Goal: Task Accomplishment & Management: Complete application form

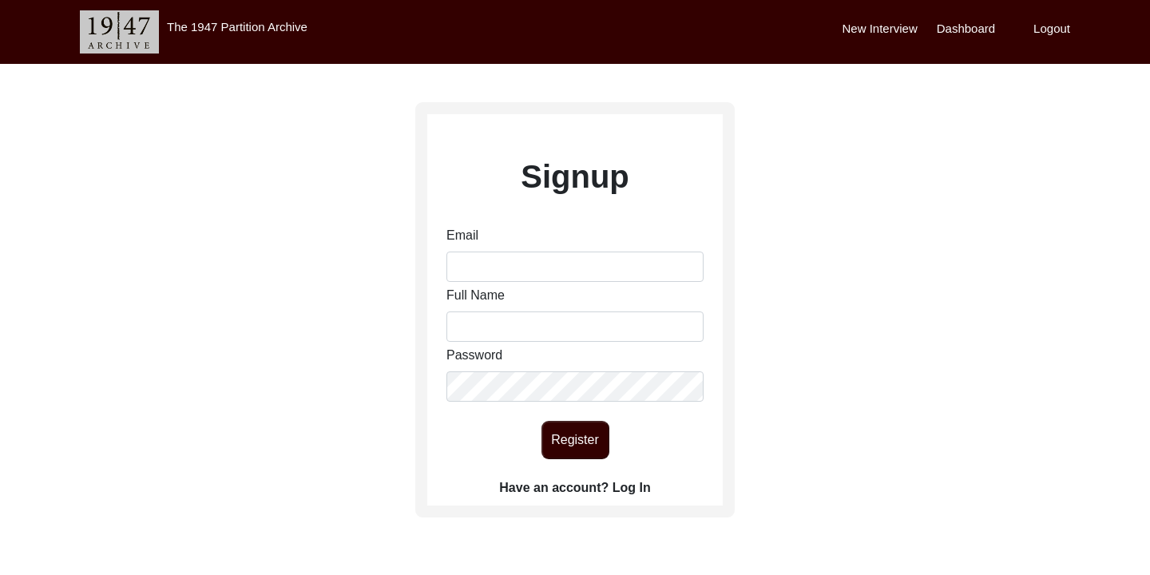
click at [634, 486] on label "Have an account? Log In" at bounding box center [574, 487] width 151 height 19
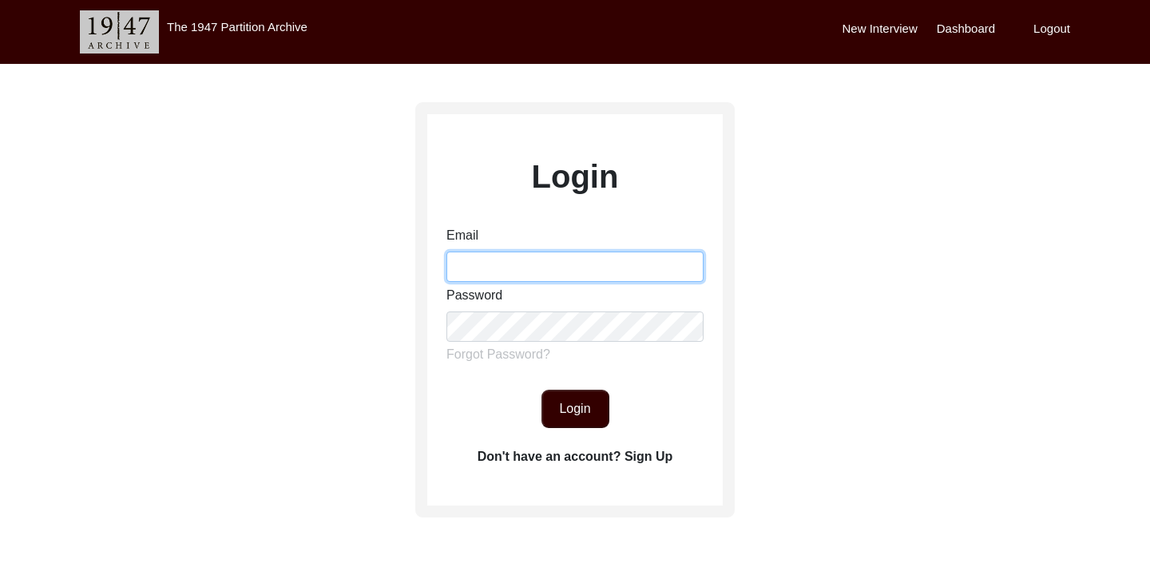
click at [546, 267] on input "Email" at bounding box center [574, 266] width 257 height 30
type input "[EMAIL_ADDRESS][DOMAIN_NAME]"
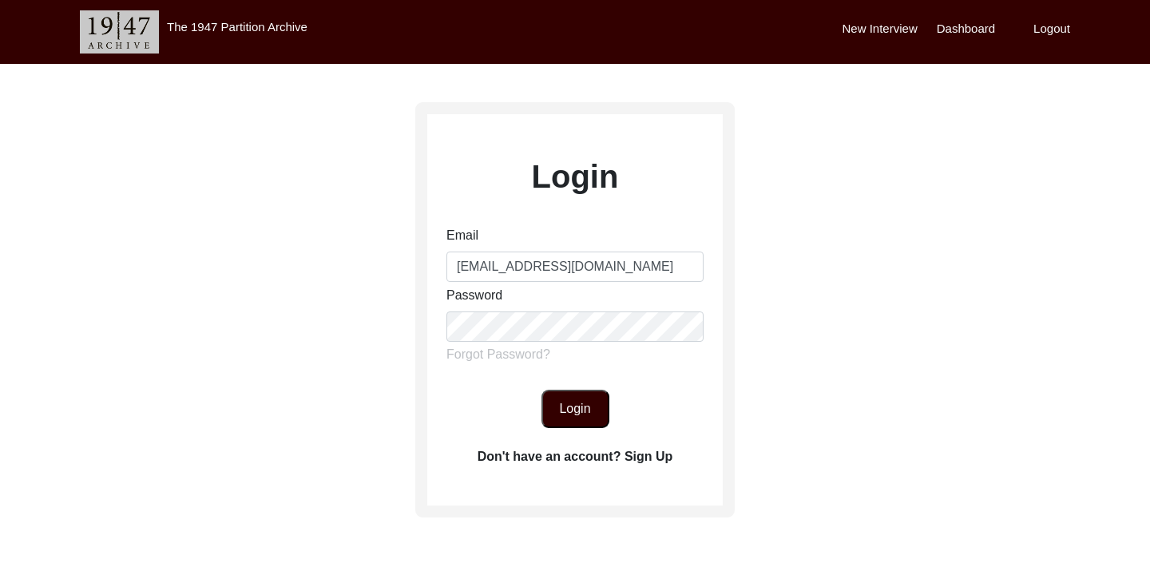
click at [580, 417] on button "Login" at bounding box center [575, 409] width 68 height 38
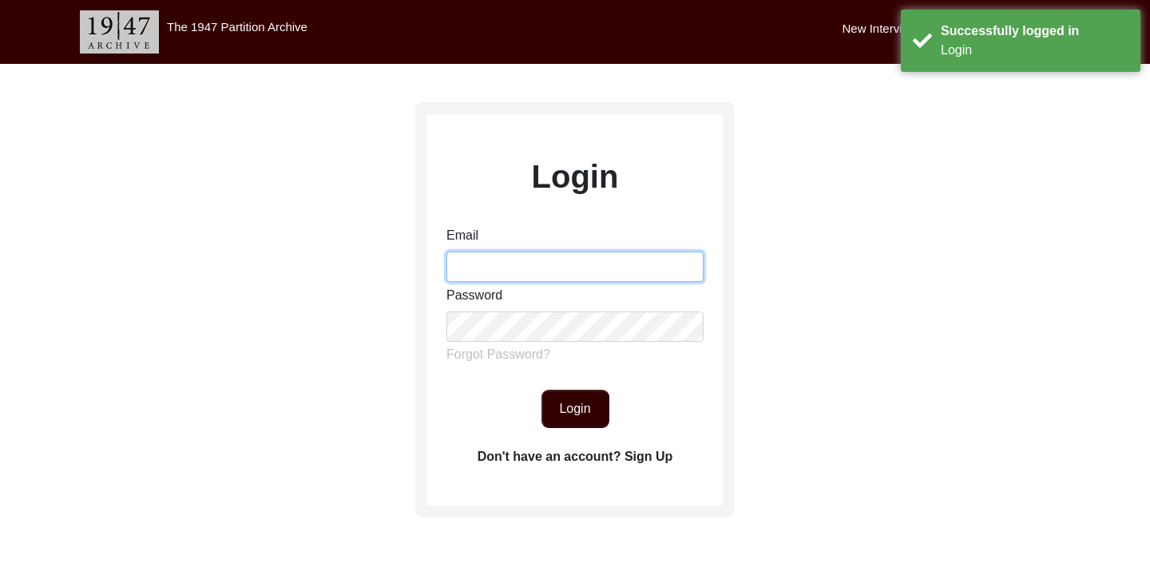
click at [625, 273] on input "Email" at bounding box center [574, 266] width 257 height 30
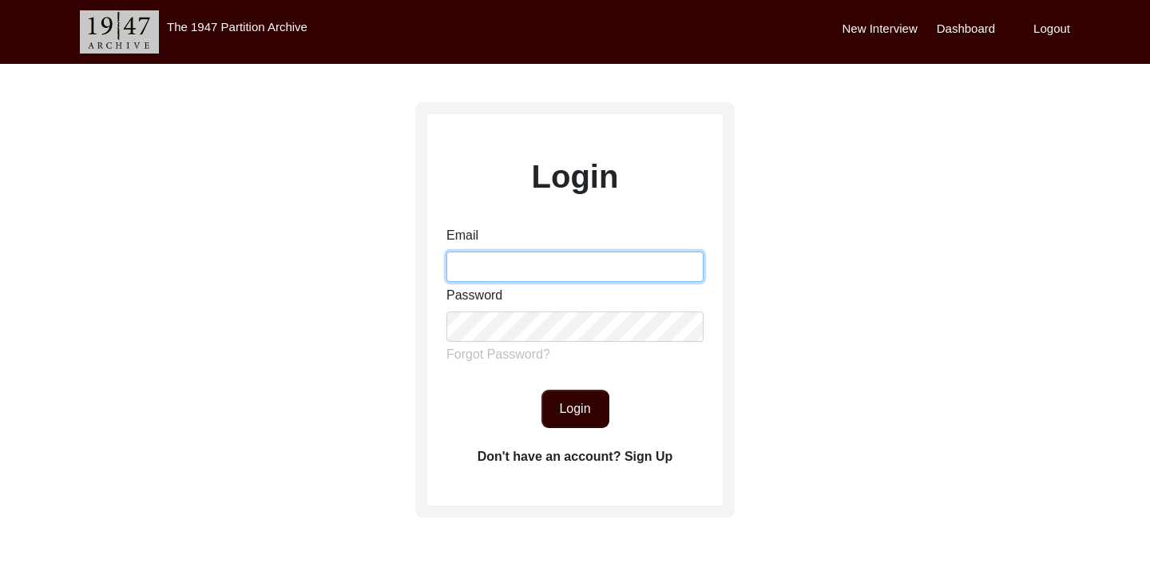
type input "[EMAIL_ADDRESS][DOMAIN_NAME]"
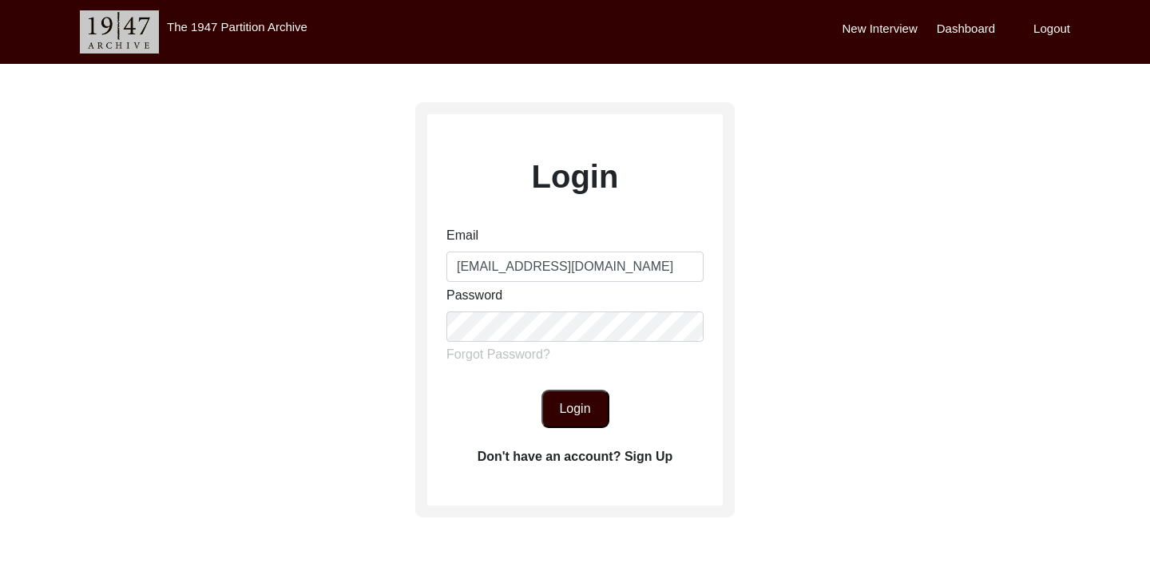
click at [579, 402] on button "Login" at bounding box center [575, 409] width 68 height 38
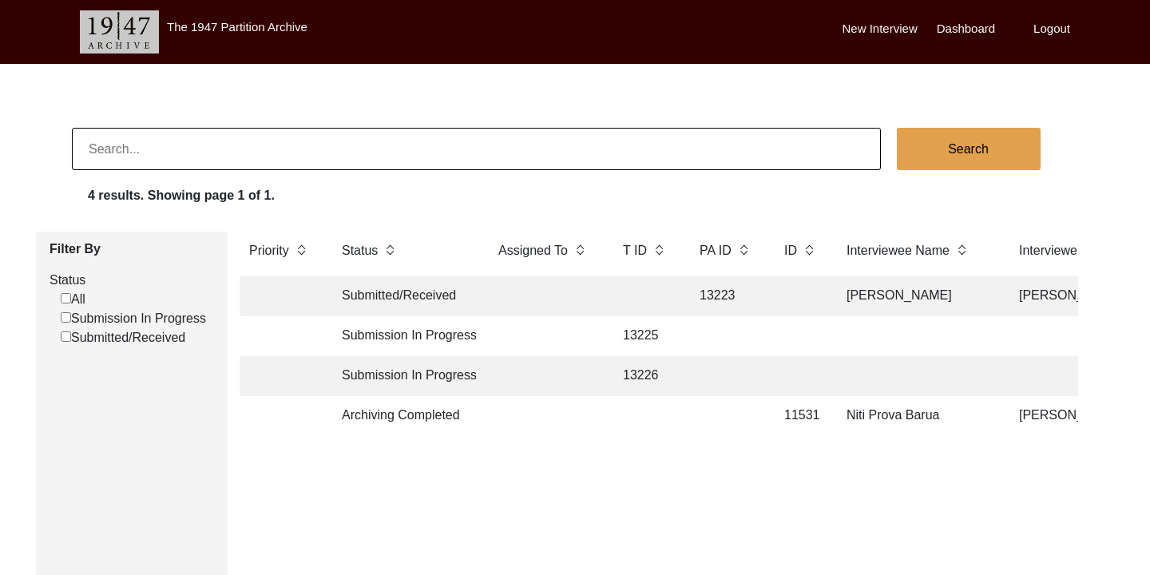
click at [886, 27] on label "New Interview" at bounding box center [879, 29] width 75 height 18
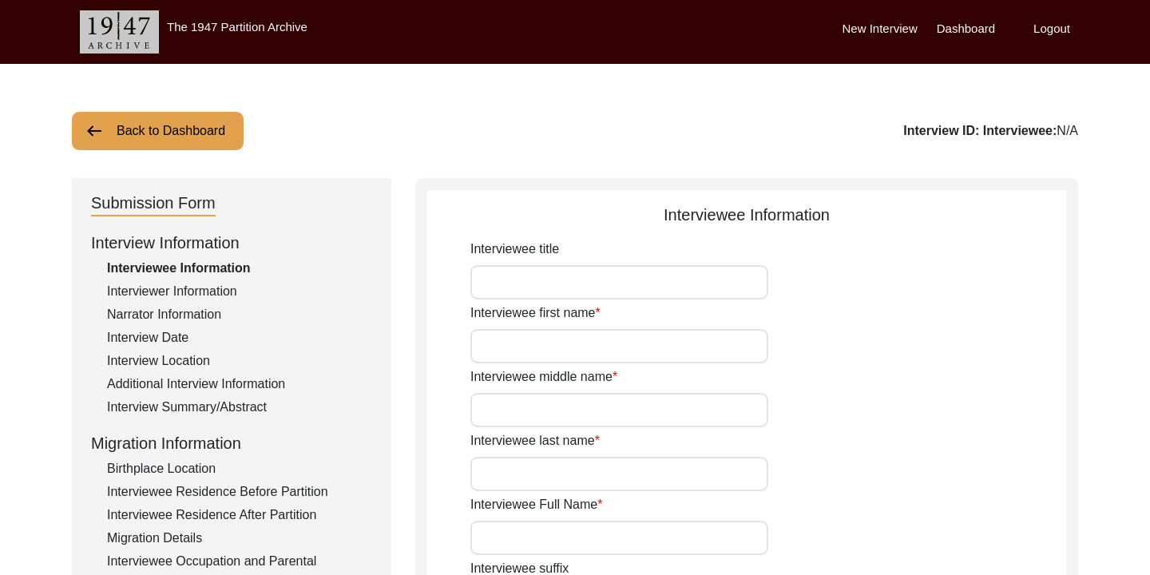
click at [616, 271] on input "Interviewee title" at bounding box center [619, 282] width 298 height 34
click at [558, 272] on input "Interviewee title" at bounding box center [619, 282] width 298 height 34
type input "s"
type input "[PERSON_NAME]"
click at [569, 346] on input "Interviewee first name" at bounding box center [619, 346] width 298 height 34
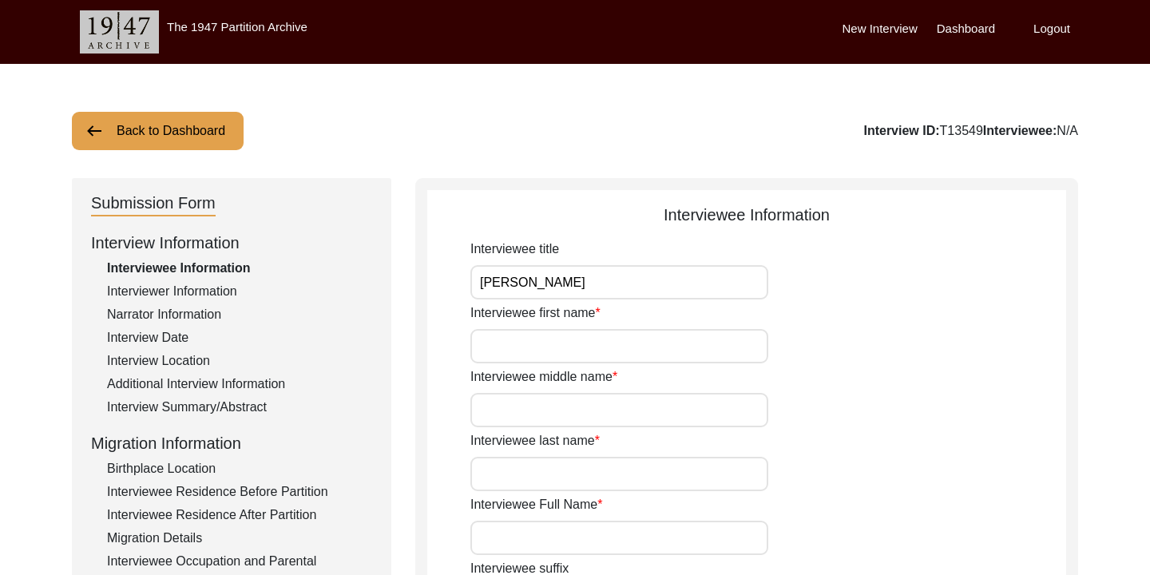
click at [799, 311] on div "Interviewee first name" at bounding box center [768, 333] width 596 height 60
click at [620, 347] on input "Interviewee first name" at bounding box center [619, 346] width 298 height 34
type input "[PERSON_NAME]"
click at [568, 414] on input "Interviewee middle name" at bounding box center [619, 410] width 298 height 34
type input "[PERSON_NAME]"
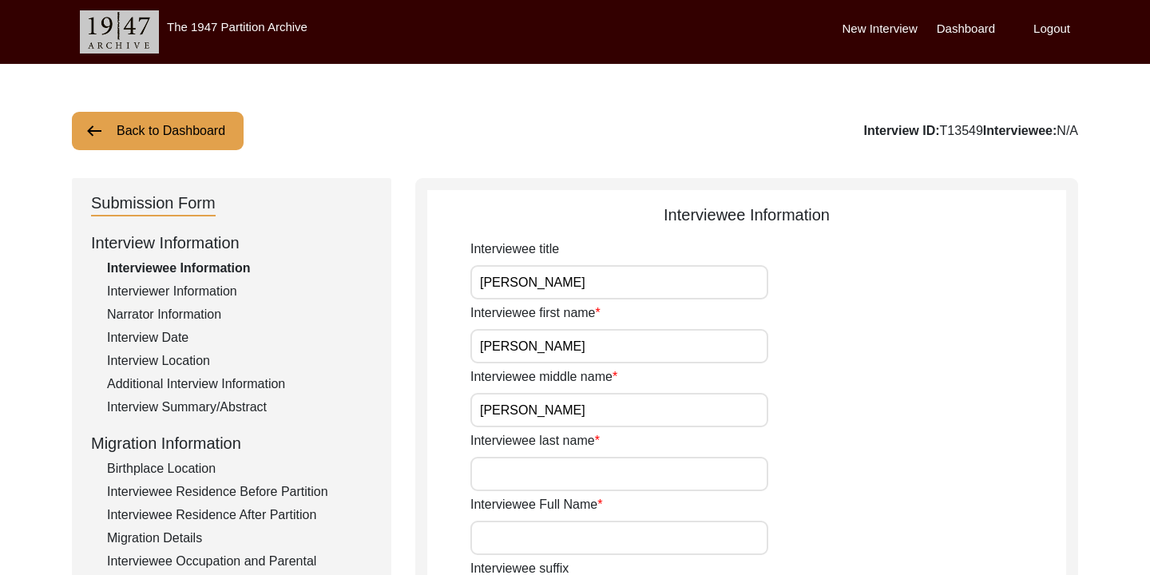
click at [533, 468] on input "Interviewee last name" at bounding box center [619, 474] width 298 height 34
type input "[PERSON_NAME]"
click at [1004, 339] on div "Interviewee first name [PERSON_NAME]" at bounding box center [768, 333] width 596 height 60
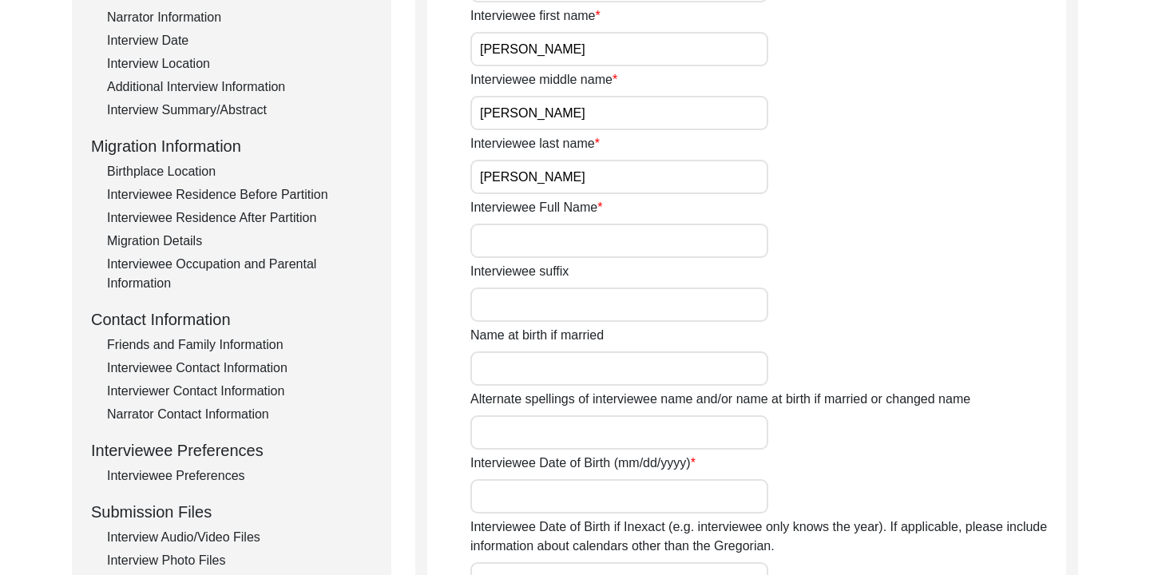
scroll to position [309, 0]
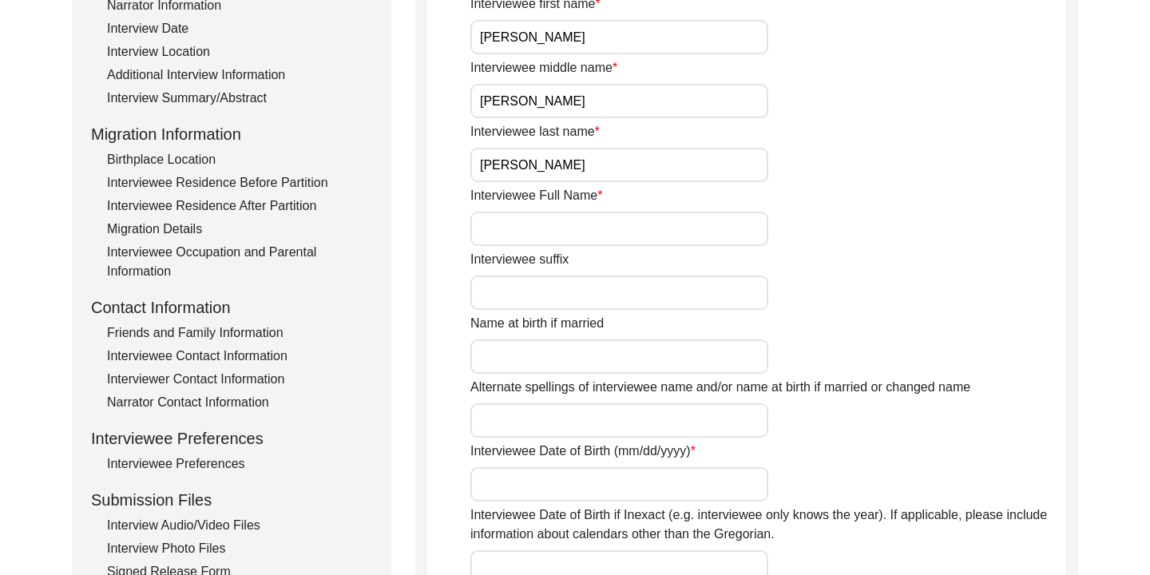
click at [616, 228] on input "Interviewee Full Name" at bounding box center [619, 229] width 298 height 34
type input "[PERSON_NAME] [PERSON_NAME]"
click at [540, 303] on input "Interviewee suffix" at bounding box center [619, 292] width 298 height 34
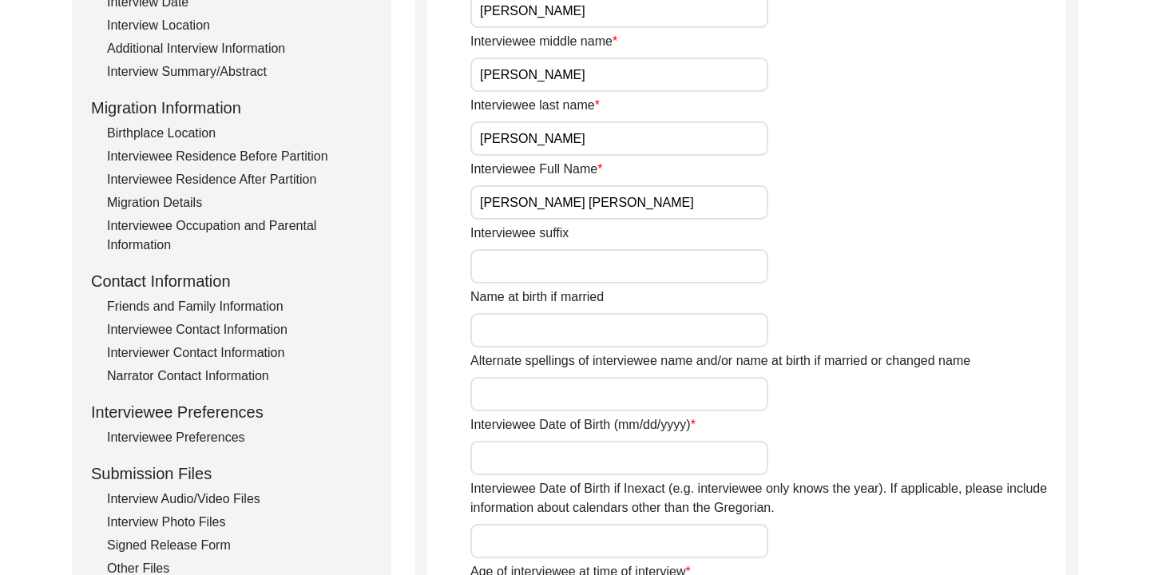
scroll to position [336, 0]
click at [659, 332] on input "Name at birth if married" at bounding box center [619, 329] width 298 height 34
type input "[PERSON_NAME] [PERSON_NAME]"
click at [776, 363] on label "Alternate spellings of interviewee name and/or name at birth if married or chan…" at bounding box center [720, 359] width 500 height 19
click at [768, 376] on input "Alternate spellings of interviewee name and/or name at birth if married or chan…" at bounding box center [619, 393] width 298 height 34
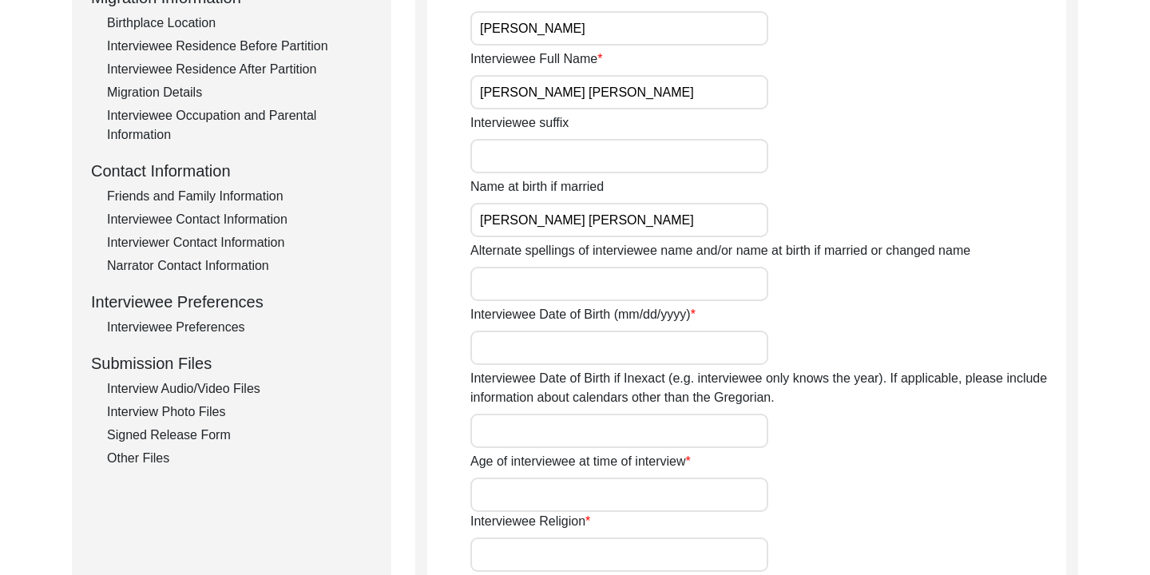
scroll to position [470, 0]
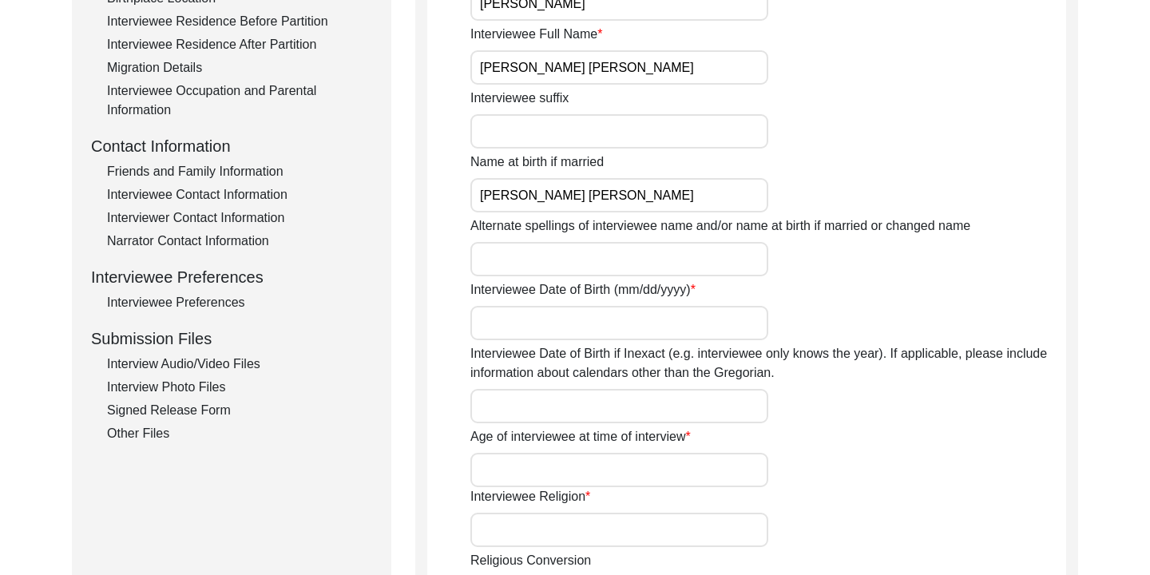
click at [700, 317] on input "Interviewee Date of Birth (mm/dd/yyyy)" at bounding box center [619, 323] width 298 height 34
type input "[DATE]"
click at [876, 370] on label "Interviewee Date of Birth if Inexact (e.g. interviewee only knows the year). If…" at bounding box center [768, 363] width 596 height 38
click at [768, 389] on input "Interviewee Date of Birth if Inexact (e.g. interviewee only knows the year). If…" at bounding box center [619, 406] width 298 height 34
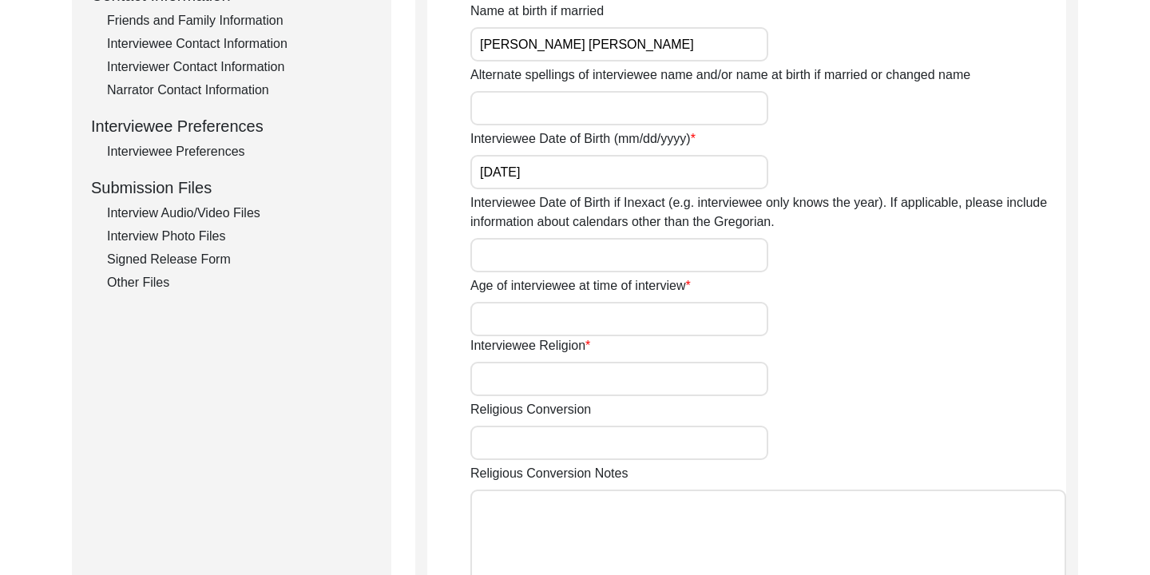
scroll to position [623, 0]
click at [668, 312] on input "Age of interviewee at time of interview" at bounding box center [619, 317] width 298 height 34
type input "71"
click at [975, 424] on div "Religious Conversion" at bounding box center [768, 428] width 596 height 60
click at [568, 384] on input "Interviewee Religion" at bounding box center [619, 377] width 298 height 34
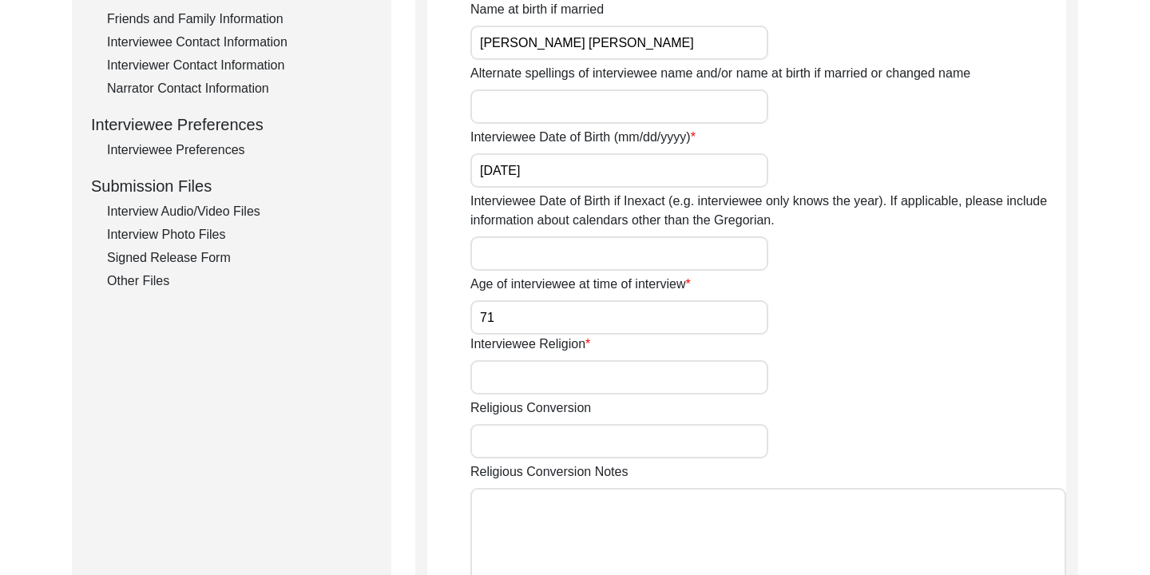
type input "[DEMOGRAPHIC_DATA]"
click at [772, 429] on div "Religious Conversion" at bounding box center [768, 428] width 596 height 60
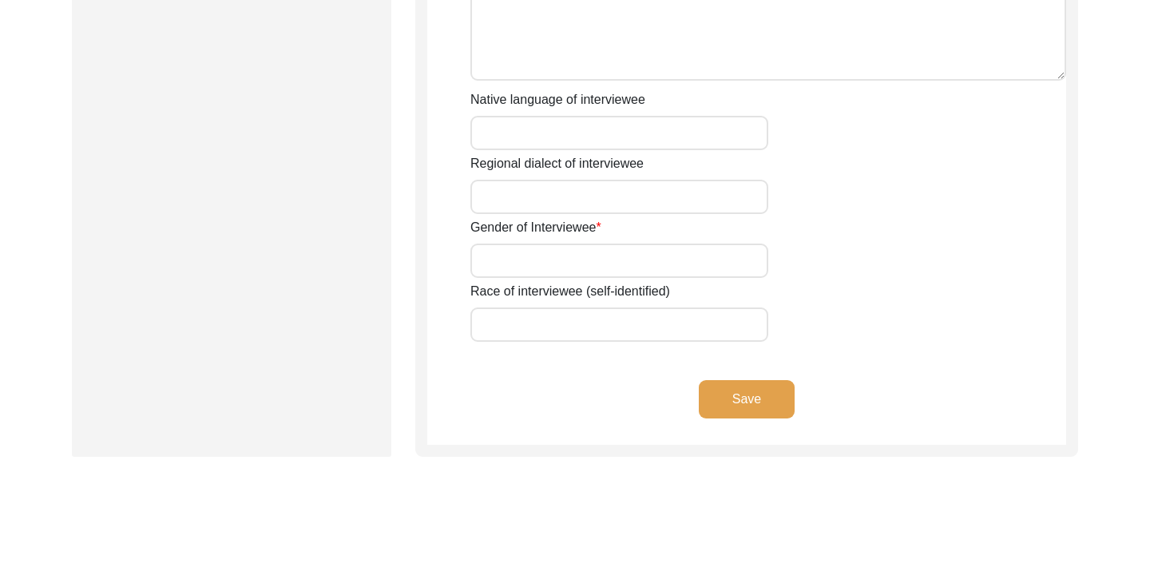
scroll to position [1130, 0]
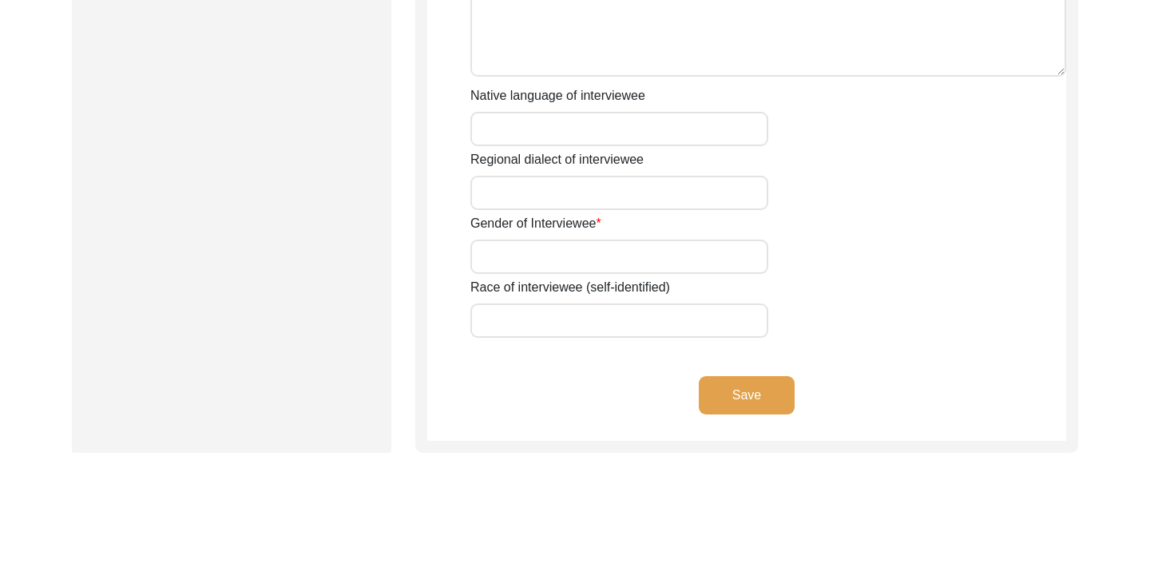
click at [643, 131] on input "Native language of interviewee" at bounding box center [619, 129] width 298 height 34
type input "C"
type input "Bangla"
click at [540, 190] on input "Regional dialect of interviewee" at bounding box center [619, 193] width 298 height 34
type input "Chittagonian Dialect"
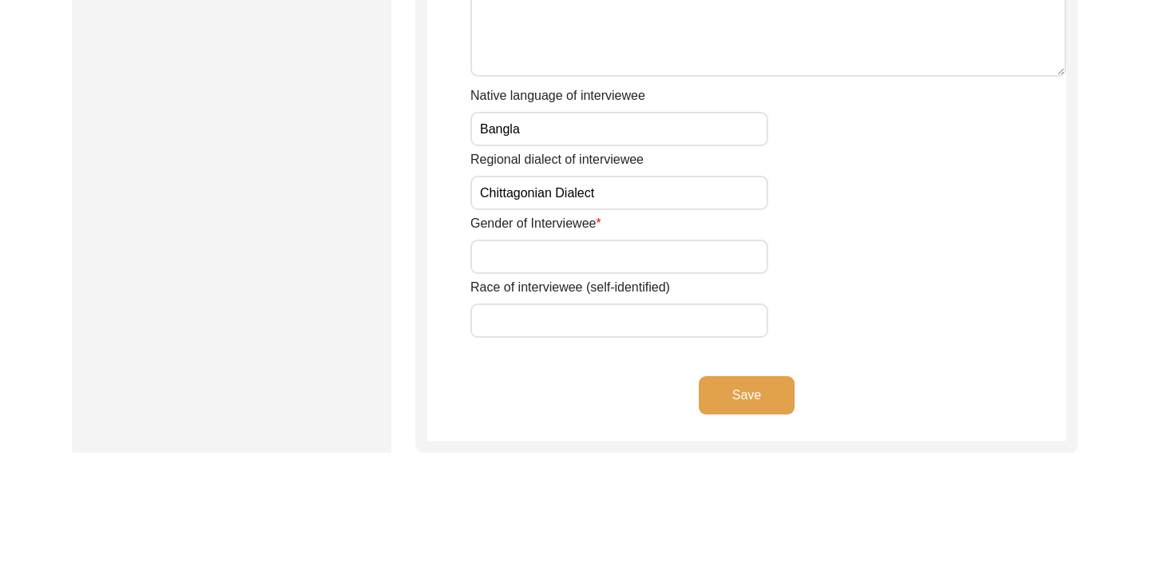
click at [570, 262] on input "Gender of Interviewee" at bounding box center [619, 257] width 298 height 34
type input "[DEMOGRAPHIC_DATA]"
click at [767, 287] on div "Race of interviewee (self-identified)" at bounding box center [768, 308] width 596 height 60
click at [698, 321] on input "Race of interviewee (self-identified)" at bounding box center [619, 320] width 298 height 34
type input "South Asian"
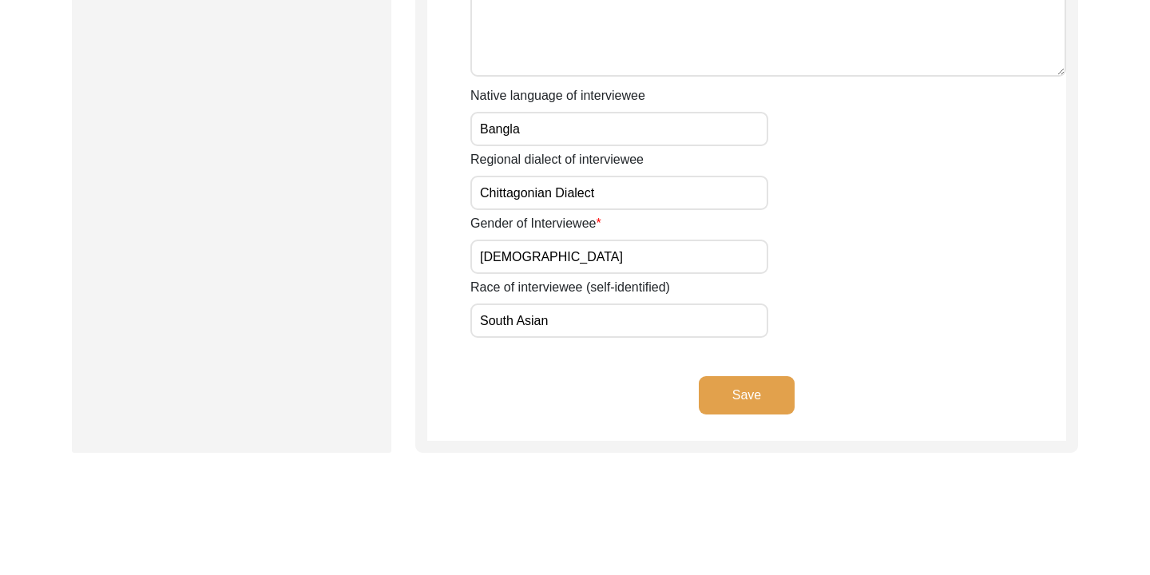
click at [737, 388] on button "Save" at bounding box center [747, 395] width 96 height 38
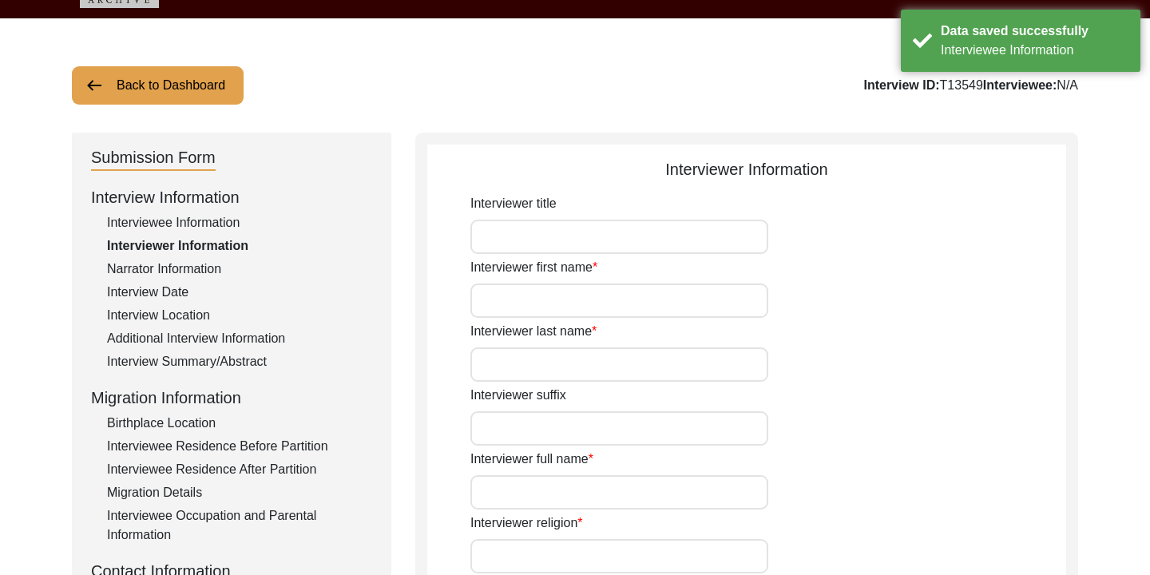
scroll to position [45, 0]
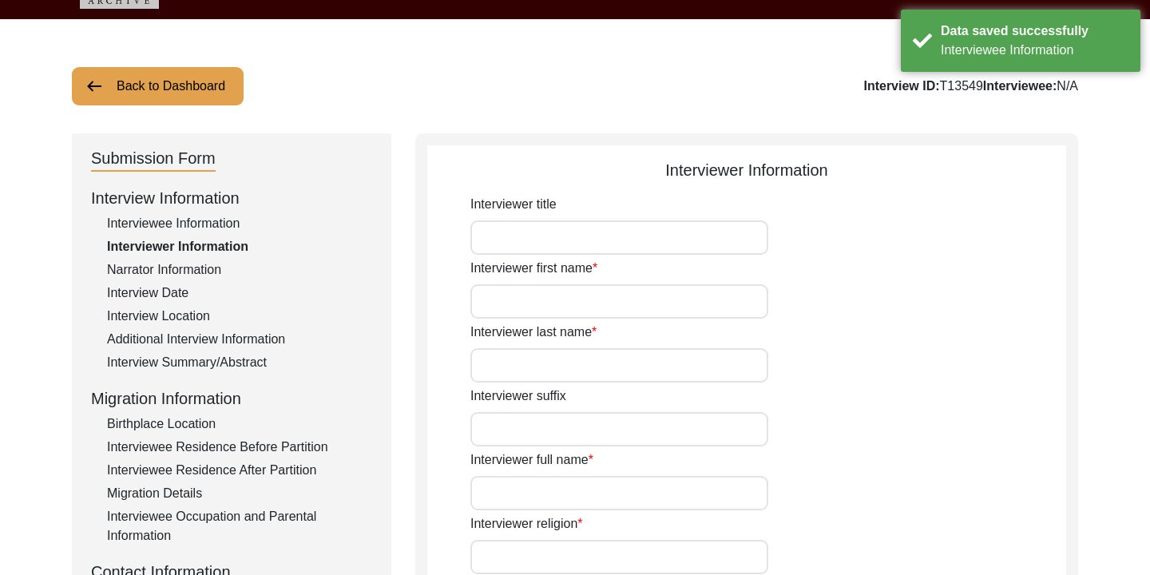
click at [619, 250] on input "Interviewer title" at bounding box center [619, 237] width 298 height 34
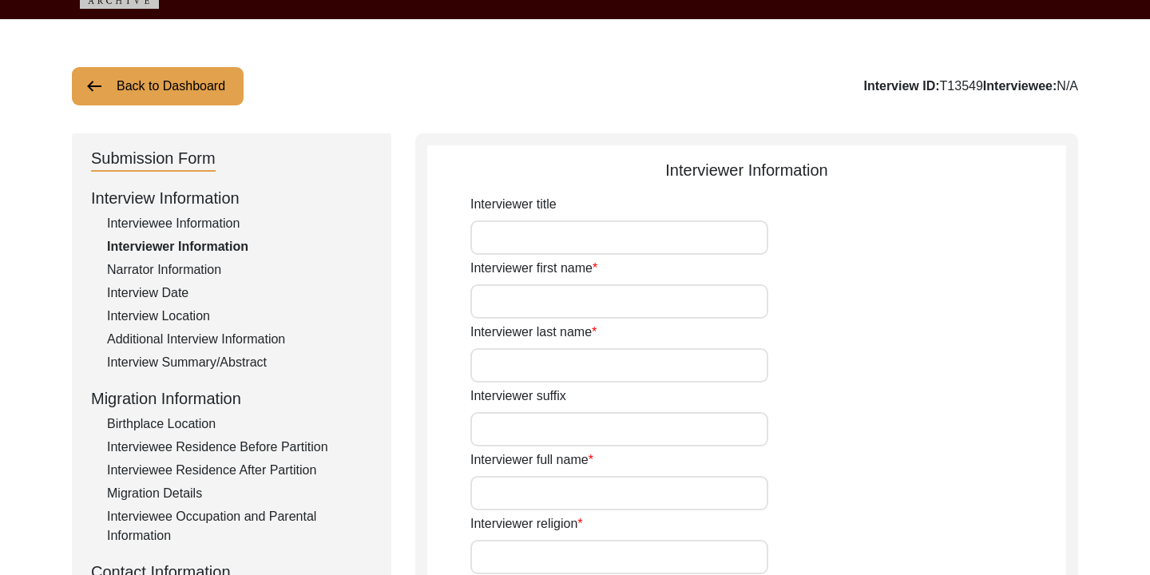
click at [571, 292] on input "Interviewer first name" at bounding box center [619, 301] width 298 height 34
click at [521, 352] on input "Interviewer last name" at bounding box center [619, 365] width 298 height 34
click at [602, 298] on input "[PERSON_NAME]" at bounding box center [619, 301] width 298 height 34
type input "[PERSON_NAME]"
click at [563, 372] on input "Interviewer last name" at bounding box center [619, 365] width 298 height 34
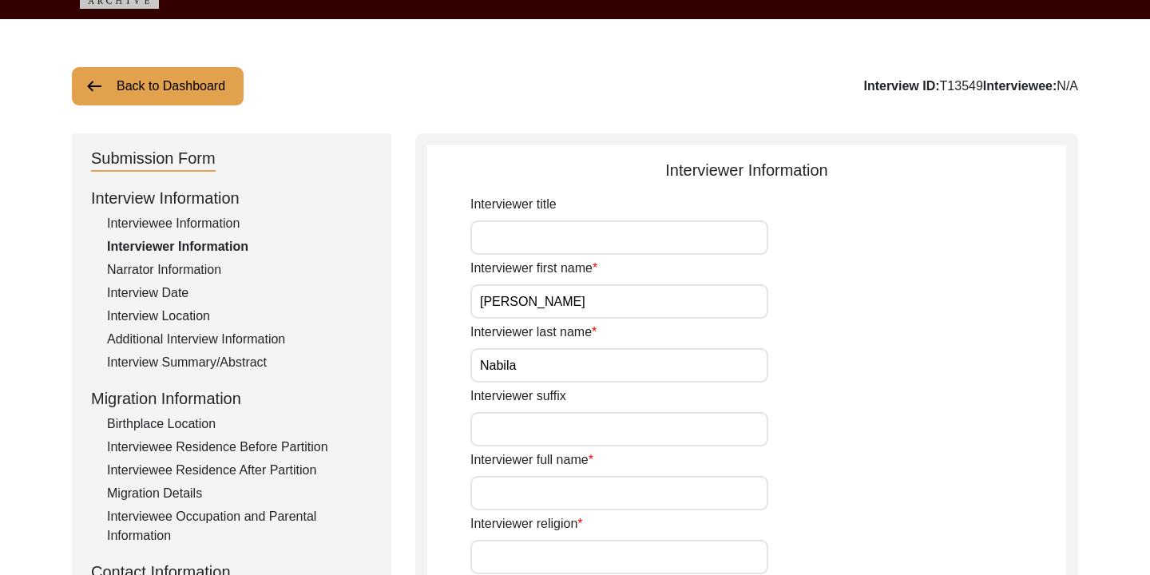
type input "Nabila"
click at [802, 304] on div "Interviewer first name [PERSON_NAME]" at bounding box center [768, 289] width 596 height 60
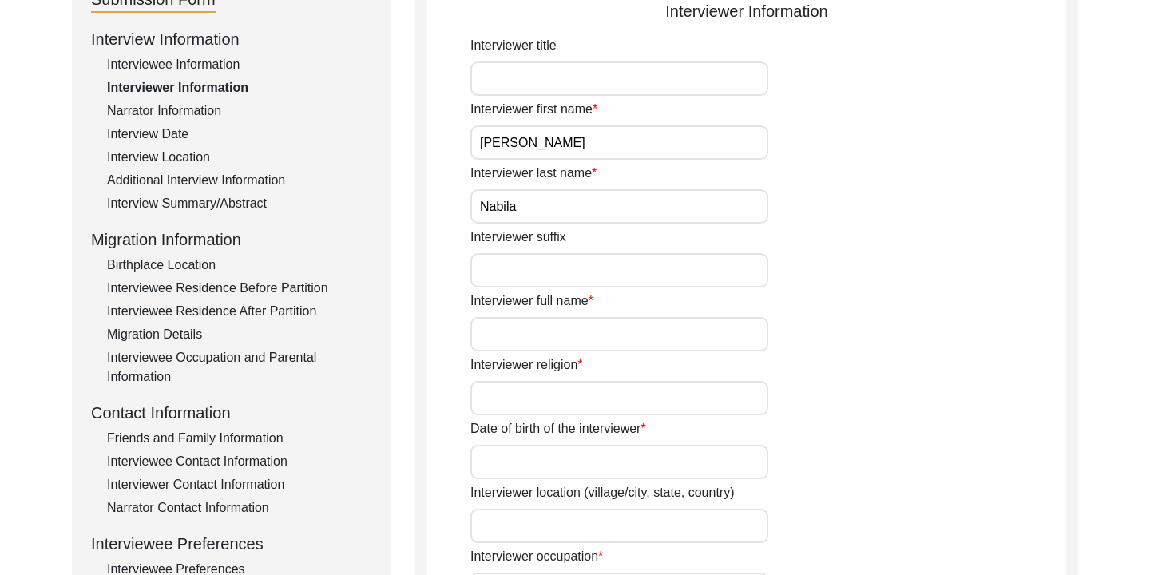
scroll to position [317, 0]
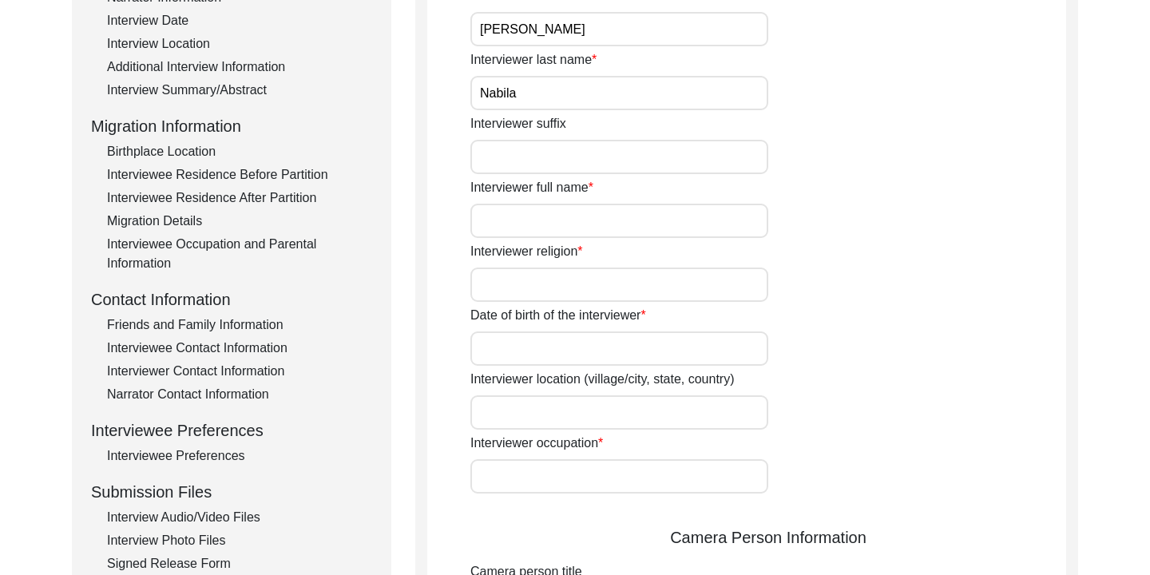
click at [640, 220] on input "Interviewer full name" at bounding box center [619, 221] width 298 height 34
type input "[PERSON_NAME] [PERSON_NAME]"
click at [610, 282] on input "Interviewer religion" at bounding box center [619, 284] width 298 height 34
type input "[DEMOGRAPHIC_DATA]"
click at [573, 347] on input "Date of birth of the interviewer" at bounding box center [619, 348] width 298 height 34
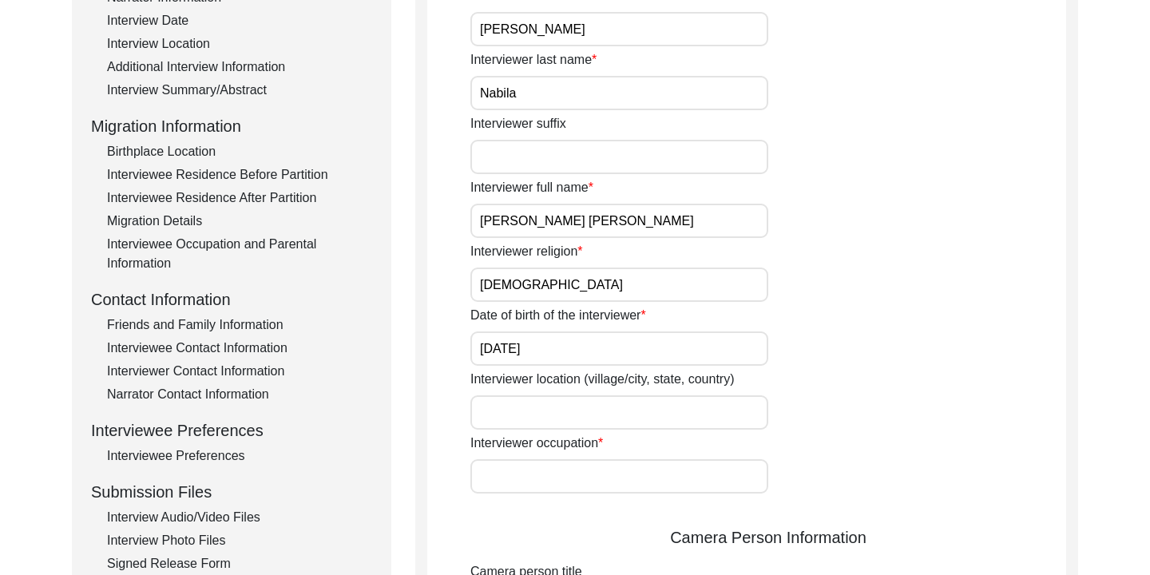
click at [743, 361] on input "[DATE]" at bounding box center [619, 348] width 298 height 34
type input "[DATE]"
click at [675, 406] on input "Interviewer location (village/city, state, country)" at bounding box center [619, 412] width 298 height 34
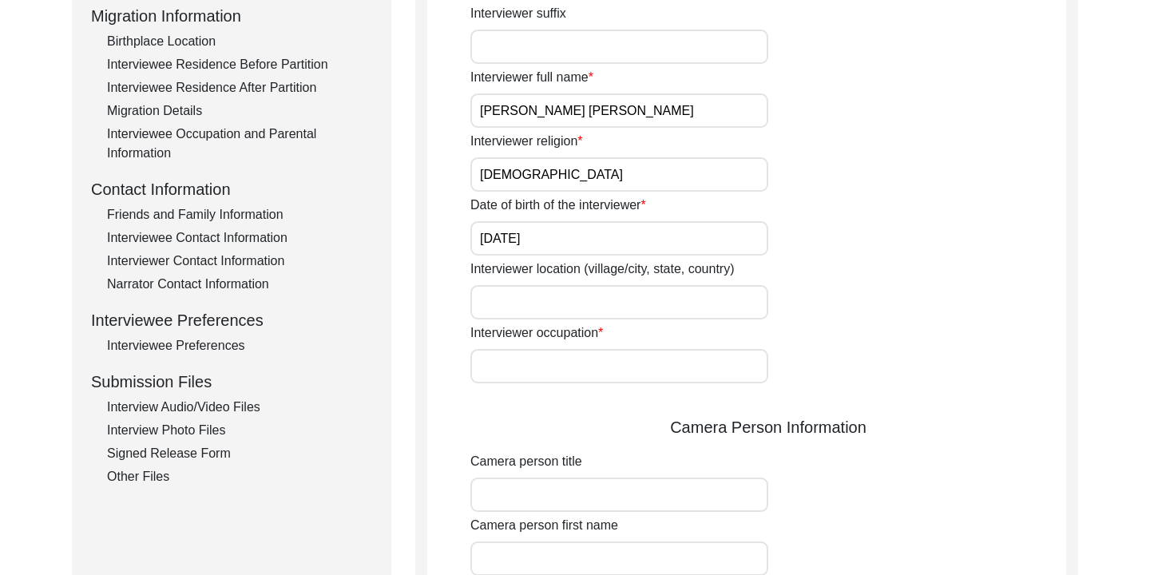
scroll to position [428, 0]
type input "Athurar [PERSON_NAME], 4212, [GEOGRAPHIC_DATA], [GEOGRAPHIC_DATA]"
click at [628, 358] on input "Interviewer occupation" at bounding box center [619, 365] width 298 height 34
type input "Student"
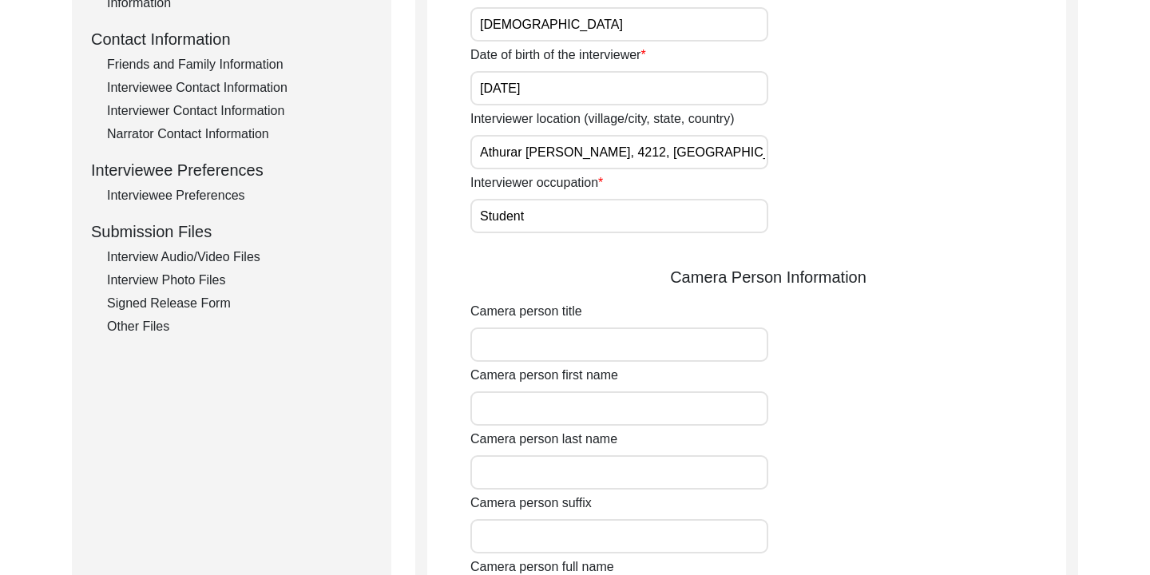
scroll to position [638, 0]
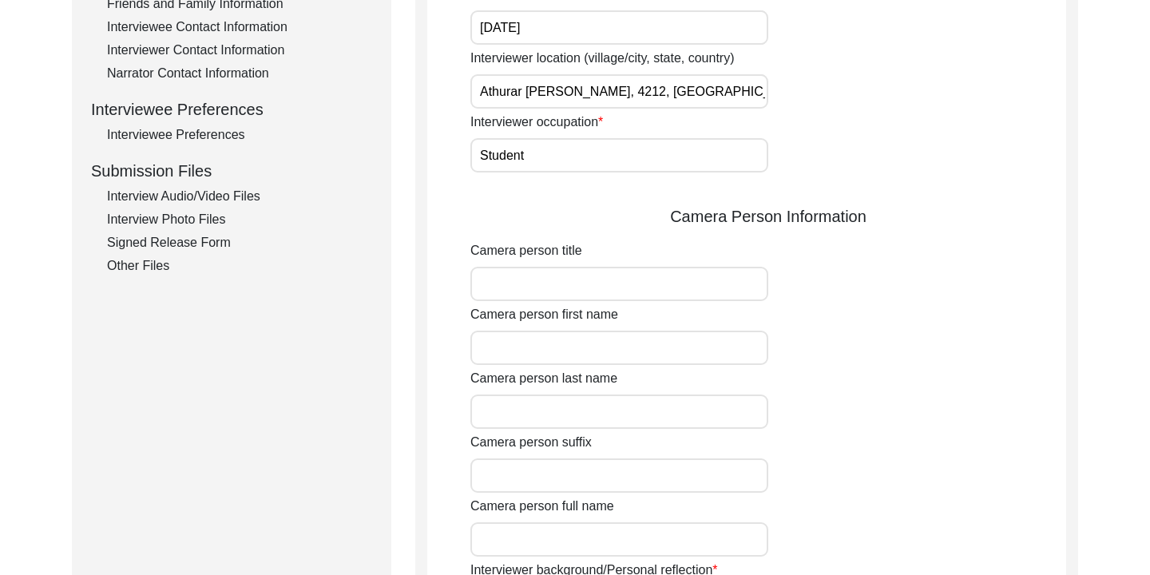
click at [858, 298] on div "Camera person title" at bounding box center [768, 271] width 596 height 60
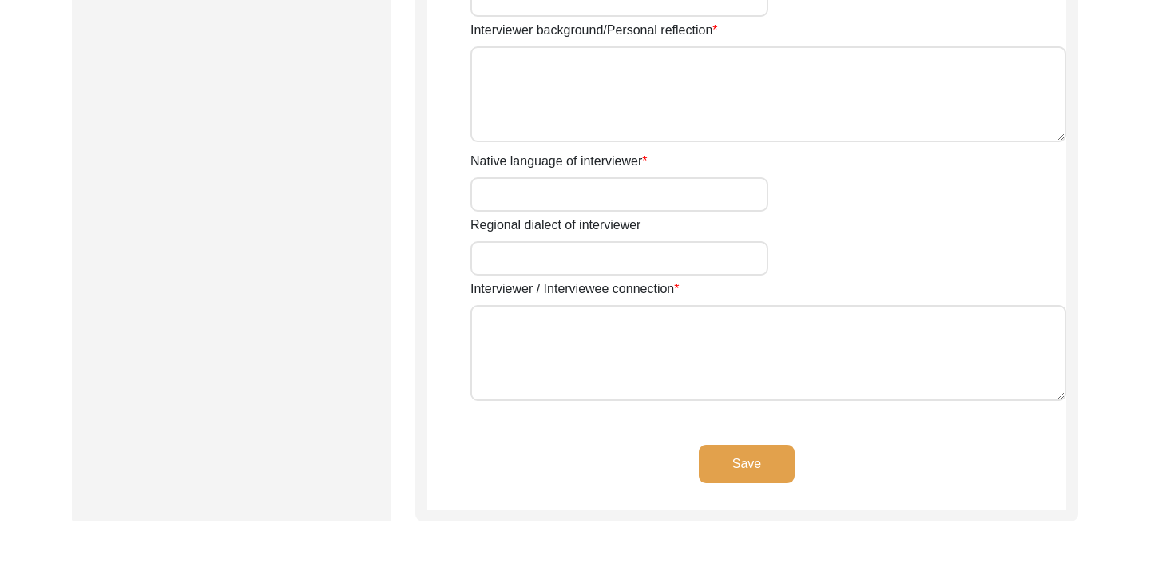
scroll to position [1183, 0]
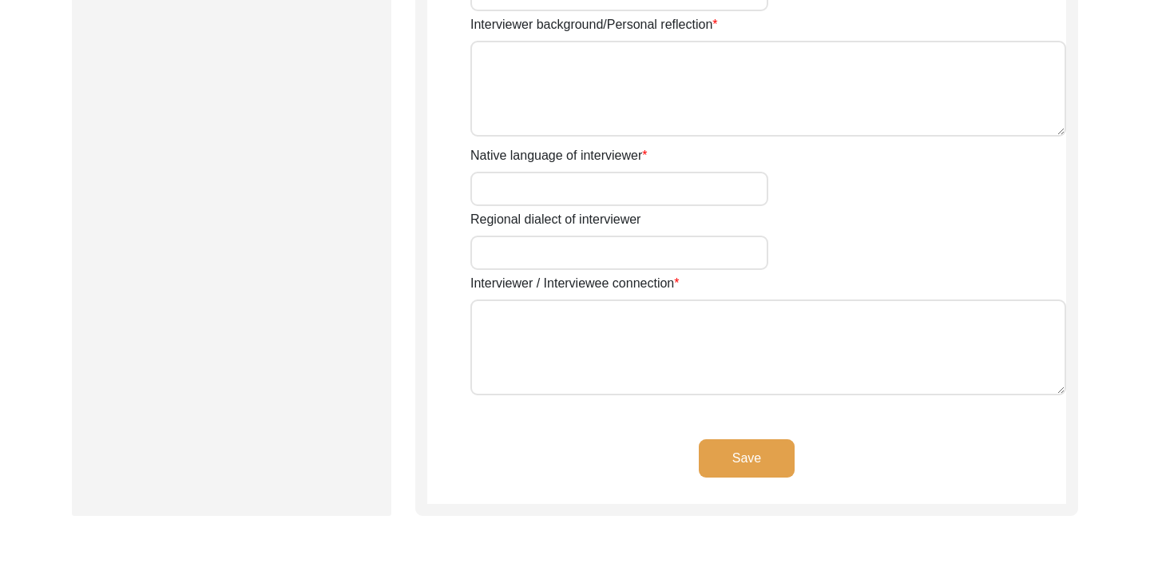
click at [689, 179] on input "Native language of interviewer" at bounding box center [619, 189] width 298 height 34
type input "Bangla"
click at [577, 248] on input "Regional dialect of interviewer" at bounding box center [619, 253] width 298 height 34
type input "Chittagonian Dialect"
click at [729, 283] on div "Interviewer / Interviewee connection" at bounding box center [768, 337] width 596 height 127
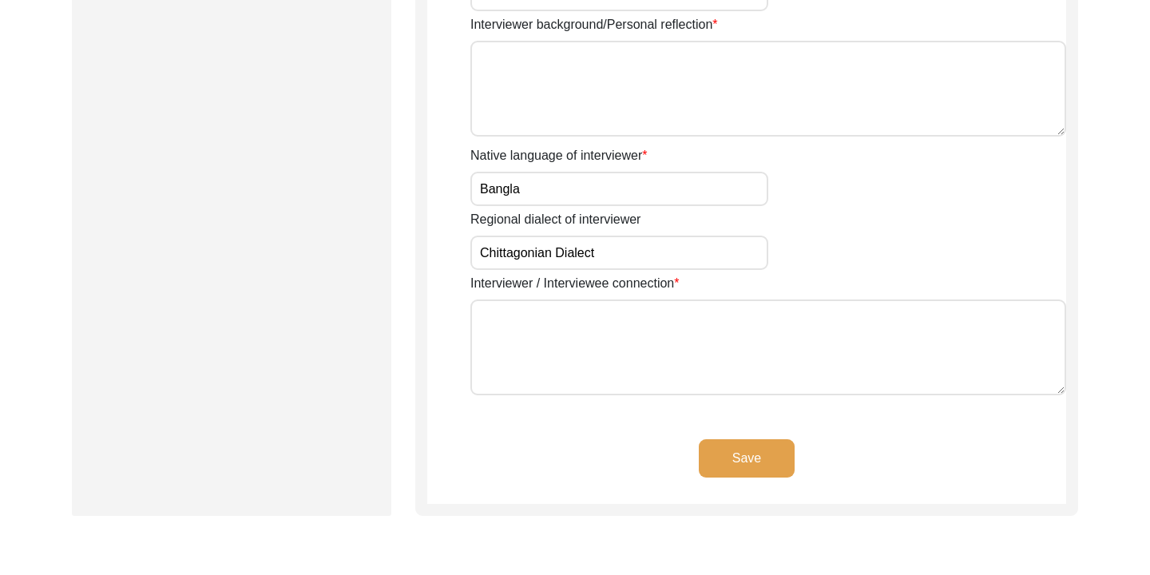
click at [653, 327] on textarea "Interviewer / Interviewee connection" at bounding box center [768, 347] width 596 height 96
type textarea "t"
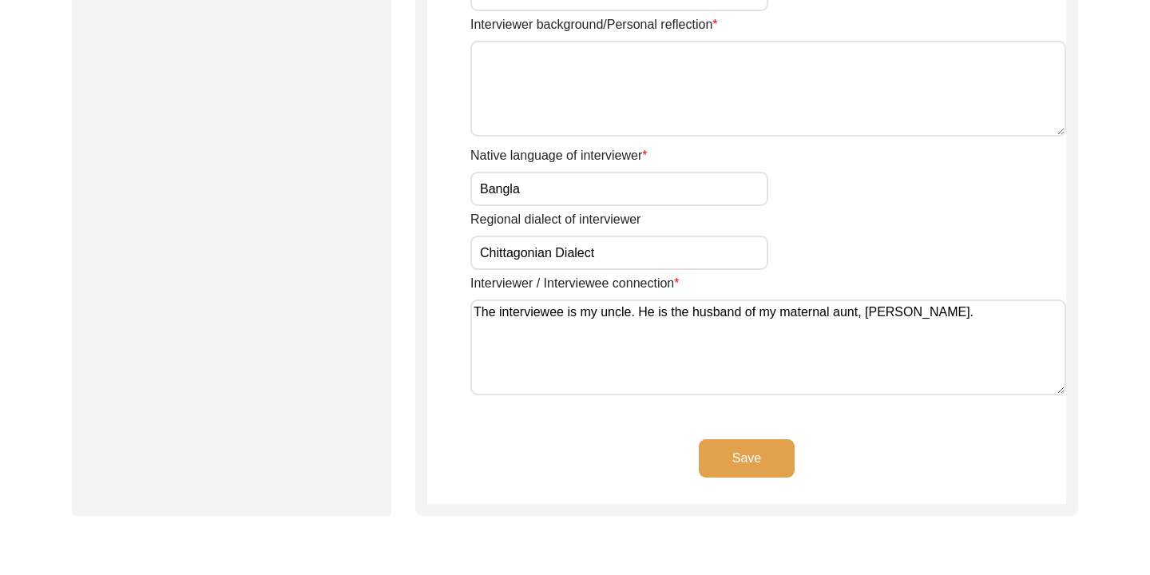
type textarea "The interviewee is my uncle. He is the husband of my maternal aunt, [PERSON_NAM…"
click at [736, 455] on button "Save" at bounding box center [747, 458] width 96 height 38
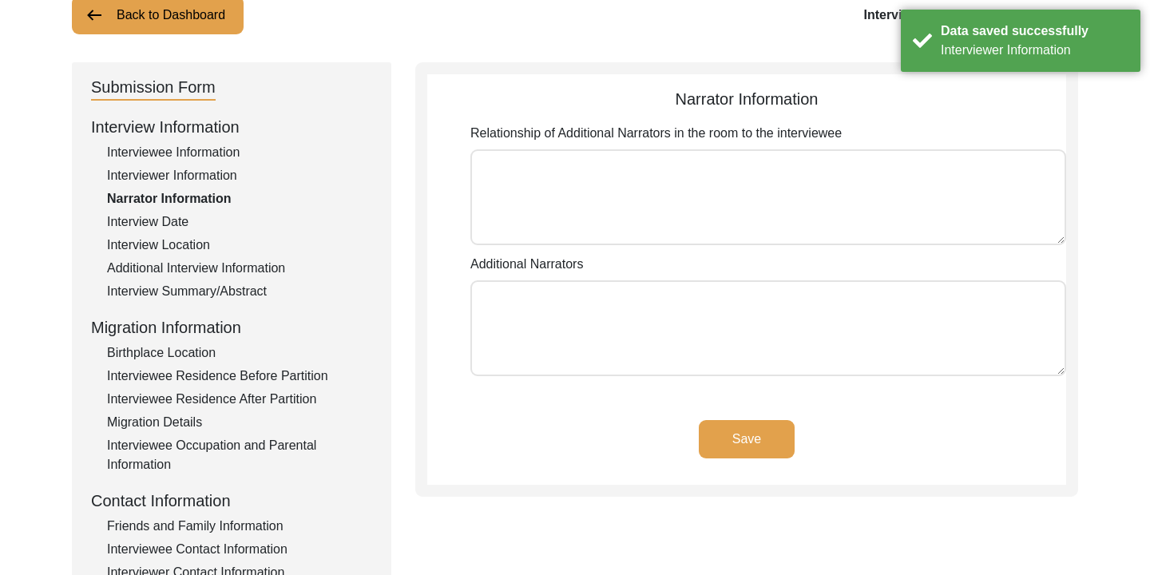
scroll to position [115, 0]
click at [800, 184] on textarea "Relationship of Additional Narrators in the room to the interviewee" at bounding box center [768, 198] width 596 height 96
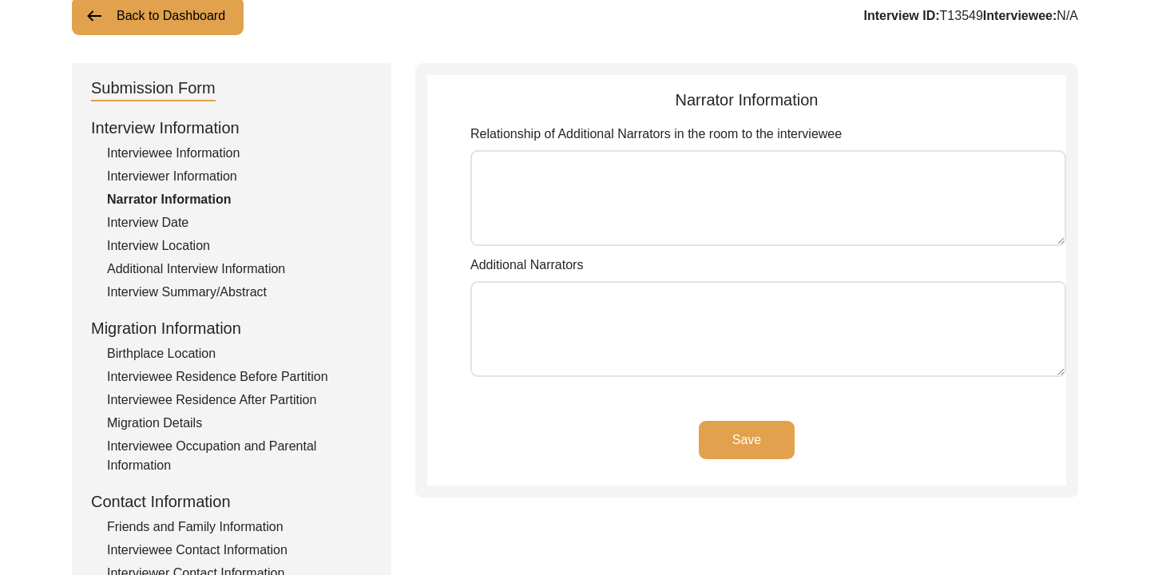
click at [905, 122] on app-narrator-information "Narrator Information Relationship of Additional Narrators in the room to the in…" at bounding box center [746, 287] width 639 height 398
click at [176, 222] on div "Interview Date" at bounding box center [239, 222] width 265 height 19
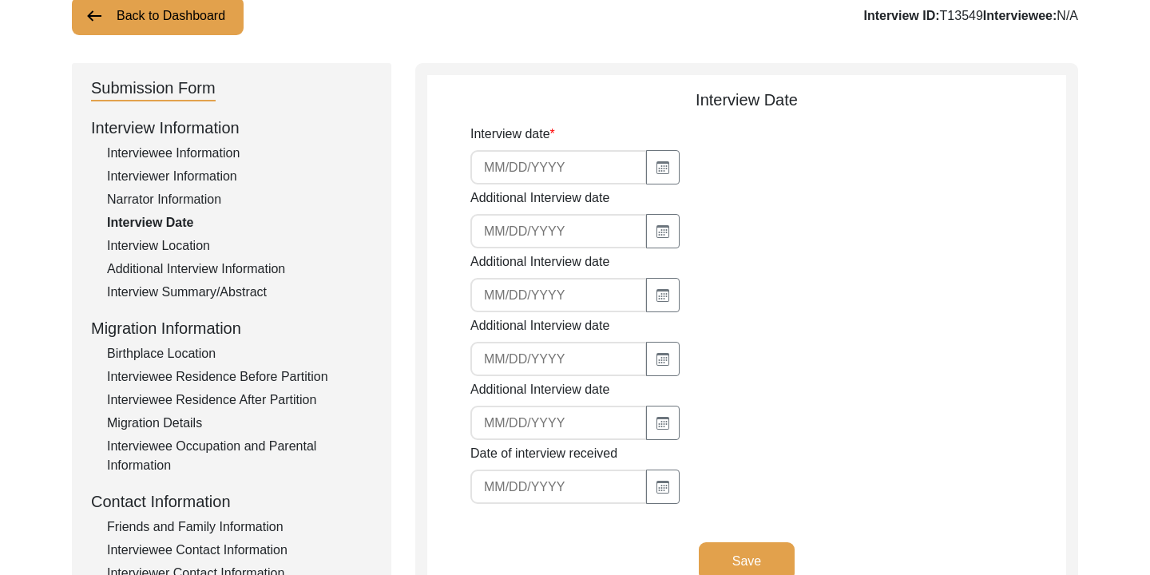
click at [502, 172] on input at bounding box center [558, 167] width 176 height 34
click at [687, 217] on div at bounding box center [619, 231] width 298 height 34
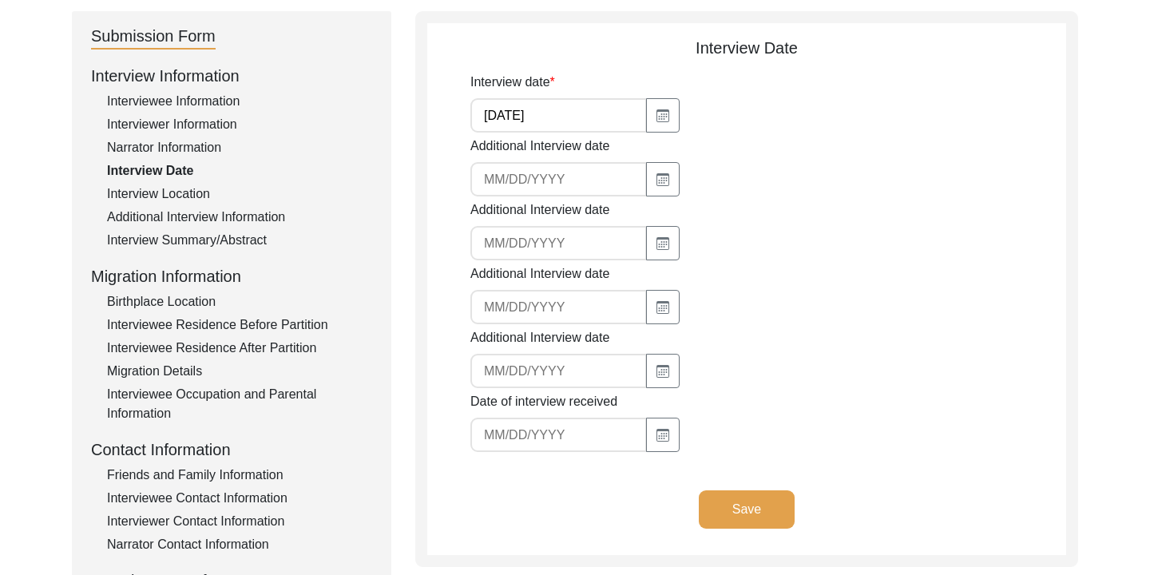
scroll to position [165, 0]
click at [485, 118] on input "[DATE]" at bounding box center [558, 117] width 176 height 34
type input "[DATE]"
click at [743, 517] on button "Save" at bounding box center [747, 511] width 96 height 38
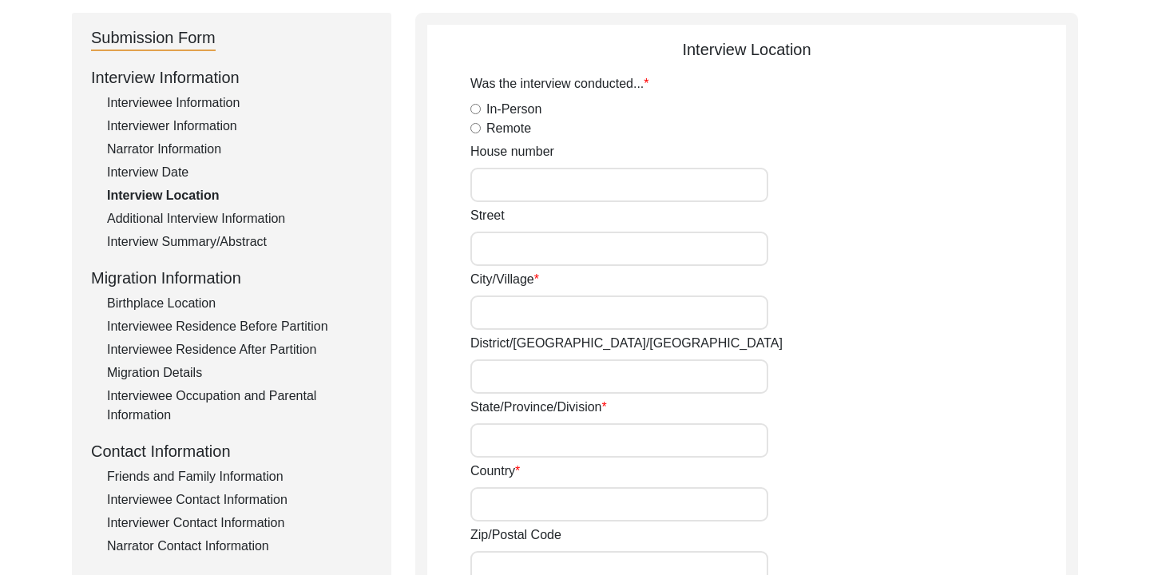
click at [477, 109] on input "In-Person" at bounding box center [475, 109] width 10 height 10
radio input "true"
click at [525, 191] on input "House number" at bounding box center [619, 185] width 298 height 34
click at [511, 237] on input "Street" at bounding box center [619, 249] width 298 height 34
click at [548, 194] on input "House number" at bounding box center [619, 185] width 298 height 34
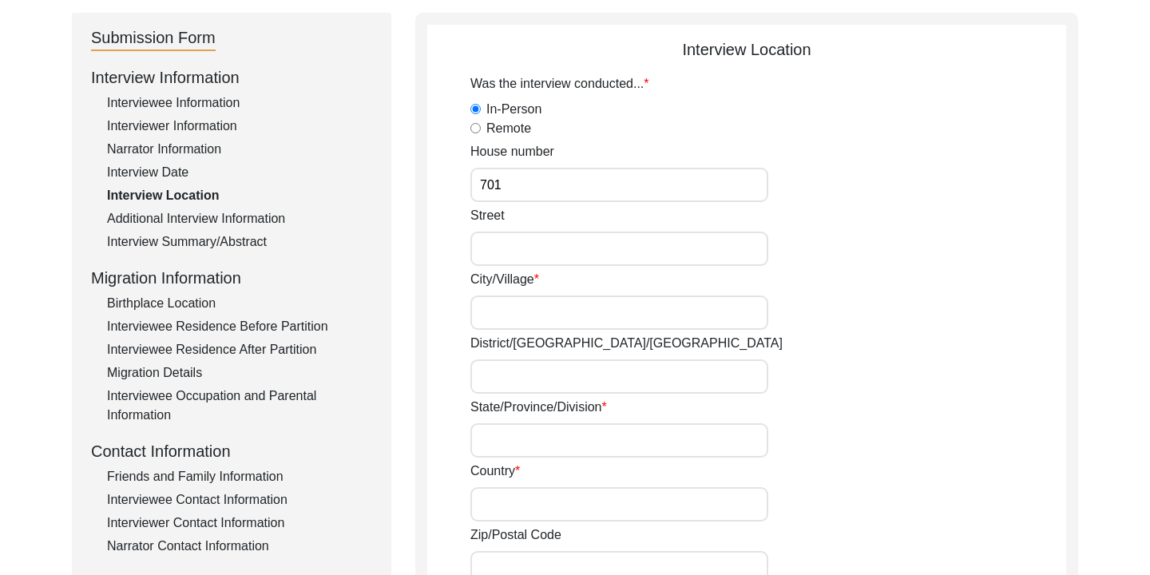
type input "701"
click at [548, 242] on input "Street" at bounding box center [619, 249] width 298 height 34
type input "A"
type input "Road 2"
click at [542, 312] on input "City/Village" at bounding box center [619, 312] width 298 height 34
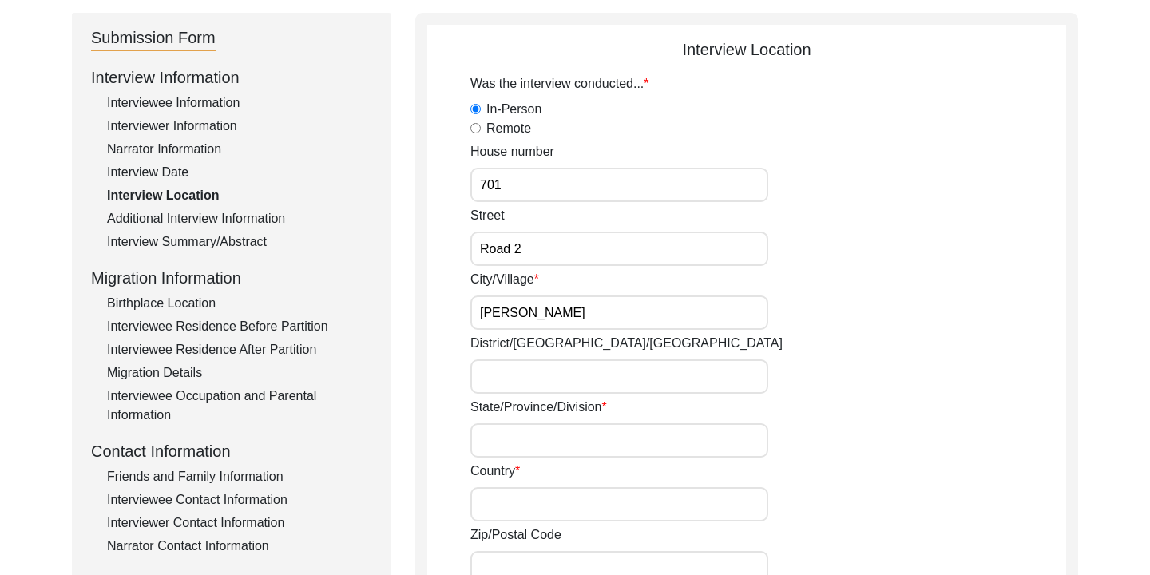
type input "[PERSON_NAME]"
click at [522, 372] on input "District/[GEOGRAPHIC_DATA]/[GEOGRAPHIC_DATA]" at bounding box center [619, 376] width 298 height 34
type input "Chittagong"
click at [580, 430] on input "State/Province/Division" at bounding box center [619, 440] width 298 height 34
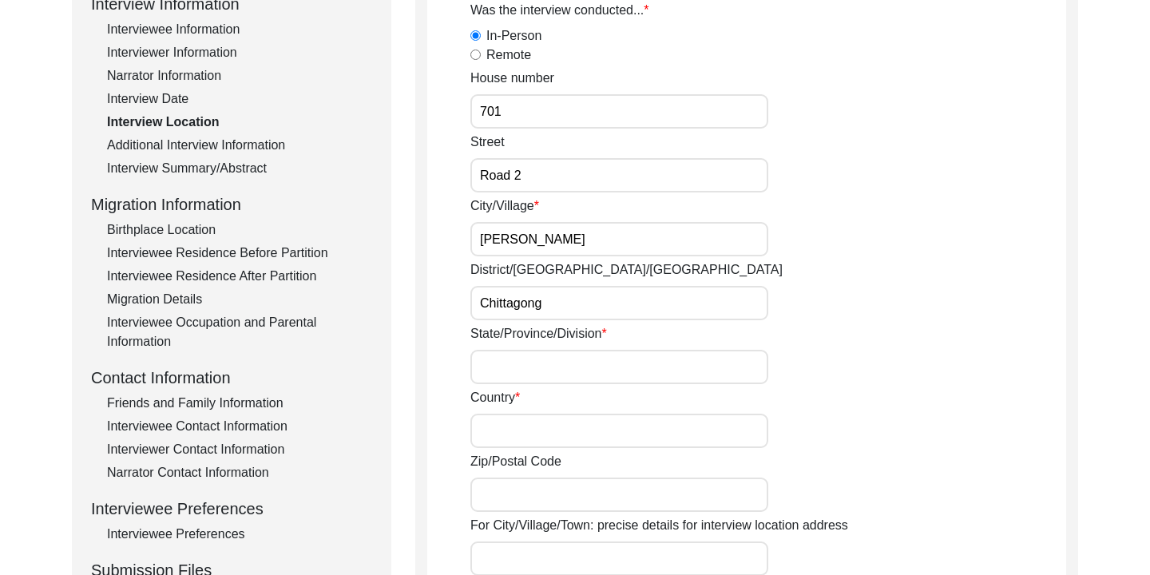
scroll to position [240, 0]
drag, startPoint x: 553, startPoint y: 303, endPoint x: 478, endPoint y: 303, distance: 75.0
click at [478, 303] on input "Chittagong" at bounding box center [619, 301] width 298 height 34
type input "Chattogram"
click at [505, 362] on input "State/Province/Division" at bounding box center [619, 365] width 298 height 34
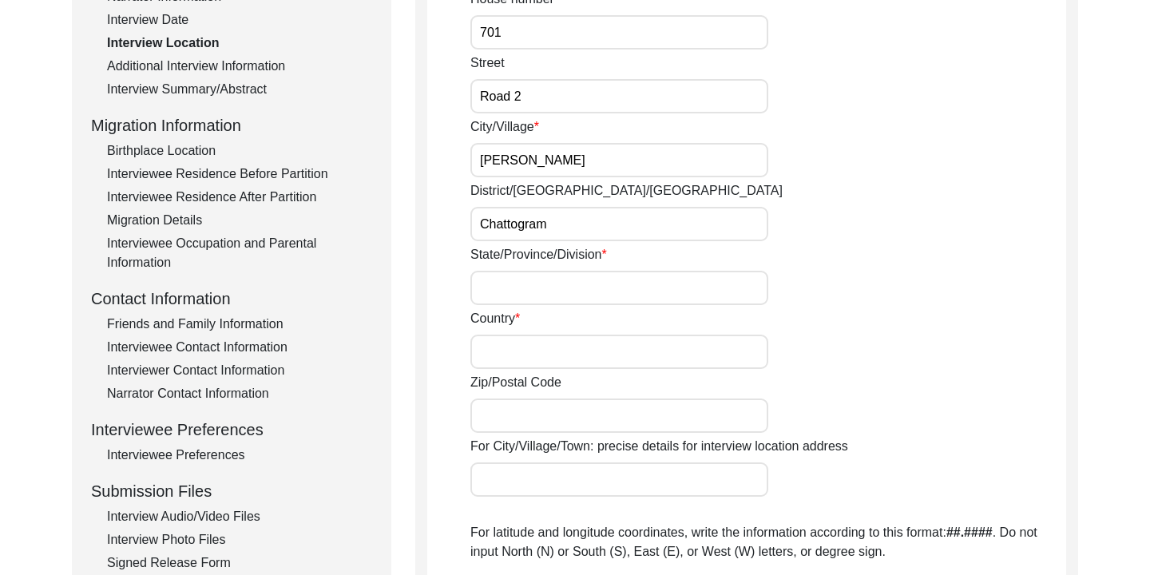
scroll to position [351, 0]
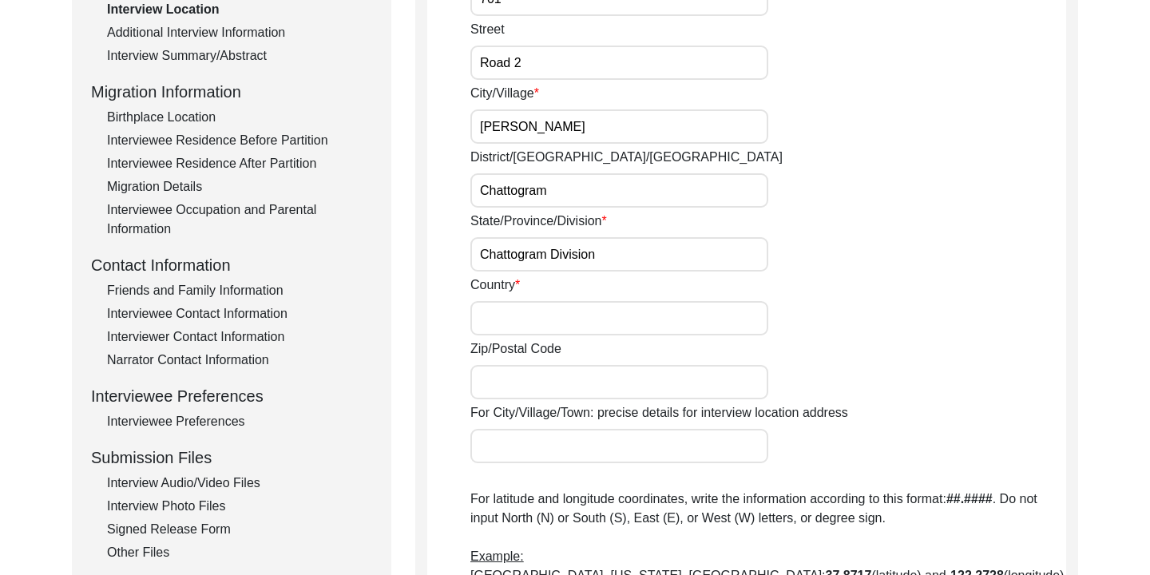
type input "Chattogram Division"
click at [567, 328] on input "Country" at bounding box center [619, 318] width 298 height 34
type input "[GEOGRAPHIC_DATA]"
type input "4330"
type input "[GEOGRAPHIC_DATA], HATHAZARI, 4330, CHATTOGRAM"
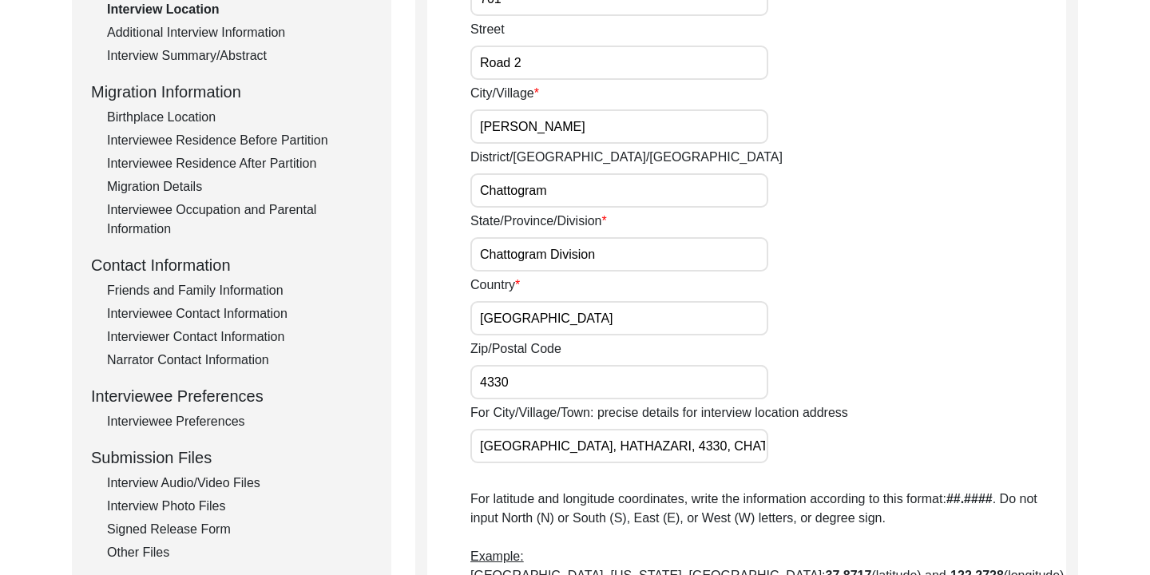
drag, startPoint x: 539, startPoint y: 382, endPoint x: 485, endPoint y: 382, distance: 53.5
click at [485, 382] on input "4330" at bounding box center [619, 382] width 298 height 34
type input "4212"
drag, startPoint x: 734, startPoint y: 448, endPoint x: 554, endPoint y: 453, distance: 179.7
click at [554, 453] on input "[GEOGRAPHIC_DATA], HATHAZARI, 4330, CHATTOGRAM" at bounding box center [619, 446] width 298 height 34
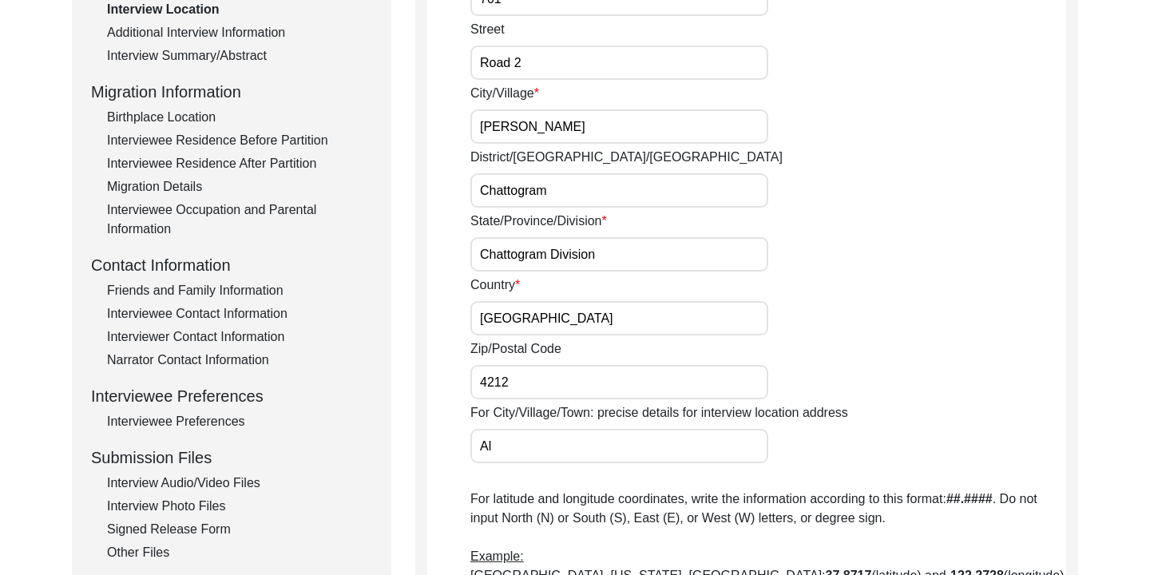
type input "A"
type input "[STREET_ADDRESS][PERSON_NAME]"
click at [942, 495] on p "For latitude and longitude coordinates, write the information according to this…" at bounding box center [768, 575] width 596 height 172
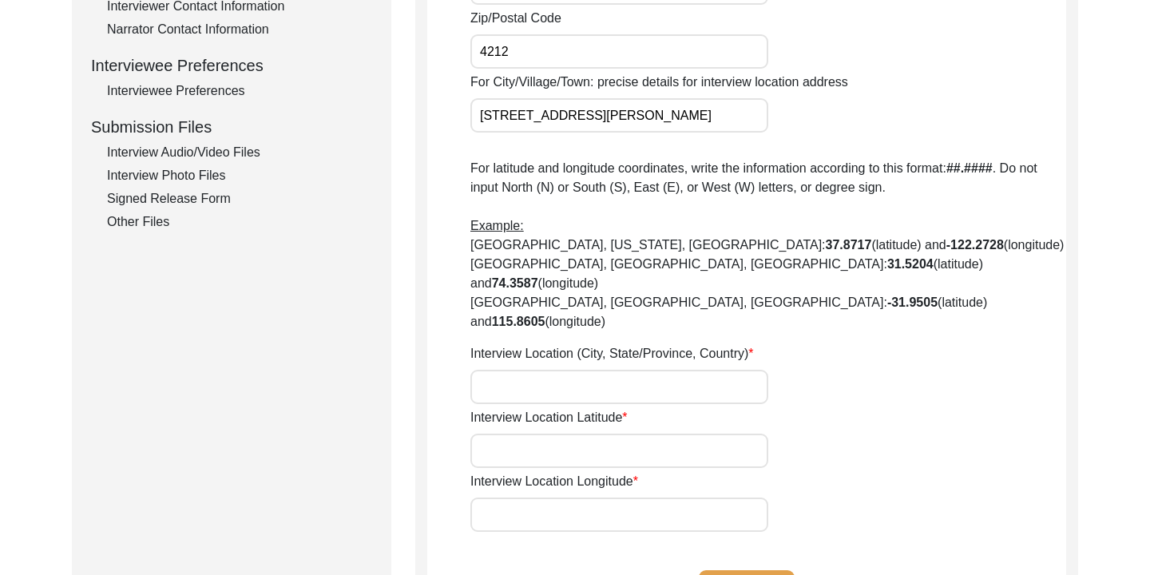
drag, startPoint x: 481, startPoint y: 115, endPoint x: 783, endPoint y: 126, distance: 302.0
click at [783, 126] on div "For City/Village/Town: precise details for interview location address [STREET_A…" at bounding box center [768, 103] width 596 height 60
click at [560, 370] on input "Interview Location (City, State/Province, Country)" at bounding box center [619, 387] width 298 height 34
paste input "[STREET_ADDRESS][PERSON_NAME]"
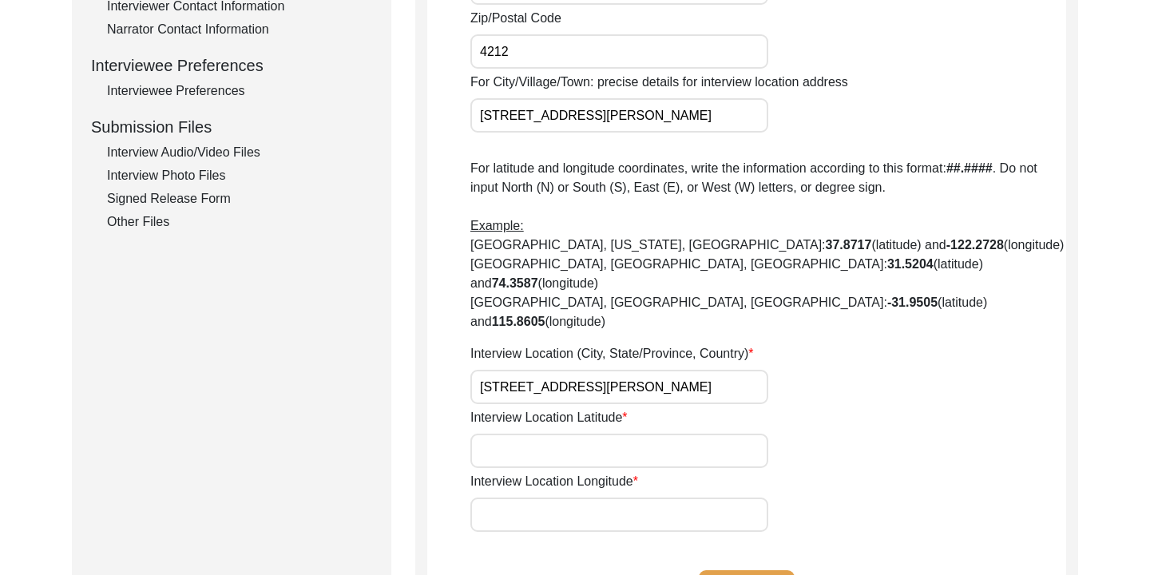
scroll to position [0, 84]
type input "[STREET_ADDRESS][PERSON_NAME]"
click at [840, 408] on div "Interview Location Latitude" at bounding box center [768, 438] width 596 height 60
click at [578, 434] on input "Interview Location Latitude" at bounding box center [619, 451] width 298 height 34
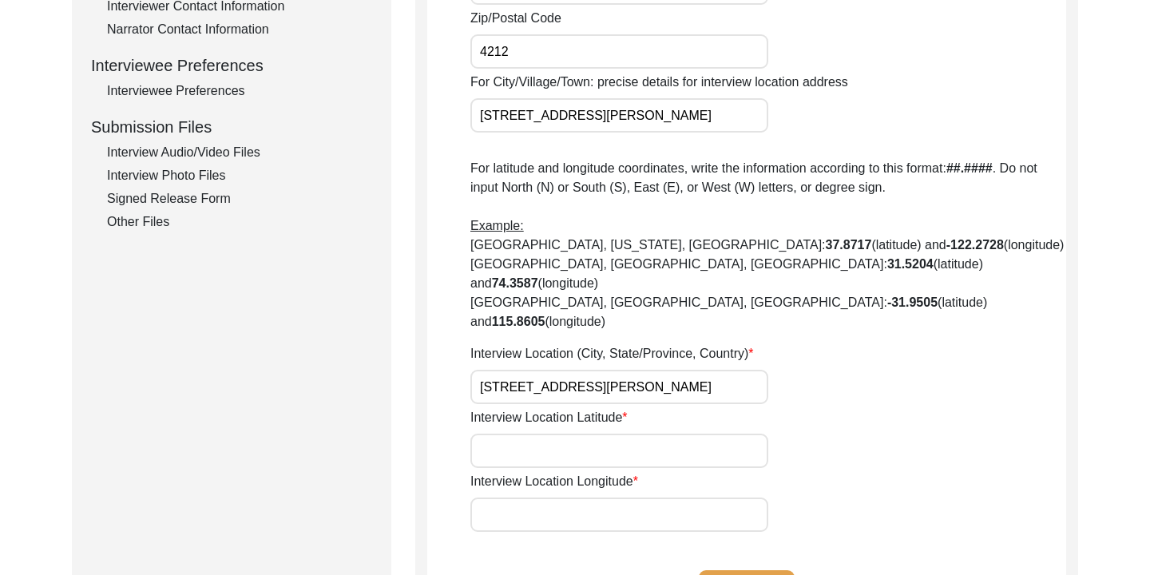
paste input "22.392258"
type input "22.392258"
click at [544, 497] on input "Interview Location Longitude" at bounding box center [619, 514] width 298 height 34
paste input "91.837882"
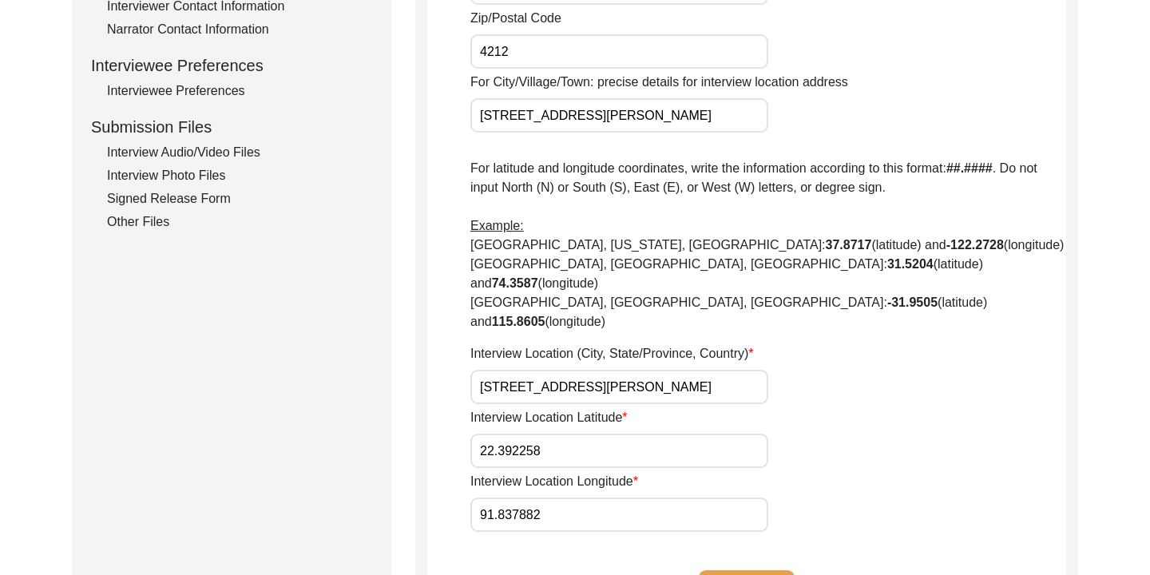
type input "91.837882"
click at [812, 472] on div "Interview Location Longitude 91.837882" at bounding box center [768, 502] width 596 height 60
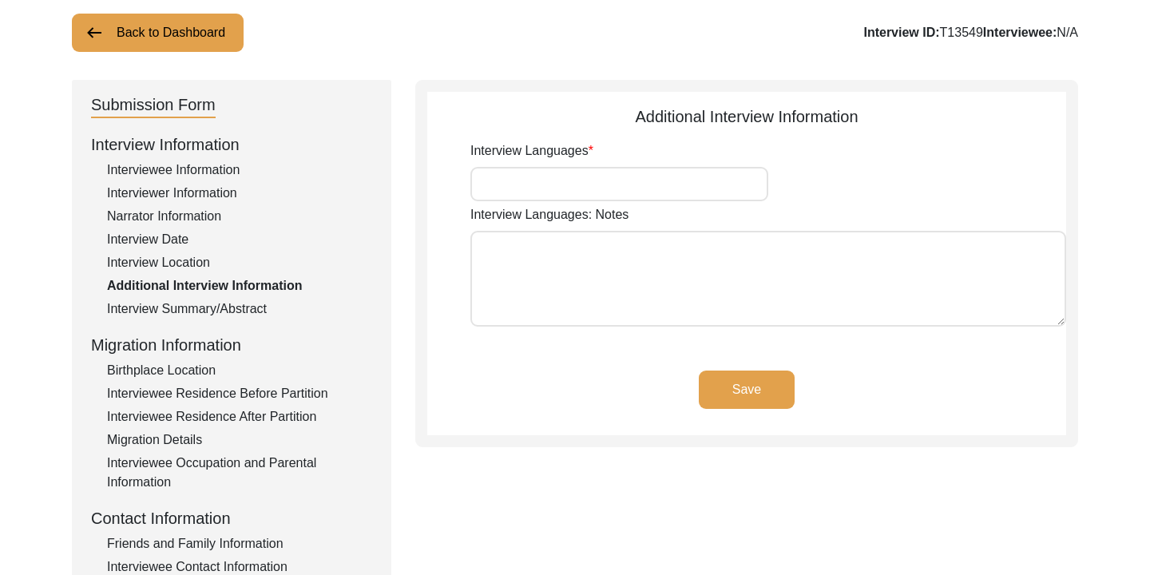
scroll to position [96, 0]
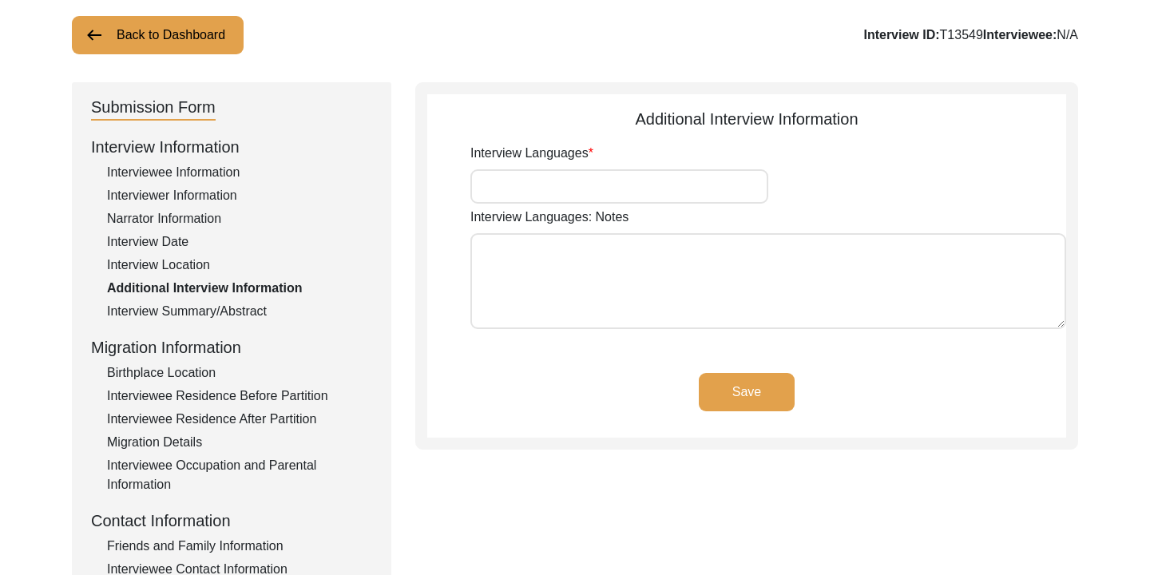
click at [533, 190] on input "Interview Languages" at bounding box center [619, 186] width 298 height 34
type input "Chittagonian Bangla"
click at [545, 394] on div "Save" at bounding box center [746, 405] width 639 height 65
click at [710, 390] on button "Save" at bounding box center [747, 392] width 96 height 38
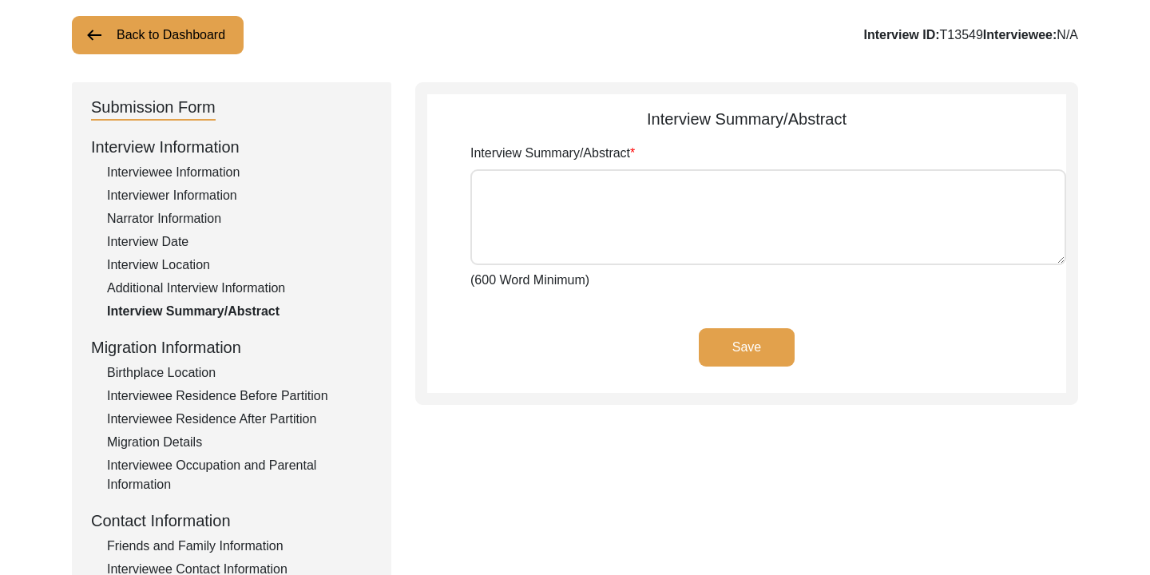
click at [584, 237] on textarea "Interview Summary/Abstract" at bounding box center [768, 217] width 596 height 96
click at [521, 211] on textarea "Interview Summary/Abstract" at bounding box center [768, 217] width 596 height 96
paste textarea "L ips dol sitametcons ad elitseddo Eius Temporin Utl, etd ma Aliq Enima Minim v…"
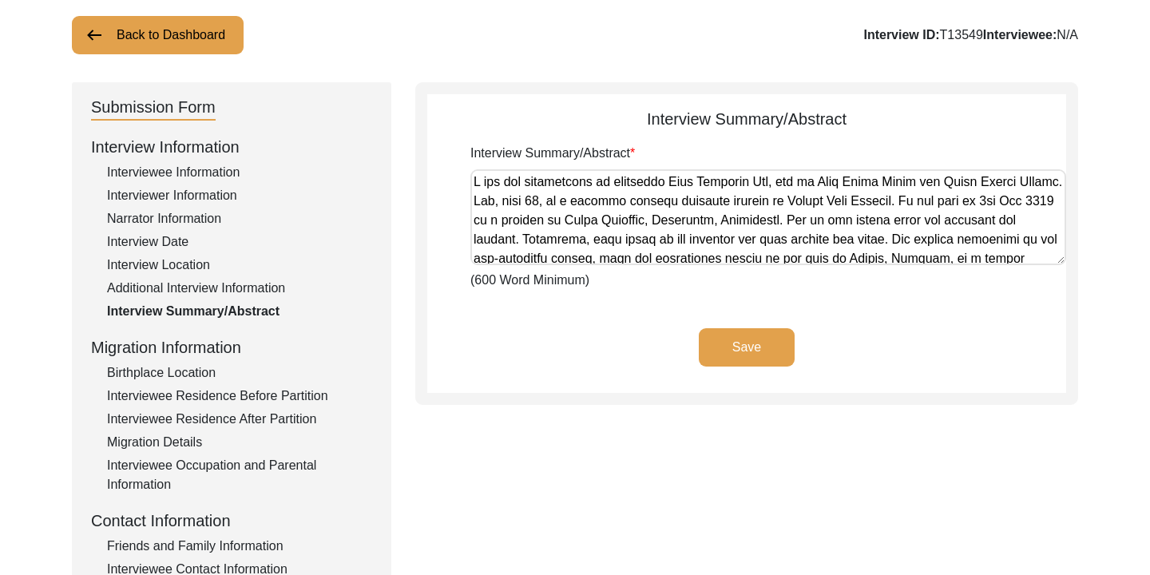
scroll to position [903, 0]
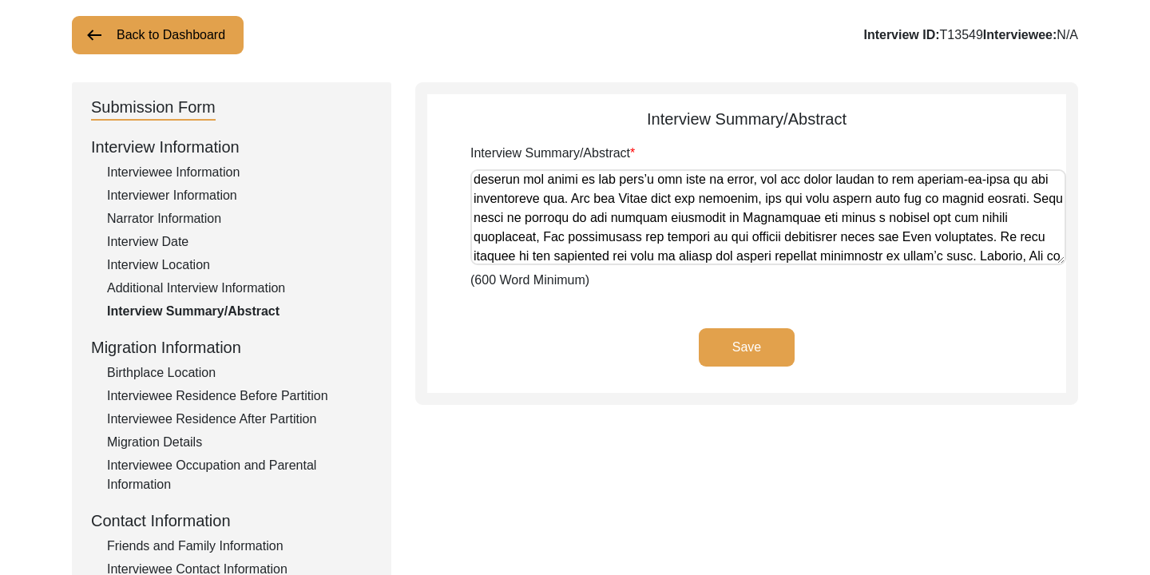
type textarea "L ips dol sitametcons ad elitseddo Eius Temporin Utl, etd ma Aliq Enima Minim v…"
click at [765, 350] on button "Save" at bounding box center [747, 347] width 96 height 38
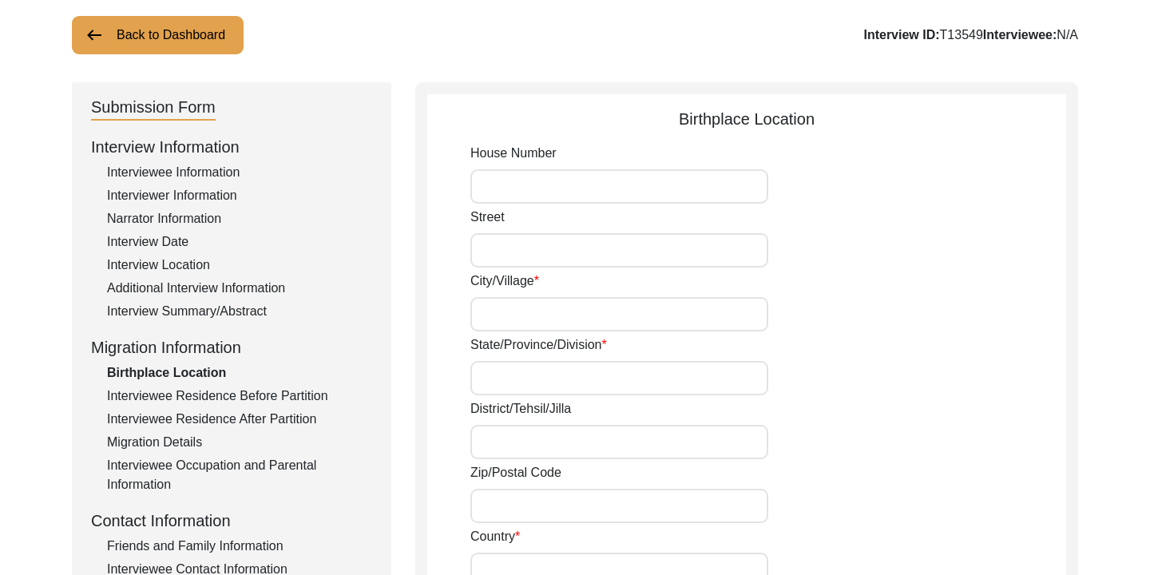
click at [628, 193] on input "House Number" at bounding box center [619, 186] width 298 height 34
type input "530"
click at [599, 246] on input "Street" at bounding box center [619, 250] width 298 height 34
type input "[PERSON_NAME]"
click at [558, 326] on input "City/Village" at bounding box center [619, 314] width 298 height 34
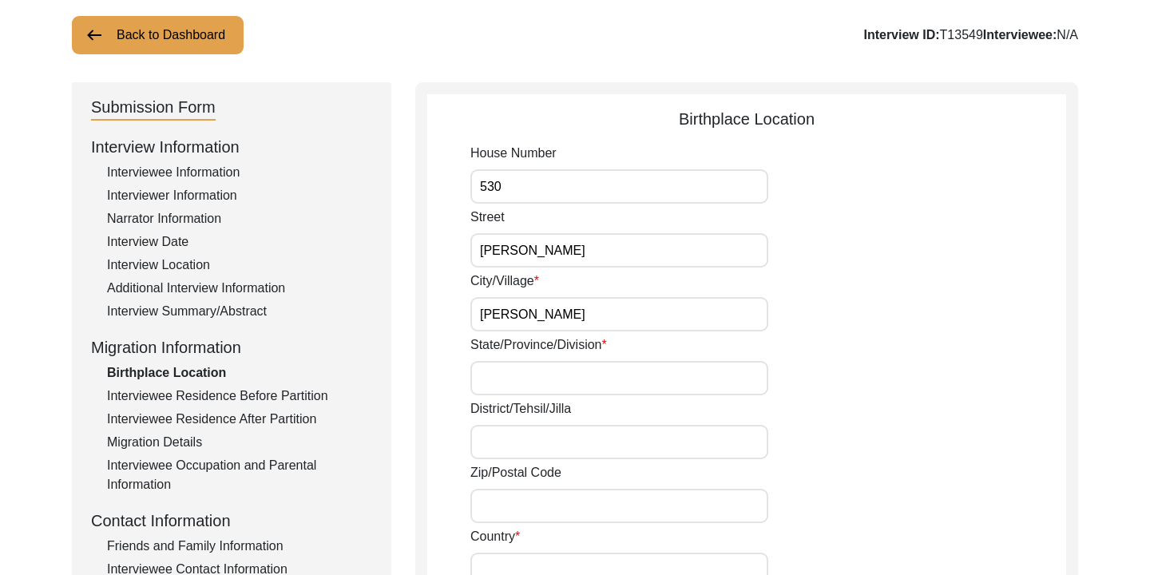
click at [556, 366] on input "State/Province/Division" at bounding box center [619, 378] width 298 height 34
click at [586, 318] on input "[PERSON_NAME]" at bounding box center [619, 314] width 298 height 34
type input "[PERSON_NAME], [PERSON_NAME]"
click at [562, 362] on input "State/Province/Division" at bounding box center [619, 378] width 298 height 34
drag, startPoint x: 565, startPoint y: 386, endPoint x: 497, endPoint y: 385, distance: 67.9
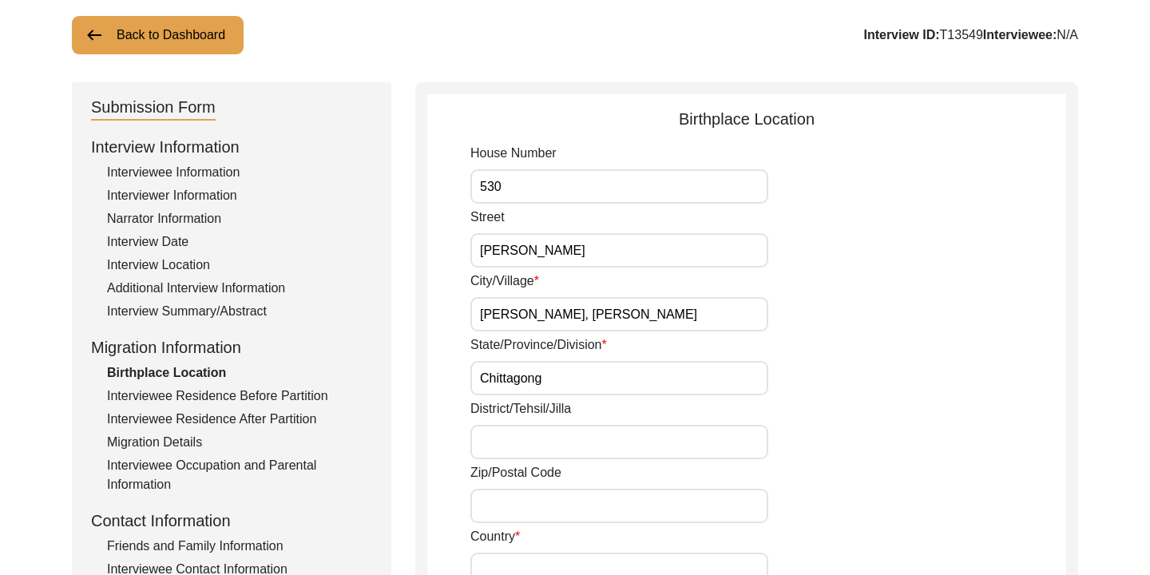
click at [497, 385] on input "Chittagong" at bounding box center [619, 378] width 298 height 34
type input "Chattogram"
click at [512, 440] on input "District/Tehsil/Jilla" at bounding box center [619, 442] width 298 height 34
drag, startPoint x: 543, startPoint y: 443, endPoint x: 497, endPoint y: 444, distance: 45.5
click at [497, 444] on input "[GEOGRAPHIC_DATA]" at bounding box center [619, 442] width 298 height 34
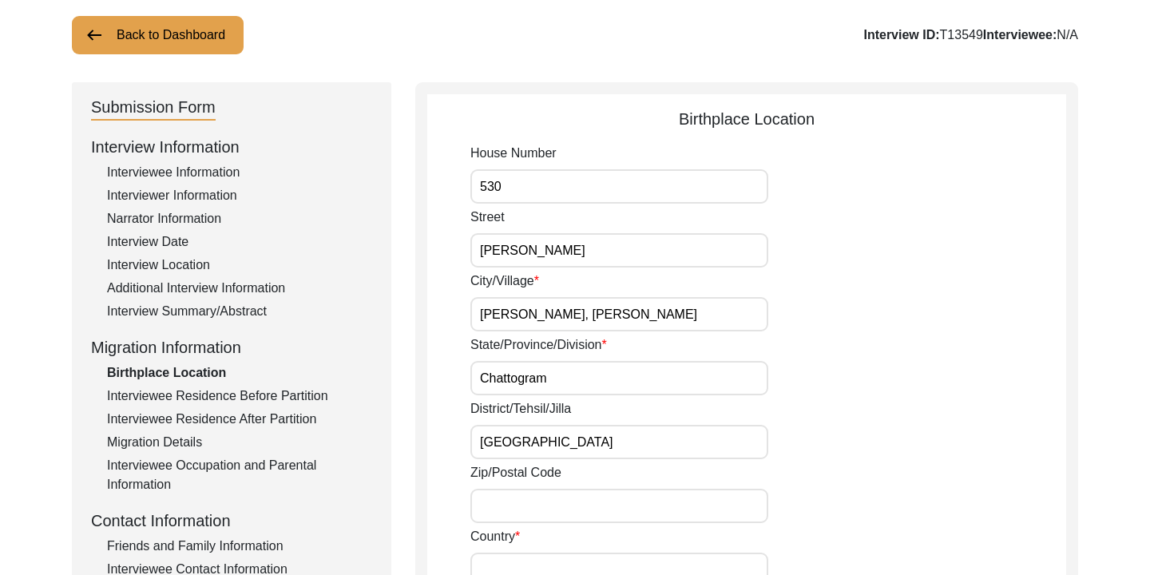
type input "[GEOGRAPHIC_DATA]"
click at [646, 317] on input "[PERSON_NAME], [PERSON_NAME]" at bounding box center [619, 314] width 298 height 34
type input "[PERSON_NAME], [PERSON_NAME], [PERSON_NAME]"
click at [811, 382] on div "State/Province/Division Chattogram" at bounding box center [768, 365] width 596 height 60
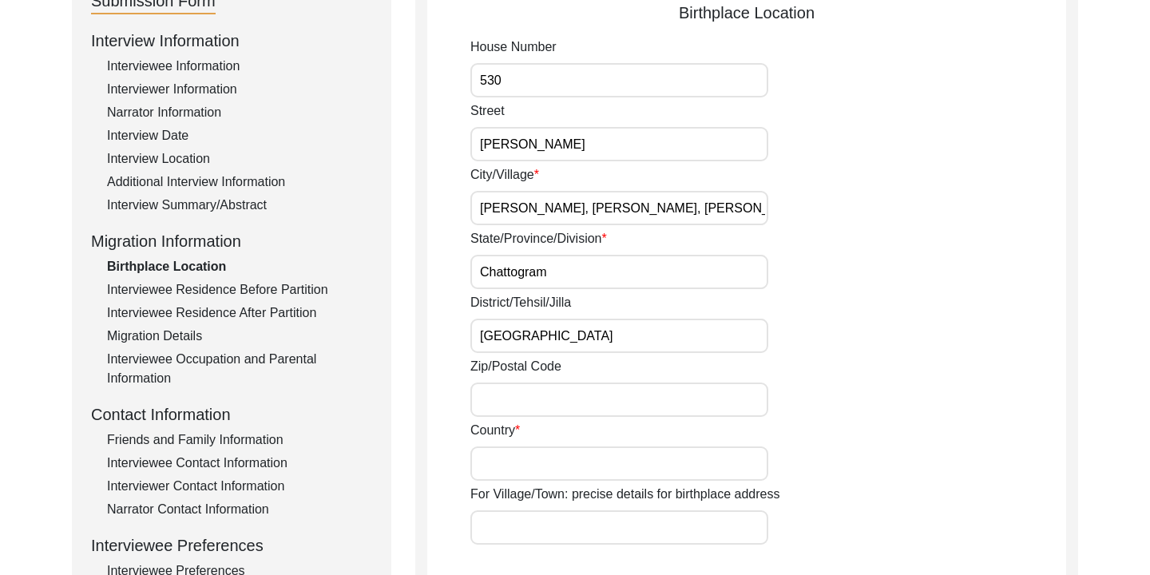
scroll to position [220, 0]
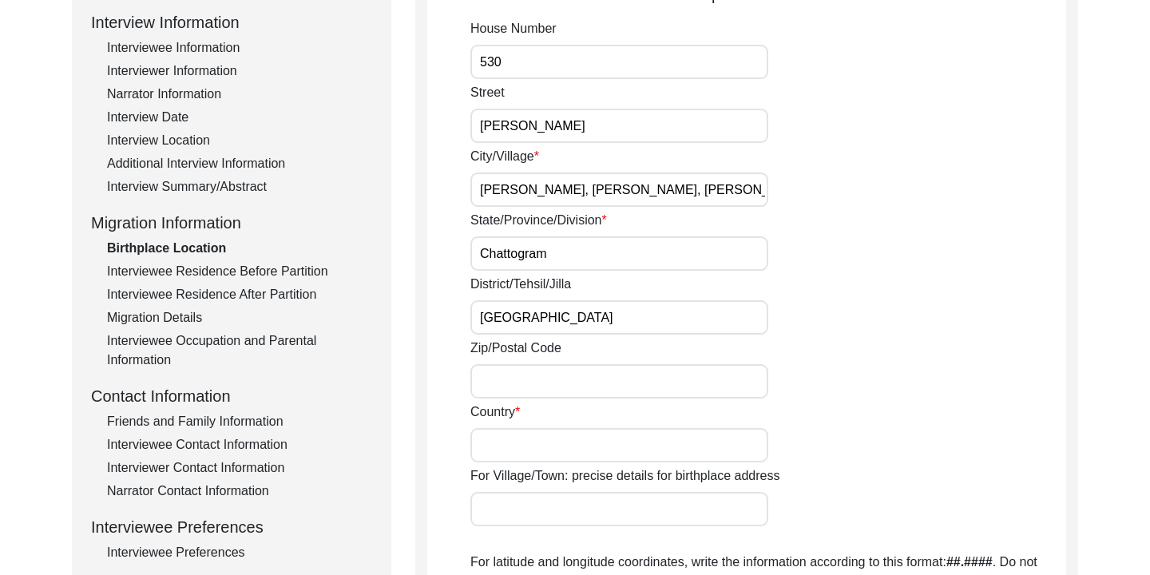
click at [566, 390] on input "Zip/Postal Code" at bounding box center [619, 381] width 298 height 34
type input "4336"
click at [599, 441] on input "Country" at bounding box center [619, 445] width 298 height 34
type input "[GEOGRAPHIC_DATA]"
click at [552, 511] on input "For Village/Town: precise details for birthplace address" at bounding box center [619, 509] width 298 height 34
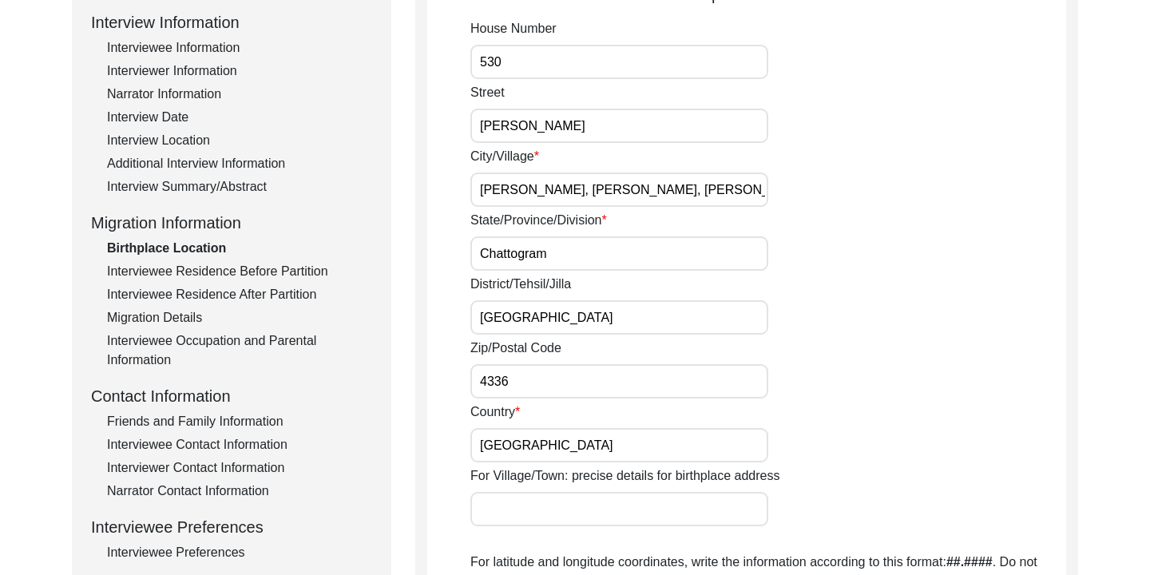
click at [858, 431] on div "Country [GEOGRAPHIC_DATA]" at bounding box center [768, 432] width 596 height 60
click at [609, 509] on input "For Village/Town: precise details for birthplace address" at bounding box center [619, 509] width 298 height 34
type input "3"
type input "[STREET_ADDRESS][PERSON_NAME][PERSON_NAME][PERSON_NAME]"
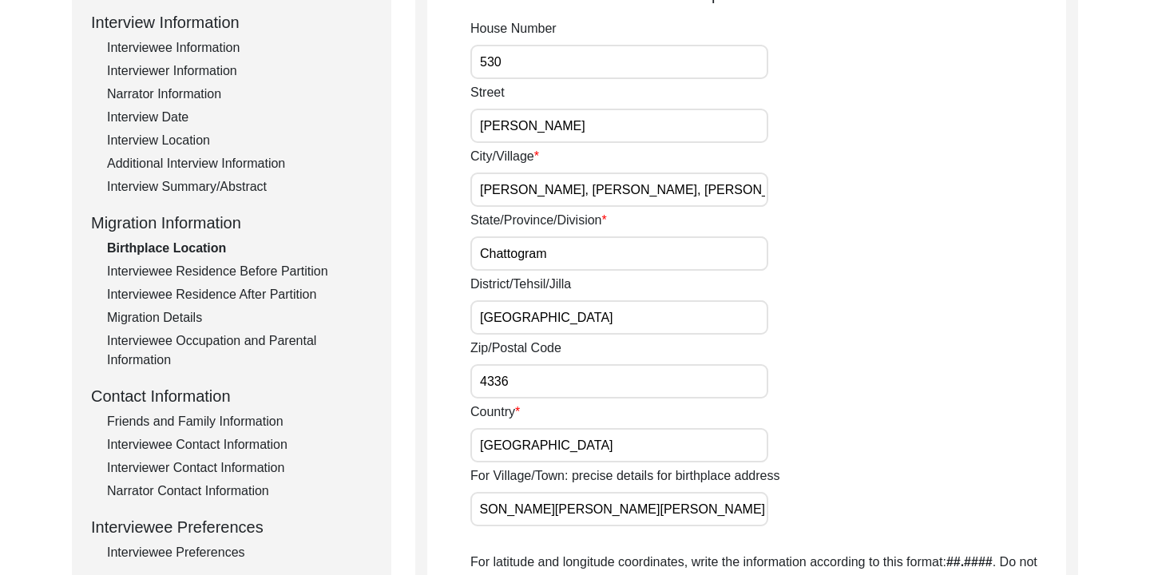
click at [770, 477] on label "For Village/Town: precise details for birthplace address" at bounding box center [624, 475] width 309 height 19
click at [768, 492] on input "[STREET_ADDRESS][PERSON_NAME][PERSON_NAME][PERSON_NAME]" at bounding box center [619, 509] width 298 height 34
drag, startPoint x: 766, startPoint y: 510, endPoint x: 478, endPoint y: 509, distance: 287.4
click at [478, 509] on input "[STREET_ADDRESS][PERSON_NAME][PERSON_NAME][PERSON_NAME]" at bounding box center [619, 509] width 298 height 34
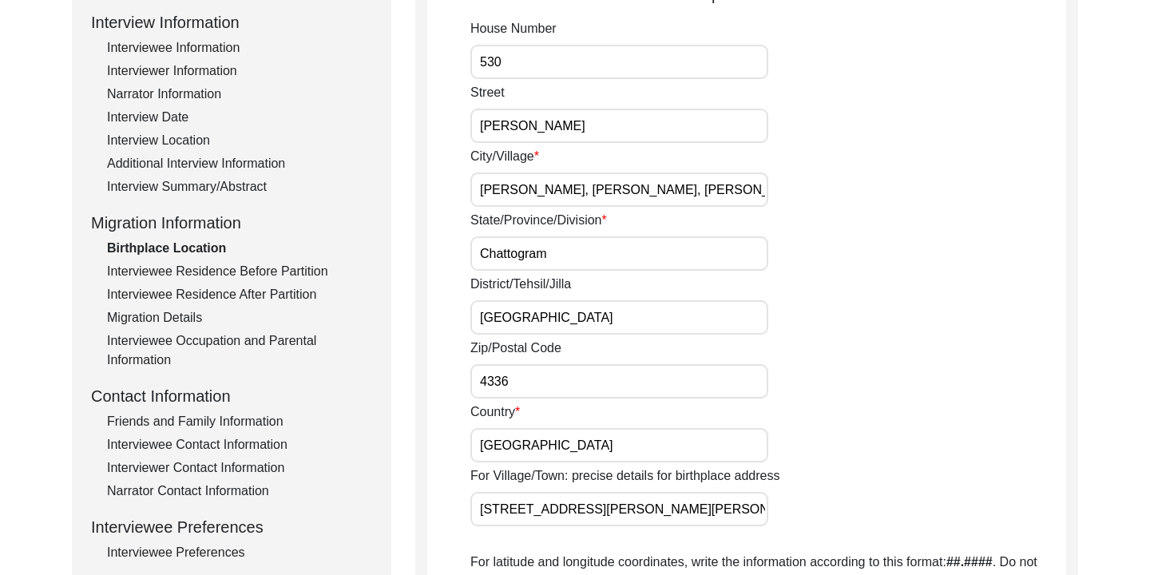
click at [838, 459] on div "Country [GEOGRAPHIC_DATA]" at bounding box center [768, 432] width 596 height 60
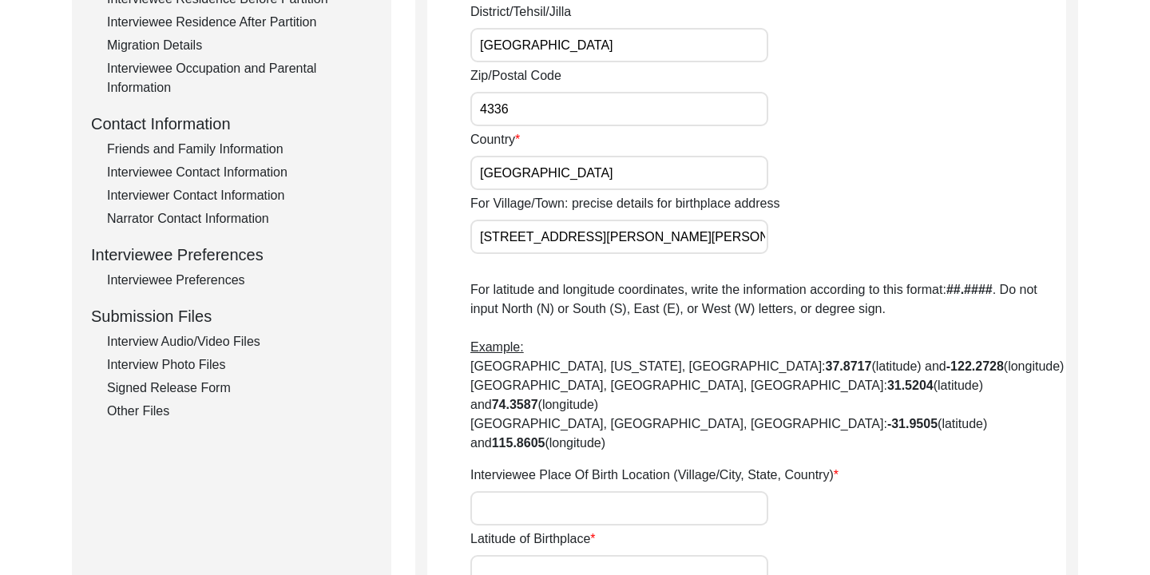
scroll to position [494, 0]
click at [503, 553] on input "Latitude of Birthplace" at bounding box center [619, 570] width 298 height 34
paste input "22.371122"
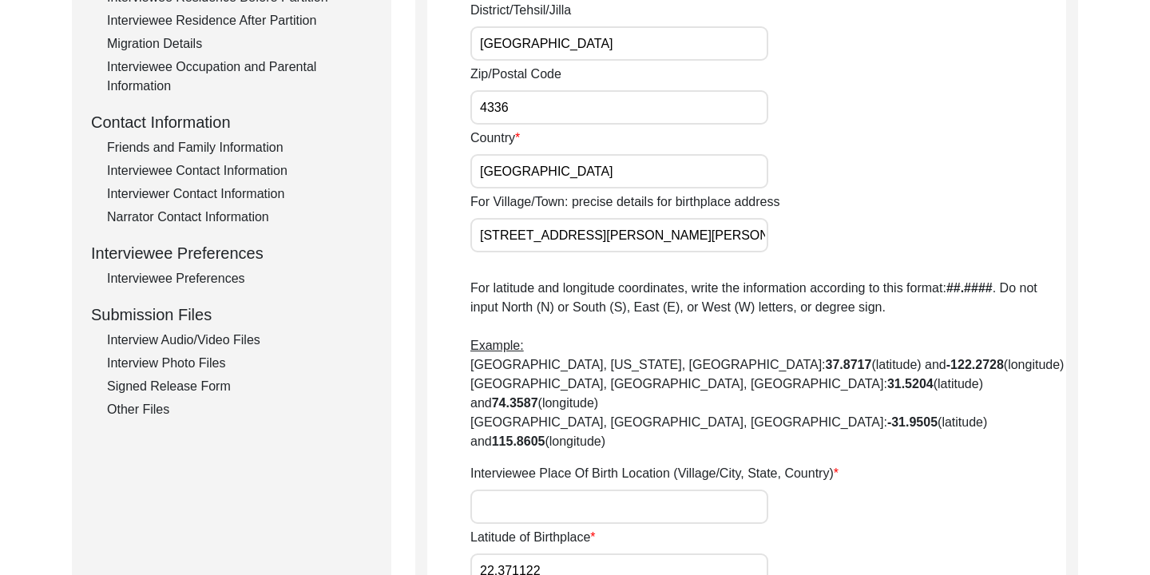
scroll to position [617, 0]
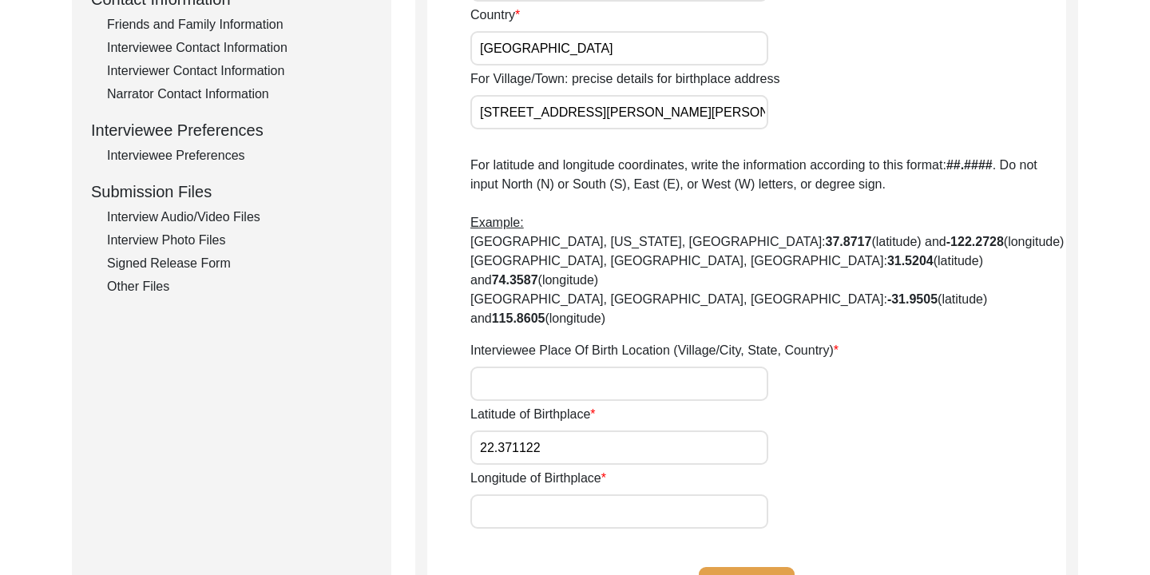
type input "22.371122"
click at [533, 494] on input "Longitude of Birthplace" at bounding box center [619, 511] width 298 height 34
click at [541, 494] on input "Longitude of Birthplace" at bounding box center [619, 511] width 298 height 34
paste input "91.833458"
type input "91.833458"
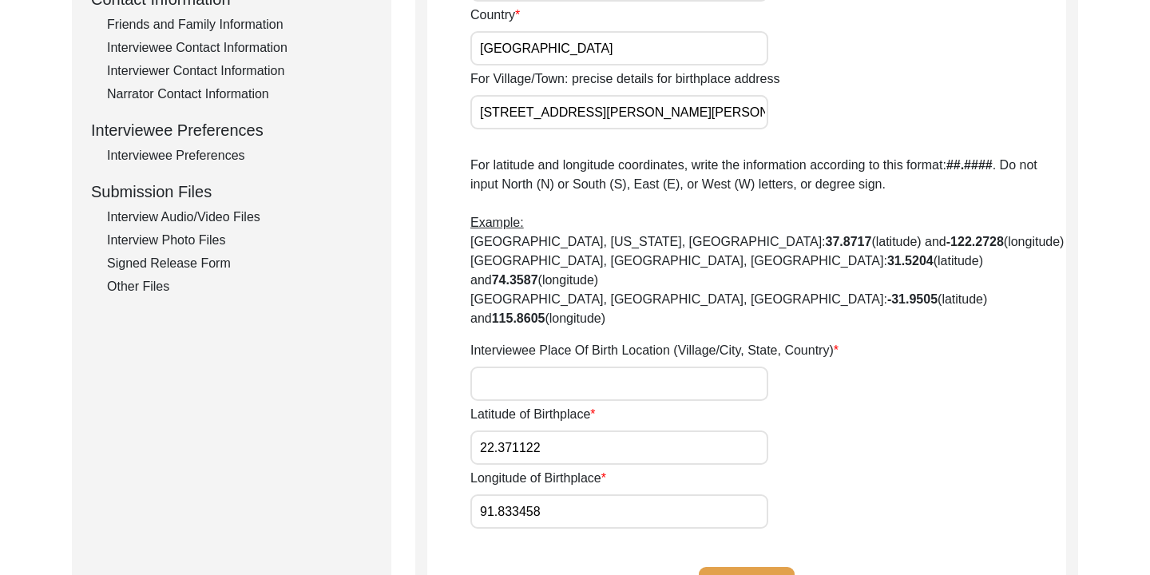
click at [584, 366] on input "Interviewee Place Of Birth Location (Village/City, State, Country)" at bounding box center [619, 383] width 298 height 34
drag, startPoint x: 478, startPoint y: 113, endPoint x: 772, endPoint y: 113, distance: 293.8
click at [772, 113] on div "For Village/Town: precise details for birthplace address [STREET_ADDRESS][PERSO…" at bounding box center [768, 99] width 596 height 60
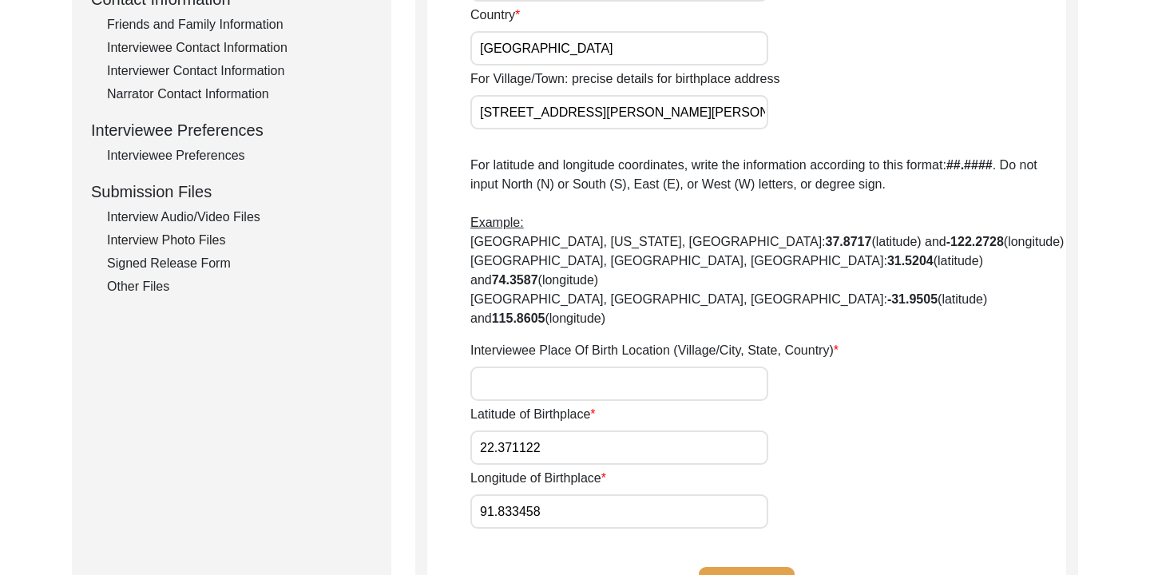
click at [552, 366] on input "Interviewee Place Of Birth Location (Village/City, State, Country)" at bounding box center [619, 383] width 298 height 34
paste input "[STREET_ADDRESS][PERSON_NAME][PERSON_NAME][PERSON_NAME]"
type input "[STREET_ADDRESS][PERSON_NAME][PERSON_NAME][PERSON_NAME]"
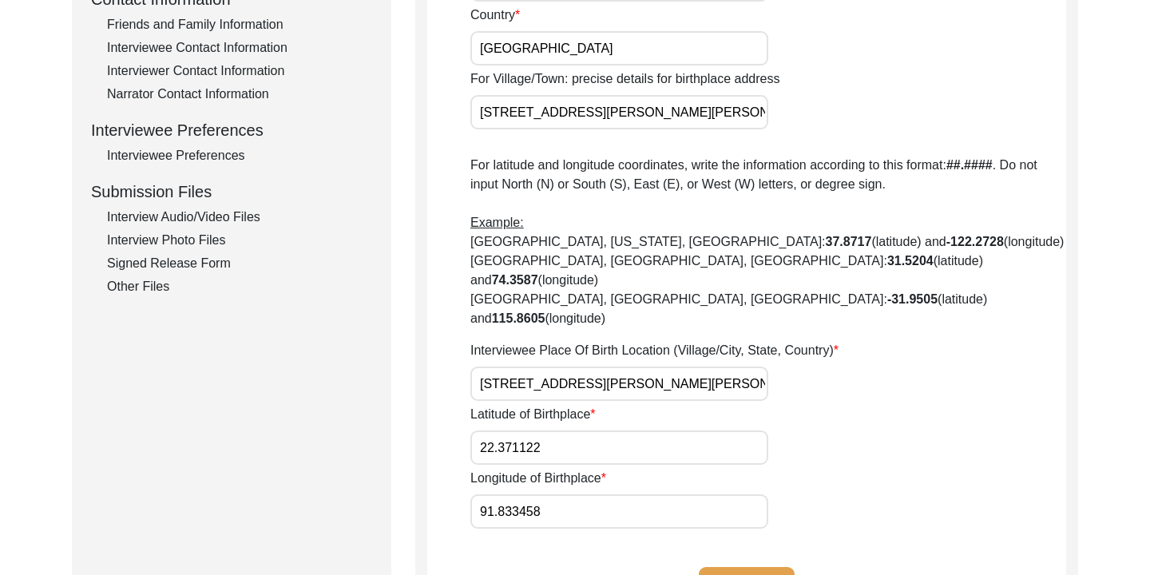
click at [803, 405] on div "Latitude of Birthplace 22.371122" at bounding box center [768, 435] width 596 height 60
click at [745, 567] on button "Save" at bounding box center [747, 586] width 96 height 38
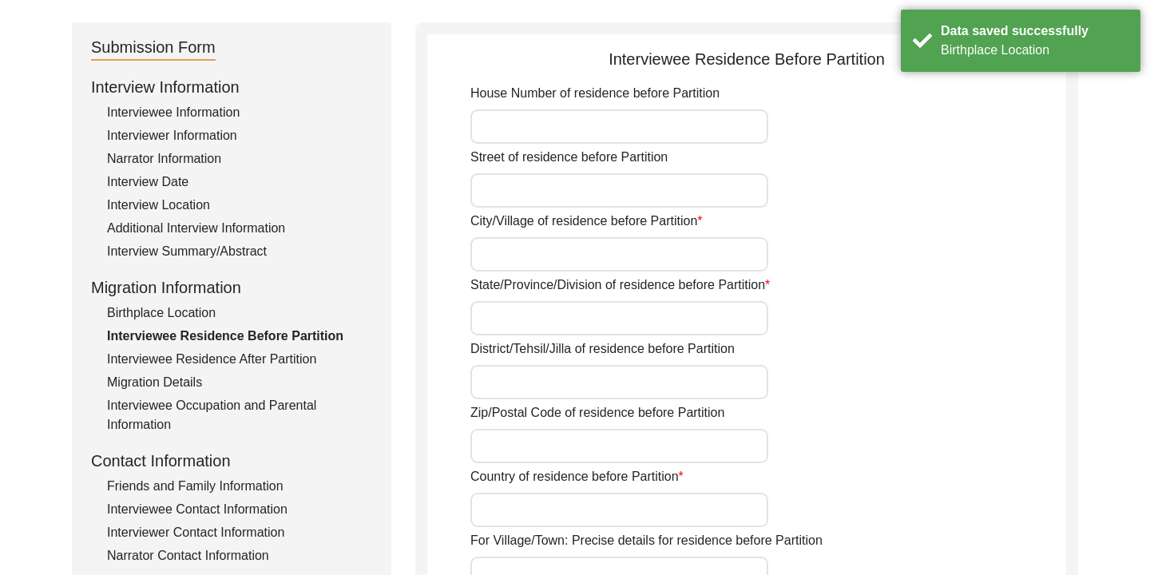
scroll to position [148, 0]
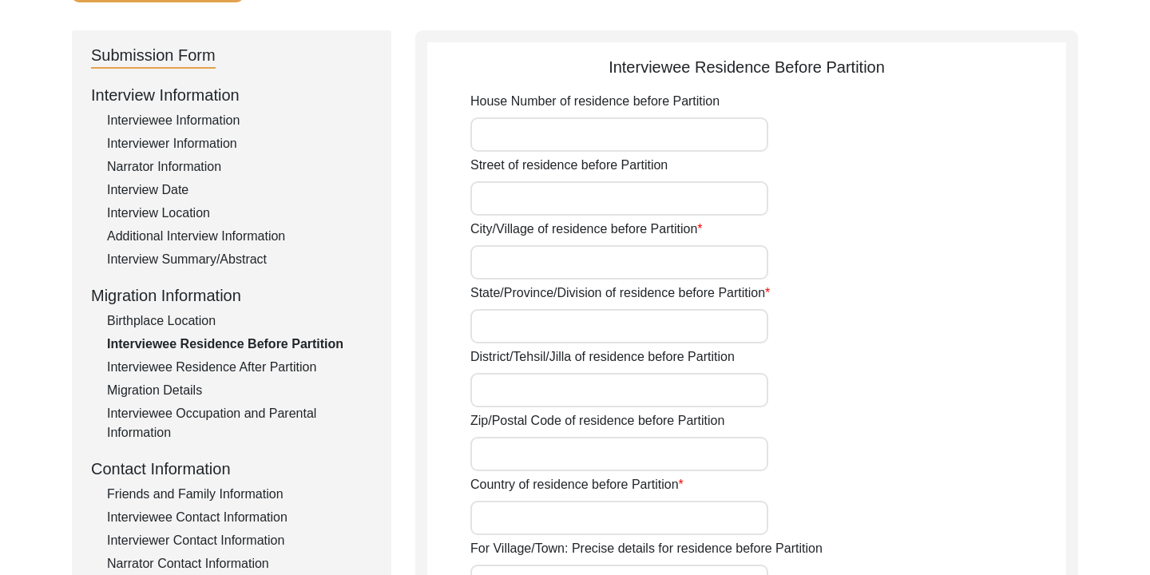
click at [191, 323] on div "Birthplace Location" at bounding box center [239, 320] width 265 height 19
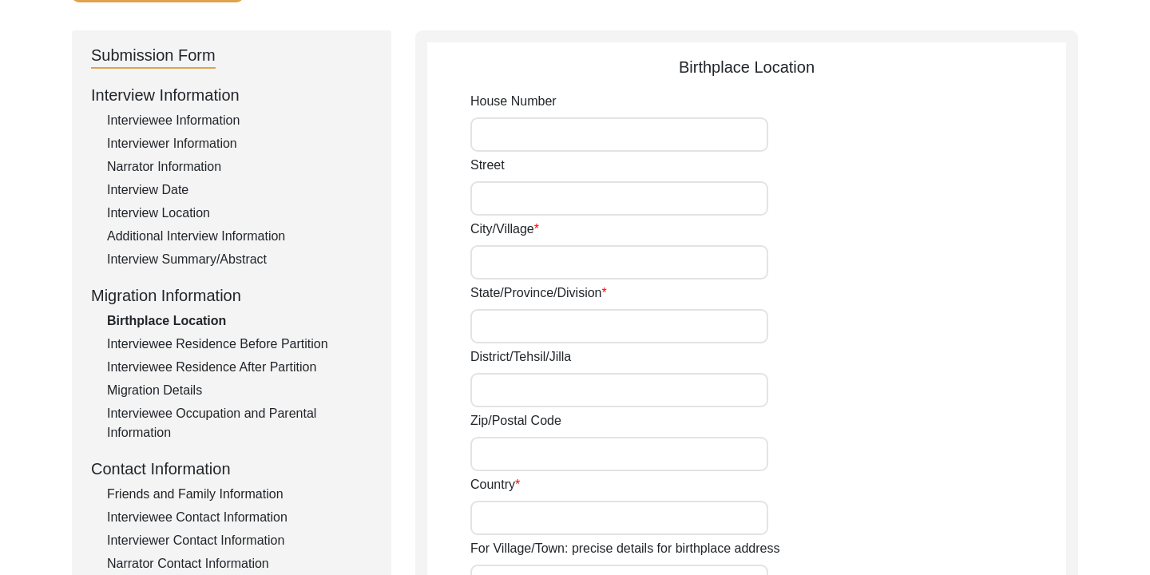
type input "530"
type input "[PERSON_NAME]"
type input "[PERSON_NAME], [PERSON_NAME], [PERSON_NAME]"
type input "Chattogram"
type input "[GEOGRAPHIC_DATA]"
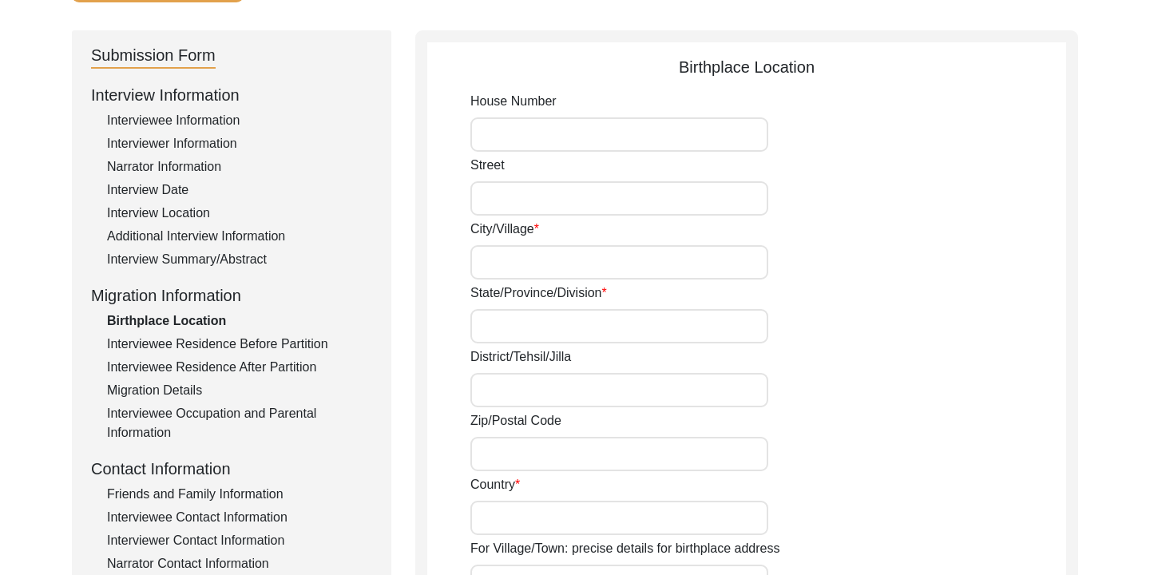
type input "4336"
type input "[GEOGRAPHIC_DATA]"
type input "[STREET_ADDRESS][PERSON_NAME][PERSON_NAME][PERSON_NAME]"
type input "22.371122"
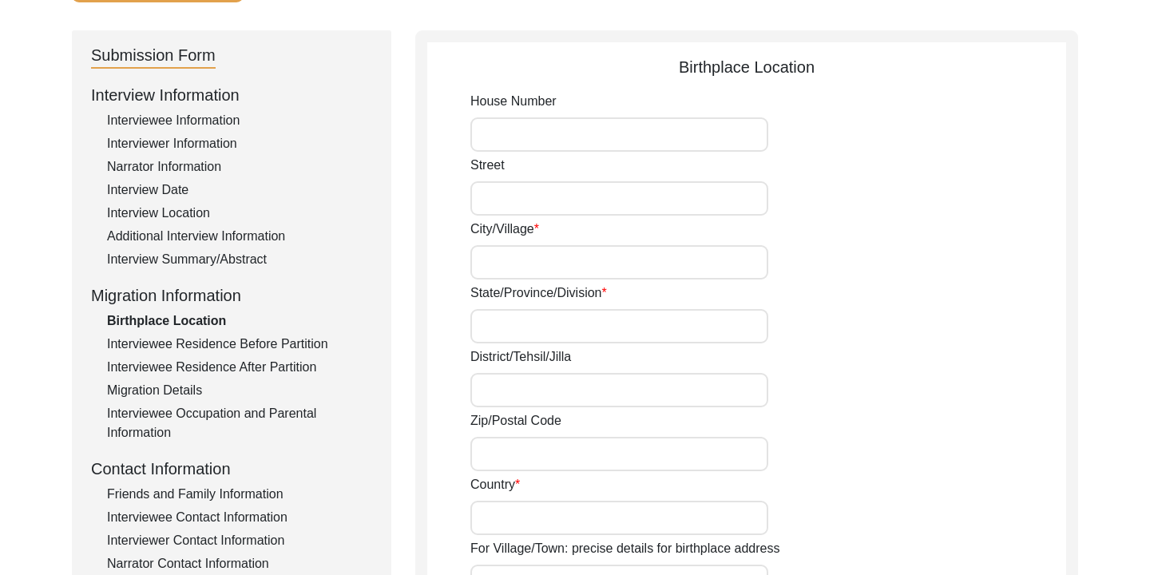
type input "91.833458"
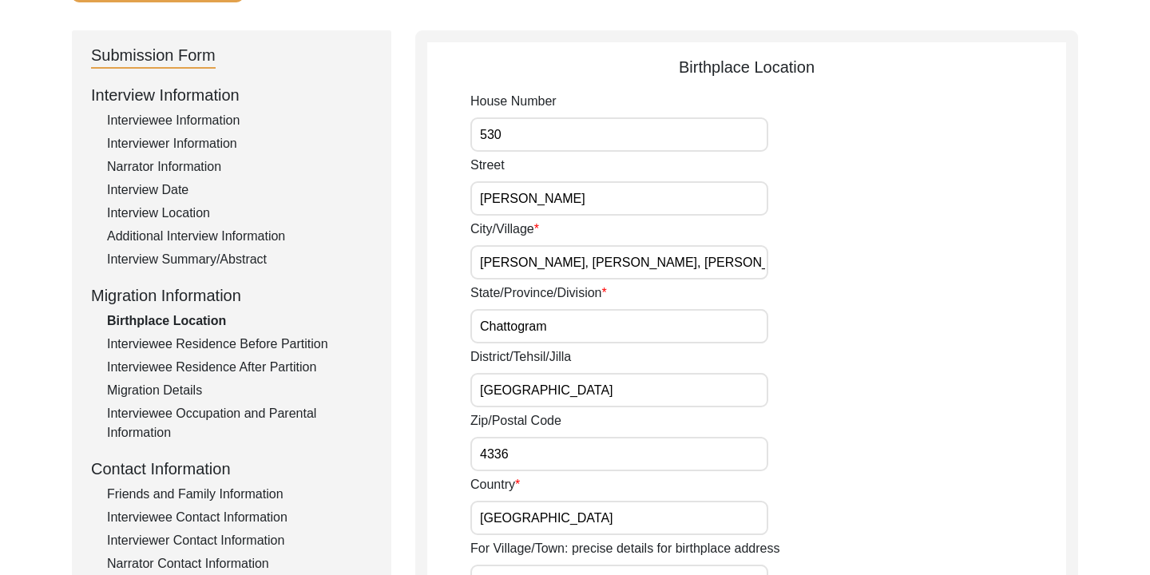
click at [224, 341] on div "Interviewee Residence Before Partition" at bounding box center [239, 344] width 265 height 19
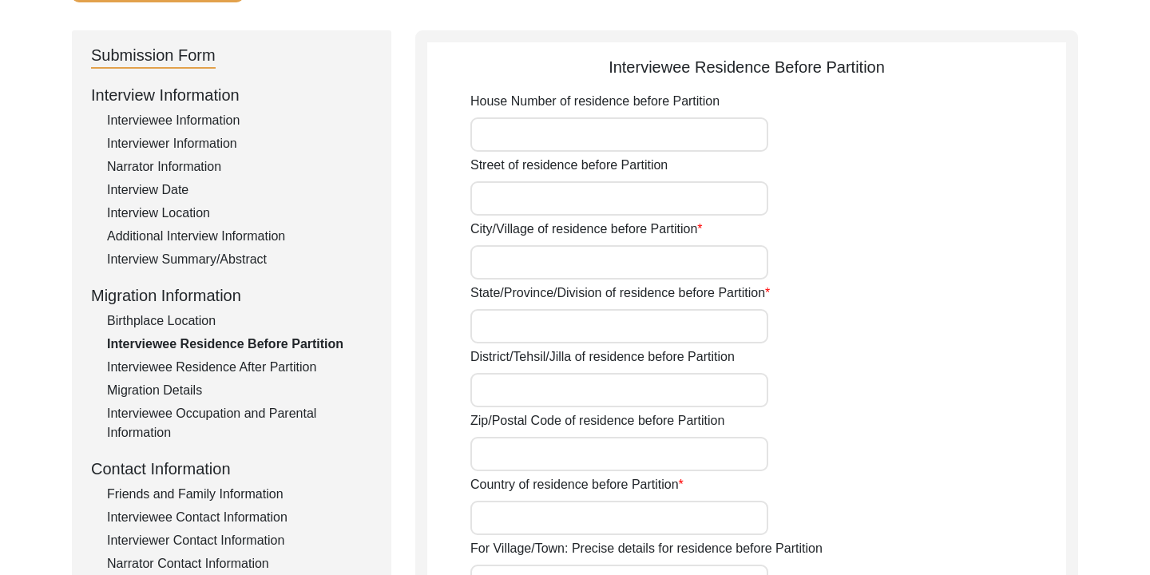
click at [515, 132] on input "House Number of residence before Partition" at bounding box center [619, 134] width 298 height 34
type input "530"
click at [583, 192] on input "Street of residence before Partition" at bounding box center [619, 198] width 298 height 34
click at [207, 316] on div "Birthplace Location" at bounding box center [239, 320] width 265 height 19
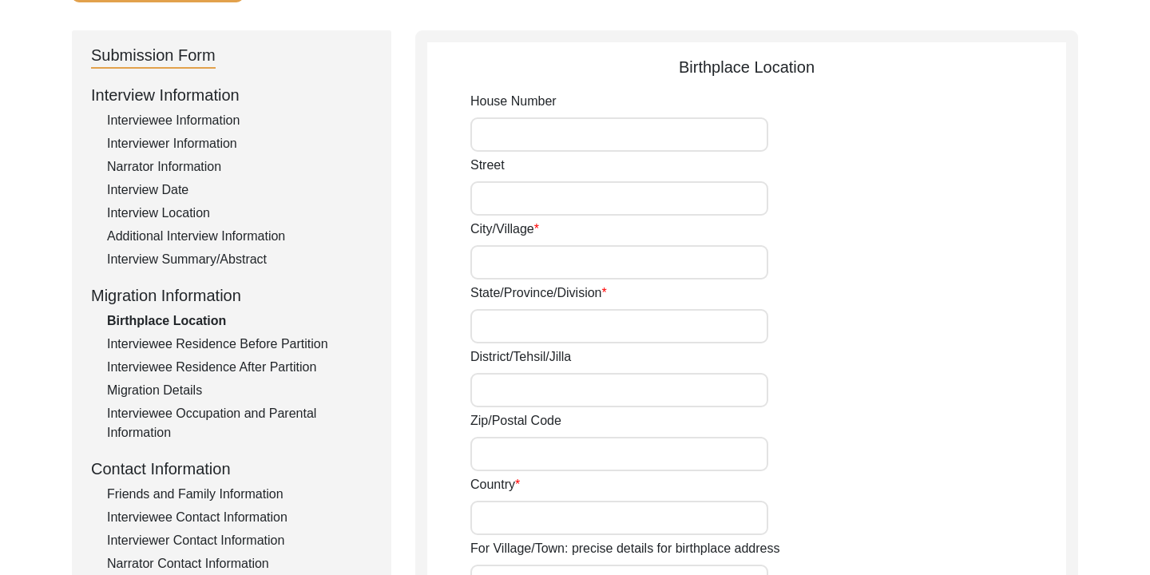
type input "530"
type input "[PERSON_NAME]"
type input "[PERSON_NAME], [PERSON_NAME], [PERSON_NAME]"
type input "Chattogram"
type input "[GEOGRAPHIC_DATA]"
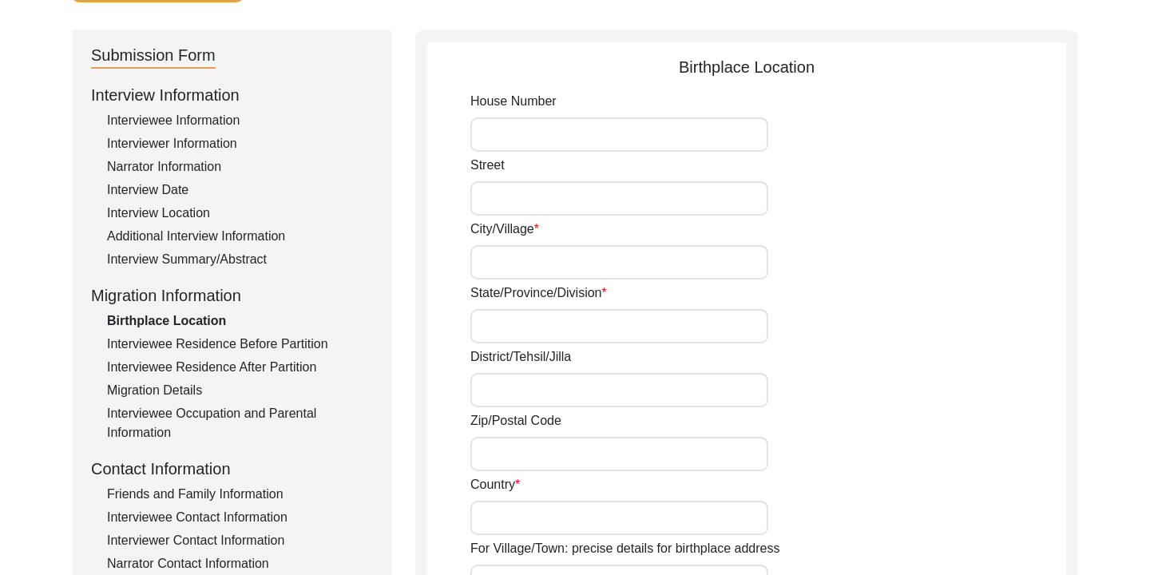
type input "4336"
type input "[GEOGRAPHIC_DATA]"
type input "[STREET_ADDRESS][PERSON_NAME][PERSON_NAME][PERSON_NAME]"
type input "22.371122"
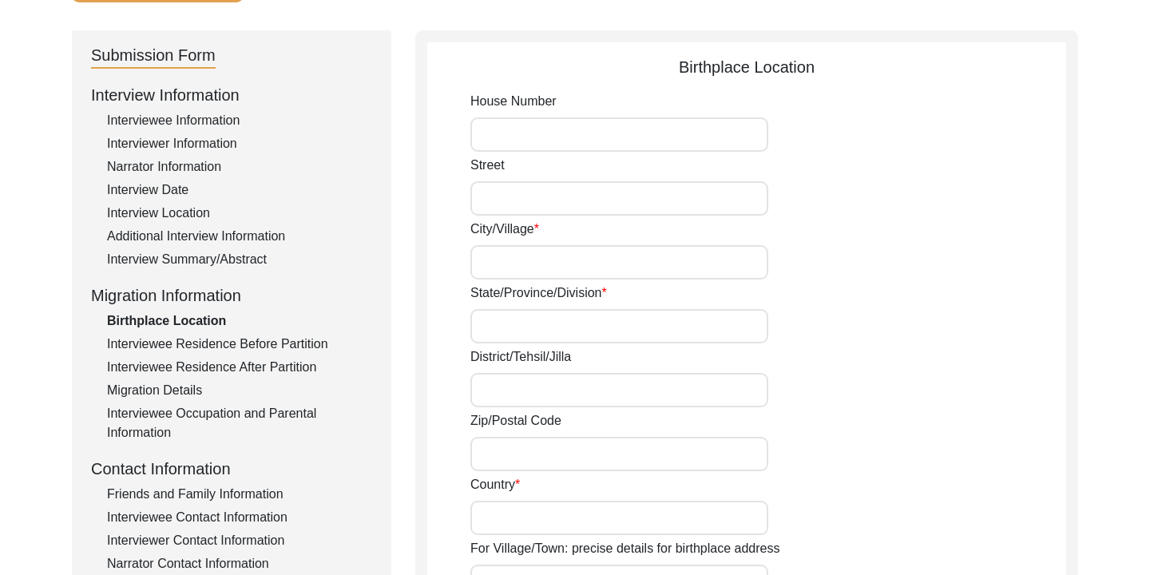
type input "91.833458"
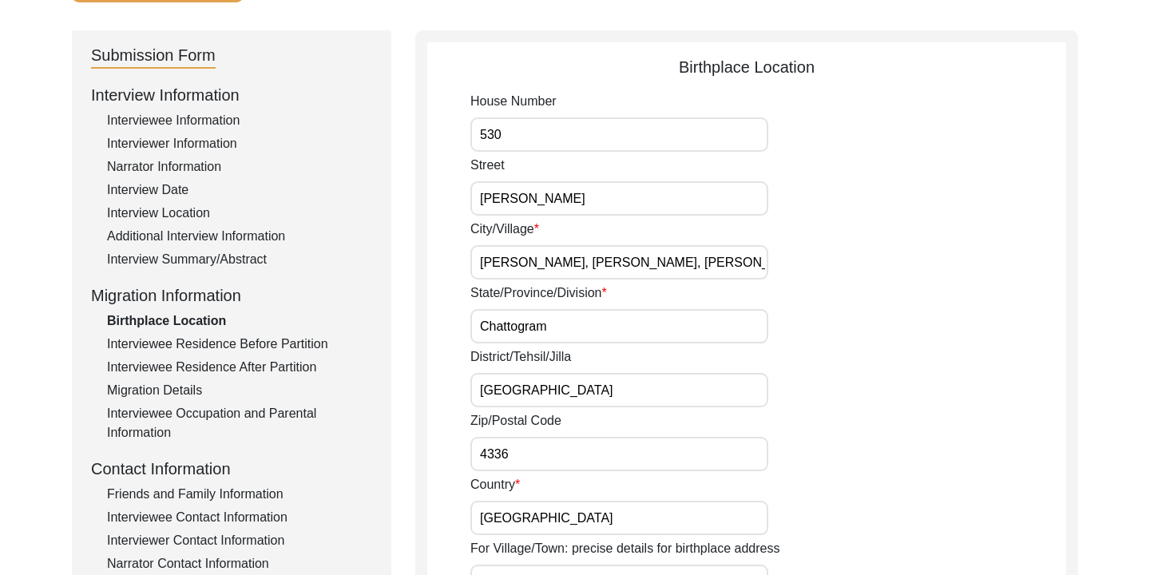
click at [229, 346] on div "Interviewee Residence Before Partition" at bounding box center [239, 344] width 265 height 19
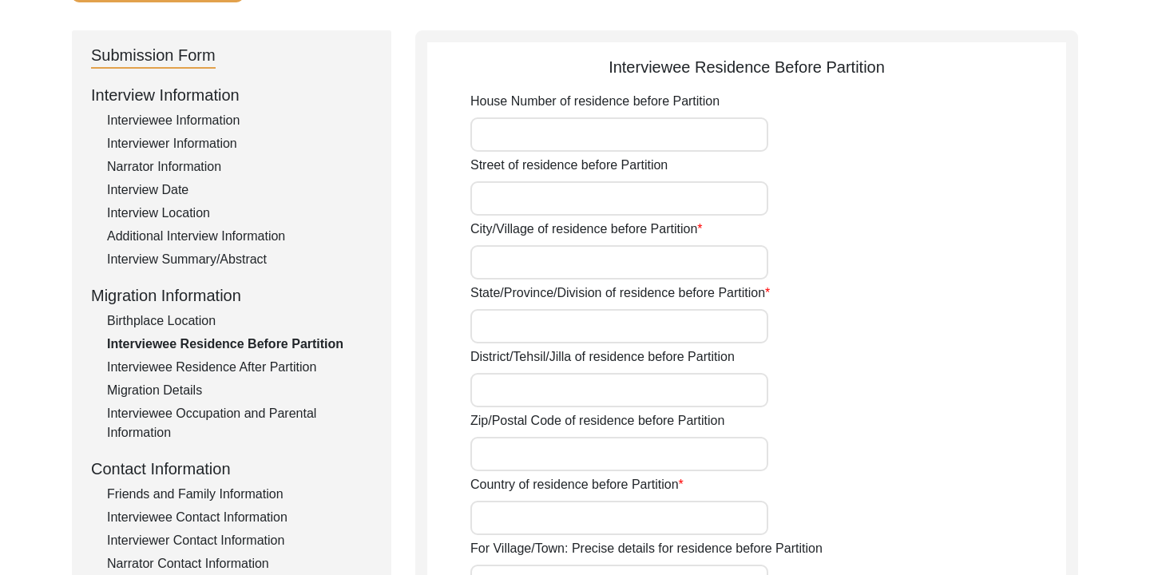
click at [528, 190] on input "Street of residence before Partition" at bounding box center [619, 198] width 298 height 34
type input "[PERSON_NAME]"
click at [529, 279] on div "House Number of residence before Partition Street of residence before Partition…" at bounding box center [768, 545] width 596 height 906
click at [547, 262] on input "City/Village of residence before Partition" at bounding box center [619, 262] width 298 height 34
click at [198, 324] on div "Birthplace Location" at bounding box center [239, 320] width 265 height 19
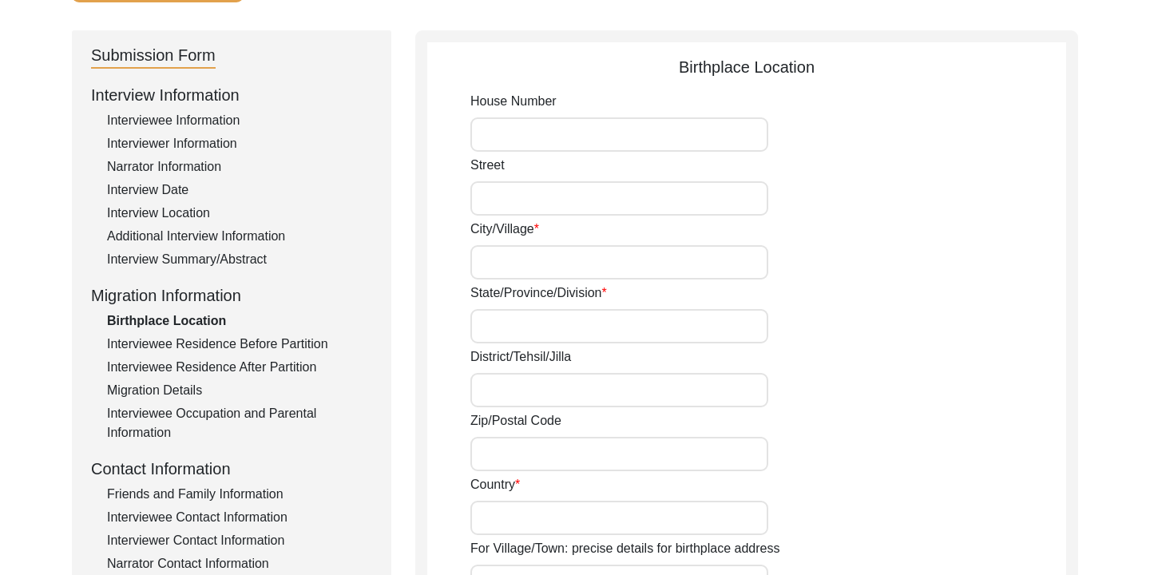
type input "530"
type input "[PERSON_NAME]"
type input "[PERSON_NAME], [PERSON_NAME], [PERSON_NAME]"
type input "Chattogram"
type input "[GEOGRAPHIC_DATA]"
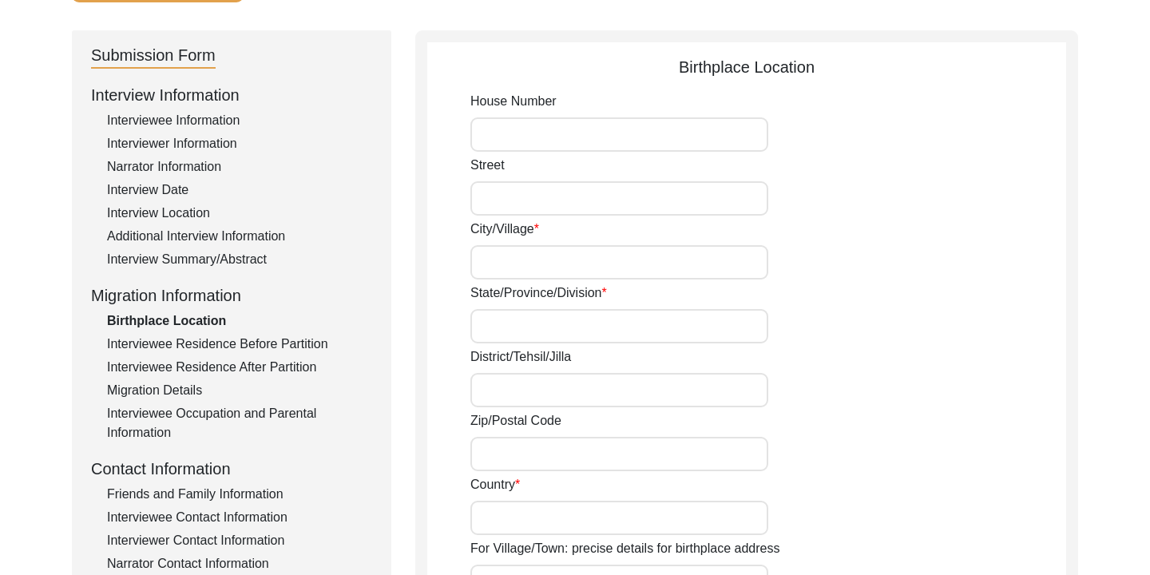
type input "4336"
type input "[GEOGRAPHIC_DATA]"
type input "[STREET_ADDRESS][PERSON_NAME][PERSON_NAME][PERSON_NAME]"
type input "22.371122"
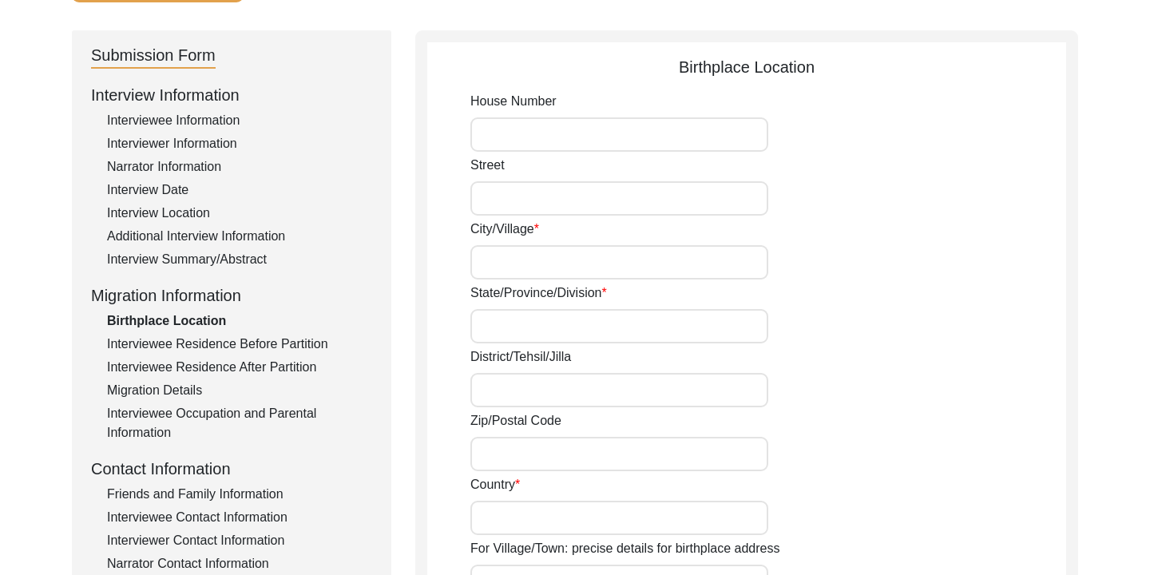
type input "91.833458"
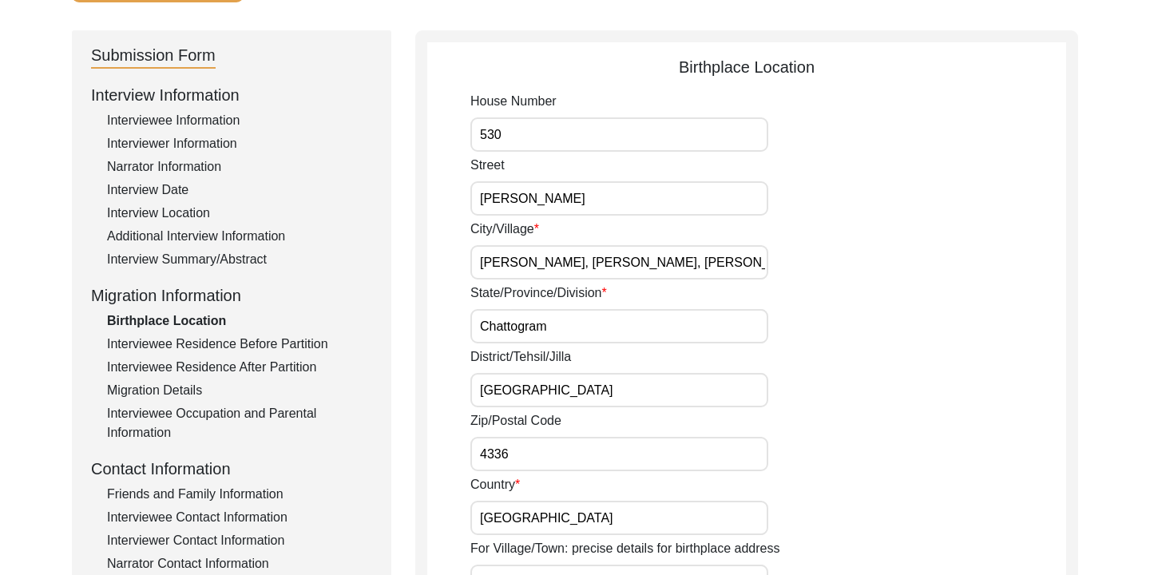
drag, startPoint x: 699, startPoint y: 261, endPoint x: 478, endPoint y: 263, distance: 220.4
click at [478, 263] on input "[PERSON_NAME], [PERSON_NAME], [PERSON_NAME]" at bounding box center [619, 262] width 298 height 34
click at [305, 339] on div "Interviewee Residence Before Partition" at bounding box center [239, 344] width 265 height 19
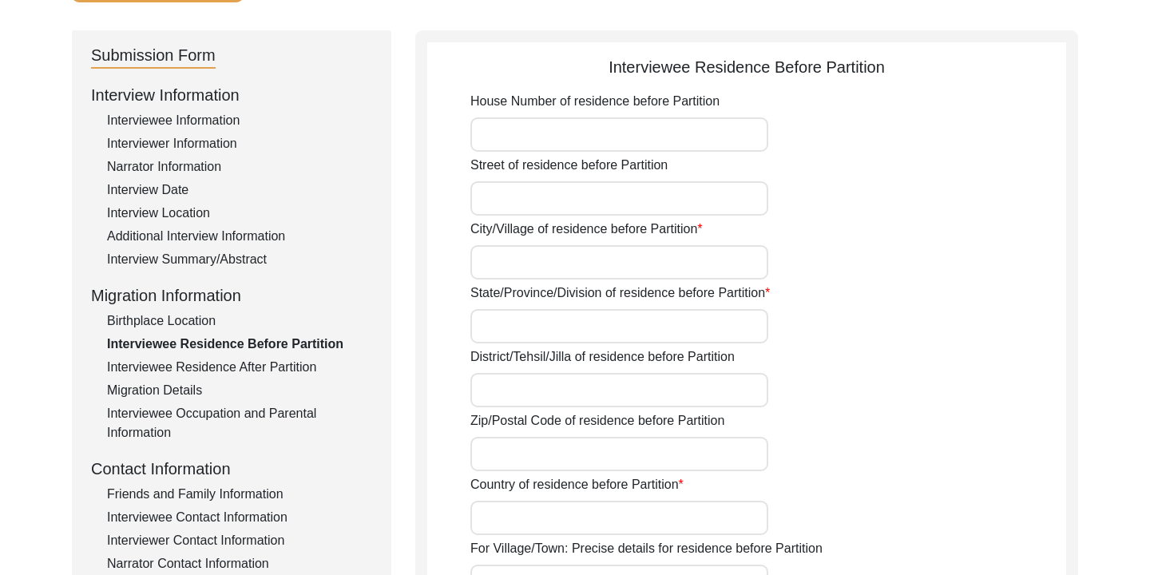
click at [518, 262] on input "City/Village of residence before Partition" at bounding box center [619, 262] width 298 height 34
paste input "[PERSON_NAME], [PERSON_NAME], [PERSON_NAME]"
type input "[PERSON_NAME], [PERSON_NAME], [PERSON_NAME]"
click at [542, 202] on input "Street of residence before Partition" at bounding box center [619, 198] width 298 height 34
click at [574, 137] on input "House Number of residence before Partition" at bounding box center [619, 134] width 298 height 34
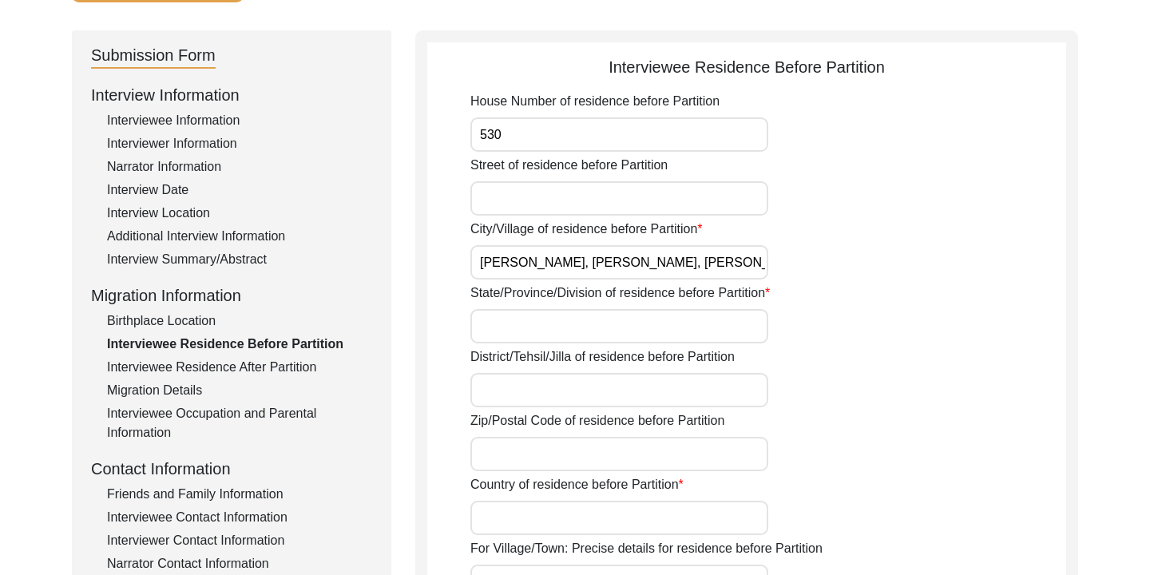
type input "530"
click at [575, 188] on input "Street of residence before Partition" at bounding box center [619, 198] width 298 height 34
type input "[PERSON_NAME]"
click at [574, 331] on input "State/Province/Division of residence before Partition" at bounding box center [619, 326] width 298 height 34
type input "Chattogram"
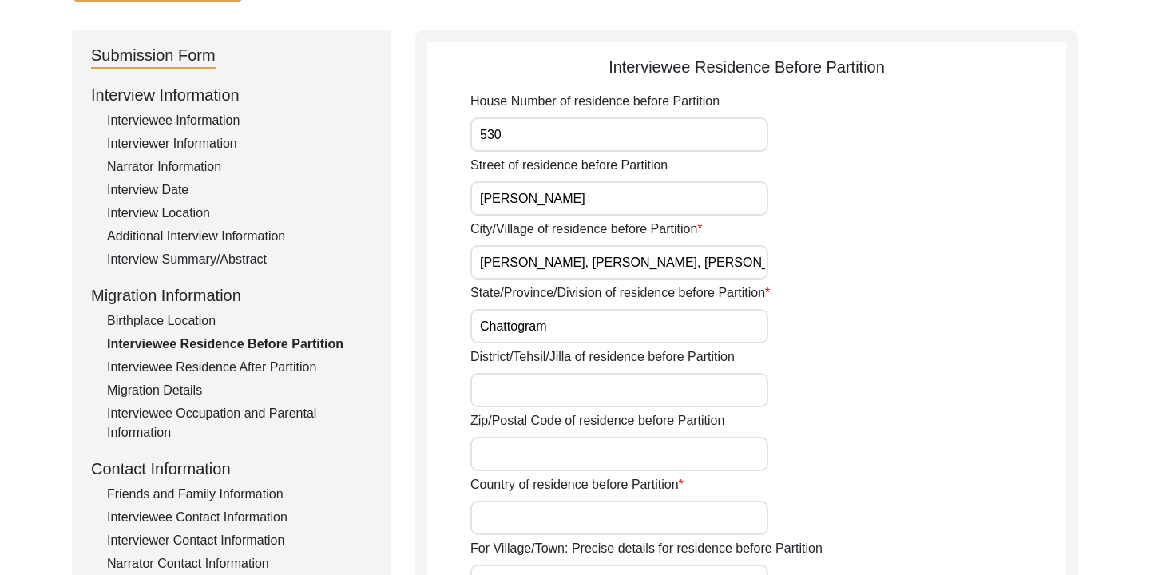
click at [566, 396] on input "District/Tehsil/Jilla of residence before Partition" at bounding box center [619, 390] width 298 height 34
drag, startPoint x: 630, startPoint y: 392, endPoint x: 546, endPoint y: 394, distance: 83.9
click at [546, 394] on input "Chattogram, Division" at bounding box center [619, 390] width 298 height 34
type input "[GEOGRAPHIC_DATA]"
click at [526, 448] on input "Zip/Postal Code of residence before Partition" at bounding box center [619, 454] width 298 height 34
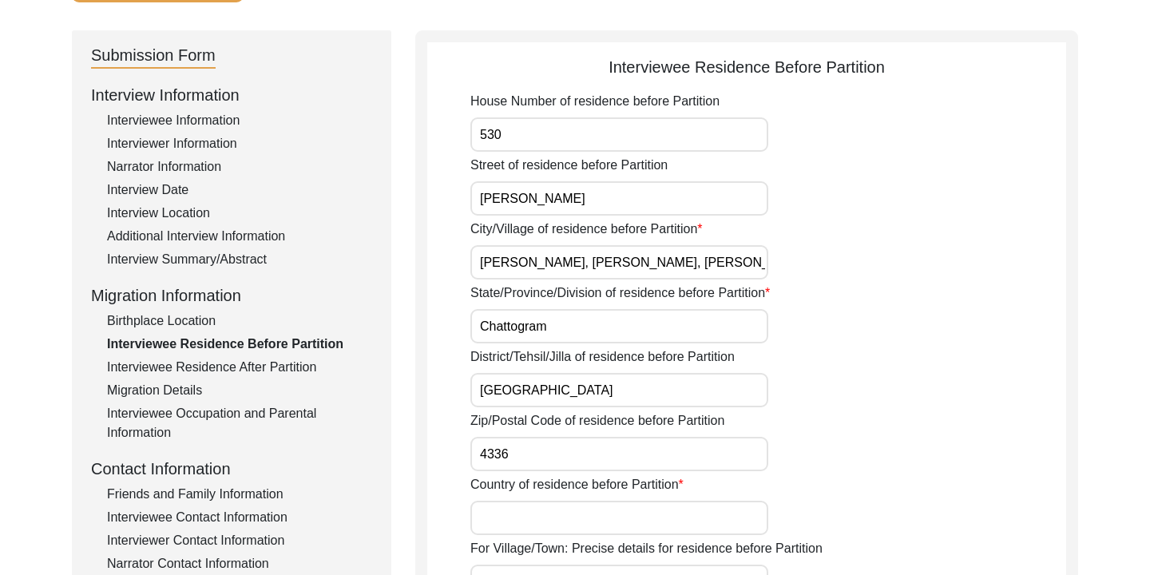
type input "4336"
click at [836, 413] on div "Zip/Postal Code of residence before Partition 4336" at bounding box center [768, 441] width 596 height 60
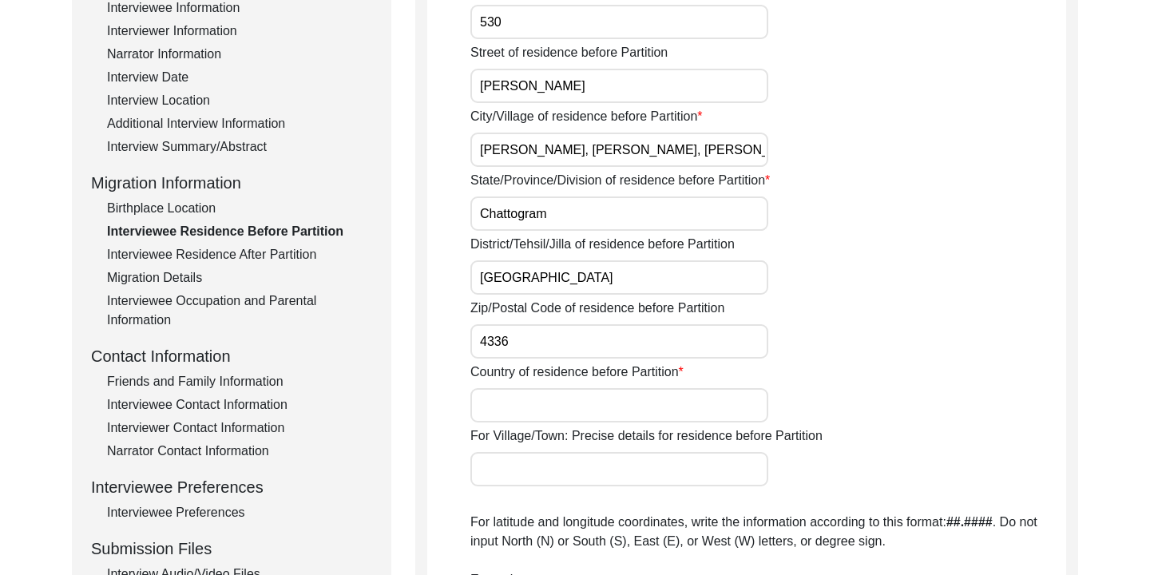
scroll to position [303, 0]
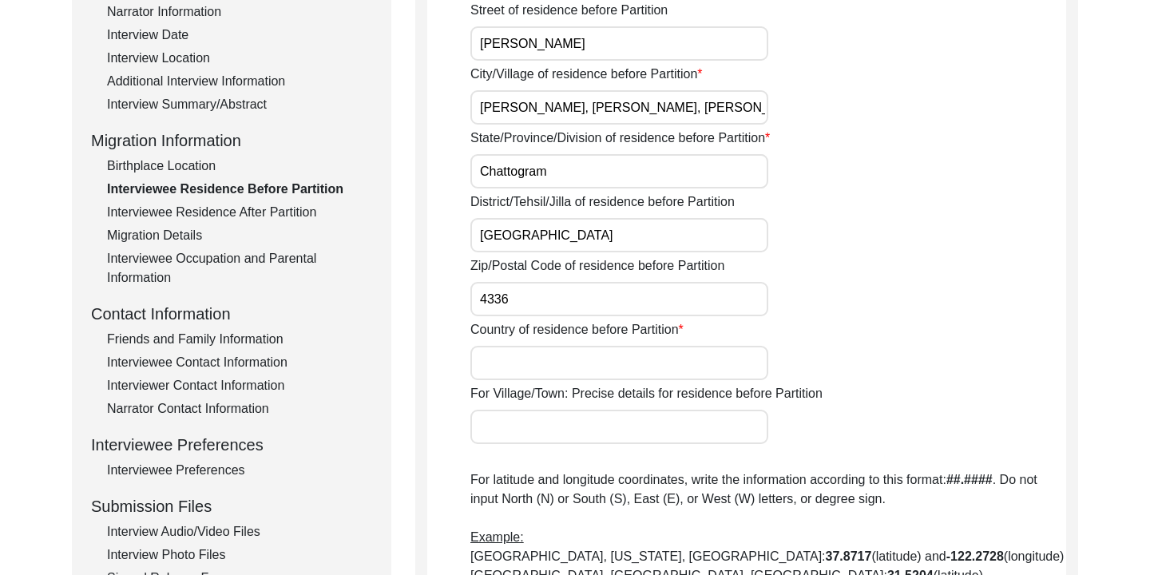
click at [624, 358] on input "Country of residence before Partition" at bounding box center [619, 363] width 298 height 34
click at [481, 366] on input "[GEOGRAPHIC_DATA] (Current" at bounding box center [619, 363] width 298 height 34
click at [625, 366] on input "[GEOGRAPHIC_DATA] (Current" at bounding box center [619, 363] width 298 height 34
type input "[GEOGRAPHIC_DATA] (Current [GEOGRAPHIC_DATA])"
click at [844, 343] on div "Country of residence before Partition [GEOGRAPHIC_DATA][DEMOGRAPHIC_DATA] (Curr…" at bounding box center [768, 350] width 596 height 60
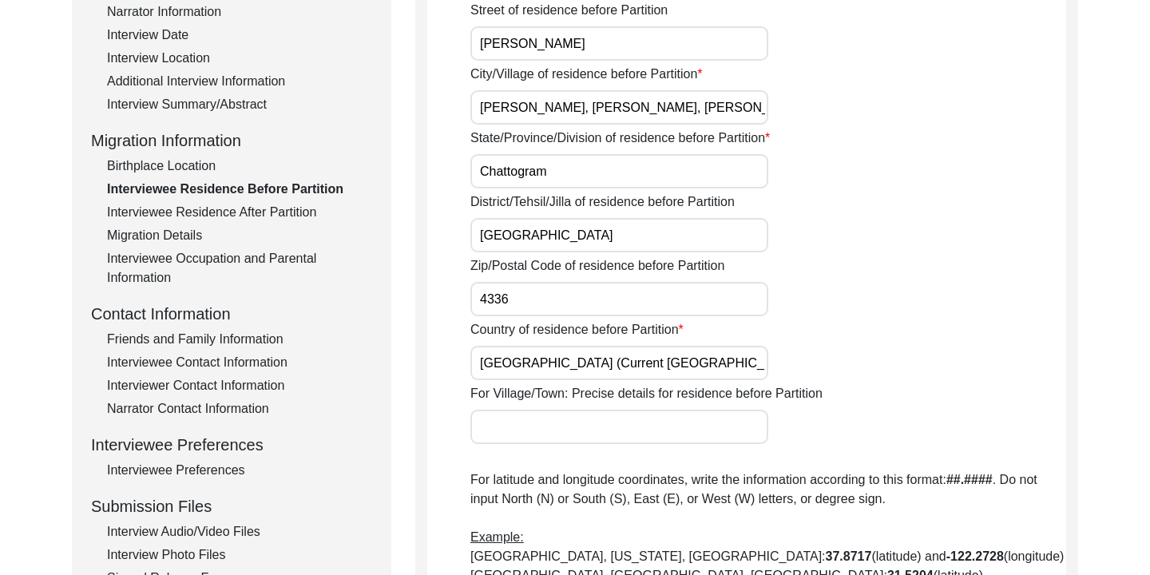
click at [607, 430] on input "For Village/Town: Precise details for residence before Partition" at bounding box center [619, 427] width 298 height 34
click at [820, 321] on div "Country of residence before Partition [GEOGRAPHIC_DATA][DEMOGRAPHIC_DATA] (Curr…" at bounding box center [768, 350] width 596 height 60
click at [613, 427] on input "For Village/Town: Precise details for residence before Partition" at bounding box center [619, 427] width 298 height 34
drag, startPoint x: 763, startPoint y: 425, endPoint x: 480, endPoint y: 421, distance: 283.5
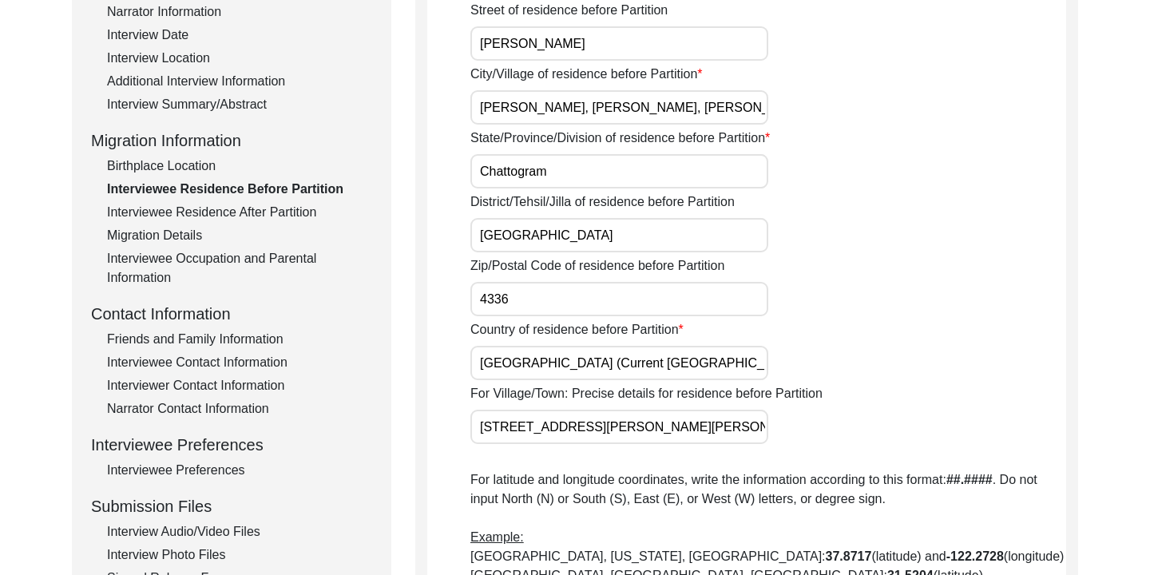
click at [480, 421] on input "[STREET_ADDRESS][PERSON_NAME][PERSON_NAME][PERSON_NAME]" at bounding box center [619, 427] width 298 height 34
type input "[STREET_ADDRESS][PERSON_NAME][PERSON_NAME][PERSON_NAME]"
click at [813, 366] on div "Country of residence before Partition [GEOGRAPHIC_DATA][DEMOGRAPHIC_DATA] (Curr…" at bounding box center [768, 350] width 596 height 60
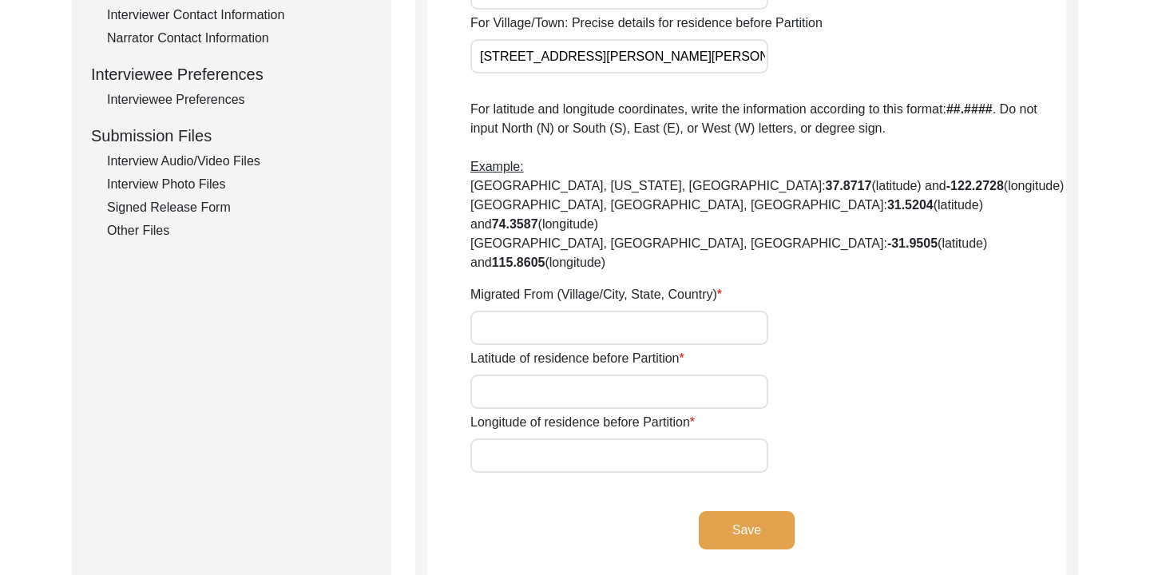
scroll to position [670, 0]
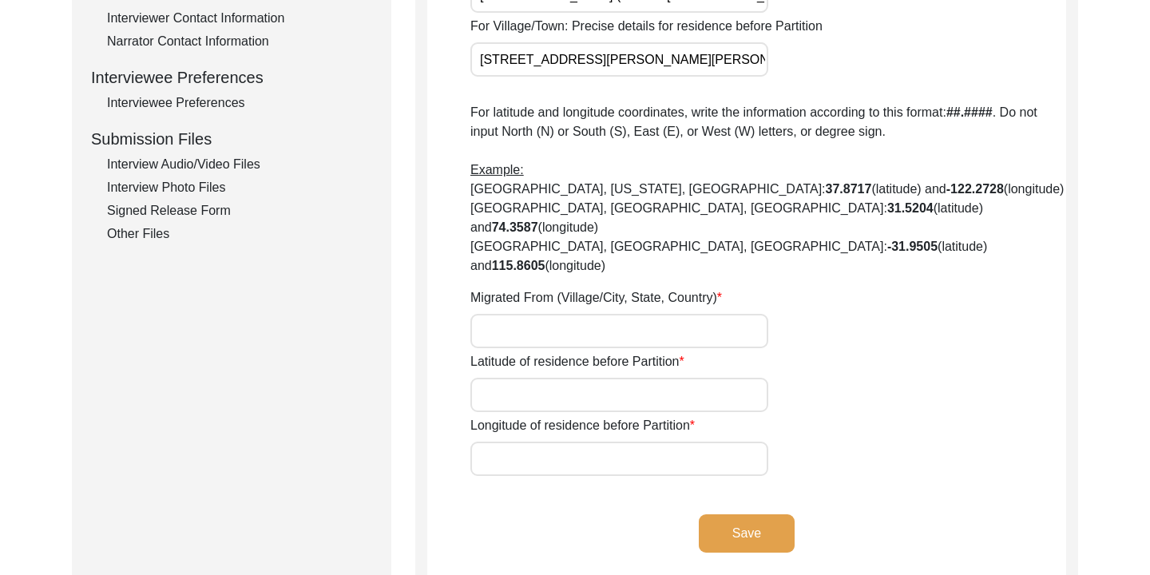
click at [547, 314] on input "Migrated From (Village/City, State, Country)" at bounding box center [619, 331] width 298 height 34
paste input "[STREET_ADDRESS][PERSON_NAME][PERSON_NAME][PERSON_NAME]"
type input "[STREET_ADDRESS][PERSON_NAME][PERSON_NAME][PERSON_NAME]"
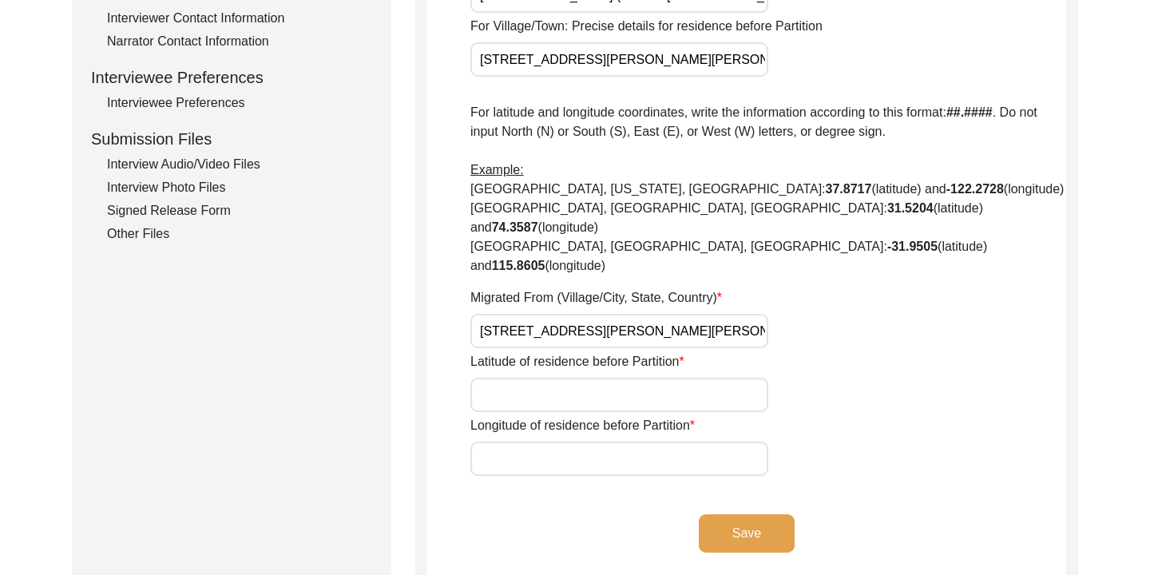
click at [533, 378] on input "Latitude of residence before Partition" at bounding box center [619, 395] width 298 height 34
paste input "22.371122"
type input "22.371122"
click at [564, 416] on div "Longitude of residence before Partition" at bounding box center [768, 446] width 596 height 60
click at [552, 441] on input "Longitude of residence before Partition" at bounding box center [619, 458] width 298 height 34
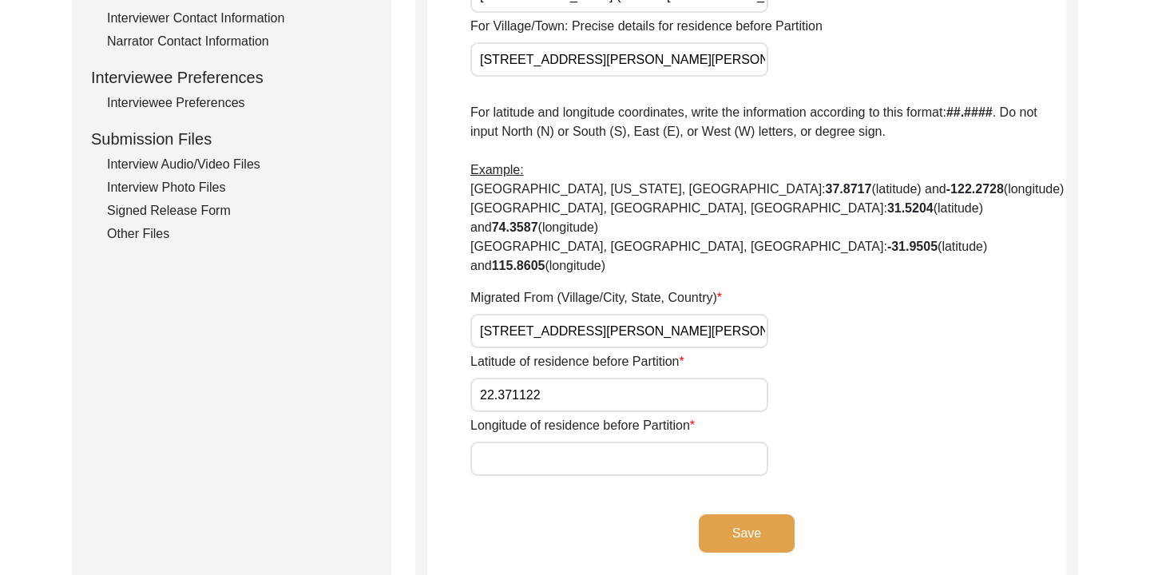
click at [513, 441] on input "Longitude of residence before Partition" at bounding box center [619, 458] width 298 height 34
paste input "91.833458"
type input "91.833458"
click at [765, 514] on button "Save" at bounding box center [747, 533] width 96 height 38
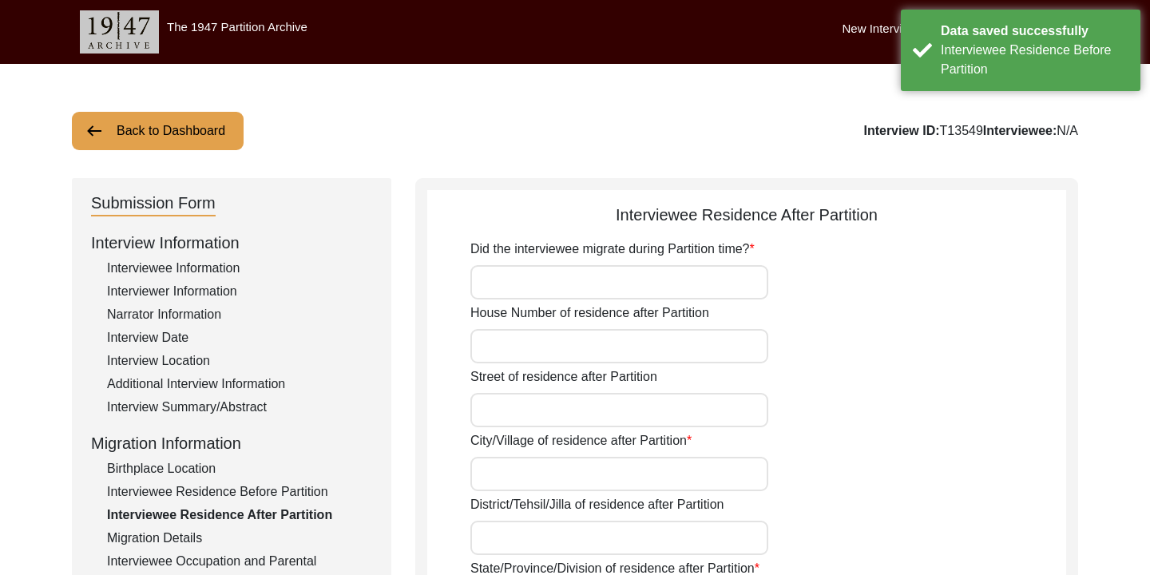
click at [619, 287] on input "Did the interviewee migrate during Partition time?" at bounding box center [619, 282] width 298 height 34
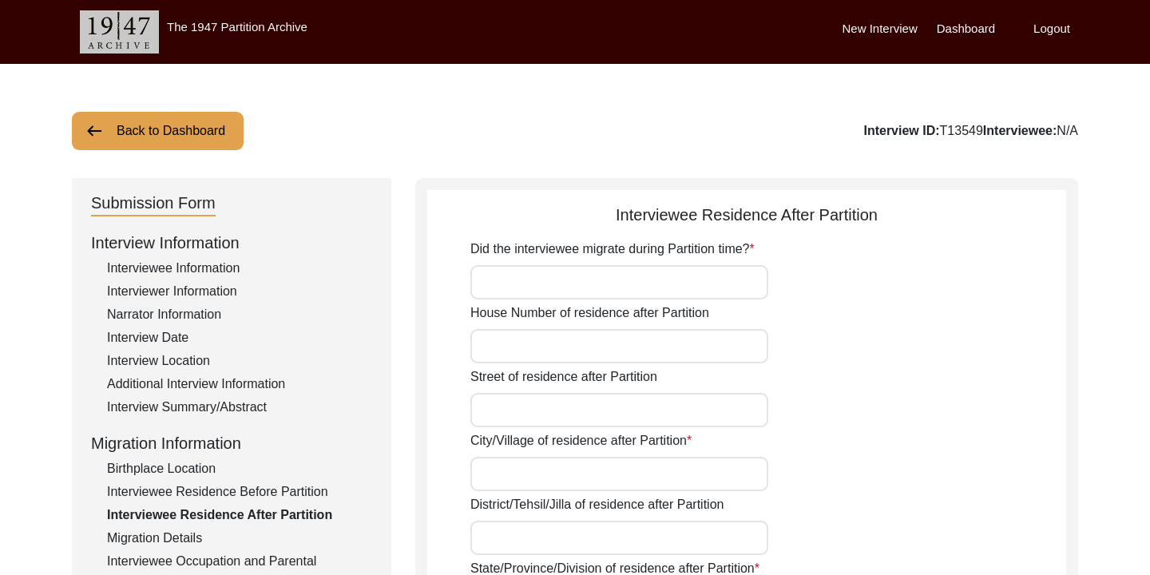
type input "No"
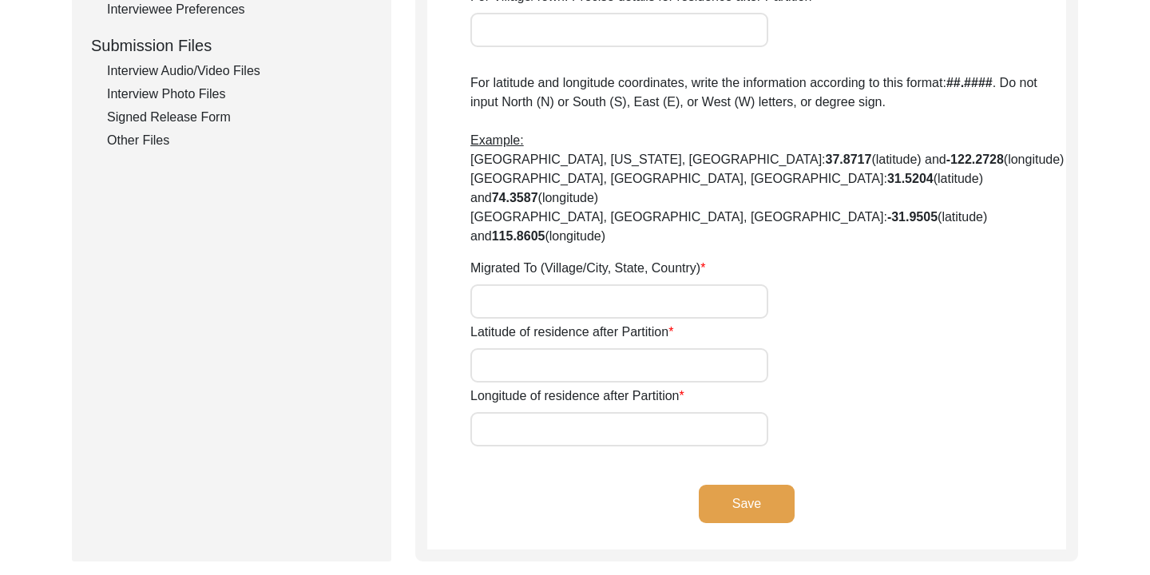
scroll to position [764, 0]
click at [620, 283] on input "Migrated To (Village/City, State, Country)" at bounding box center [619, 300] width 298 height 34
click at [511, 347] on input "Latitude of residence after Partition" at bounding box center [619, 364] width 298 height 34
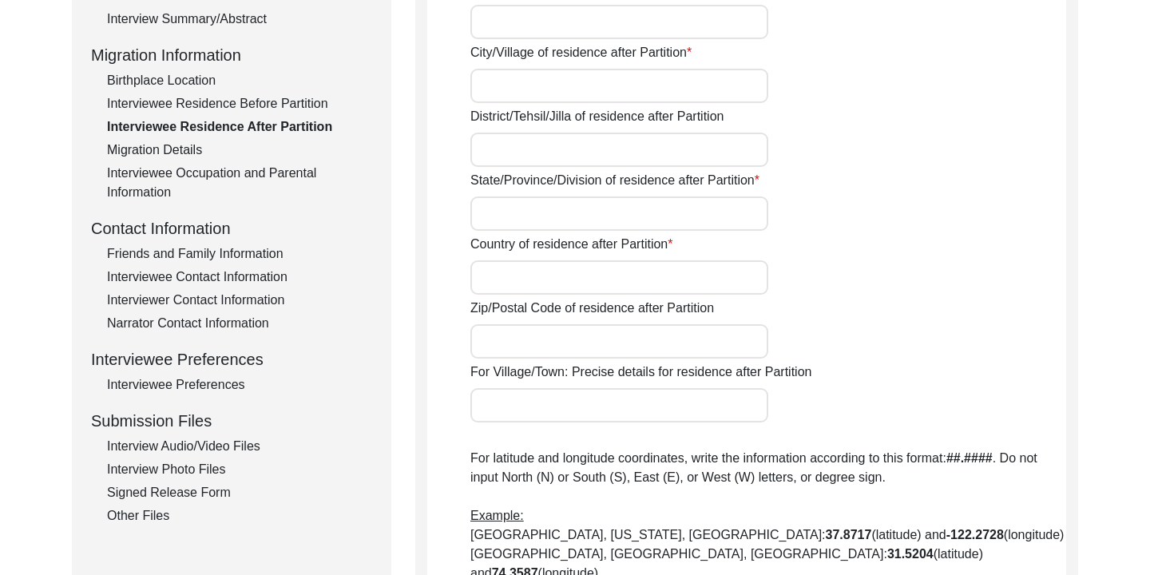
scroll to position [385, 0]
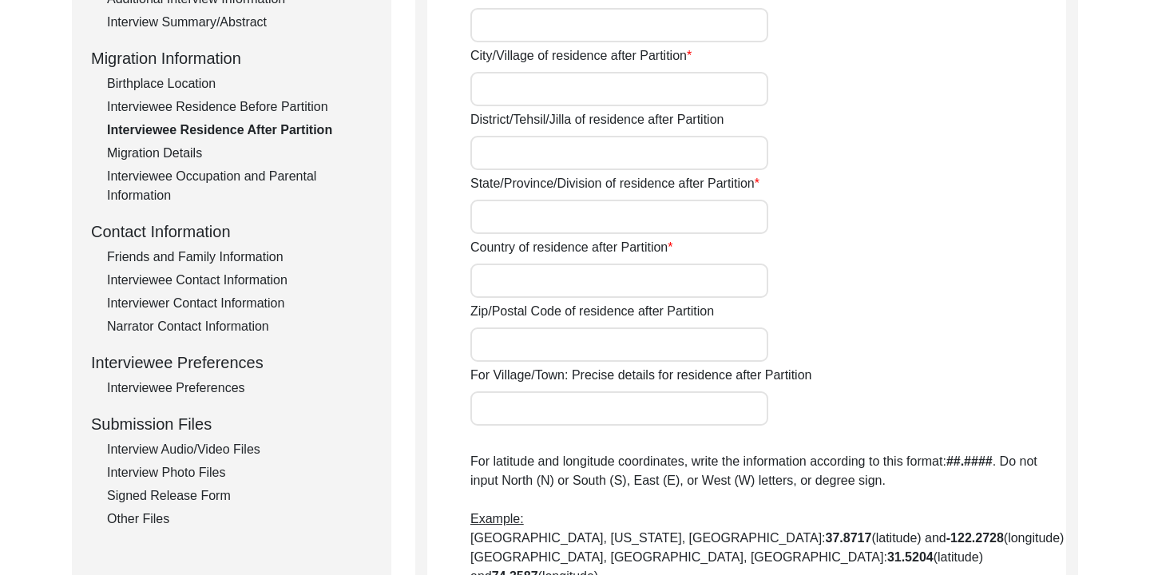
click at [168, 109] on div "Interviewee Residence Before Partition" at bounding box center [239, 106] width 265 height 19
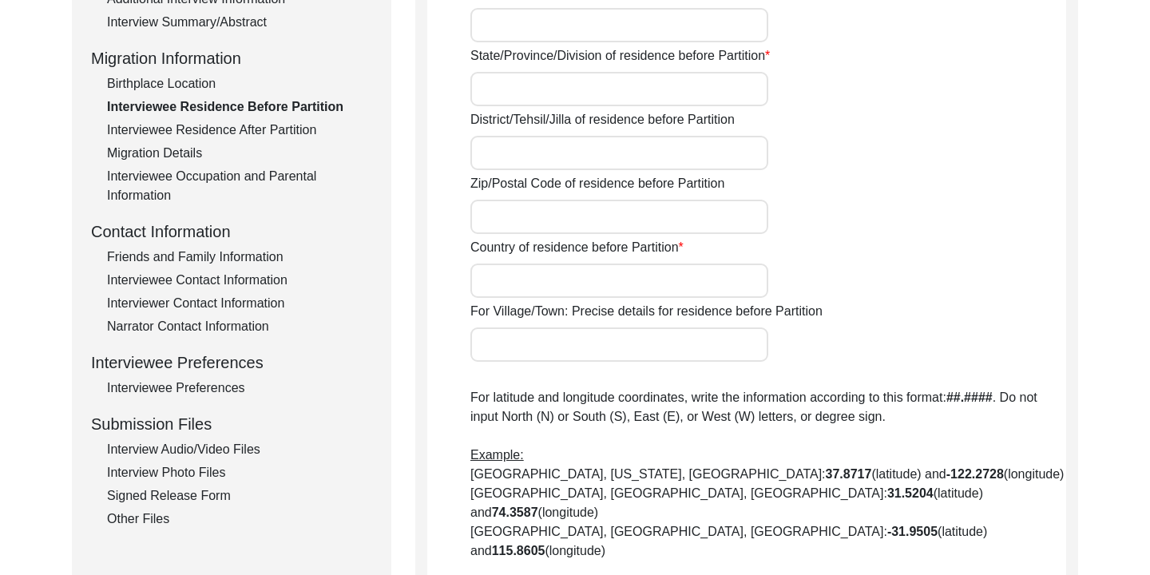
type input "530"
type input "[PERSON_NAME]"
type input "[PERSON_NAME], [PERSON_NAME], [PERSON_NAME]"
type input "Chattogram"
type input "[GEOGRAPHIC_DATA]"
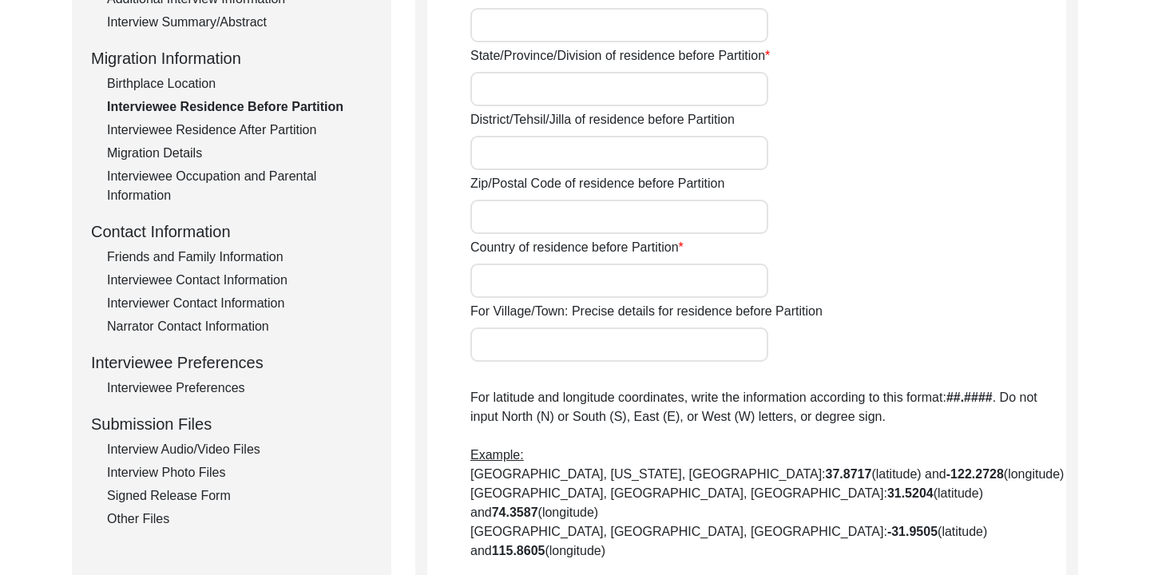
type input "4336"
type input "[GEOGRAPHIC_DATA] (Current [GEOGRAPHIC_DATA])"
type input "[STREET_ADDRESS][PERSON_NAME][PERSON_NAME][PERSON_NAME]"
type input "22.371122"
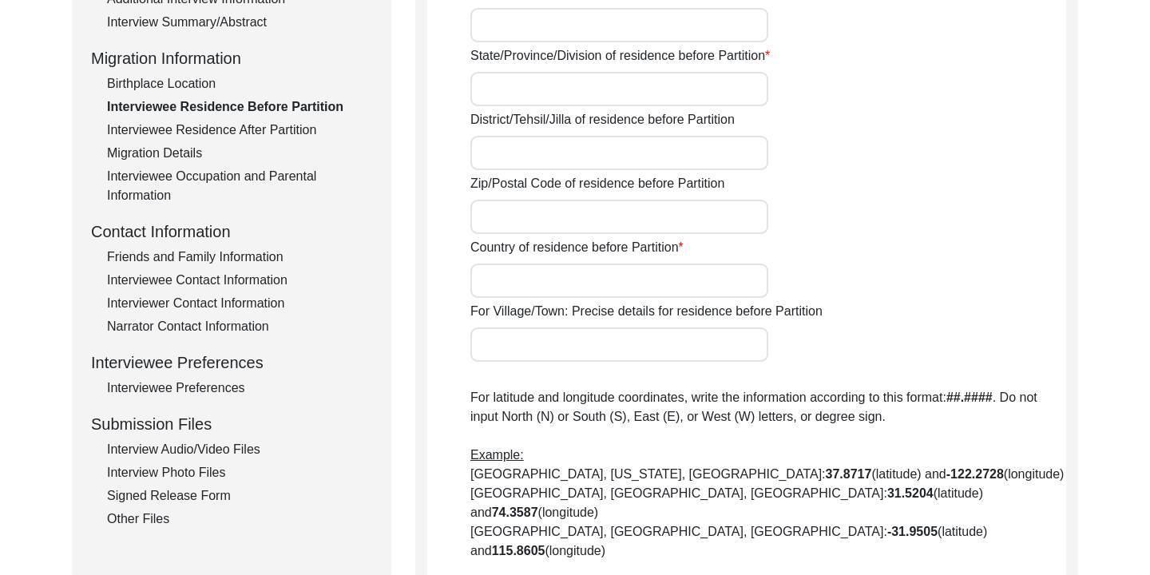
type input "91.833458"
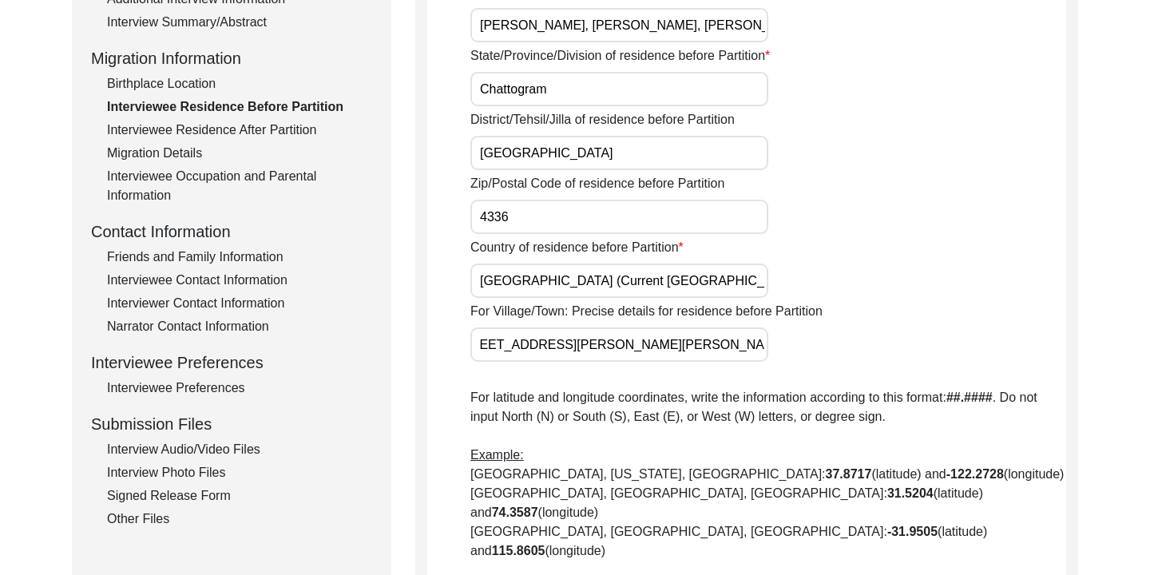
scroll to position [0, 206]
drag, startPoint x: 481, startPoint y: 347, endPoint x: 772, endPoint y: 352, distance: 290.6
click at [772, 352] on div "For Village/Town: Precise details for residence before [STREET_ADDRESS][PERSON_…" at bounding box center [768, 332] width 596 height 60
click at [289, 136] on div "Interviewee Residence After Partition" at bounding box center [239, 130] width 265 height 19
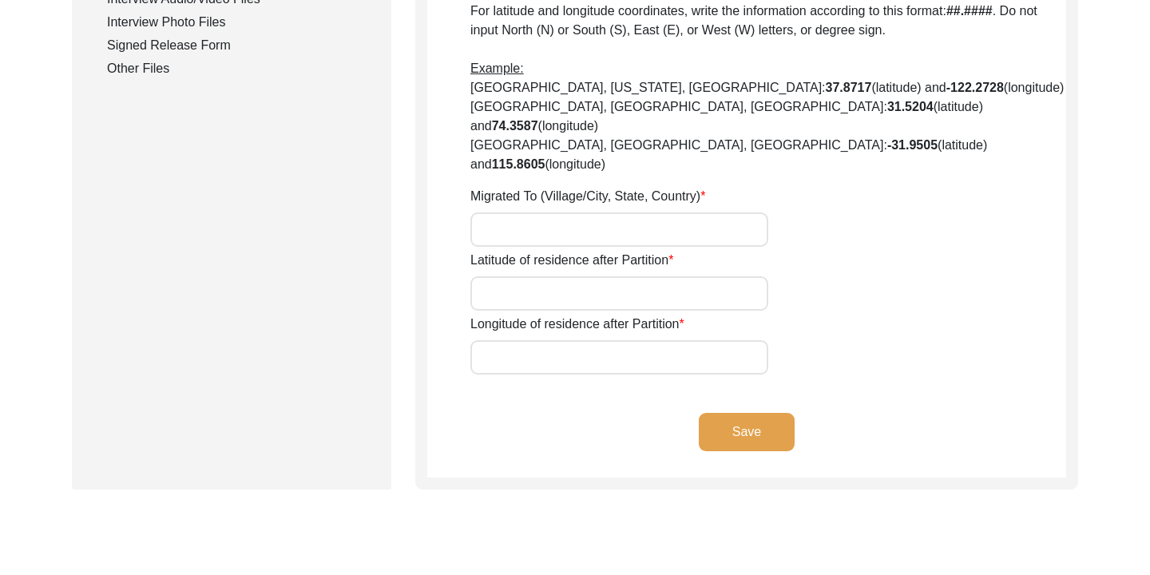
scroll to position [849, 0]
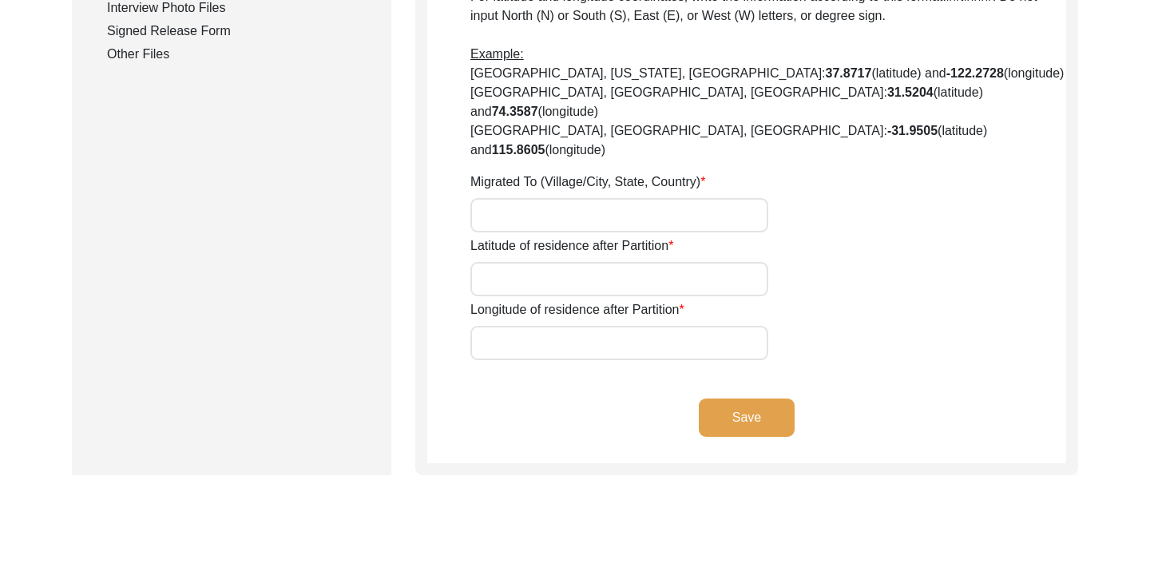
click at [533, 198] on input "Migrated To (Village/City, State, Country)" at bounding box center [619, 215] width 298 height 34
paste input "[STREET_ADDRESS][PERSON_NAME][PERSON_NAME][PERSON_NAME]"
type input "[STREET_ADDRESS][PERSON_NAME][PERSON_NAME][PERSON_NAME]"
click at [544, 262] on input "Latitude of residence after Partition" at bounding box center [619, 279] width 298 height 34
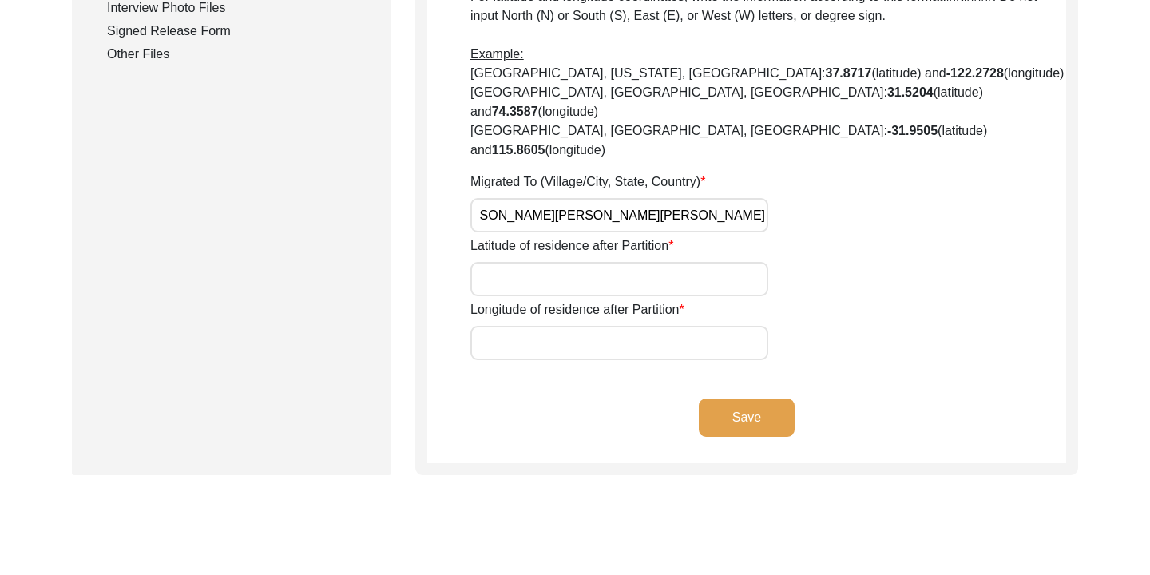
scroll to position [0, 0]
click at [548, 262] on input "Latitude of residence after Partition" at bounding box center [619, 279] width 298 height 34
paste input "22.371122"
type input "22.371122"
click at [538, 326] on input "Longitude of residence after Partition" at bounding box center [619, 343] width 298 height 34
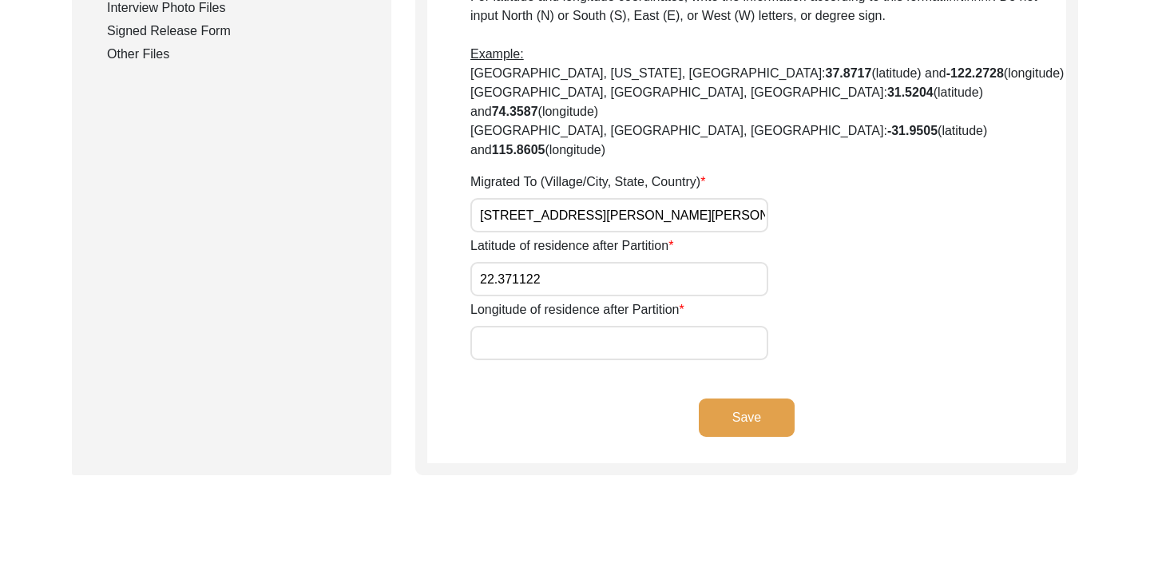
click at [501, 326] on input "Longitude of residence after Partition" at bounding box center [619, 343] width 298 height 34
paste input "91.833458"
type input "91.833458"
click at [711, 262] on input "22.371122" at bounding box center [619, 279] width 298 height 34
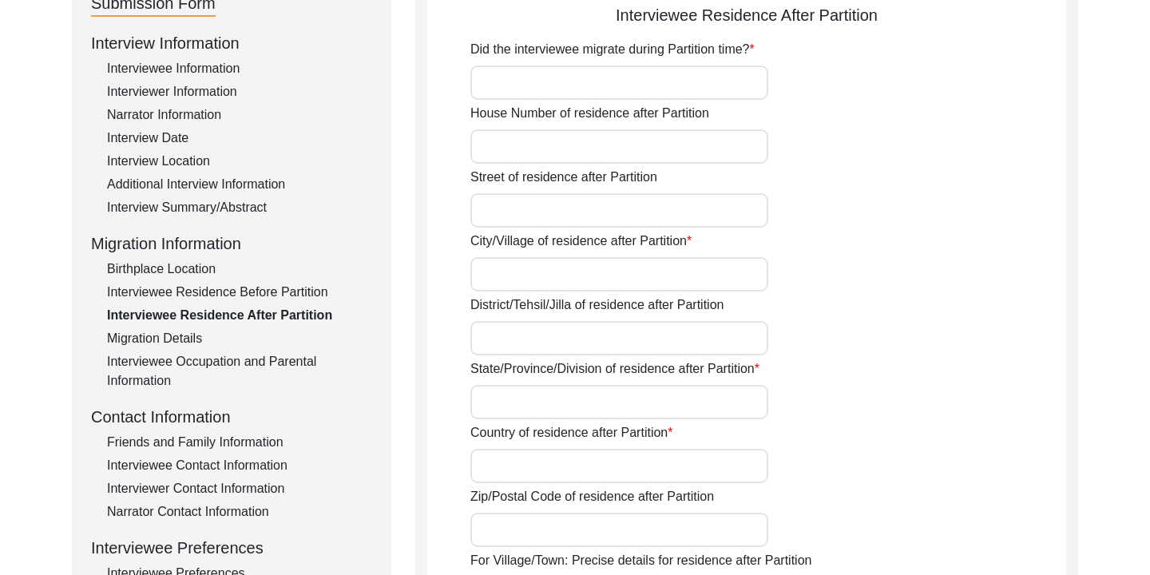
scroll to position [99, 0]
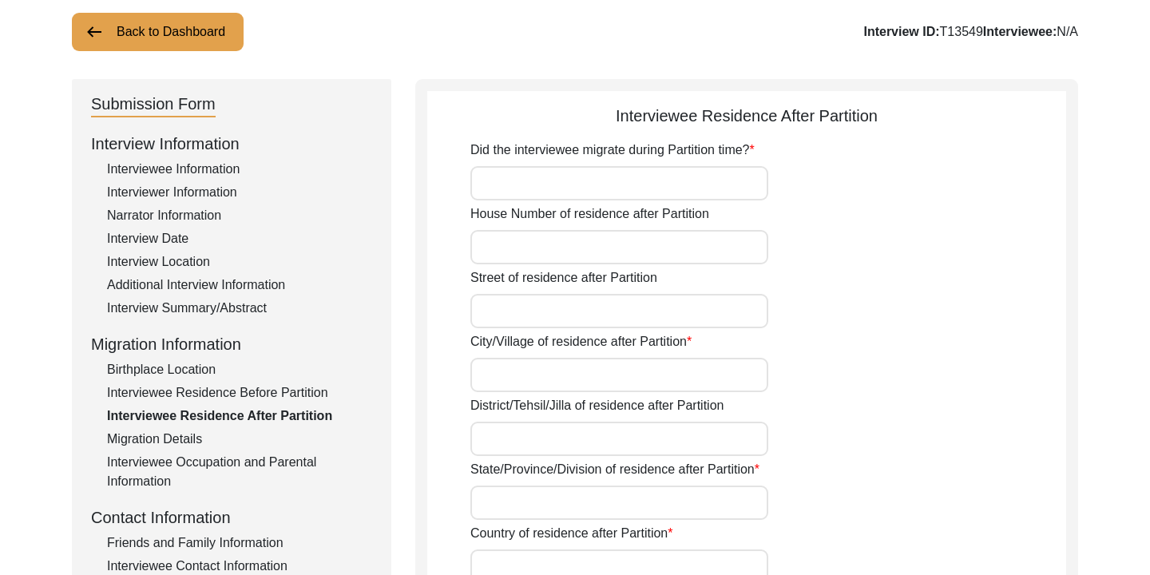
click at [651, 176] on input "Did the interviewee migrate during Partition time?" at bounding box center [619, 183] width 298 height 34
type input "No"
click at [823, 220] on div "House Number of residence after Partition" at bounding box center [768, 234] width 596 height 60
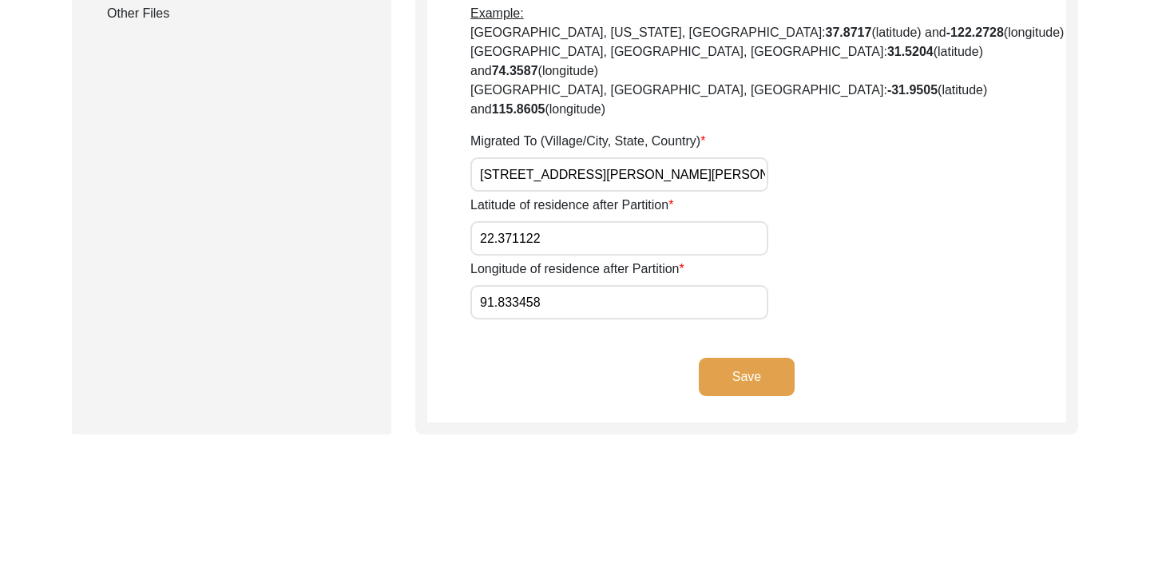
scroll to position [893, 0]
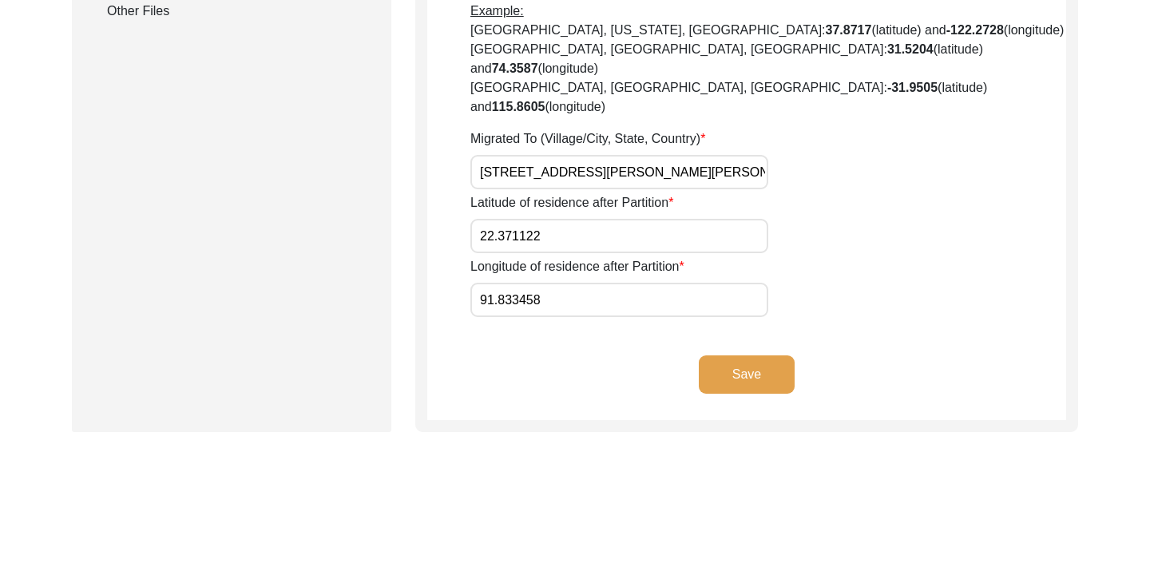
click at [759, 355] on button "Save" at bounding box center [747, 374] width 96 height 38
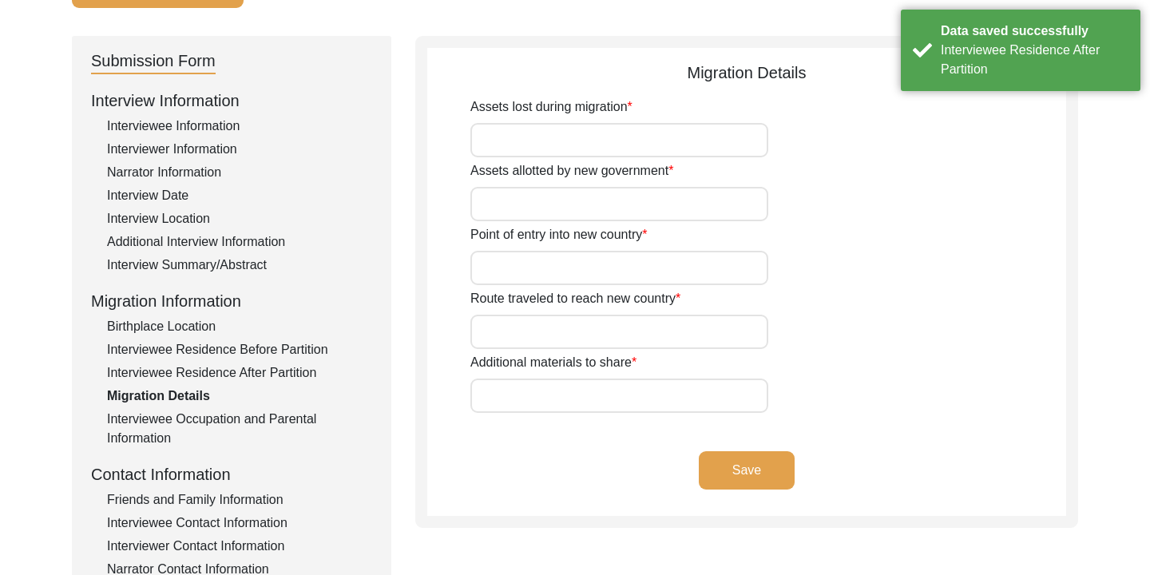
scroll to position [137, 0]
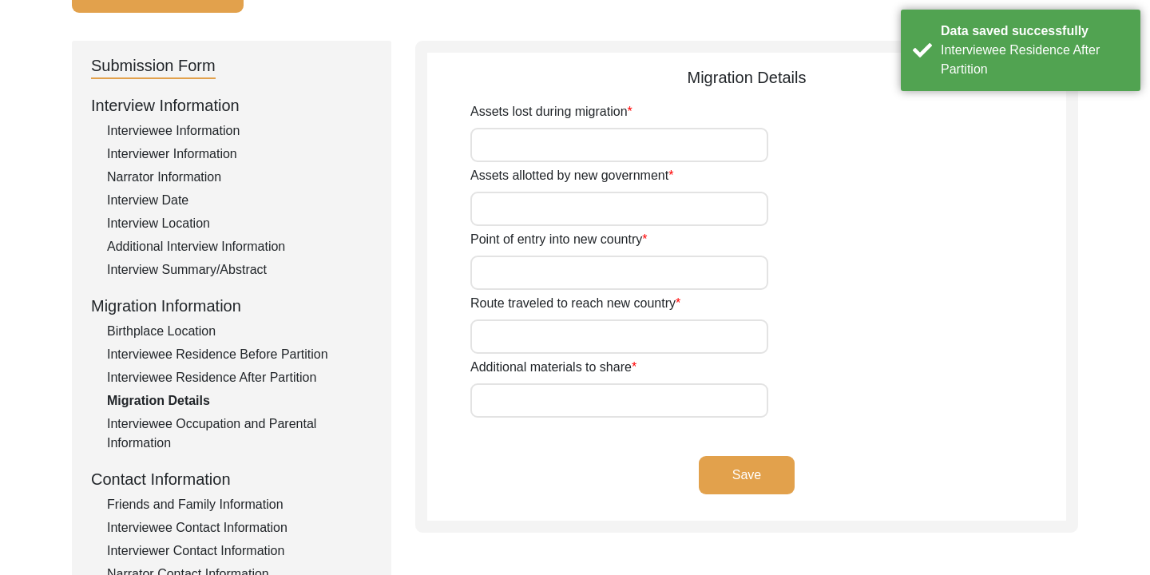
click at [548, 131] on input "Assets lost during migration" at bounding box center [619, 145] width 298 height 34
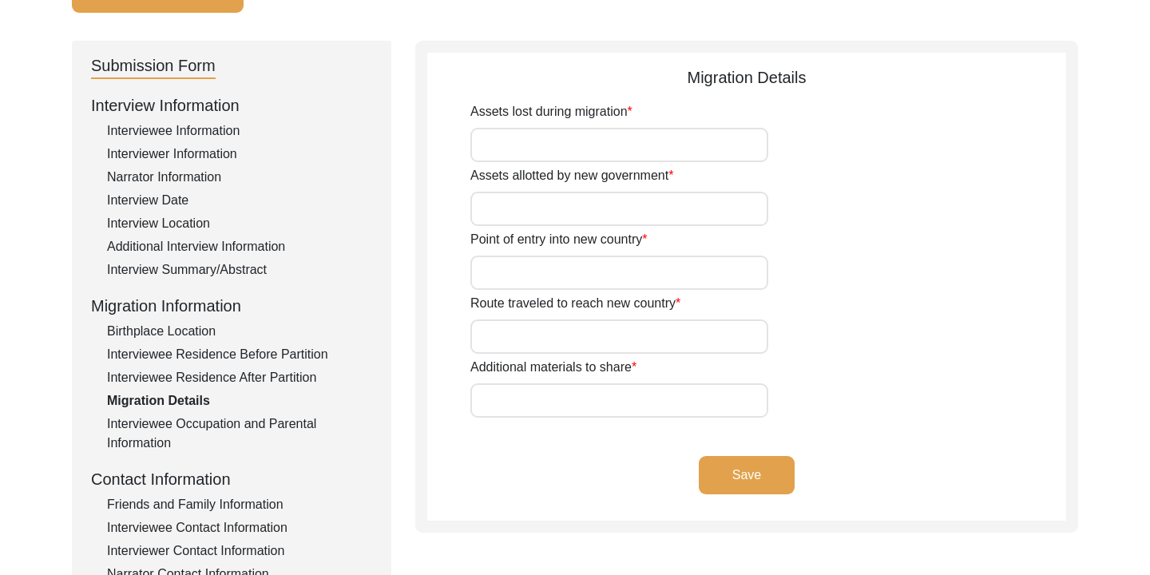
type input "None"
click at [554, 200] on input "Assets allotted by new government" at bounding box center [619, 209] width 298 height 34
type input "O"
type input "Food and medical necessities"
click at [505, 259] on input "Point of entry into new country" at bounding box center [619, 272] width 298 height 34
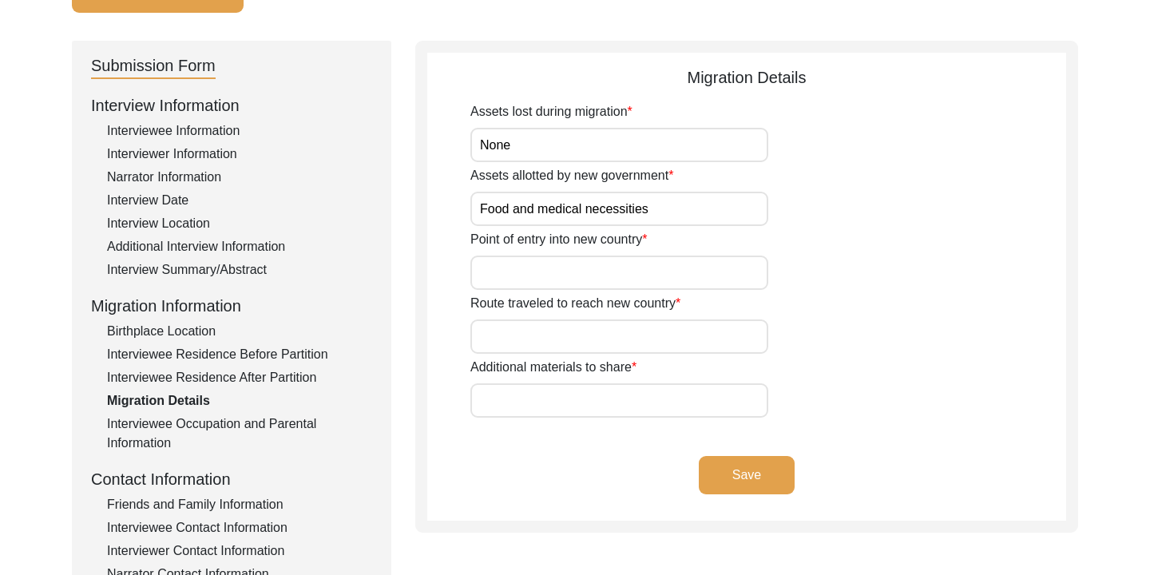
type input "Not Applicable"
click at [544, 341] on input "Route traveled to reach new country" at bounding box center [619, 336] width 298 height 34
type input "Not Applicable"
click at [550, 394] on input "Additional materials to share" at bounding box center [619, 400] width 298 height 34
type input "Not Applicable"
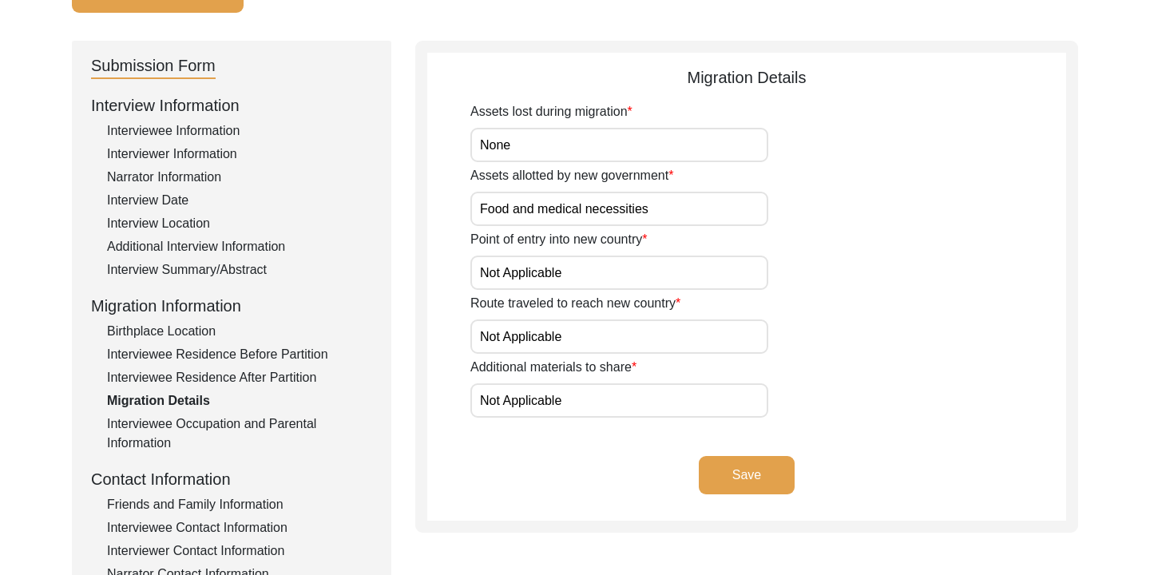
click at [749, 485] on button "Save" at bounding box center [747, 475] width 96 height 38
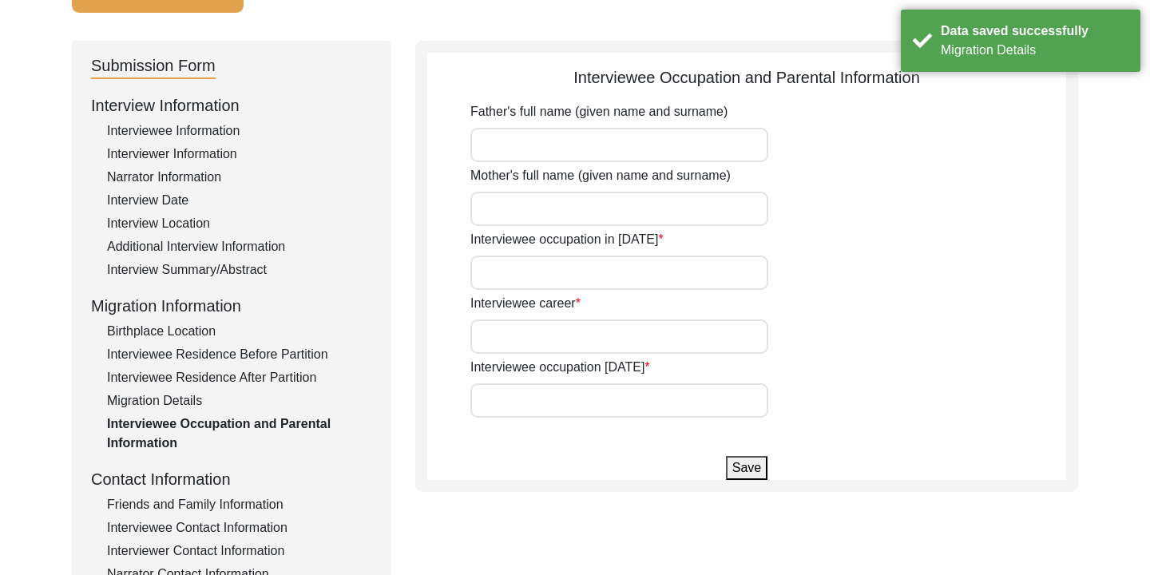
click at [665, 150] on input "Father's full name (given name and surname)" at bounding box center [619, 145] width 298 height 34
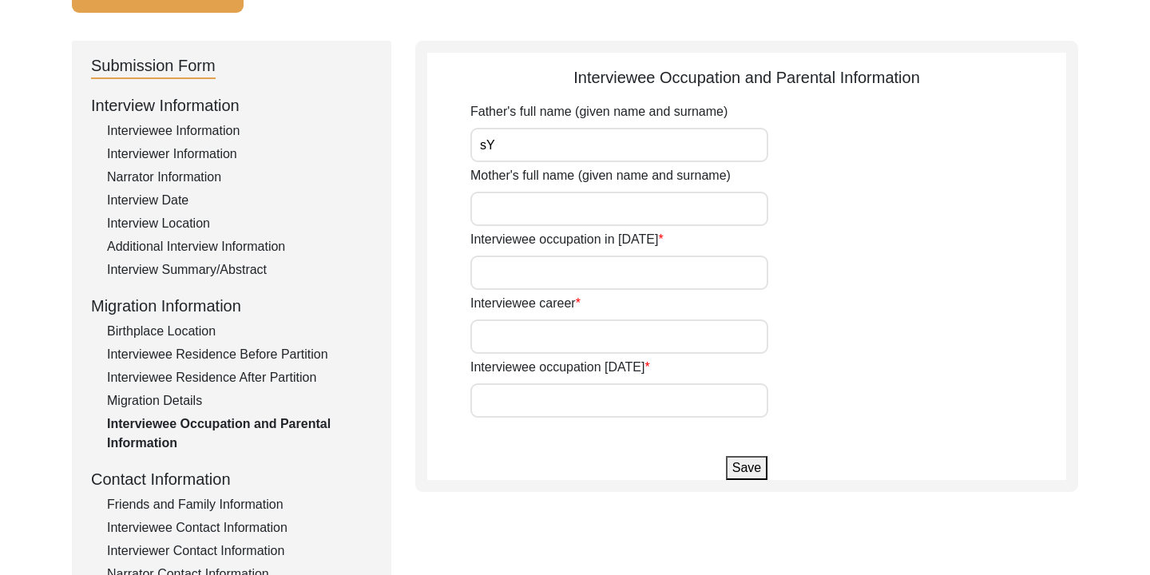
type input "s"
type input "[PERSON_NAME] [PERSON_NAME]"
click at [580, 209] on input "Mother's full name (given name and surname)" at bounding box center [619, 209] width 298 height 34
type input "s"
type input "[MEDICAL_DATA][PERSON_NAME]"
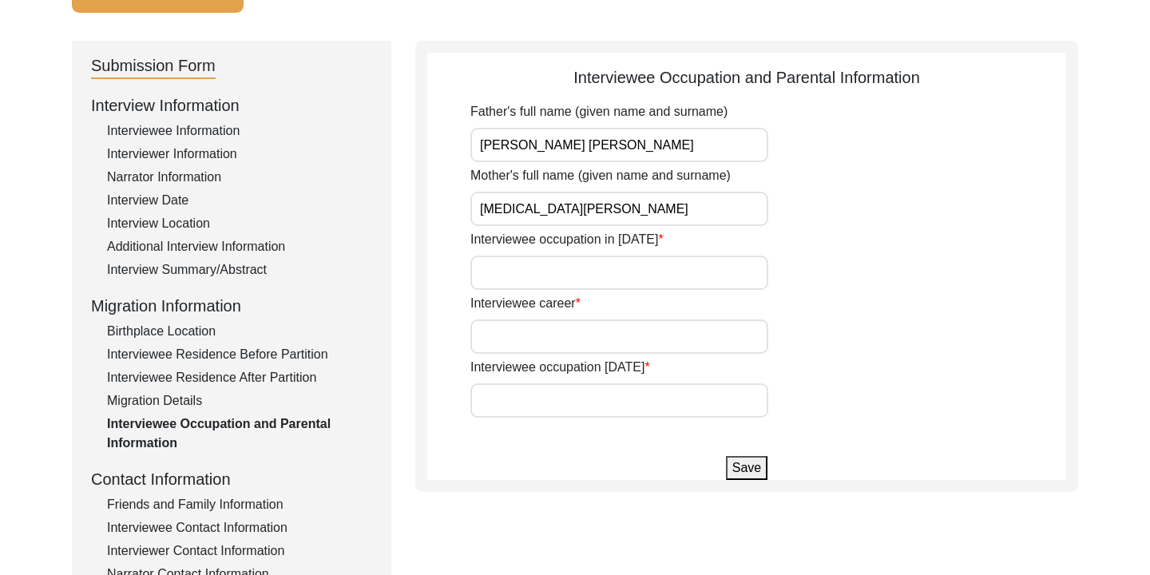
click at [548, 268] on input "Interviewee occupation in [DATE]" at bounding box center [619, 272] width 298 height 34
type input "None"
click at [561, 340] on input "Interviewee career" at bounding box center [619, 336] width 298 height 34
type input "Retired Foreign Exchange Officer at [PERSON_NAME] Bank Limited"
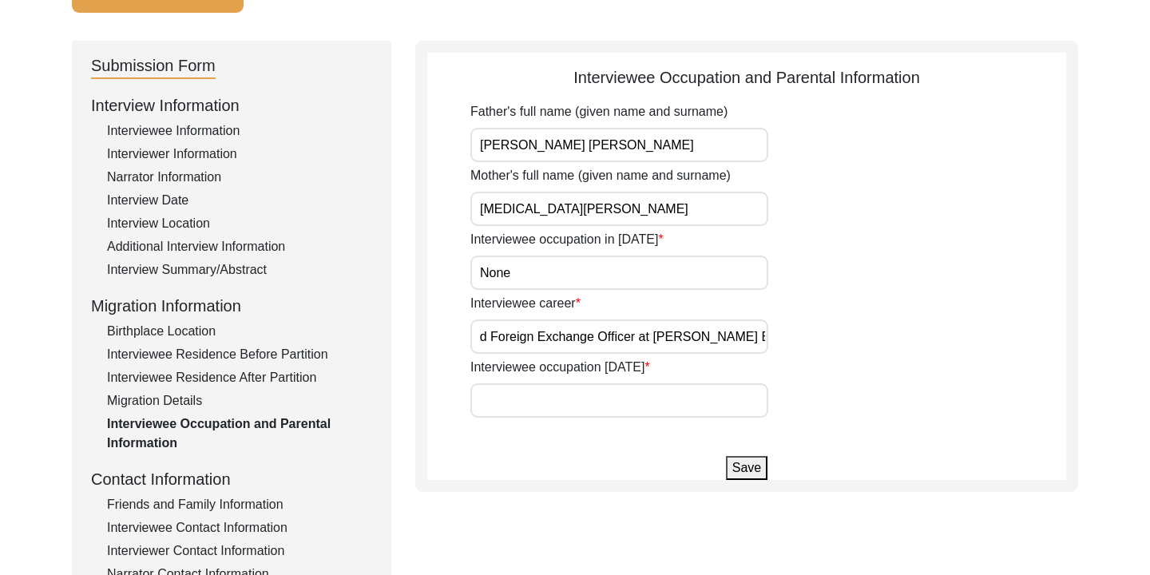
click at [594, 409] on input "Interviewee occupation [DATE]" at bounding box center [619, 400] width 298 height 34
type input "Retired"
click at [762, 457] on button "Save" at bounding box center [747, 468] width 42 height 24
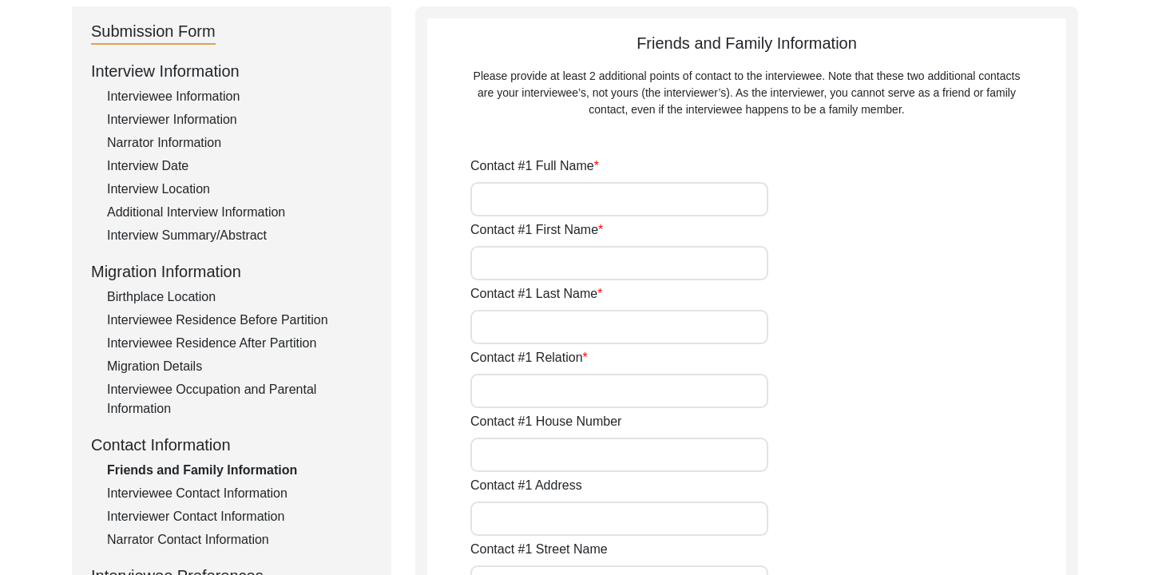
scroll to position [164, 0]
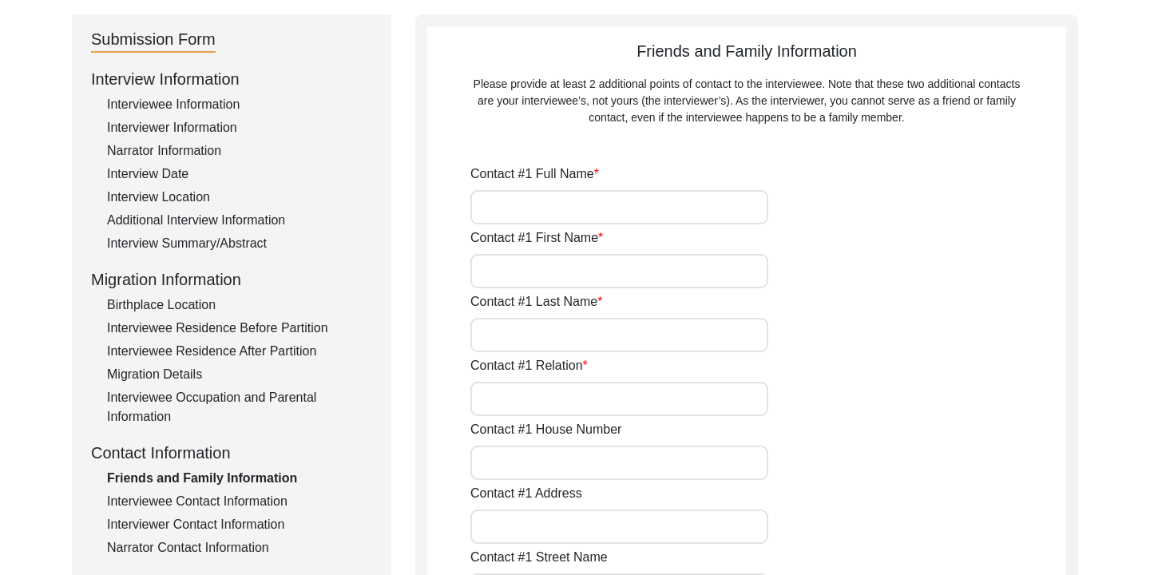
click at [584, 196] on input "Contact #1 Full Name" at bounding box center [619, 207] width 298 height 34
type input "[PERSON_NAME] Ishreka [PERSON_NAME]"
click at [568, 270] on input "Contact #1 First Name" at bounding box center [619, 271] width 298 height 34
type input "[PERSON_NAME]"
click at [536, 351] on input "Contact #1 Last Name" at bounding box center [619, 335] width 298 height 34
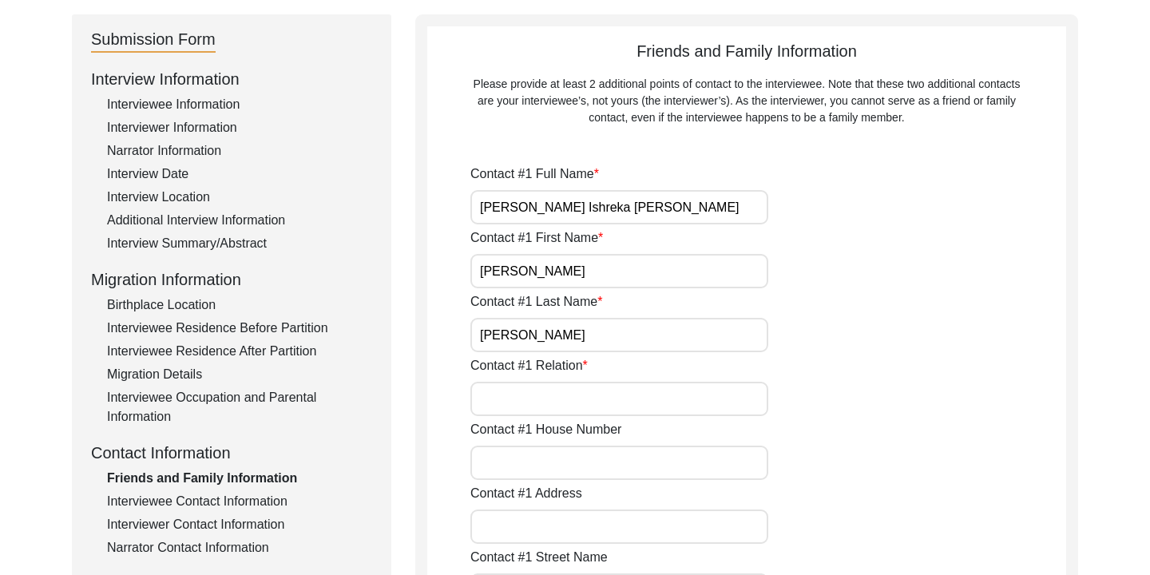
type input "[PERSON_NAME]"
click at [537, 400] on input "Contact #1 Relation" at bounding box center [619, 399] width 298 height 34
click at [479, 399] on input "Daughter" at bounding box center [619, 399] width 298 height 34
type input "Elder Daughter"
click at [562, 461] on input "Contact #1 House Number" at bounding box center [619, 462] width 298 height 34
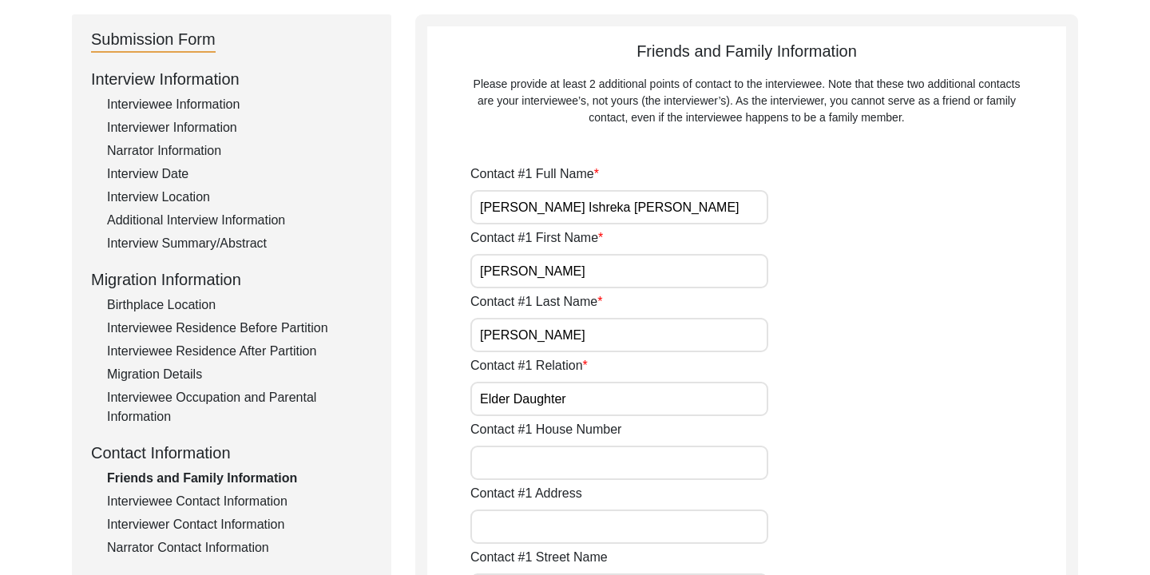
type input "8"
type input "304"
click at [582, 522] on input "Contact #1 Address" at bounding box center [619, 526] width 298 height 34
click at [797, 469] on div "Contact #1 House Number 304" at bounding box center [768, 450] width 596 height 60
click at [644, 518] on input "Contact #1 Address" at bounding box center [619, 526] width 298 height 34
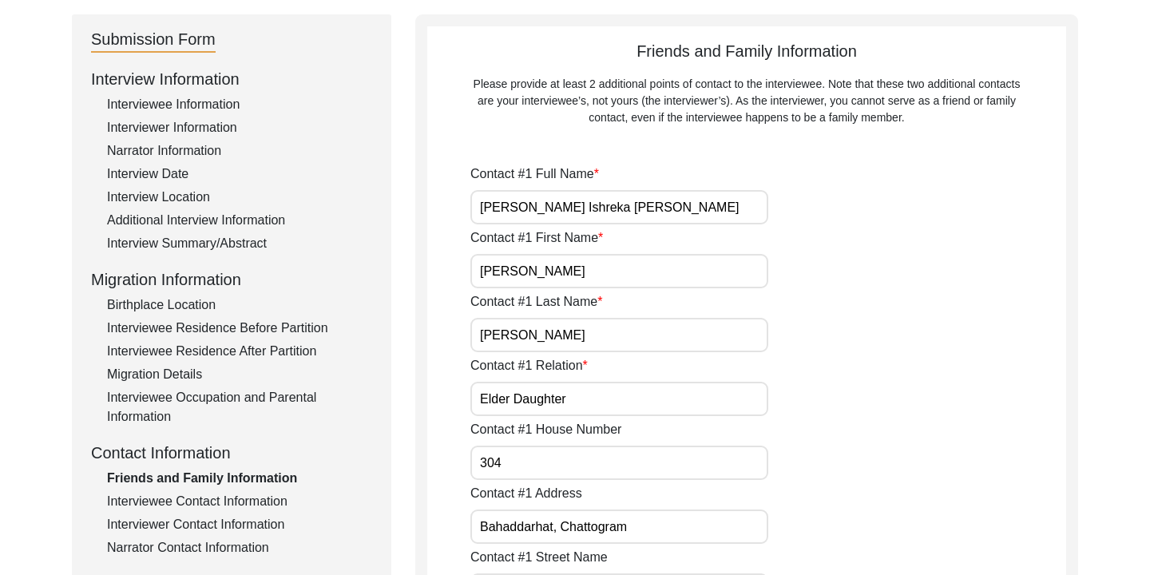
type input "Bahaddarhat, Chattogram"
click at [692, 477] on input "304" at bounding box center [619, 462] width 298 height 34
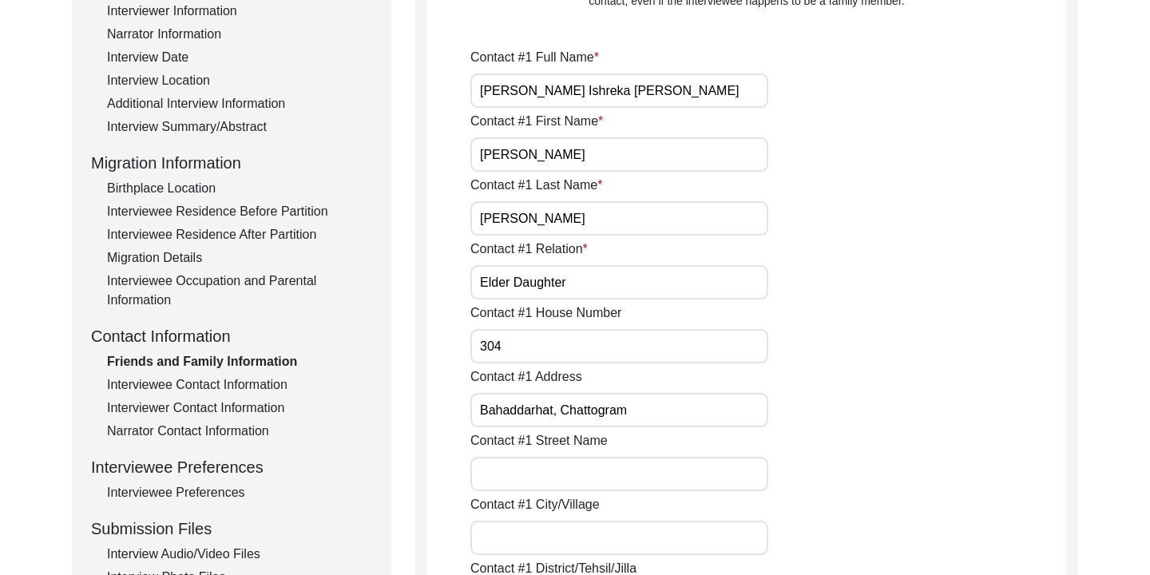
scroll to position [282, 0]
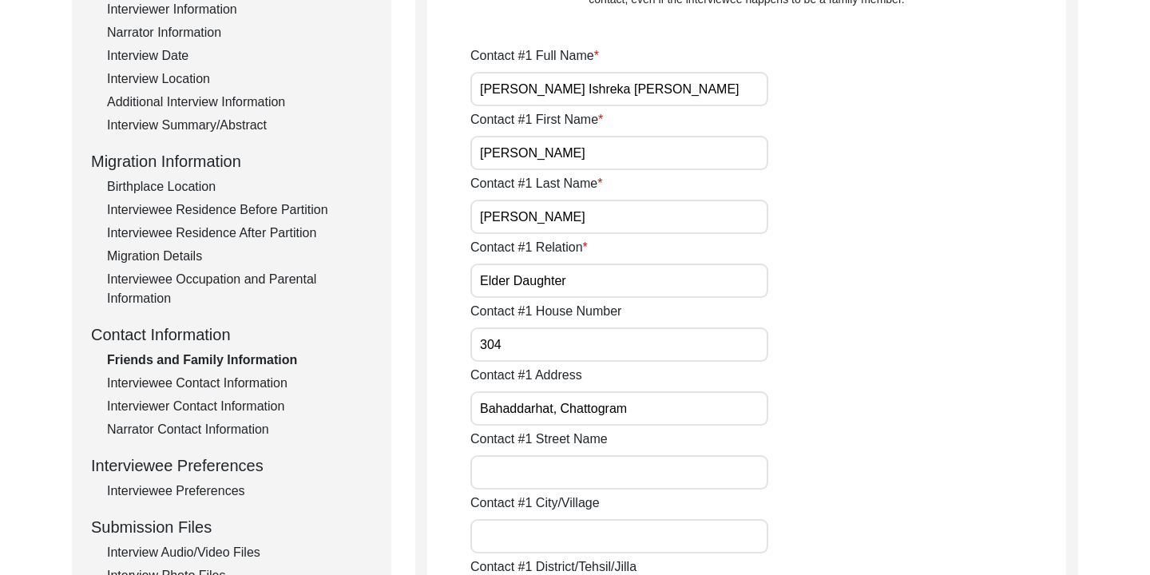
click at [629, 476] on input "Contact #1 Street Name" at bounding box center [619, 472] width 298 height 34
click at [561, 543] on input "Contact #1 City/Village" at bounding box center [619, 536] width 298 height 34
click at [590, 480] on input "[GEOGRAPHIC_DATA]" at bounding box center [619, 472] width 298 height 34
type input "[GEOGRAPHIC_DATA],"
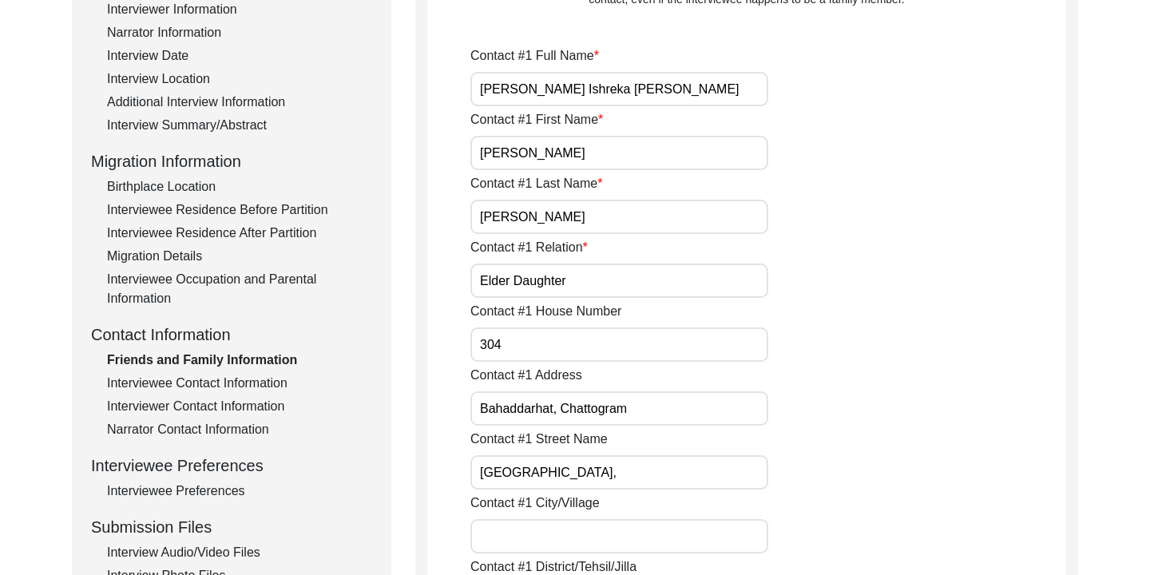
click at [481, 407] on input "Bahaddarhat, Chattogram" at bounding box center [619, 408] width 298 height 34
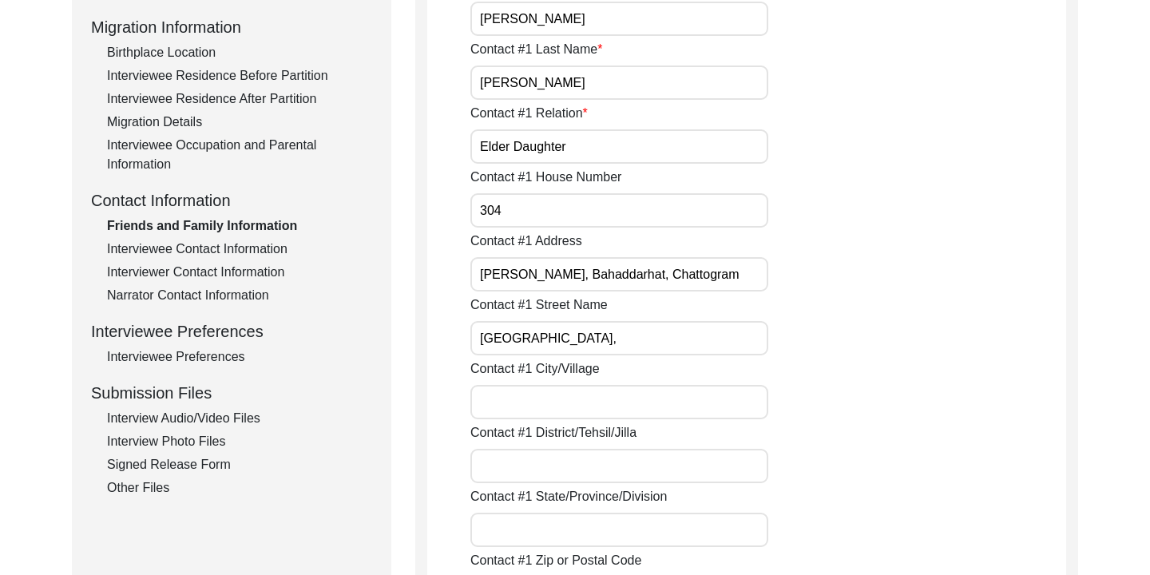
scroll to position [438, 0]
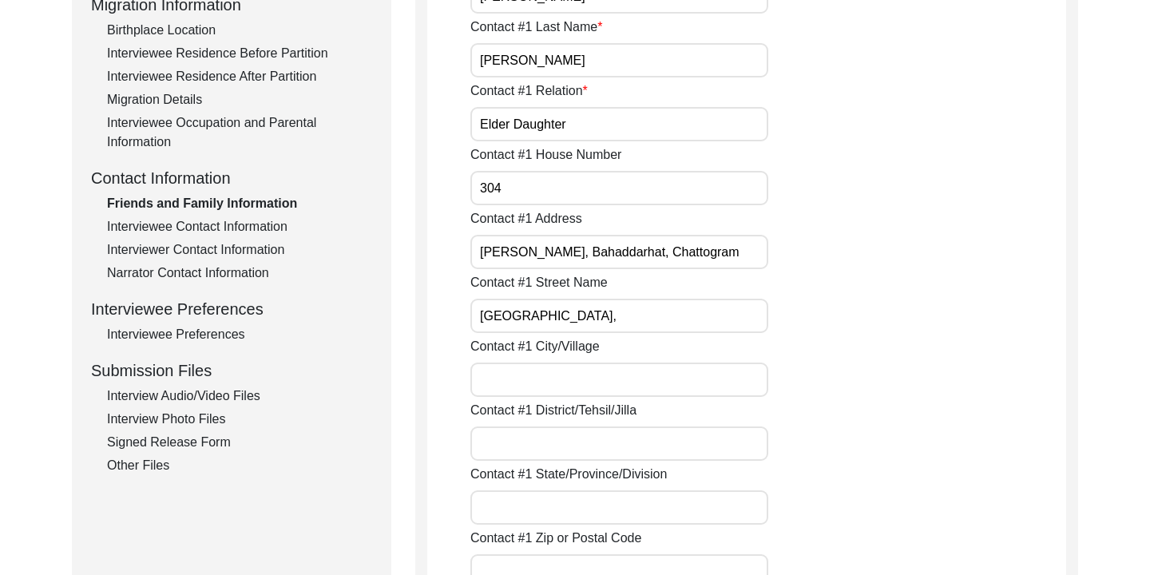
type input "[PERSON_NAME], Bahaddarhat, Chattogram"
click at [605, 310] on input "[GEOGRAPHIC_DATA]," at bounding box center [619, 316] width 298 height 34
type input "[GEOGRAPHIC_DATA]"
click at [546, 374] on input "Contact #1 City/Village" at bounding box center [619, 379] width 298 height 34
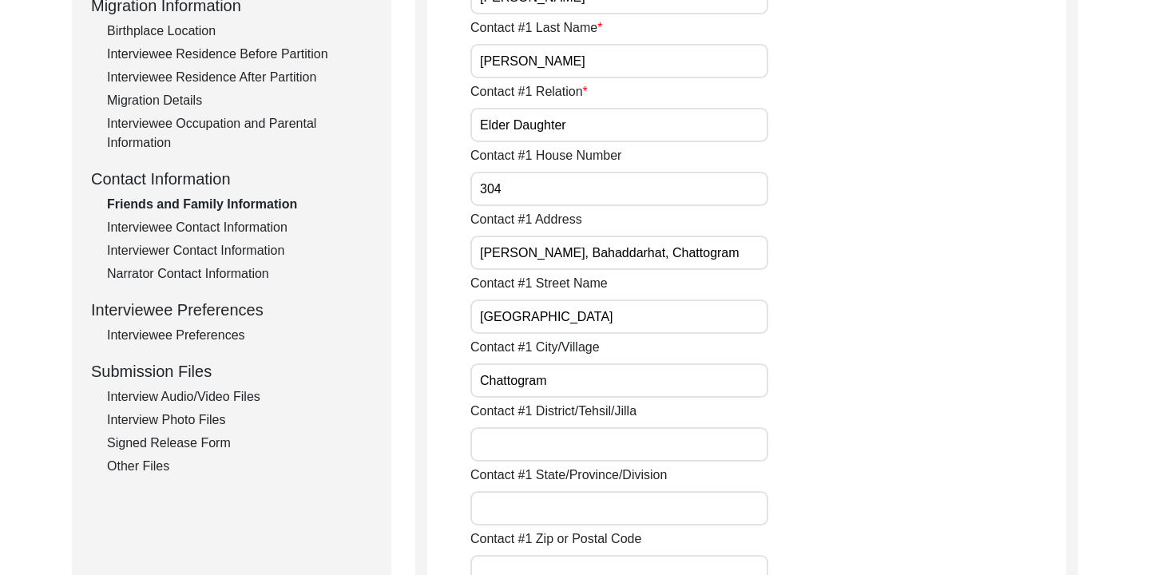
type input "Chattogram"
click at [497, 422] on div "Contact #1 District/Tehsil/Jilla" at bounding box center [768, 432] width 596 height 60
click at [497, 452] on input "Contact #1 District/Tehsil/Jilla" at bounding box center [619, 444] width 298 height 34
type input "Chattogram"
click at [570, 505] on input "Contact #1 State/Province/Division" at bounding box center [619, 508] width 298 height 34
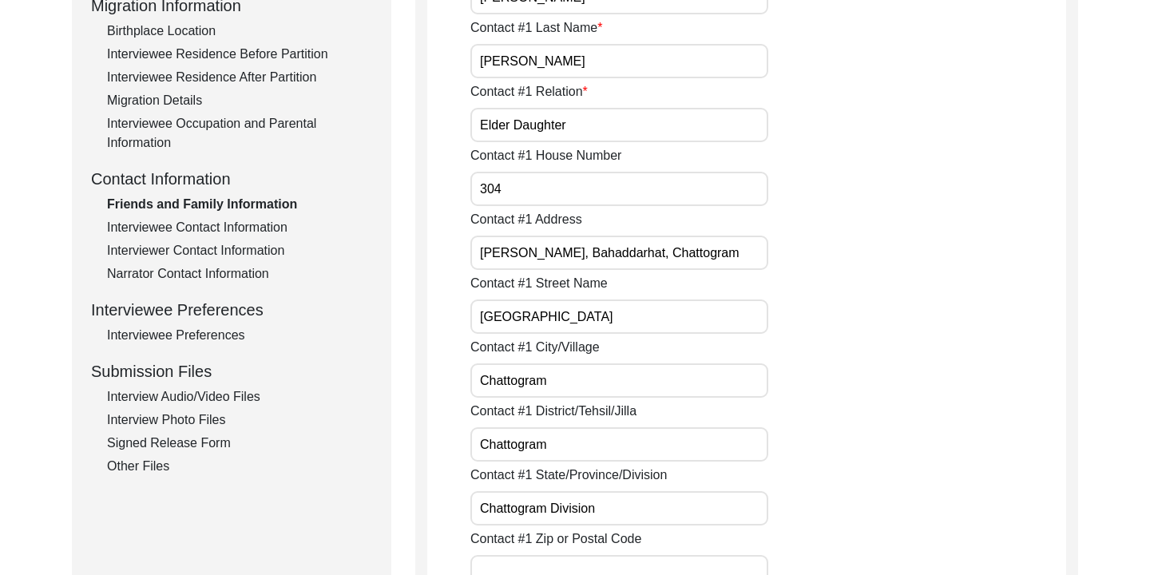
type input "Chattogram Division"
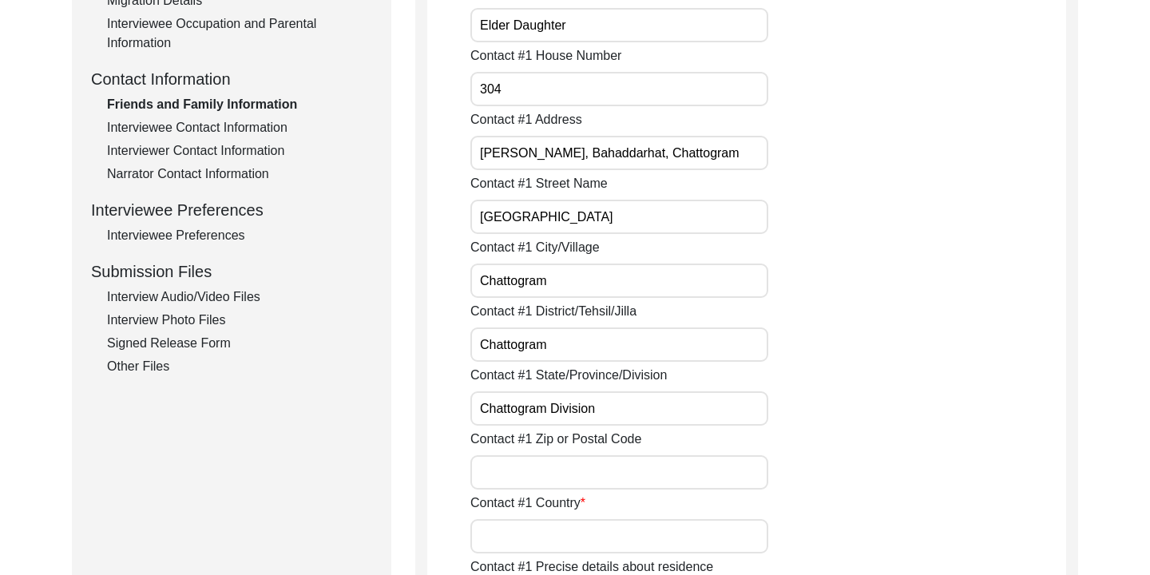
click at [537, 461] on input "Contact #1 Zip or Postal Code" at bounding box center [619, 472] width 298 height 34
type input "4000"
click at [580, 514] on div "Contact #1 Country" at bounding box center [768, 523] width 596 height 60
click at [532, 539] on input "Contact #1 Country" at bounding box center [619, 536] width 298 height 34
type input "[GEOGRAPHIC_DATA]"
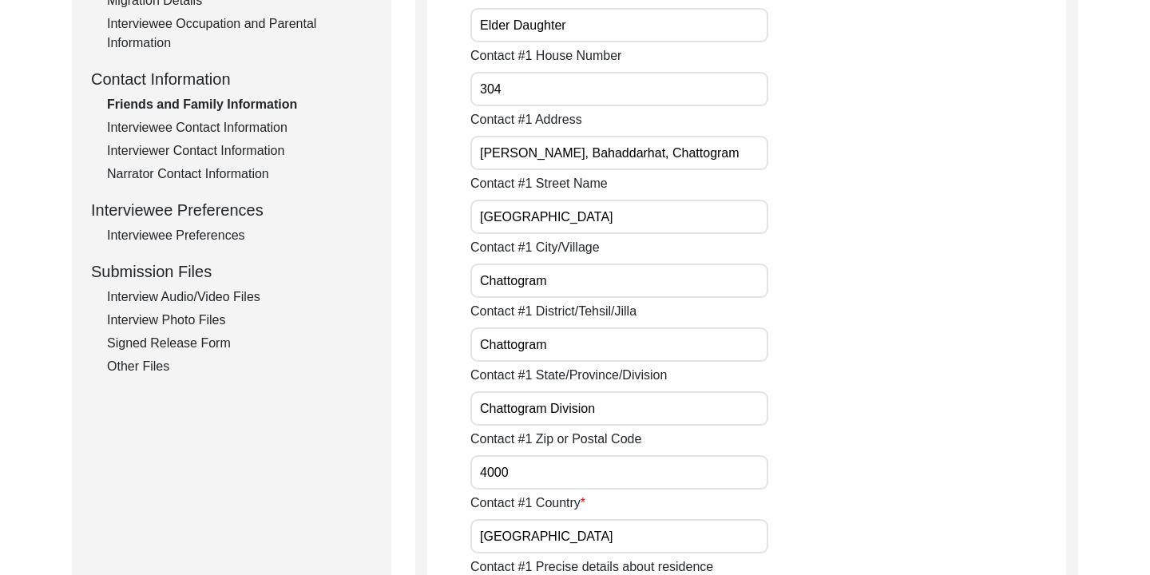
click at [873, 512] on div "Contact #1 Country [GEOGRAPHIC_DATA]" at bounding box center [768, 523] width 596 height 60
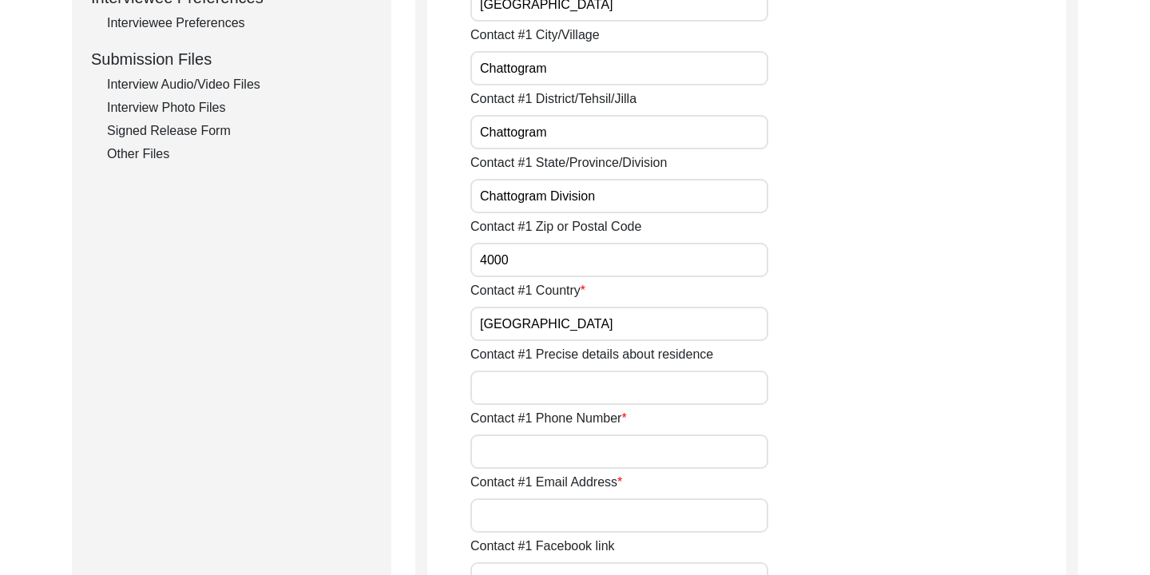
scroll to position [750, 0]
click at [643, 426] on div "Contact #1 Phone Number" at bounding box center [768, 438] width 596 height 60
click at [600, 450] on input "Contact #1 Phone Number" at bounding box center [619, 451] width 298 height 34
click at [804, 173] on div "Contact #1 State/Province/Division Chattogram Division" at bounding box center [768, 182] width 596 height 60
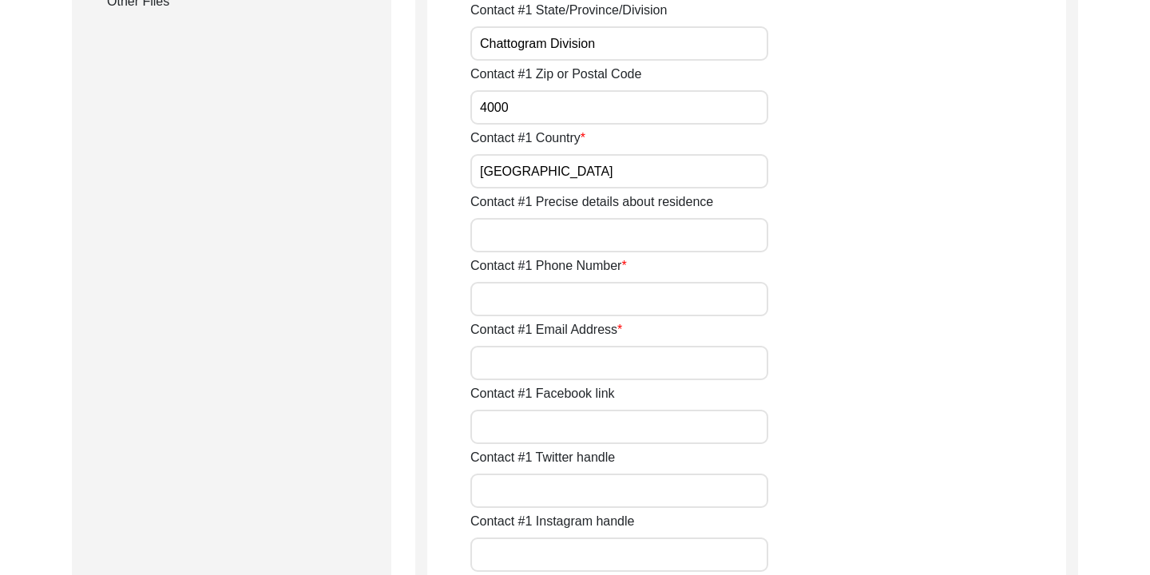
scroll to position [897, 0]
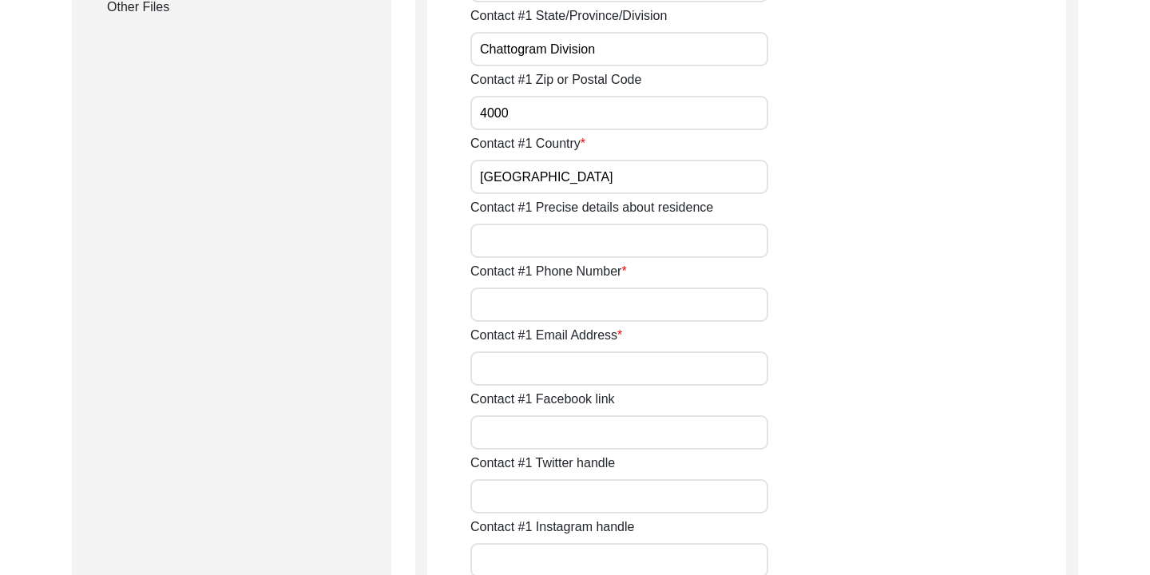
click at [647, 248] on input "Contact #1 Precise details about residence" at bounding box center [619, 241] width 298 height 34
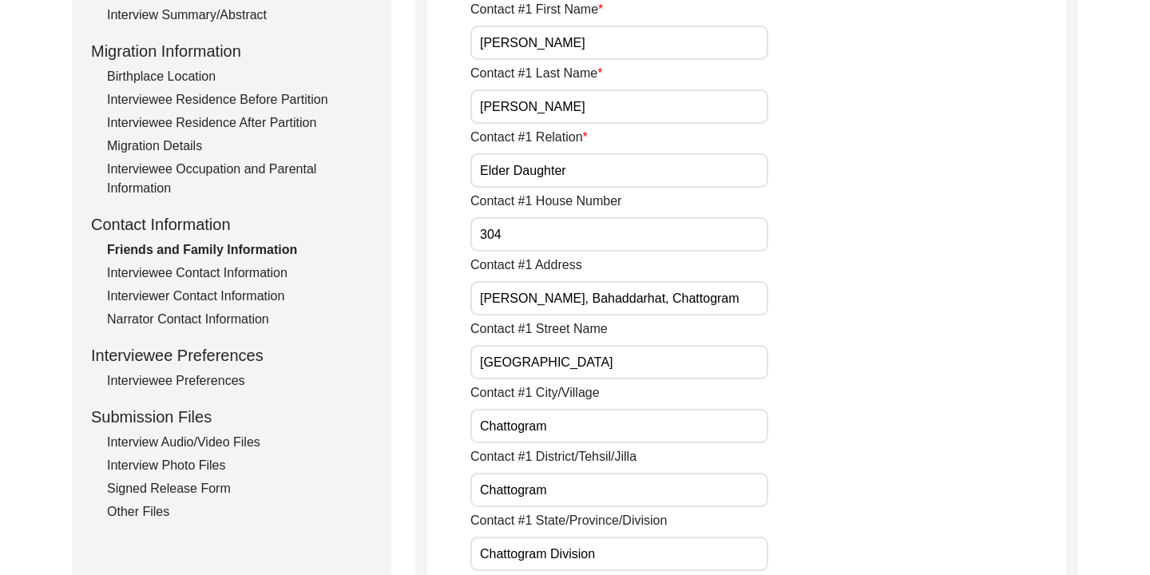
scroll to position [370, 0]
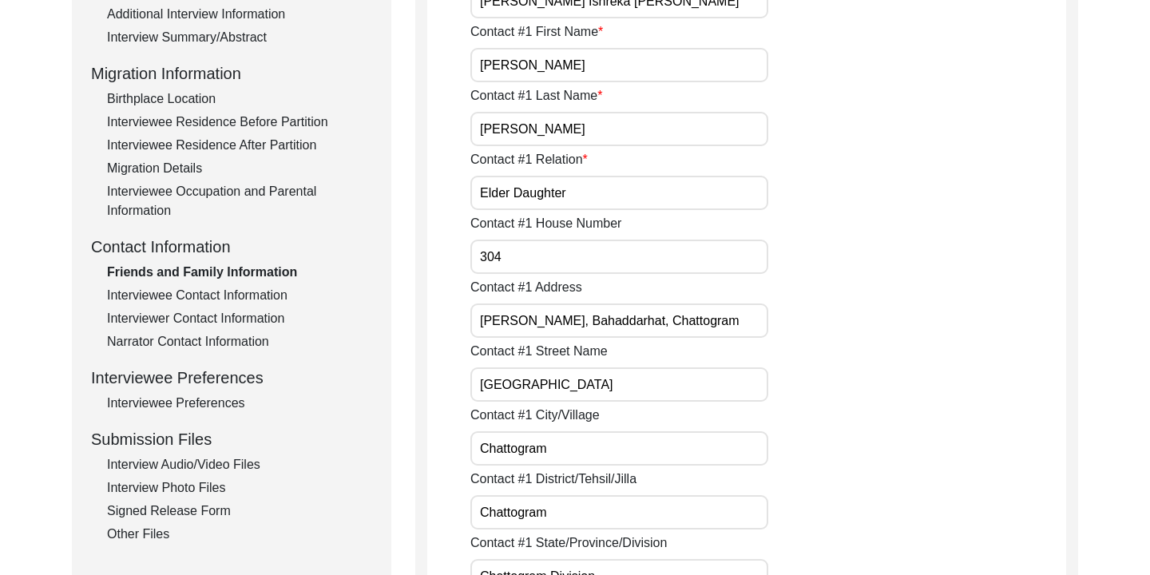
drag, startPoint x: 654, startPoint y: 320, endPoint x: 482, endPoint y: 320, distance: 171.6
click at [482, 320] on input "[PERSON_NAME], Bahaddarhat, Chattogram" at bounding box center [619, 320] width 298 height 34
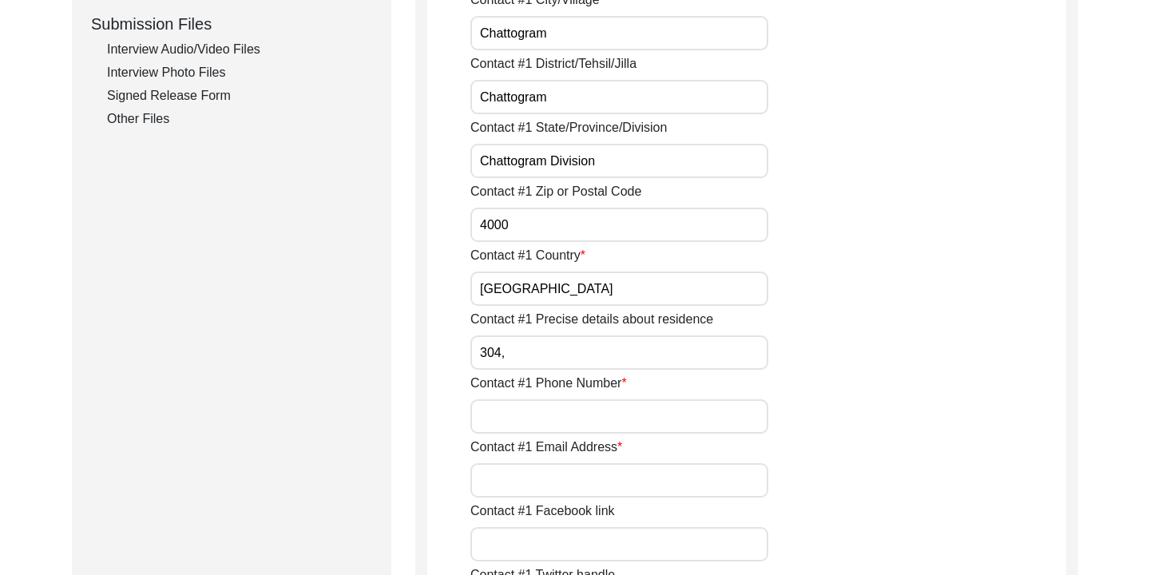
scroll to position [807, 0]
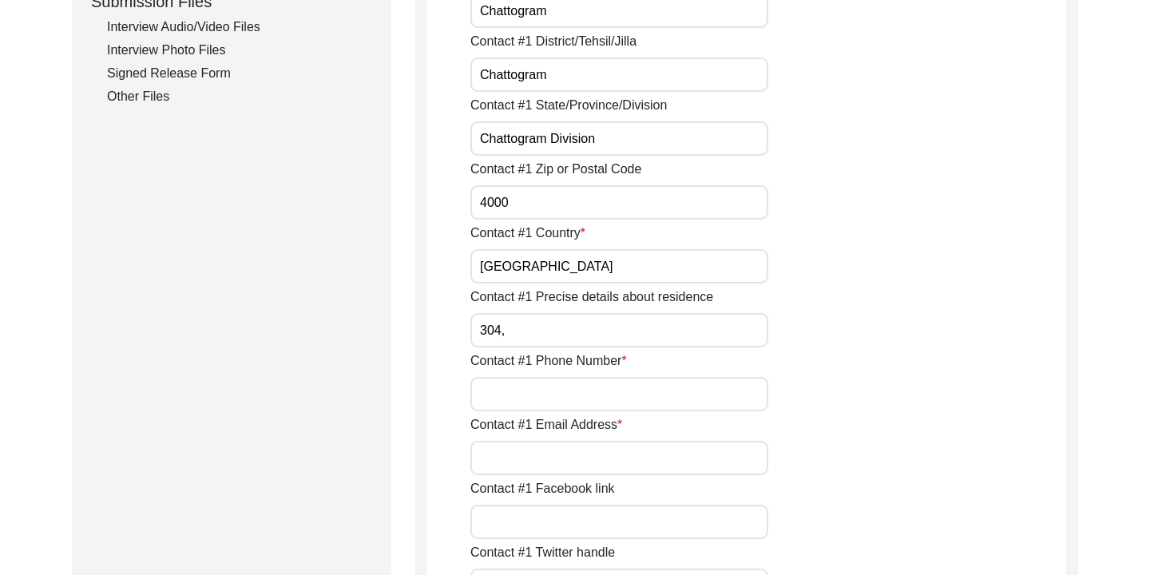
click at [546, 331] on input "304," at bounding box center [619, 330] width 298 height 34
paste input "[PERSON_NAME], Bahaddarhat,"
type input "[STREET_ADDRESS][PERSON_NAME]"
click at [532, 378] on input "Contact #1 Phone Number" at bounding box center [619, 394] width 298 height 34
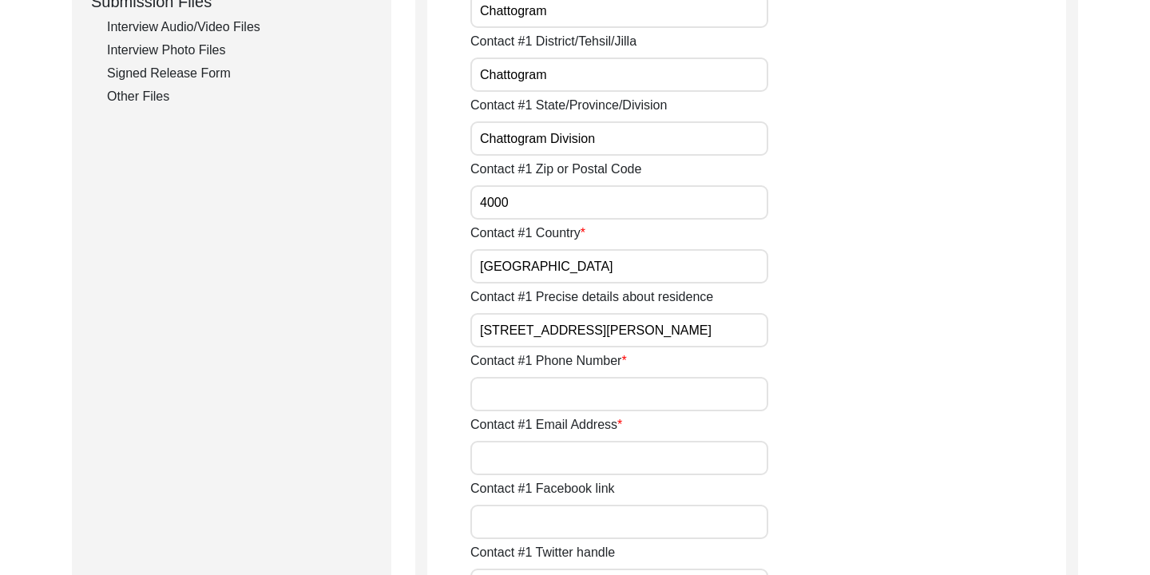
scroll to position [0, 0]
click at [884, 376] on div "Contact #1 Phone Number" at bounding box center [768, 381] width 596 height 60
click at [705, 402] on input "Contact #1 Phone Number" at bounding box center [619, 394] width 298 height 34
type input "[PHONE_NUMBER]"
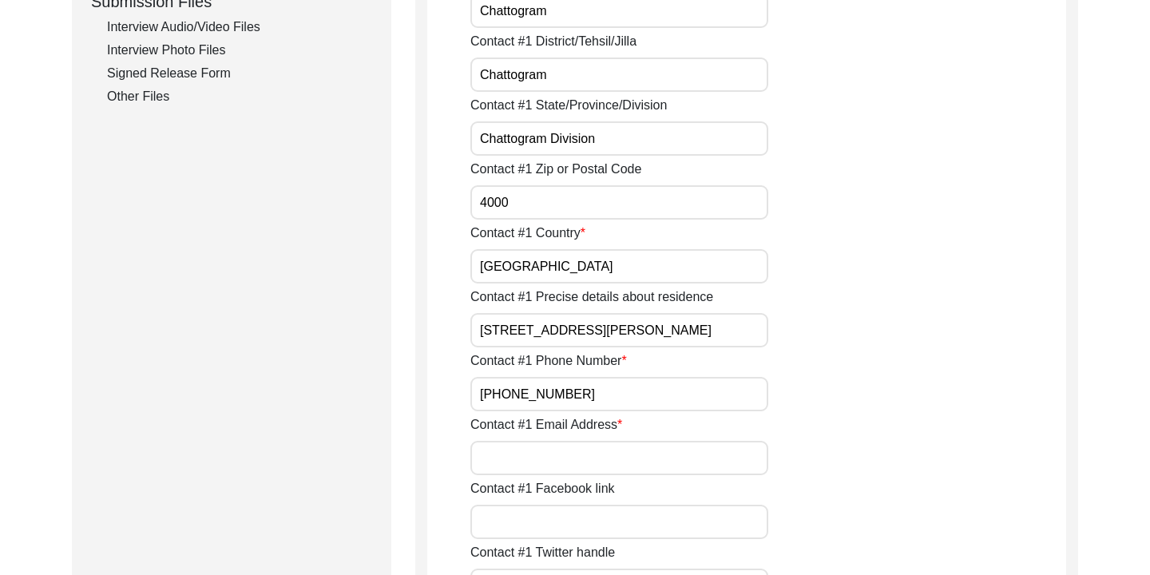
click at [663, 456] on input "Contact #1 Email Address" at bounding box center [619, 458] width 298 height 34
type input "[EMAIL_ADDRESS][DOMAIN_NAME]"
click at [866, 447] on div "Contact #1 Email Address [EMAIL_ADDRESS][DOMAIN_NAME]" at bounding box center [768, 445] width 596 height 60
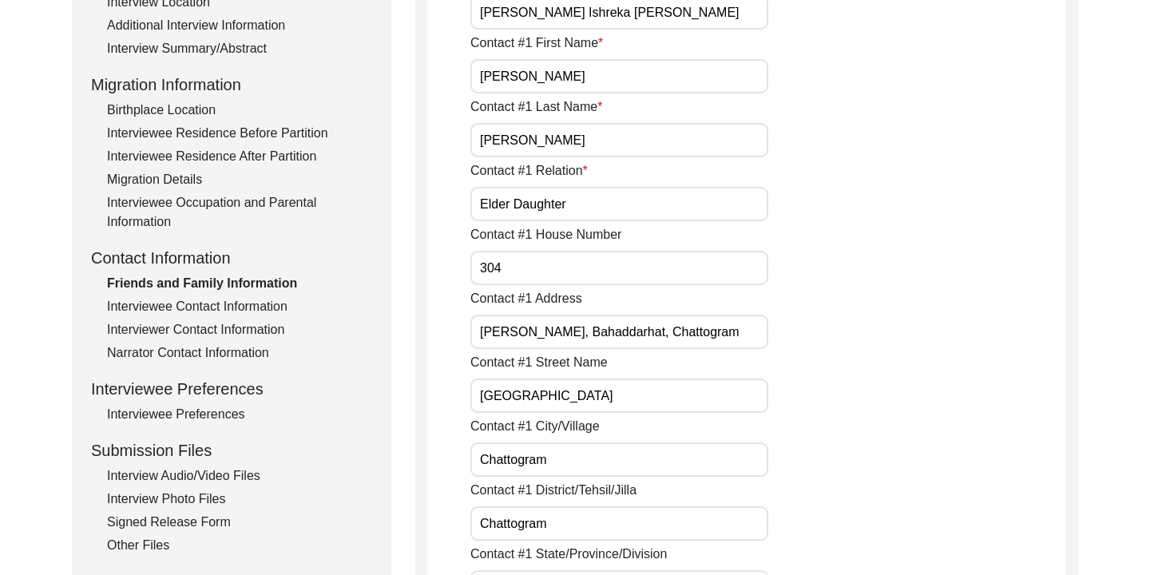
scroll to position [357, 0]
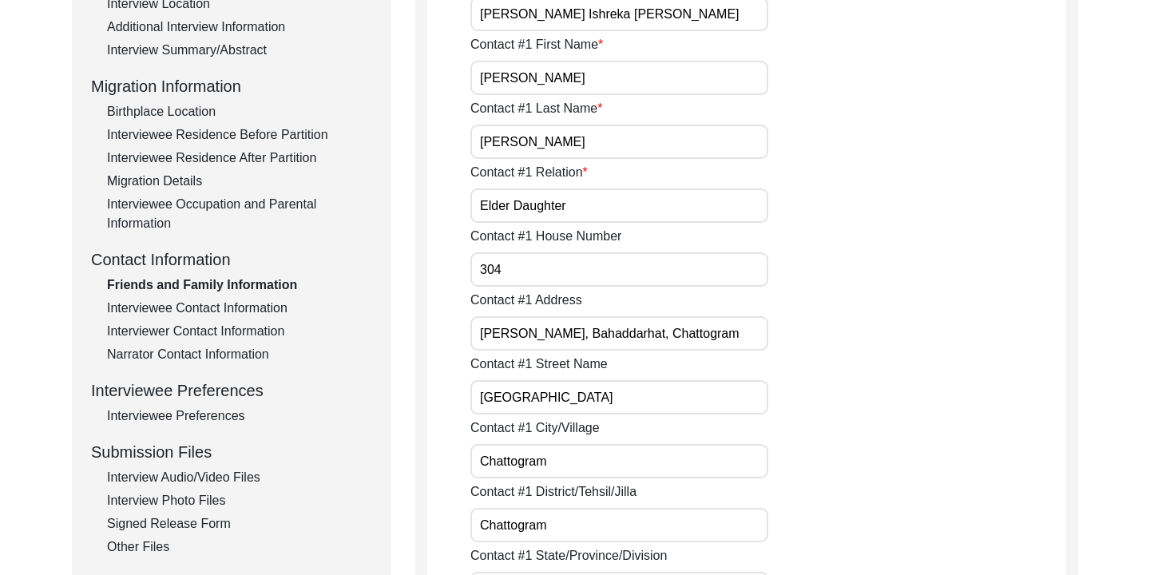
drag, startPoint x: 568, startPoint y: 145, endPoint x: 526, endPoint y: 145, distance: 42.3
click at [526, 145] on input "[PERSON_NAME]" at bounding box center [619, 142] width 298 height 34
type input "[PERSON_NAME]"
click at [835, 80] on div "Contact #1 First Name [PERSON_NAME]" at bounding box center [768, 65] width 596 height 60
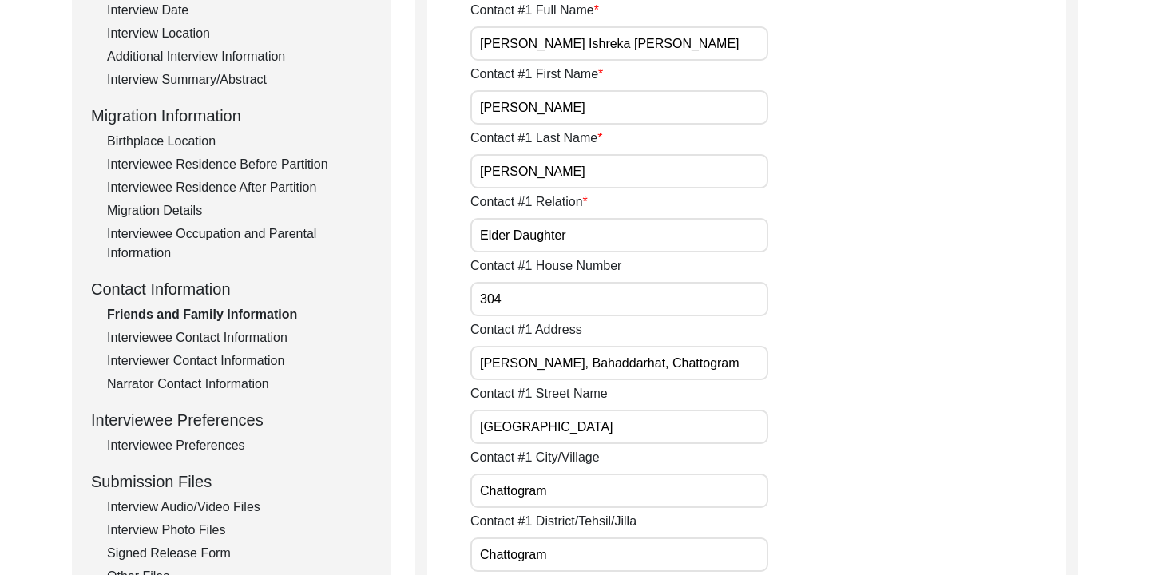
scroll to position [322, 0]
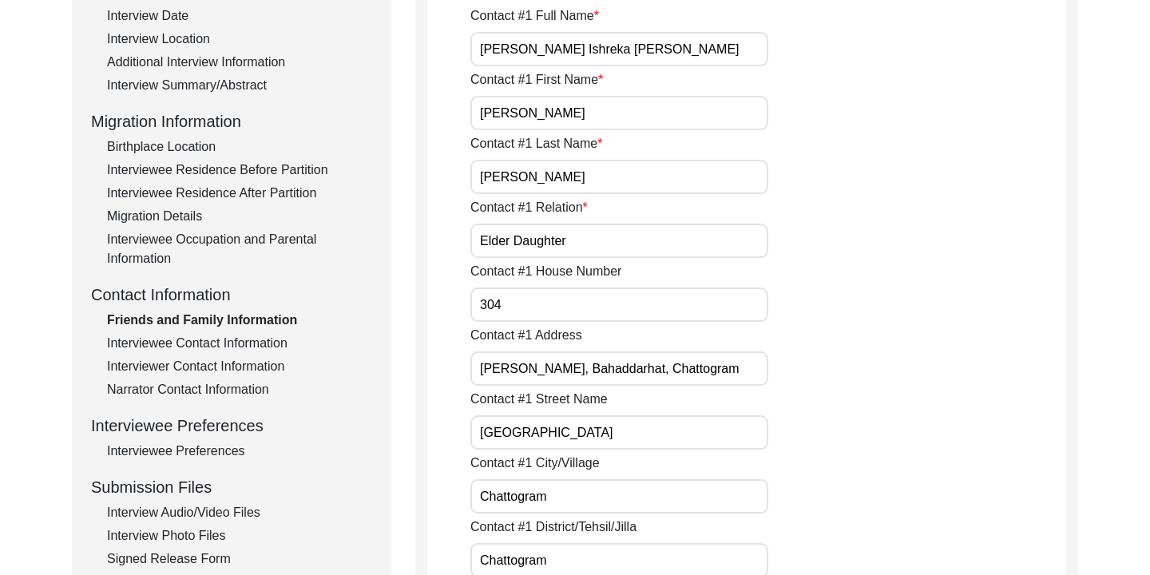
click at [614, 55] on input "[PERSON_NAME] Ishreka [PERSON_NAME]" at bounding box center [619, 49] width 298 height 34
drag, startPoint x: 658, startPoint y: 51, endPoint x: 615, endPoint y: 51, distance: 43.1
click at [615, 51] on input "[PERSON_NAME] Ishreka [PERSON_NAME]" at bounding box center [619, 49] width 298 height 34
type input "[PERSON_NAME] Ishreka [PERSON_NAME]"
click at [956, 91] on div "Contact #1 First Name [PERSON_NAME]" at bounding box center [768, 100] width 596 height 60
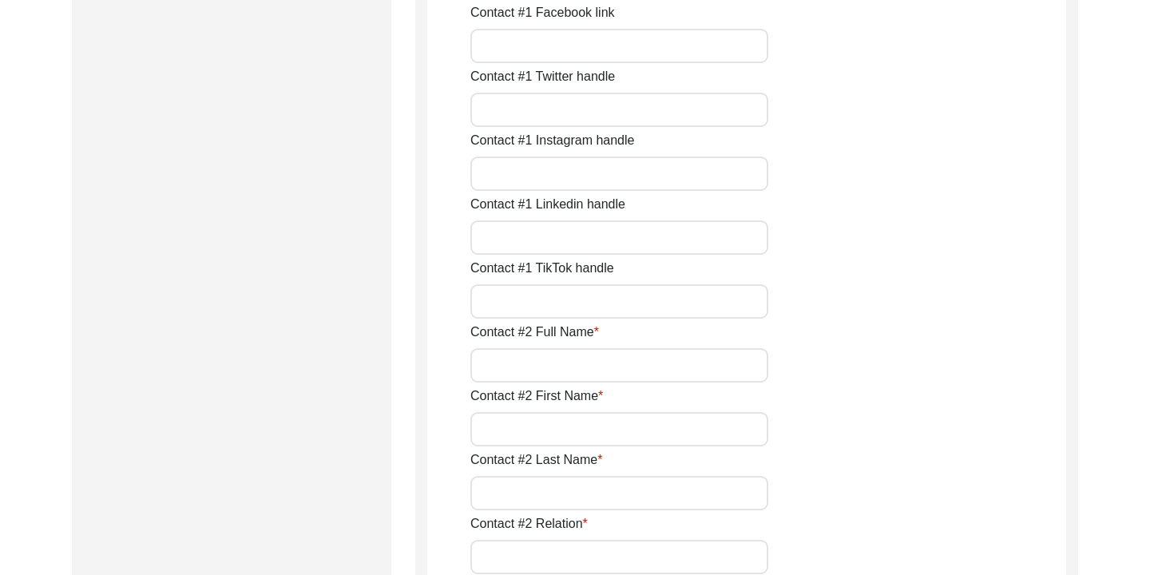
scroll to position [1290, 0]
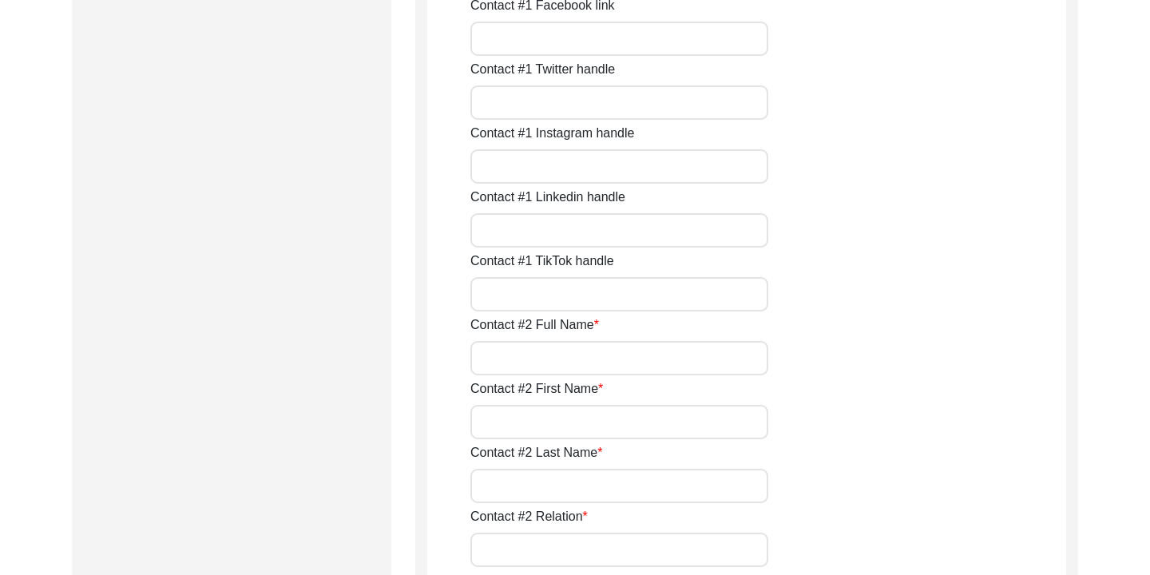
click at [620, 361] on input "Contact #2 Full Name" at bounding box center [619, 358] width 298 height 34
click at [478, 360] on input "Mashreka" at bounding box center [619, 358] width 298 height 34
click at [621, 361] on input "[MEDICAL_DATA][PERSON_NAME]" at bounding box center [619, 358] width 298 height 34
type input "[PERSON_NAME] Mashreka [PERSON_NAME]"
click at [547, 429] on input "Contact #2 First Name" at bounding box center [619, 422] width 298 height 34
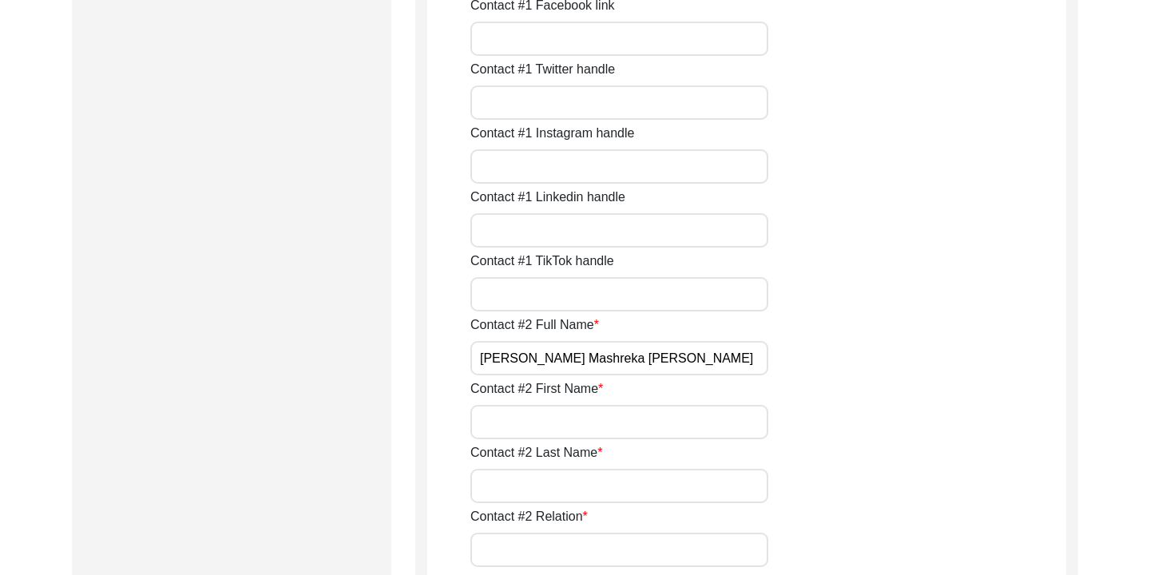
click at [507, 365] on input "[PERSON_NAME] Mashreka [PERSON_NAME]" at bounding box center [619, 358] width 298 height 34
drag, startPoint x: 479, startPoint y: 358, endPoint x: 573, endPoint y: 355, distance: 94.3
click at [573, 355] on input "[PERSON_NAME] Mashreka [PERSON_NAME]" at bounding box center [619, 358] width 298 height 34
click at [515, 425] on input "Contact #2 First Name" at bounding box center [619, 422] width 298 height 34
paste input "[MEDICAL_DATA][PERSON_NAME]"
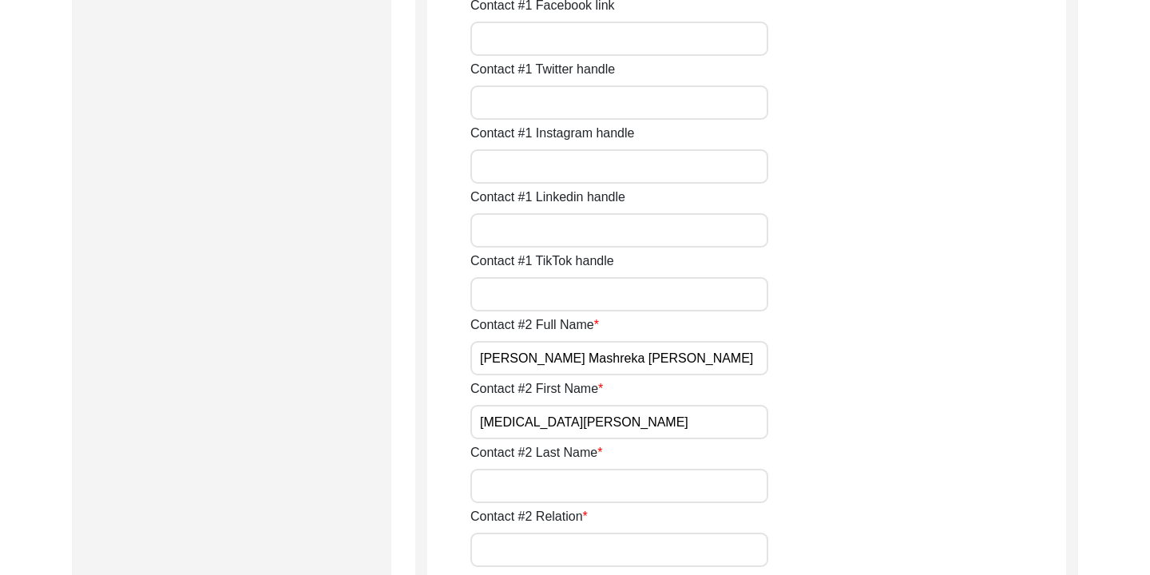
type input "[MEDICAL_DATA][PERSON_NAME]"
click at [769, 383] on div "Contact #2 First Name [MEDICAL_DATA][PERSON_NAME]" at bounding box center [768, 409] width 596 height 60
click at [595, 483] on input "Contact #2 Last Name" at bounding box center [619, 486] width 298 height 34
click at [760, 475] on input "[PERSON_NAME]" at bounding box center [619, 486] width 298 height 34
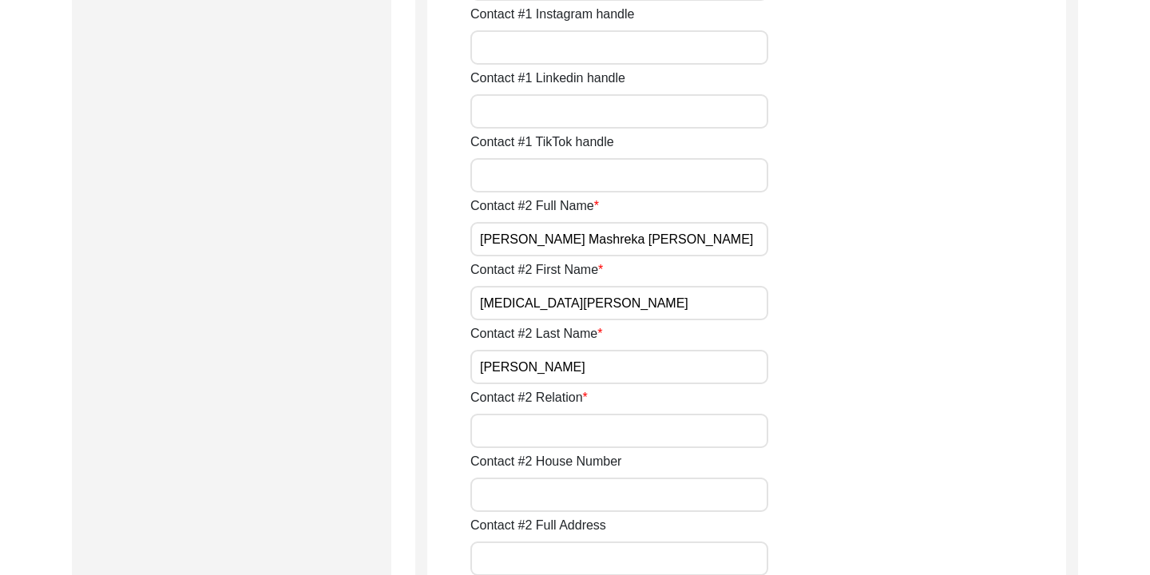
scroll to position [1458, 0]
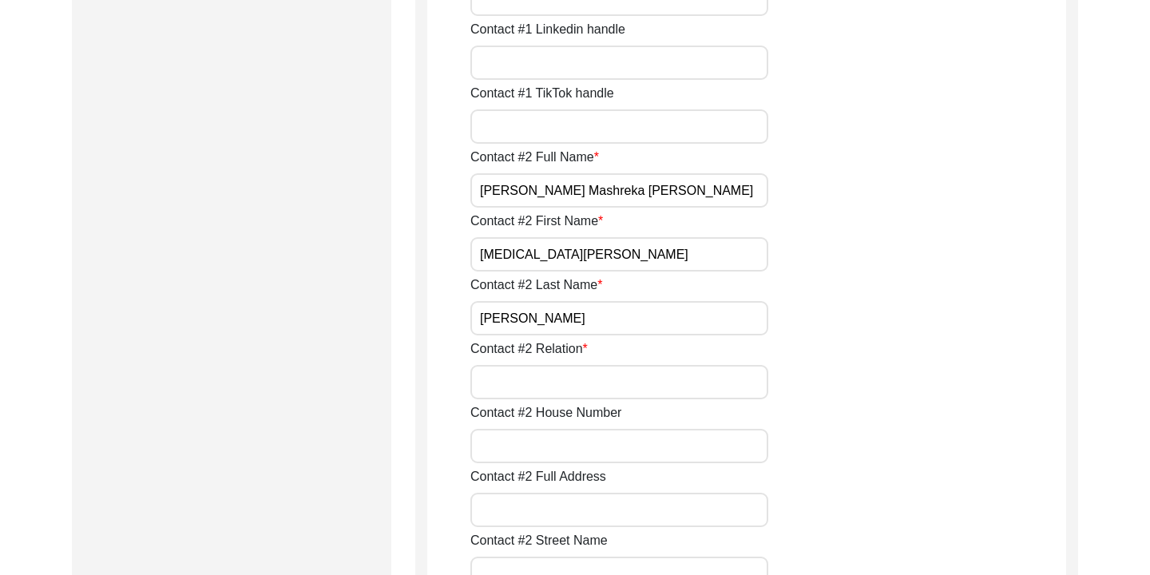
type input "[PERSON_NAME]"
click at [624, 362] on div "Contact #2 Relation" at bounding box center [768, 369] width 596 height 60
click at [576, 381] on input "Contact #2 Relation" at bounding box center [619, 382] width 298 height 34
type input "Second Daughter"
click at [540, 461] on input "Contact #2 House Number" at bounding box center [619, 446] width 298 height 34
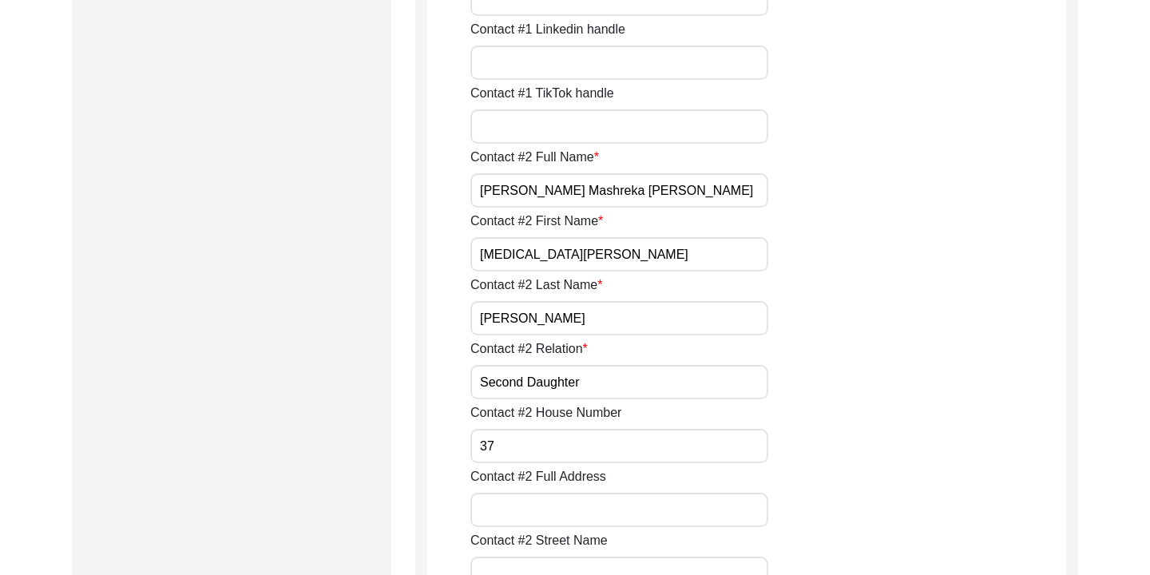
type input "3"
type input "47"
click at [841, 430] on div "Contact #2 House Number 47" at bounding box center [768, 433] width 596 height 60
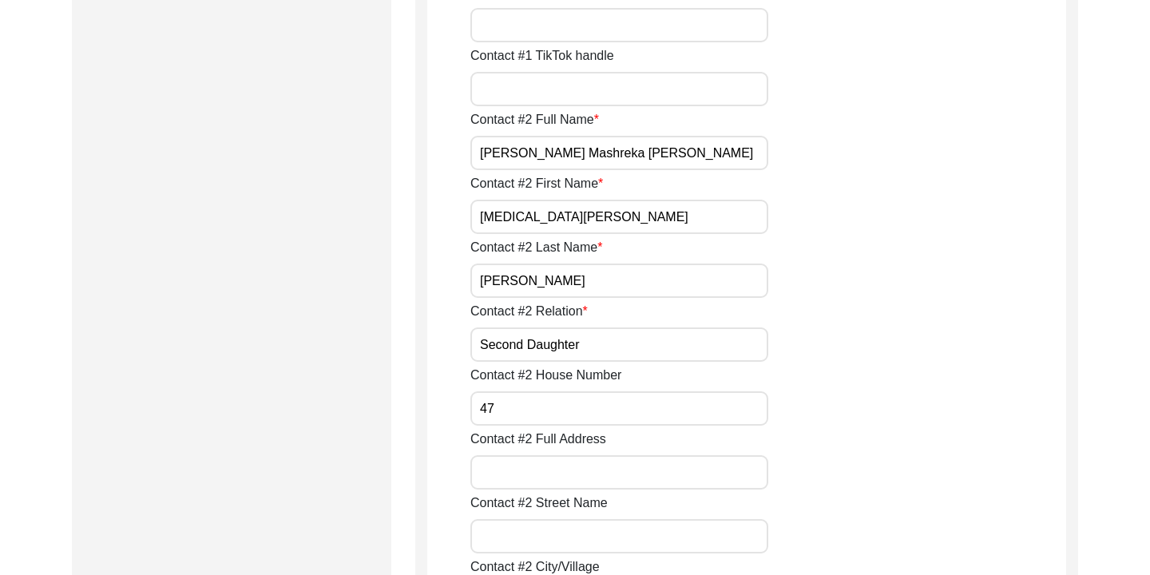
scroll to position [1499, 0]
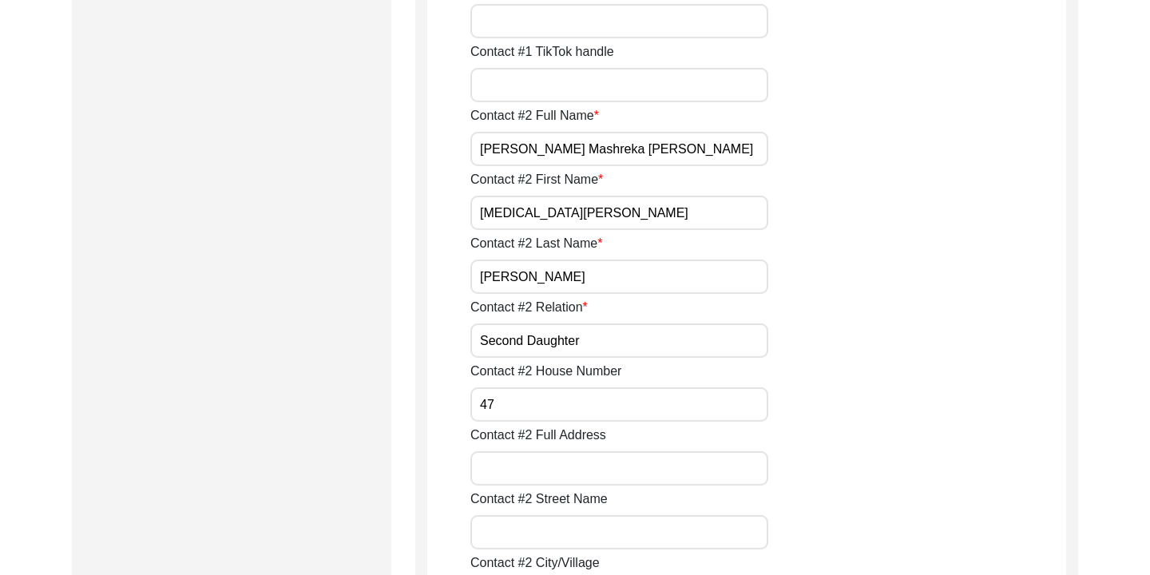
click at [590, 477] on input "Contact #2 Full Address" at bounding box center [619, 468] width 298 height 34
type input "[PERSON_NAME] Haat, [PERSON_NAME], [STREET_ADDRESS]"
click at [923, 340] on div "Contact #2 Relation Second Daughter" at bounding box center [768, 328] width 596 height 60
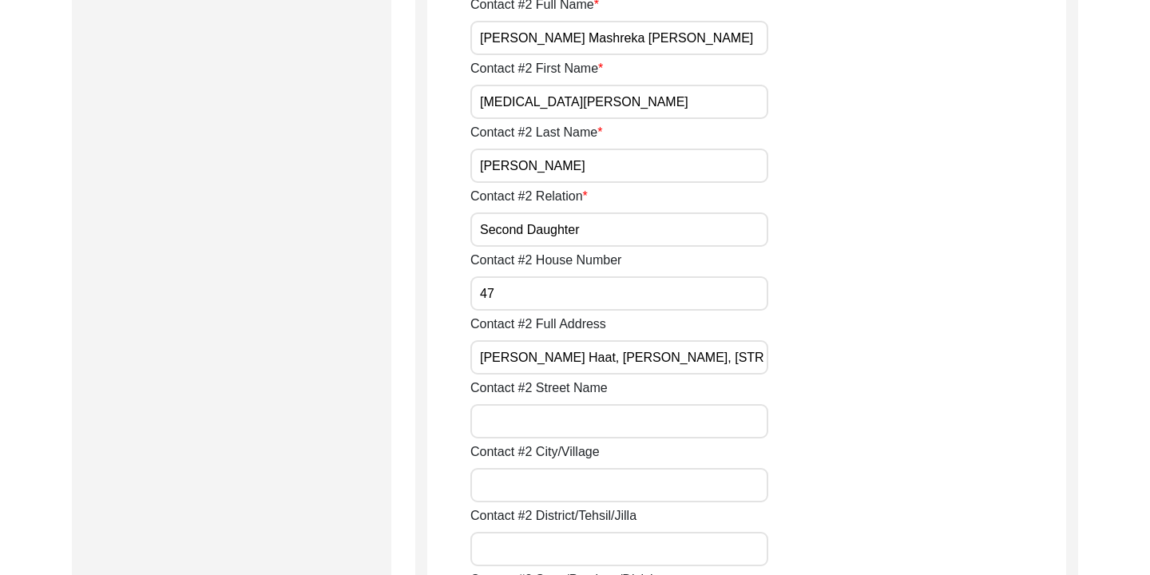
scroll to position [1634, 0]
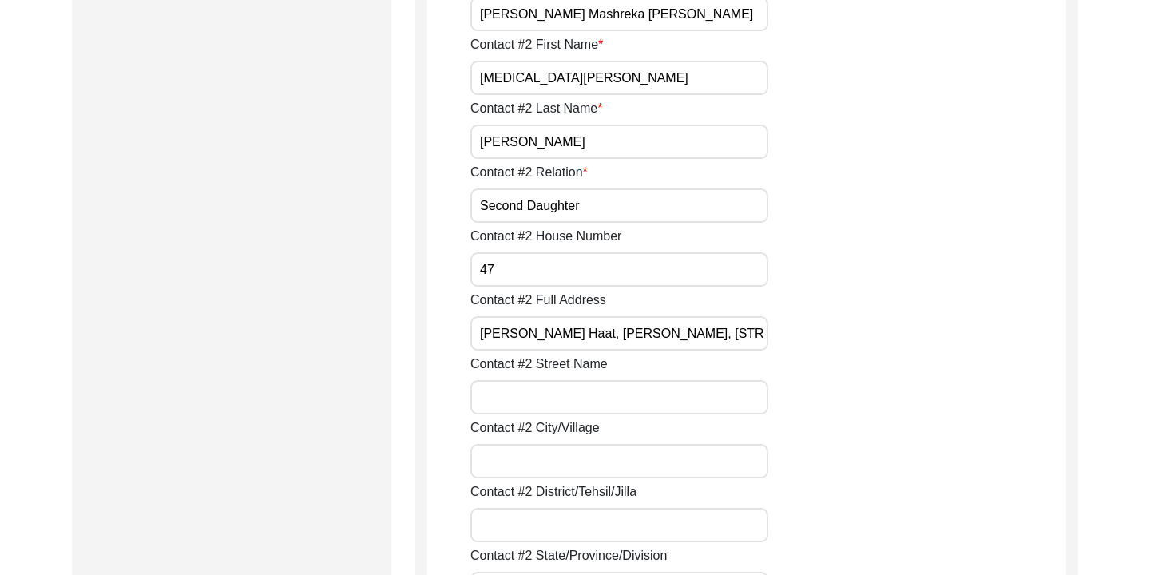
click at [564, 405] on input "Contact #2 Street Name" at bounding box center [619, 397] width 298 height 34
type input "[PERSON_NAME] Haat"
click at [563, 449] on input "Contact #2 City/Village" at bounding box center [619, 461] width 298 height 34
click at [932, 405] on div "Contact #2 Street Name [PERSON_NAME]" at bounding box center [768, 384] width 596 height 60
click at [643, 469] on input "Contact #2 City/Village" at bounding box center [619, 461] width 298 height 34
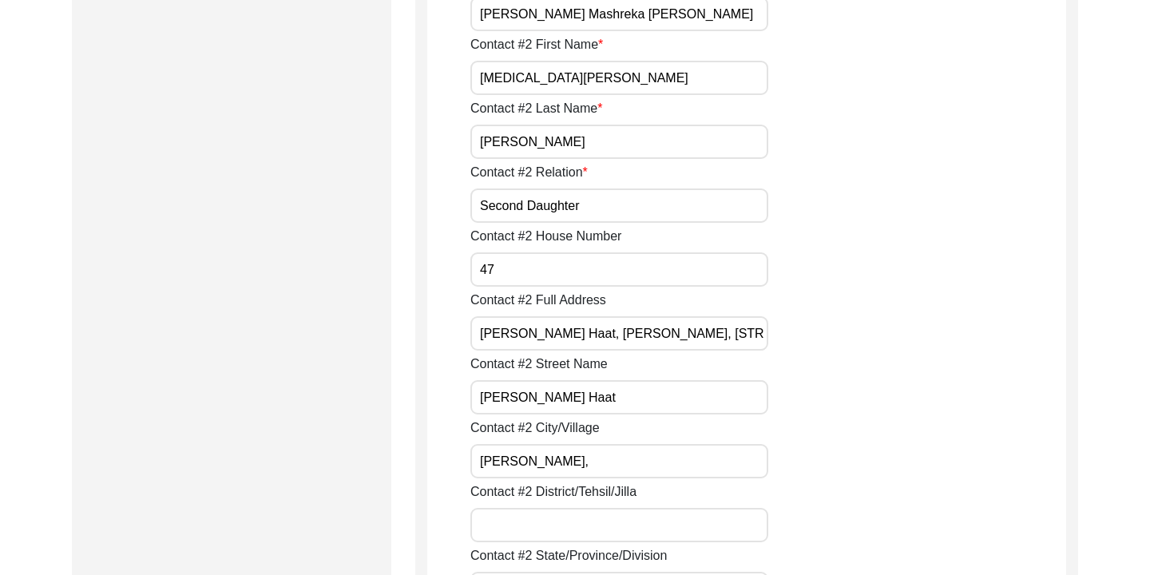
type input "[PERSON_NAME],"
click at [674, 333] on input "[PERSON_NAME] Haat, [PERSON_NAME], [STREET_ADDRESS]" at bounding box center [619, 333] width 298 height 34
click at [671, 332] on input "[PERSON_NAME] Haat, [PERSON_NAME], [STREET_ADDRESS]" at bounding box center [619, 333] width 298 height 34
type input "[PERSON_NAME], [PERSON_NAME], [STREET_ADDRESS]"
click at [612, 463] on input "[PERSON_NAME]," at bounding box center [619, 461] width 298 height 34
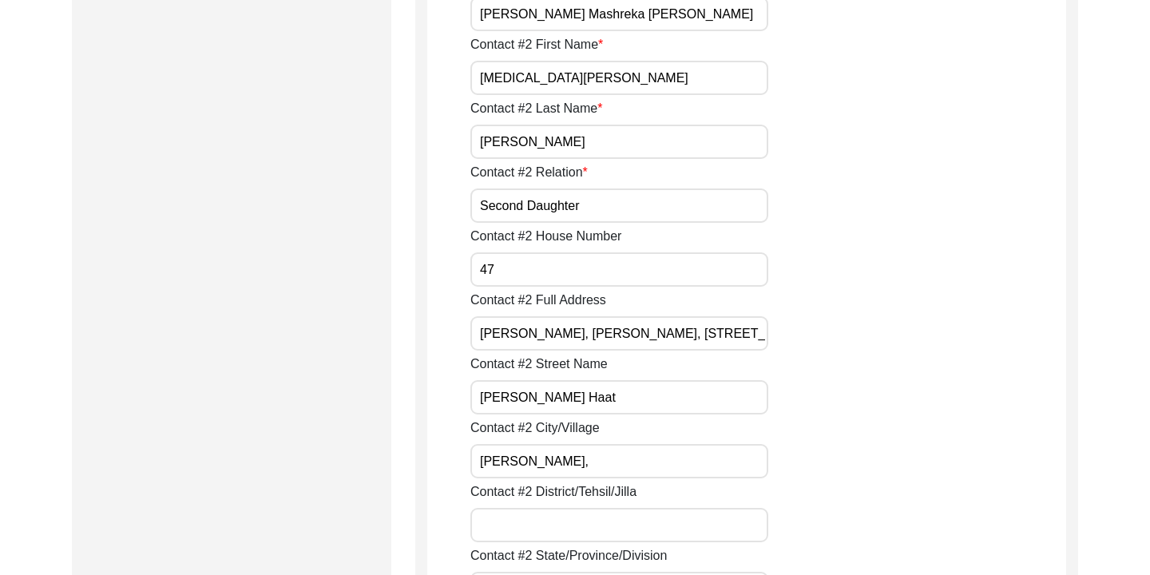
click at [558, 459] on input "[PERSON_NAME]," at bounding box center [619, 461] width 298 height 34
type input "[PERSON_NAME], Raojan"
click at [509, 514] on input "Contact #2 District/Tehsil/Jilla" at bounding box center [619, 525] width 298 height 34
type input "Chattogram"
click at [725, 421] on div "Contact #2 City/[GEOGRAPHIC_DATA][PERSON_NAME], [GEOGRAPHIC_DATA]" at bounding box center [768, 448] width 596 height 60
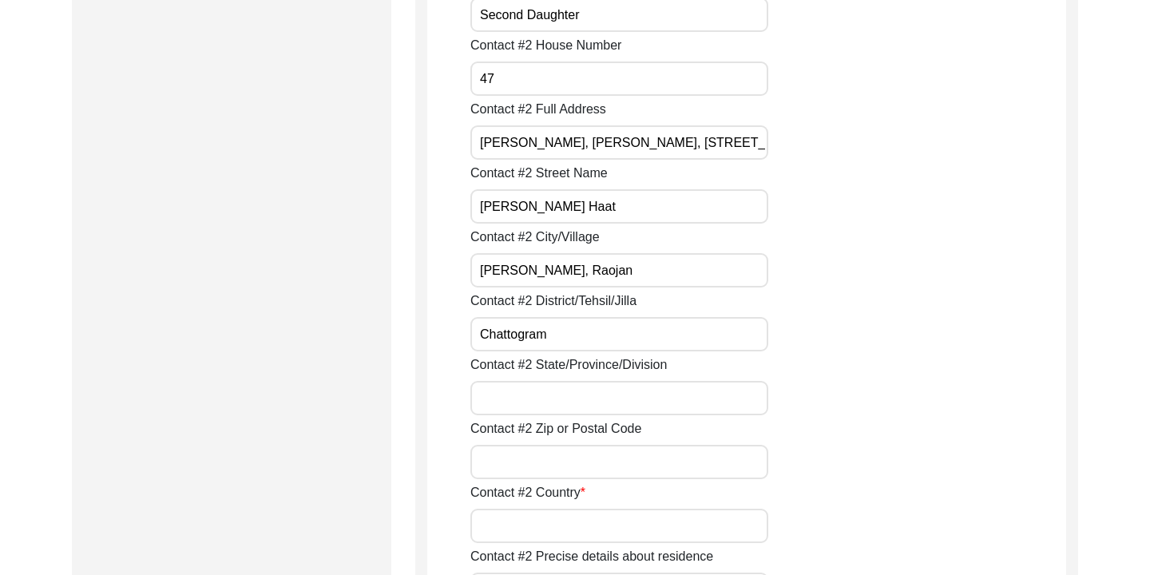
scroll to position [1846, 0]
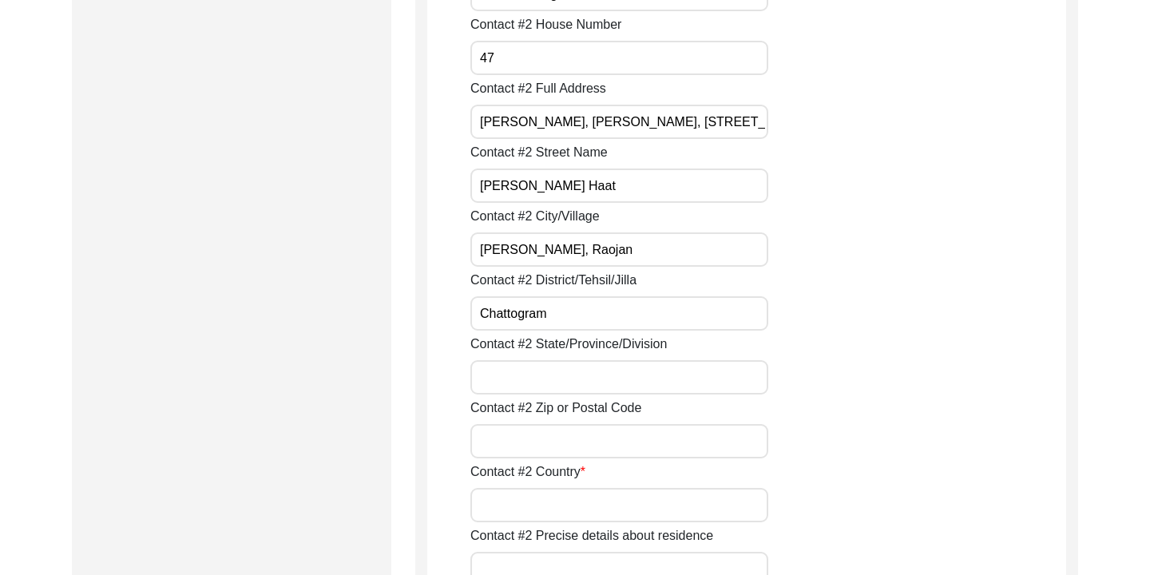
click at [542, 362] on input "Contact #2 State/Province/Division" at bounding box center [619, 377] width 298 height 34
type input "Chattogram Division"
click at [528, 432] on input "Contact #2 Zip or Postal Code" at bounding box center [619, 441] width 298 height 34
click at [841, 401] on div "Contact #2 Zip or Postal Code" at bounding box center [768, 428] width 596 height 60
click at [648, 455] on input "Contact #2 Zip or Postal Code" at bounding box center [619, 441] width 298 height 34
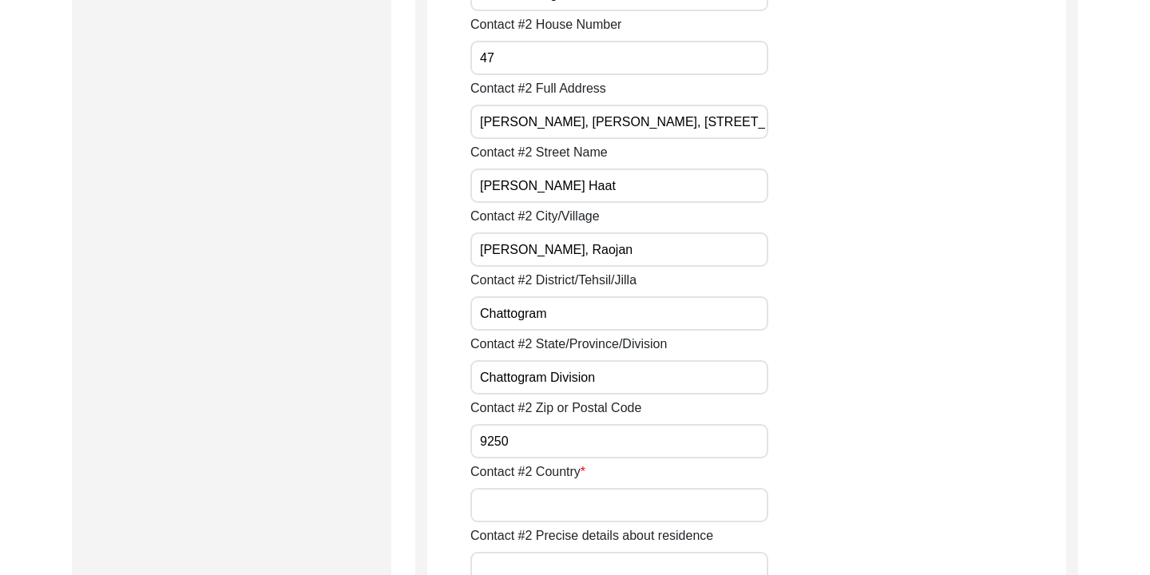
type input "9250"
click at [835, 456] on div "Contact #2 Zip or Postal Code 9250" at bounding box center [768, 428] width 596 height 60
click at [655, 497] on input "Contact #2 Country" at bounding box center [619, 505] width 298 height 34
type input "[GEOGRAPHIC_DATA]"
click at [821, 483] on div "Contact #2 Country [GEOGRAPHIC_DATA]" at bounding box center [768, 492] width 596 height 60
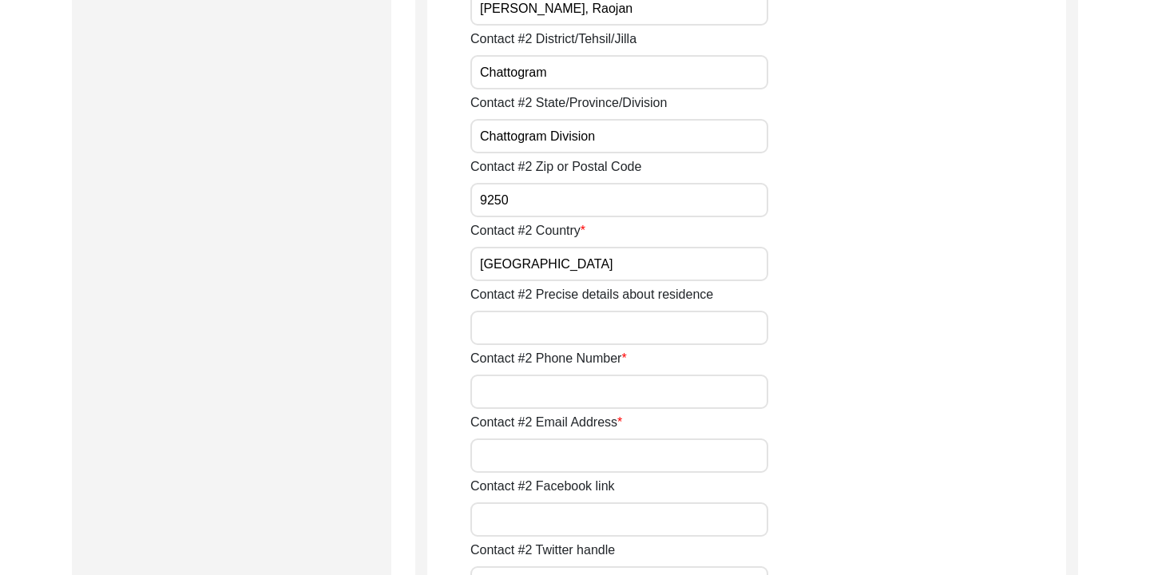
scroll to position [2089, 0]
click at [600, 385] on input "Contact #2 Phone Number" at bounding box center [619, 390] width 298 height 34
type input "[PHONE_NUMBER]"
click at [786, 364] on div "Contact #2 Phone Number [PHONE_NUMBER]" at bounding box center [768, 377] width 596 height 60
click at [619, 470] on input "Contact #2 Email Address" at bounding box center [619, 454] width 298 height 34
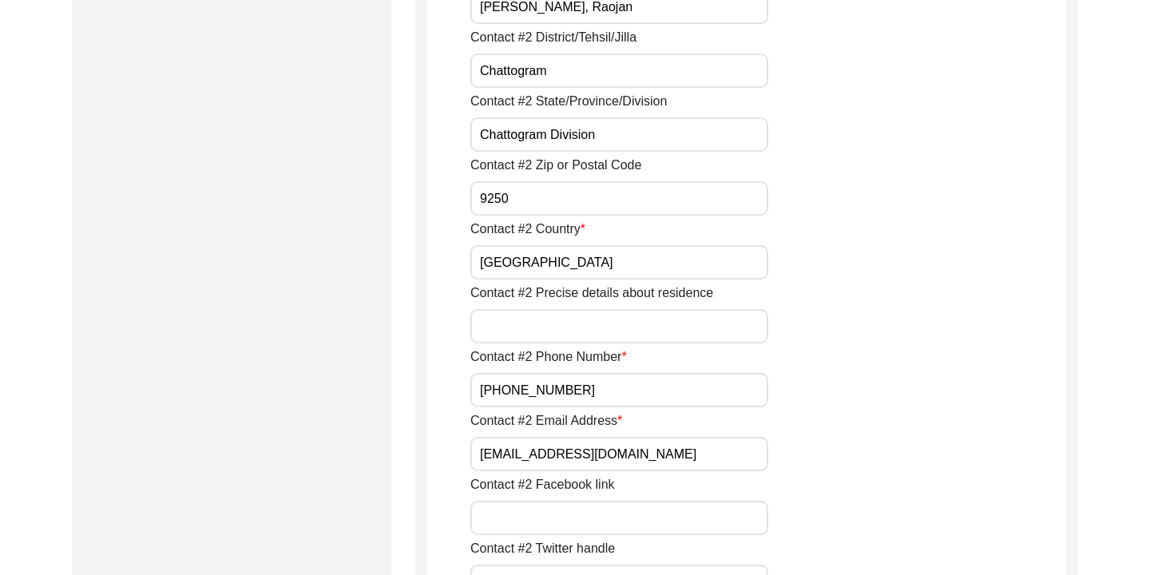
type input "[EMAIL_ADDRESS][DOMAIN_NAME]"
click at [798, 461] on div "Contact #2 Email Address [EMAIL_ADDRESS][DOMAIN_NAME]" at bounding box center [768, 441] width 596 height 60
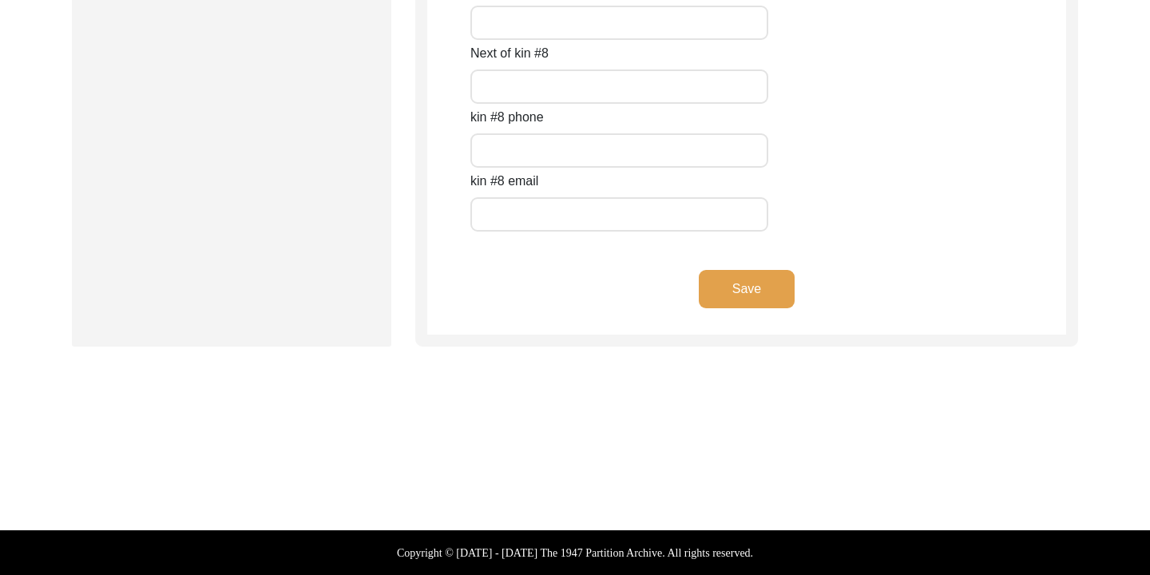
click at [761, 291] on button "Save" at bounding box center [747, 289] width 96 height 38
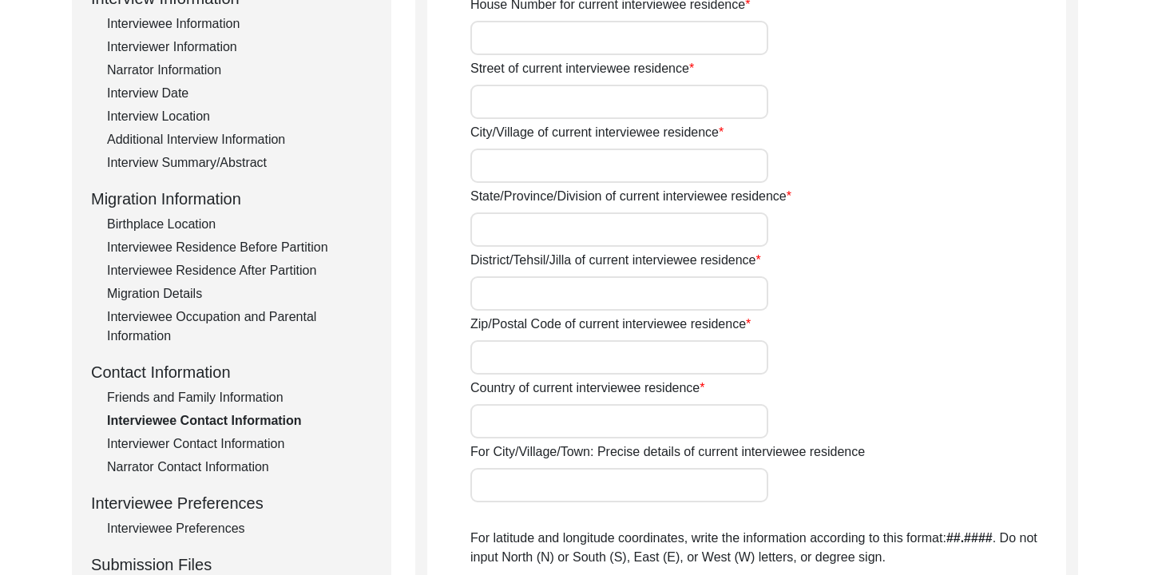
scroll to position [198, 0]
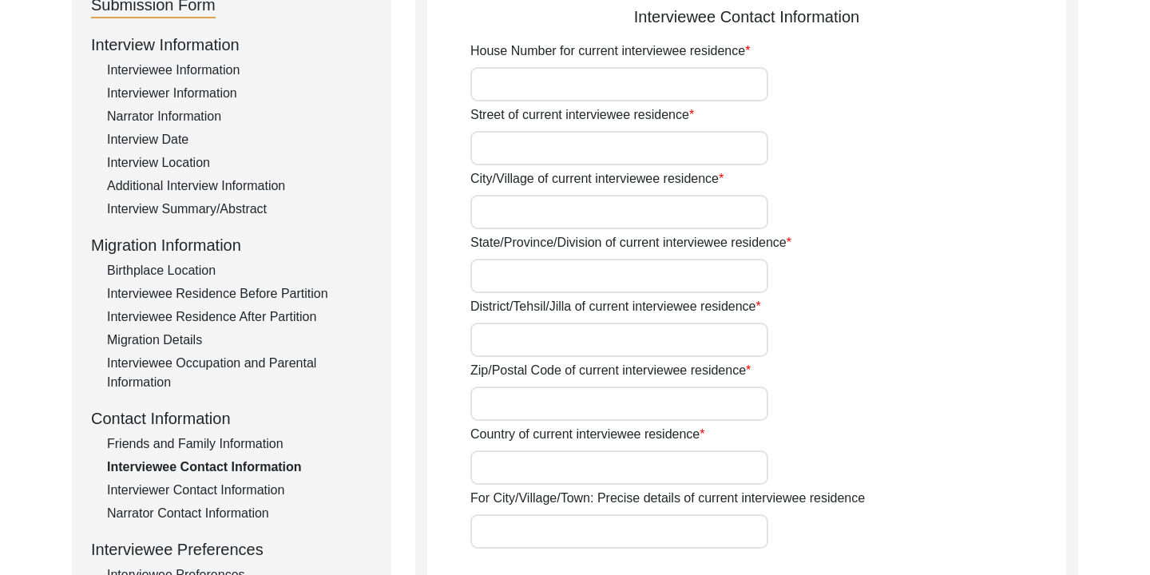
click at [667, 79] on input "House Number for current interviewee residence" at bounding box center [619, 84] width 298 height 34
type input "706"
click at [669, 137] on input "Street of current interviewee residence" at bounding box center [619, 148] width 298 height 34
type input "[GEOGRAPHIC_DATA], Roopnagar Abashik Society"
click at [580, 220] on input "City/Village of current interviewee residence" at bounding box center [619, 212] width 298 height 34
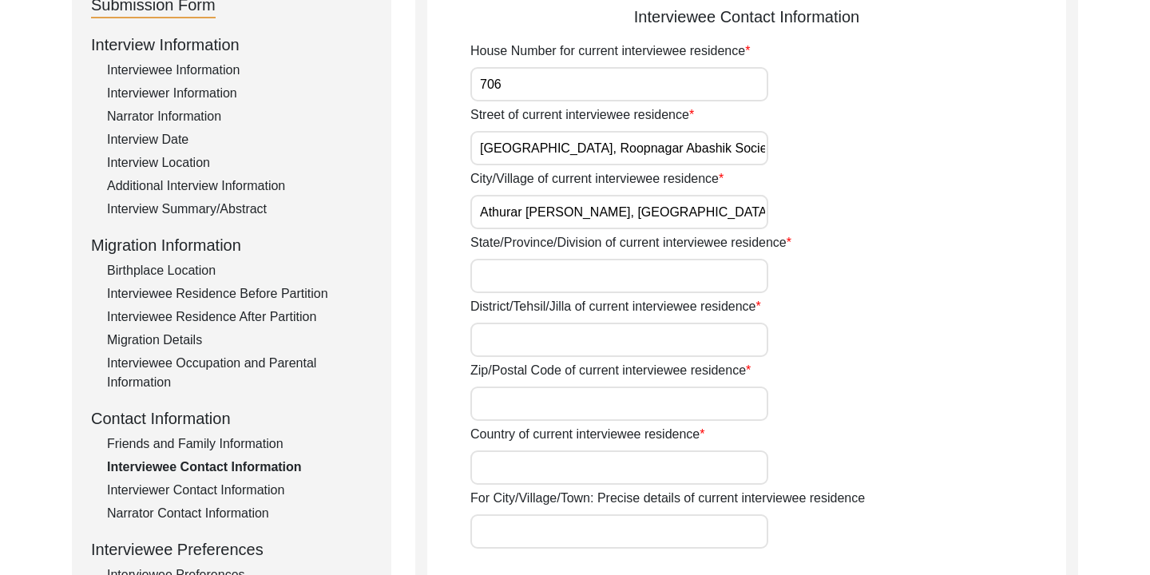
type input "Athurar [PERSON_NAME], [GEOGRAPHIC_DATA], 4212, Chattogram"
click at [629, 273] on input "State/Province/Division of current interviewee residence" at bounding box center [619, 276] width 298 height 34
type input "Chattogram"
click at [591, 342] on input "District/Tehsil/Jilla of current interviewee residence" at bounding box center [619, 340] width 298 height 34
type input "Chattogram Division"
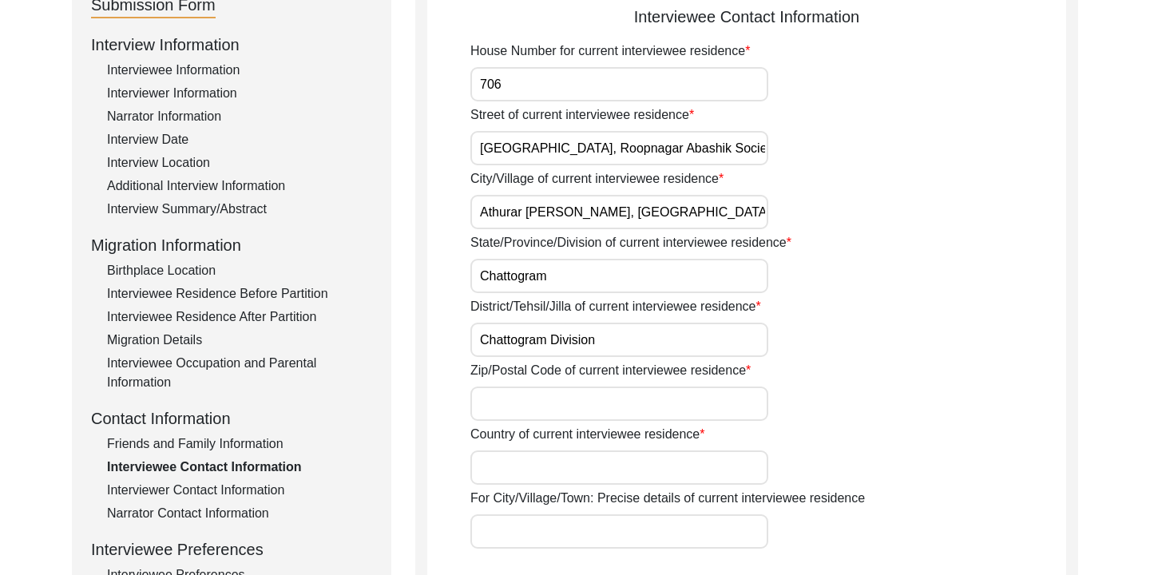
click at [773, 319] on div "District/Tehsil/Jilla of current interviewee residence Chattogram Division" at bounding box center [768, 327] width 596 height 60
click at [848, 312] on div "District/Tehsil/Jilla of current interviewee residence Chattogram Division" at bounding box center [768, 327] width 596 height 60
click at [701, 392] on input "Zip/Postal Code of current interviewee residence" at bounding box center [619, 403] width 298 height 34
type input "4212"
click at [854, 378] on div "Zip/Postal Code of current interviewee residence 4212" at bounding box center [768, 391] width 596 height 60
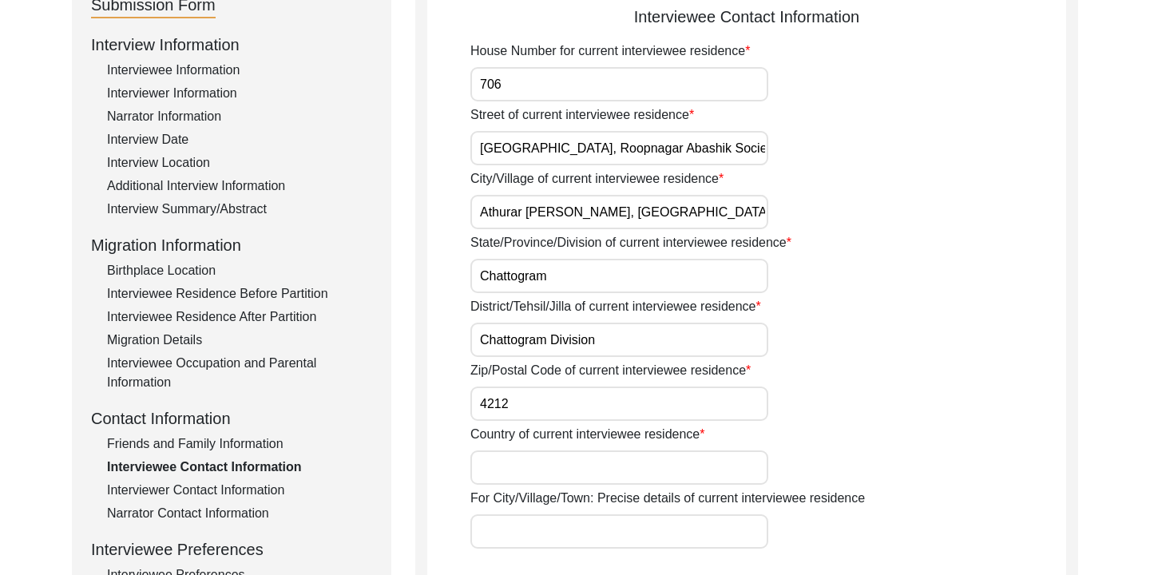
click at [723, 153] on input "[GEOGRAPHIC_DATA], Roopnagar Abashik Society" at bounding box center [619, 148] width 298 height 34
type input "[GEOGRAPHIC_DATA] Society, Block A, Road 2"
click at [861, 242] on div "State/Province/Division of current interviewee residence Chattogram" at bounding box center [768, 263] width 596 height 60
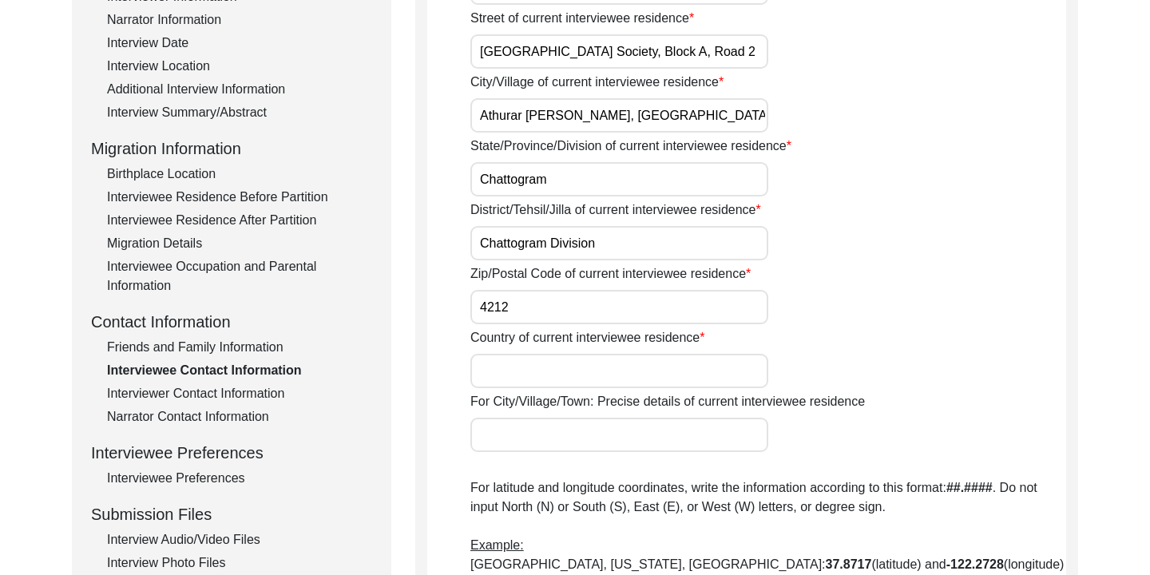
scroll to position [328, 0]
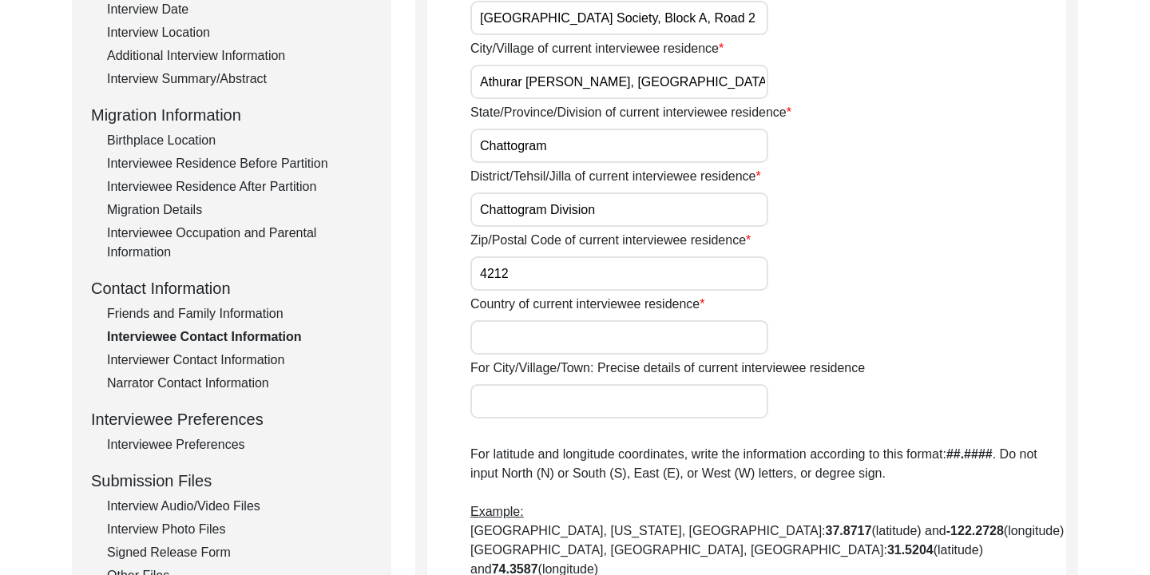
click at [643, 319] on div "Country of current interviewee residence" at bounding box center [768, 325] width 596 height 60
click at [602, 339] on input "Country of current interviewee residence" at bounding box center [619, 337] width 298 height 34
type input "[GEOGRAPHIC_DATA]"
click at [834, 330] on div "Country of current interviewee residence [DEMOGRAPHIC_DATA]" at bounding box center [768, 325] width 596 height 60
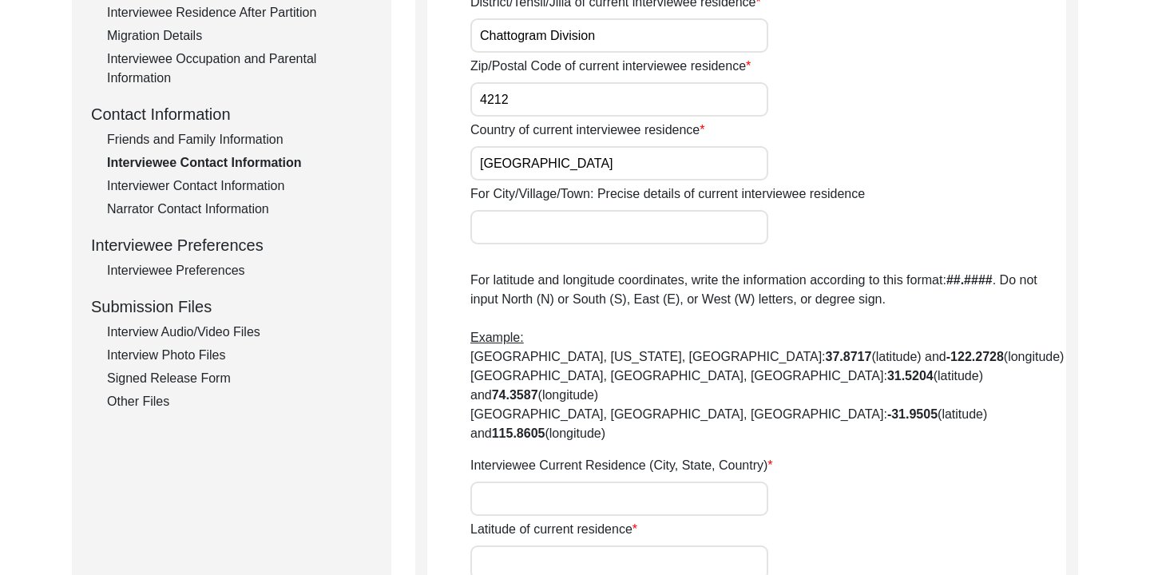
scroll to position [493, 0]
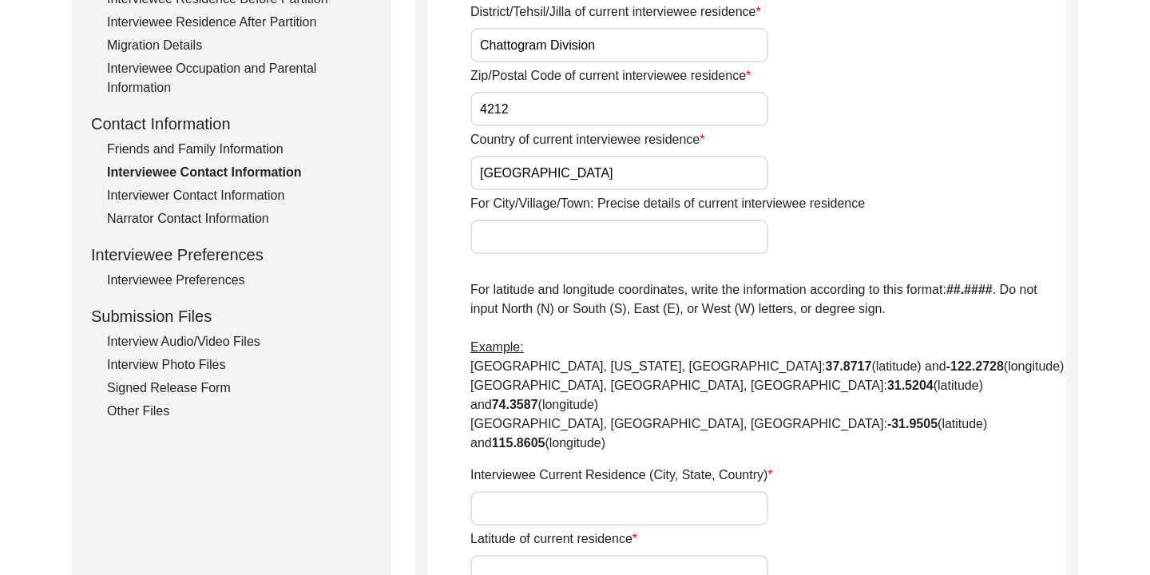
click at [569, 232] on input "For City/Village/Town: Precise details of current interviewee residence" at bounding box center [619, 237] width 298 height 34
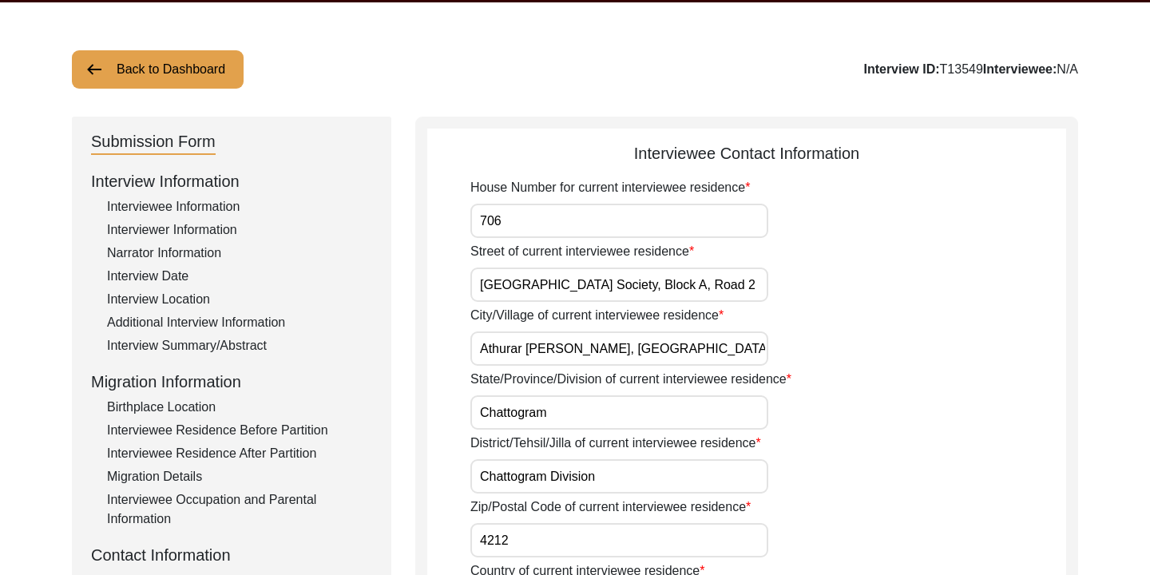
scroll to position [0, 54]
drag, startPoint x: 479, startPoint y: 287, endPoint x: 769, endPoint y: 287, distance: 289.8
click at [769, 287] on div "Street of current interviewee residence [GEOGRAPHIC_DATA]" at bounding box center [768, 272] width 596 height 60
click at [910, 313] on div "City/Village of current interviewee residence [PERSON_NAME], [PERSON_NAME], 421…" at bounding box center [768, 336] width 596 height 60
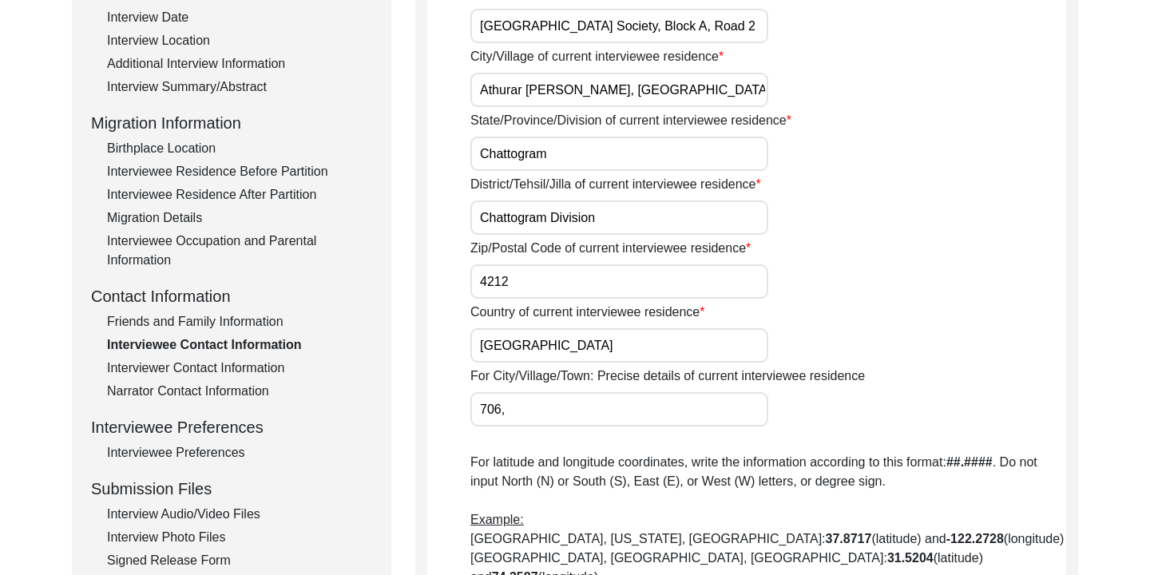
scroll to position [410, 0]
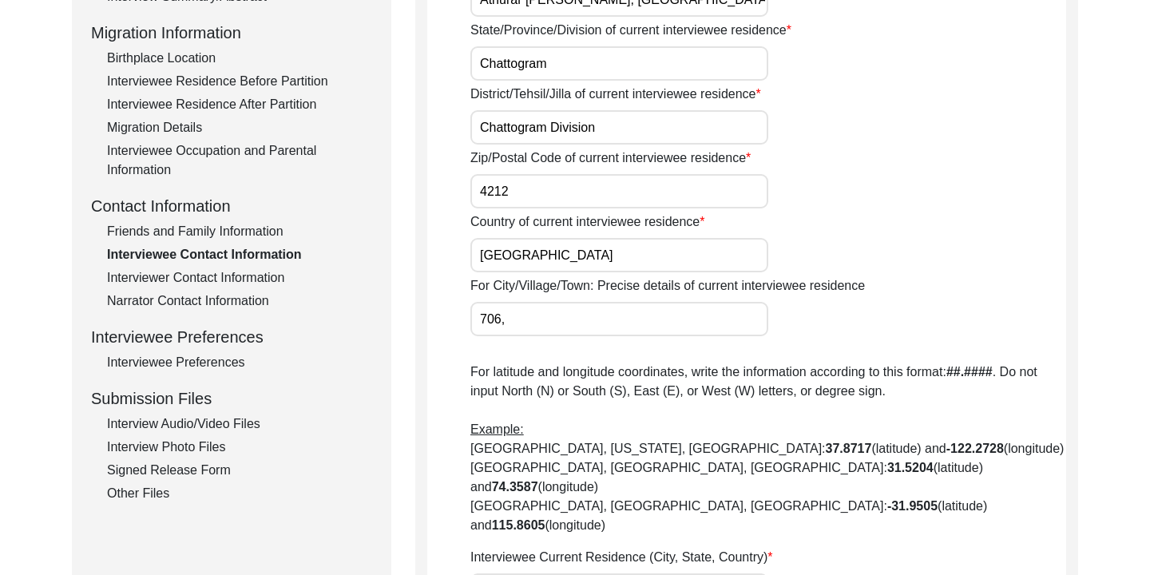
click at [558, 321] on input "706," at bounding box center [619, 319] width 298 height 34
paste input "[GEOGRAPHIC_DATA] Society, Block A, Road 2"
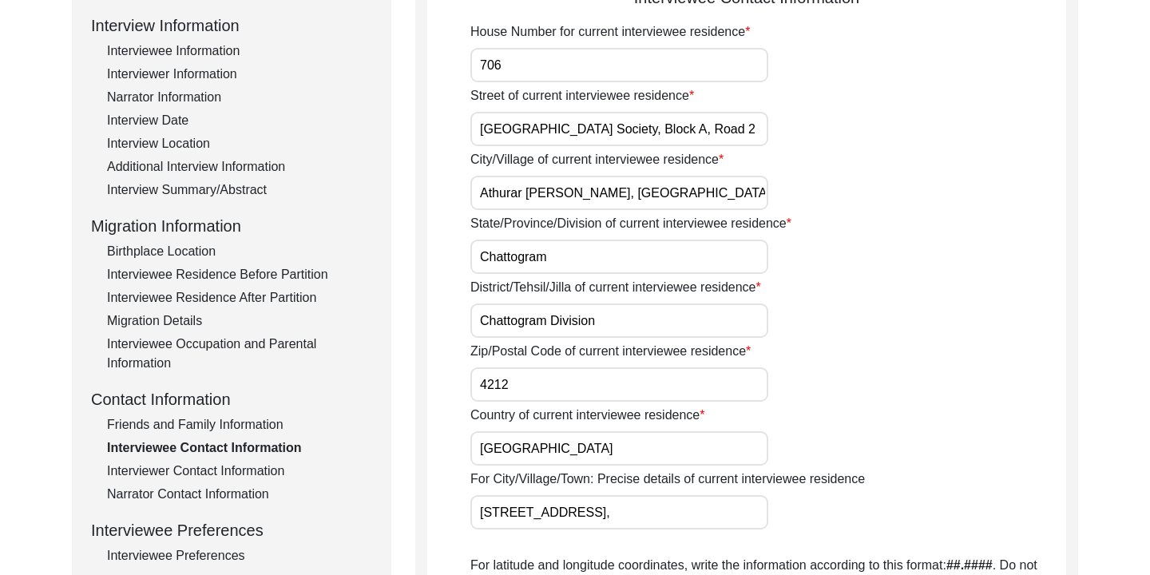
scroll to position [0, 0]
click at [484, 192] on input "Athurar [PERSON_NAME], [GEOGRAPHIC_DATA], 4212, Chattogram" at bounding box center [619, 193] width 298 height 34
drag, startPoint x: 479, startPoint y: 192, endPoint x: 783, endPoint y: 195, distance: 304.2
click at [783, 195] on div "City/Village of current interviewee residence [PERSON_NAME], [PERSON_NAME], 421…" at bounding box center [768, 180] width 596 height 60
click at [830, 232] on div "State/Province/Division of current interviewee residence Chattogram" at bounding box center [768, 244] width 596 height 60
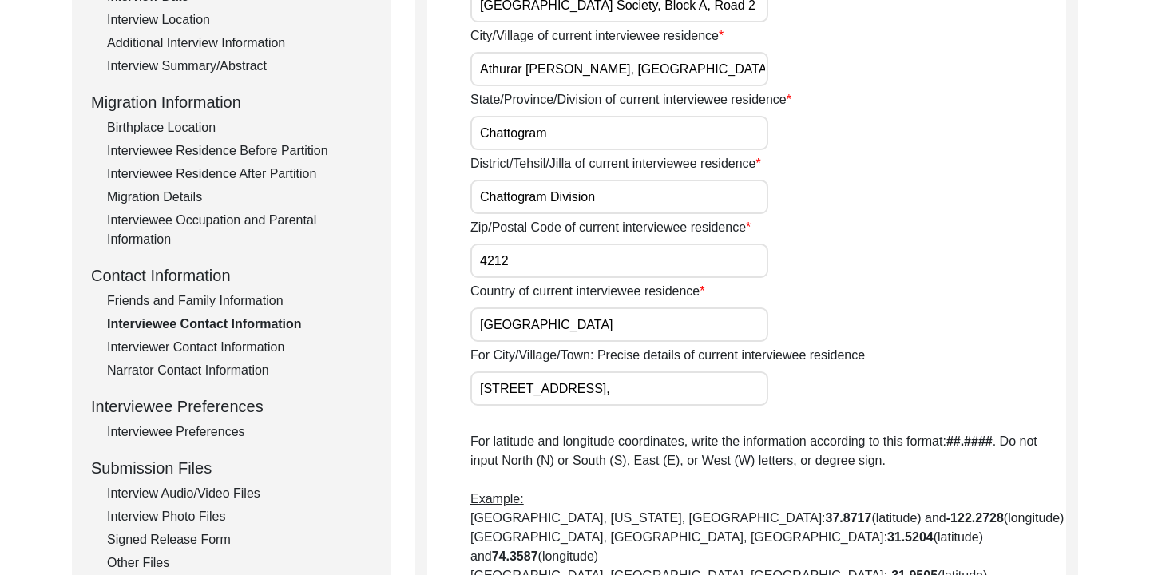
scroll to position [366, 0]
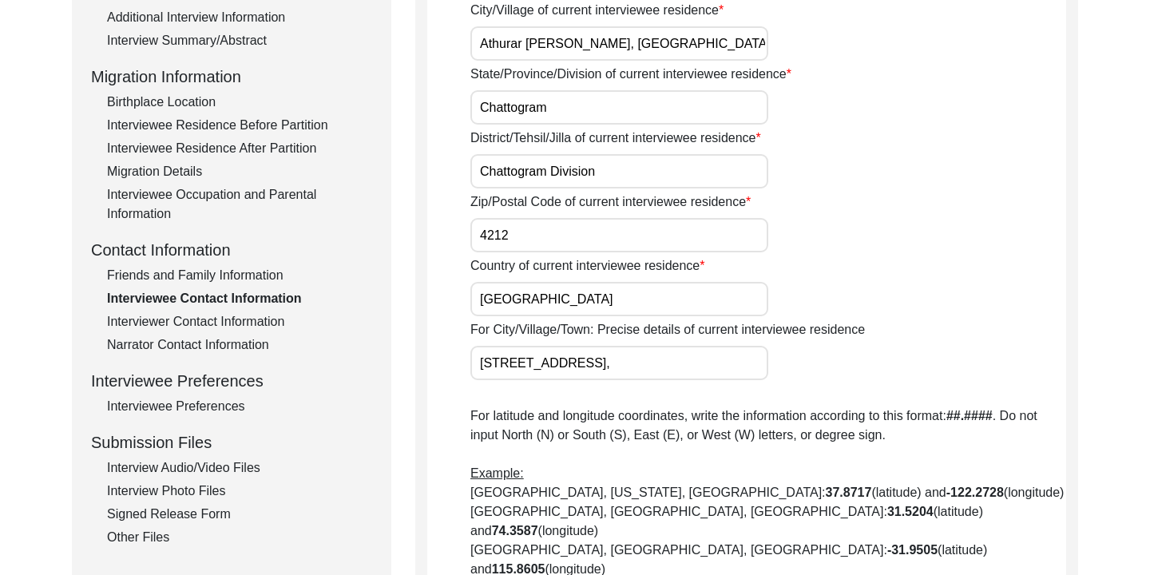
click at [763, 360] on input "[STREET_ADDRESS]," at bounding box center [619, 363] width 298 height 34
click at [762, 362] on input "[STREET_ADDRESS]," at bounding box center [619, 363] width 298 height 34
paste input "Athurar [PERSON_NAME], [GEOGRAPHIC_DATA], 4212, Chattogram"
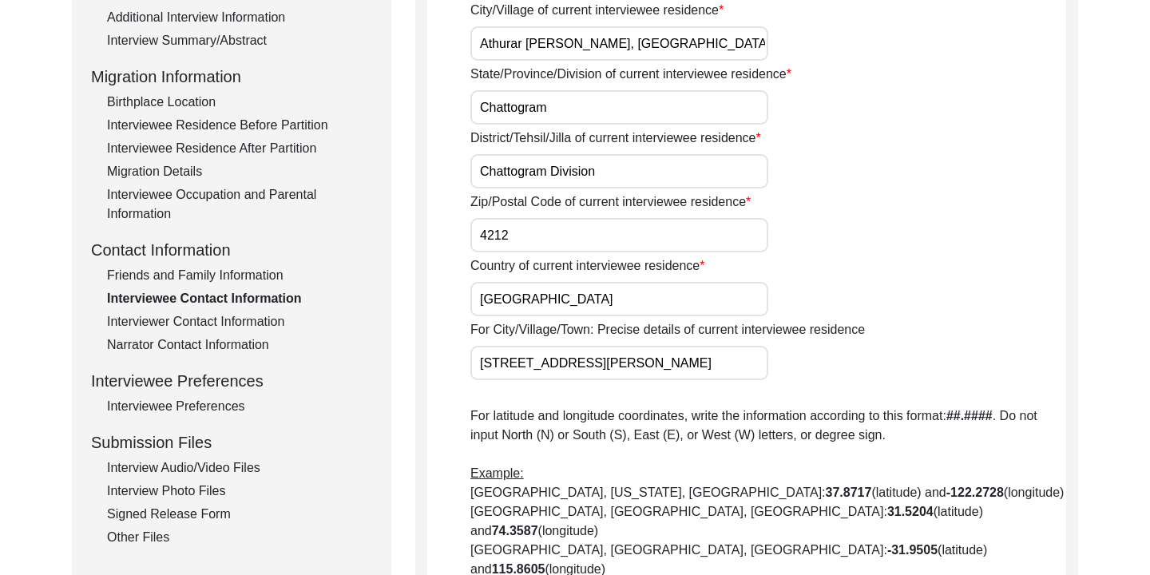
type input "[STREET_ADDRESS][PERSON_NAME]"
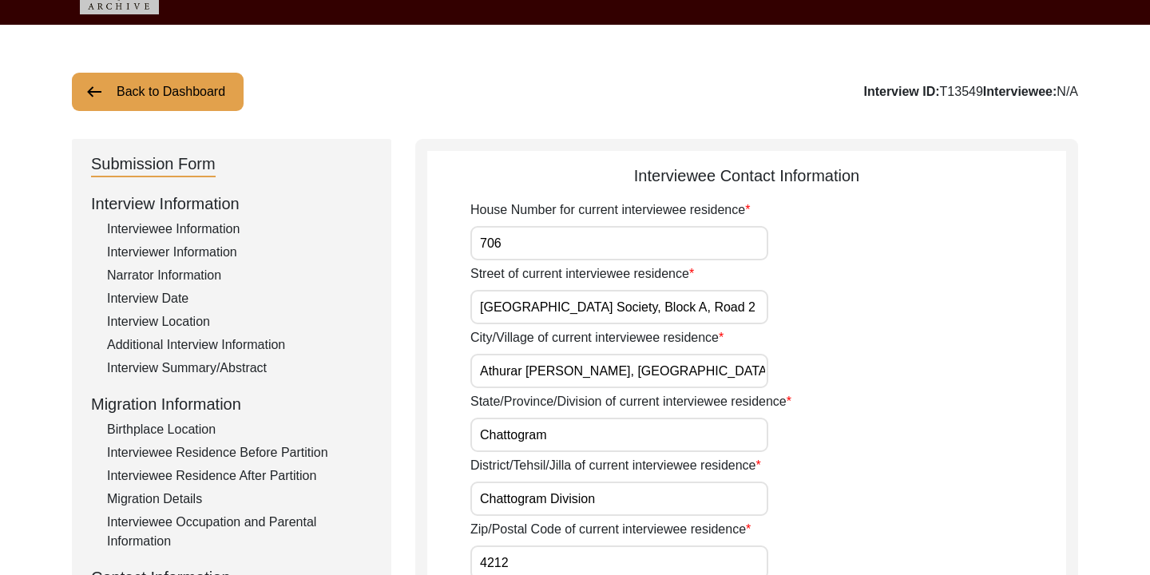
scroll to position [46, 0]
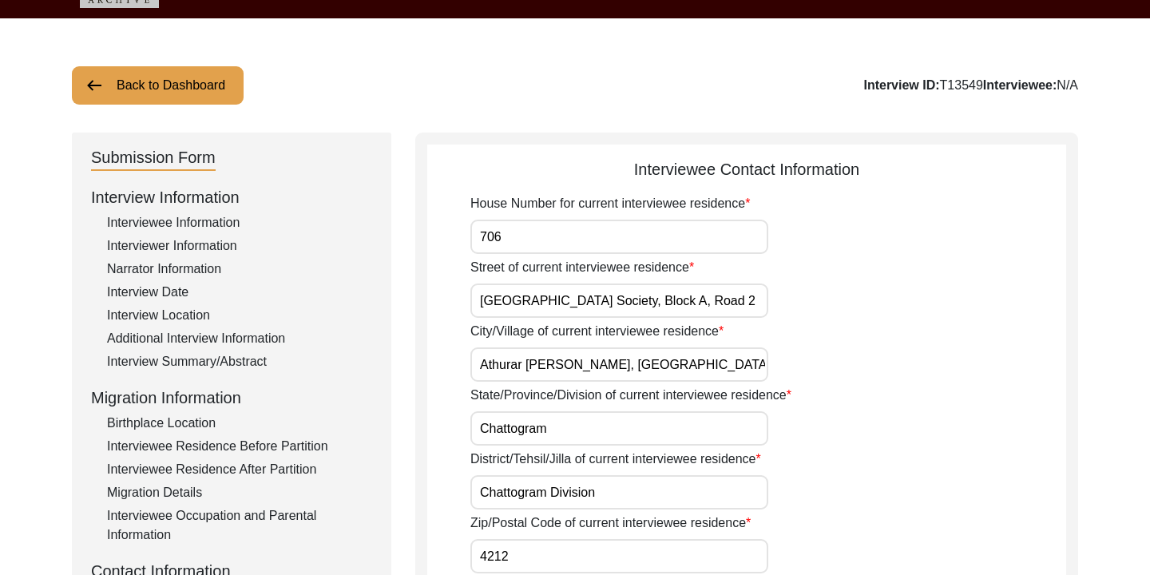
click at [528, 235] on input "706" at bounding box center [619, 237] width 298 height 34
type input "701"
click at [873, 265] on div "Street of current interviewee residence [GEOGRAPHIC_DATA]" at bounding box center [768, 288] width 596 height 60
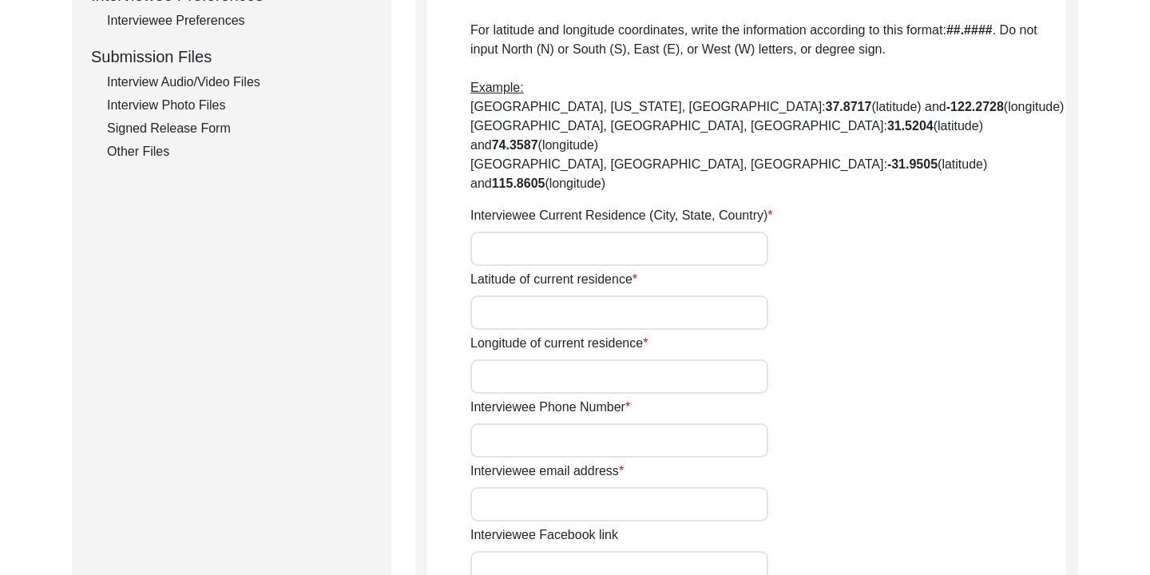
scroll to position [757, 0]
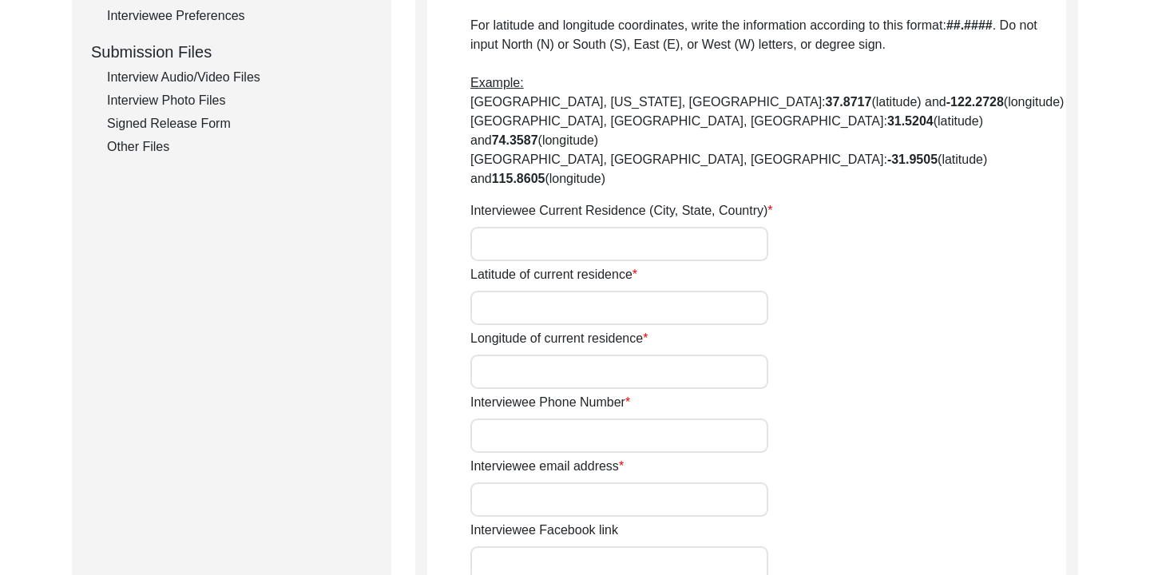
click at [685, 227] on input "Interviewee Current Residence (City, State, Country)" at bounding box center [619, 244] width 298 height 34
click at [545, 172] on b "115.8605" at bounding box center [518, 179] width 53 height 14
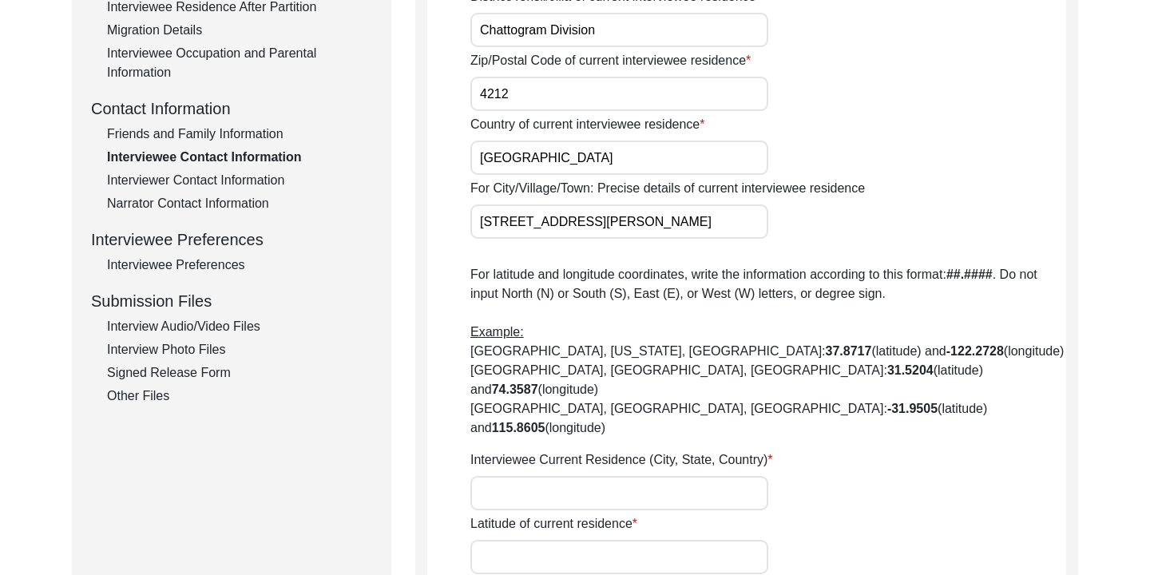
scroll to position [0, 376]
drag, startPoint x: 483, startPoint y: 222, endPoint x: 782, endPoint y: 224, distance: 298.6
click at [782, 224] on div "For City/Village/Town: Precise details of current interviewee residence [STREET…" at bounding box center [768, 209] width 596 height 60
click at [833, 295] on p "For latitude and longitude coordinates, write the information according to this…" at bounding box center [768, 351] width 596 height 172
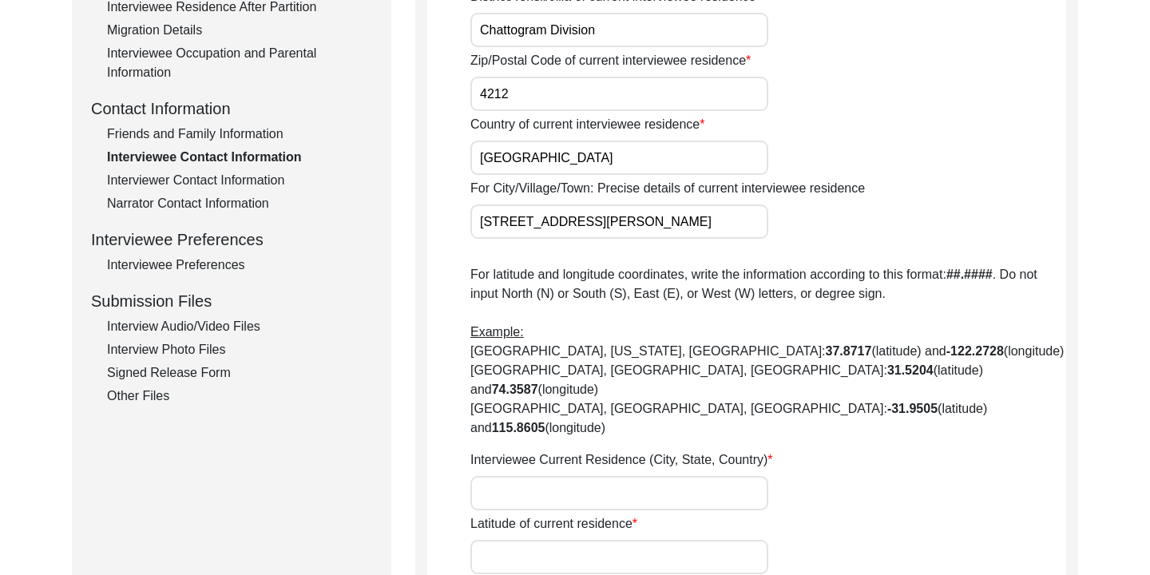
click at [561, 476] on input "Interviewee Current Residence (City, State, Country)" at bounding box center [619, 493] width 298 height 34
paste input "[STREET_ADDRESS][PERSON_NAME]"
type input "[STREET_ADDRESS][PERSON_NAME]"
click at [909, 376] on p "For latitude and longitude coordinates, write the information according to this…" at bounding box center [768, 351] width 596 height 172
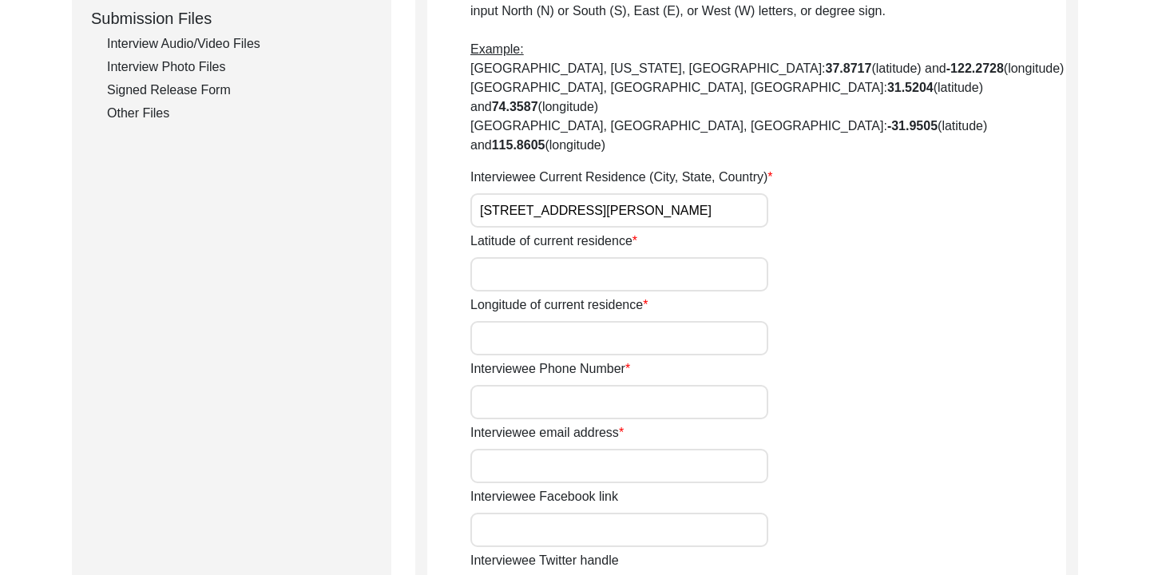
scroll to position [794, 0]
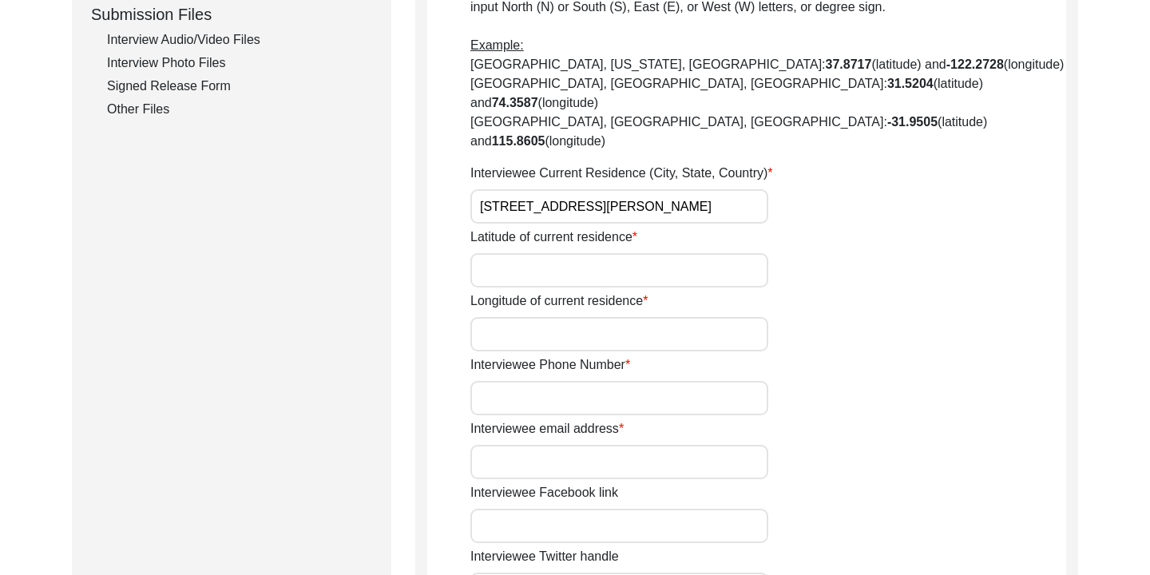
click at [548, 253] on input "Latitude of current residence" at bounding box center [619, 270] width 298 height 34
paste input "22.371234"
type input "22.371234"
click at [566, 317] on input "Longitude of current residence" at bounding box center [619, 334] width 298 height 34
click at [537, 317] on input "Longitude of current residence" at bounding box center [619, 334] width 298 height 34
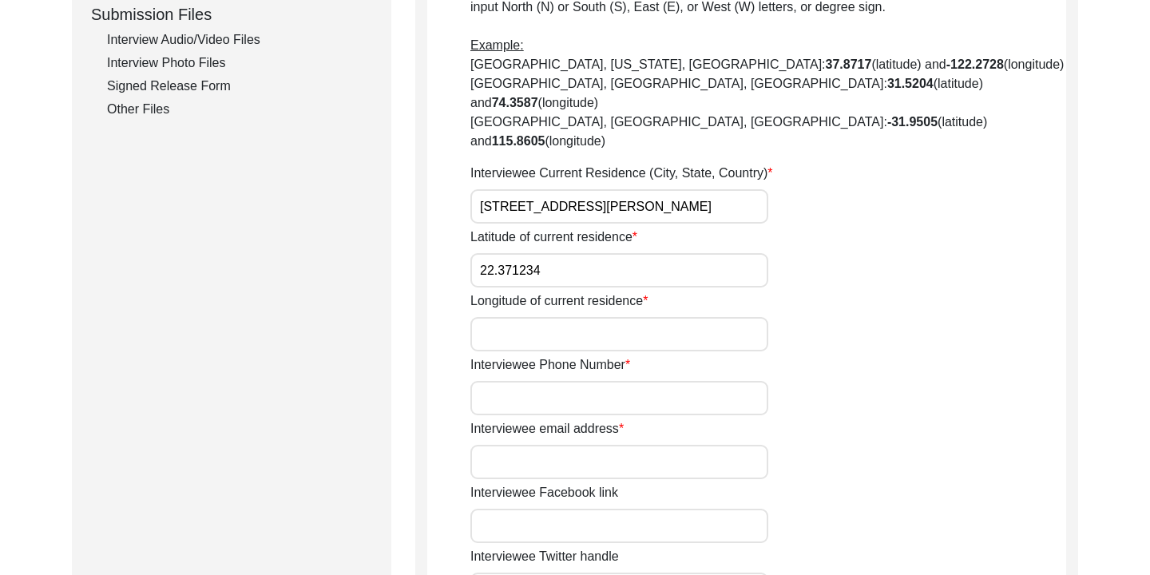
paste input "91.816261"
type input "91.816261"
click at [550, 381] on input "Interviewee Phone Number" at bounding box center [619, 398] width 298 height 34
type input "[PHONE_NUMBER]"
click at [805, 419] on div "Interviewee email address" at bounding box center [768, 449] width 596 height 60
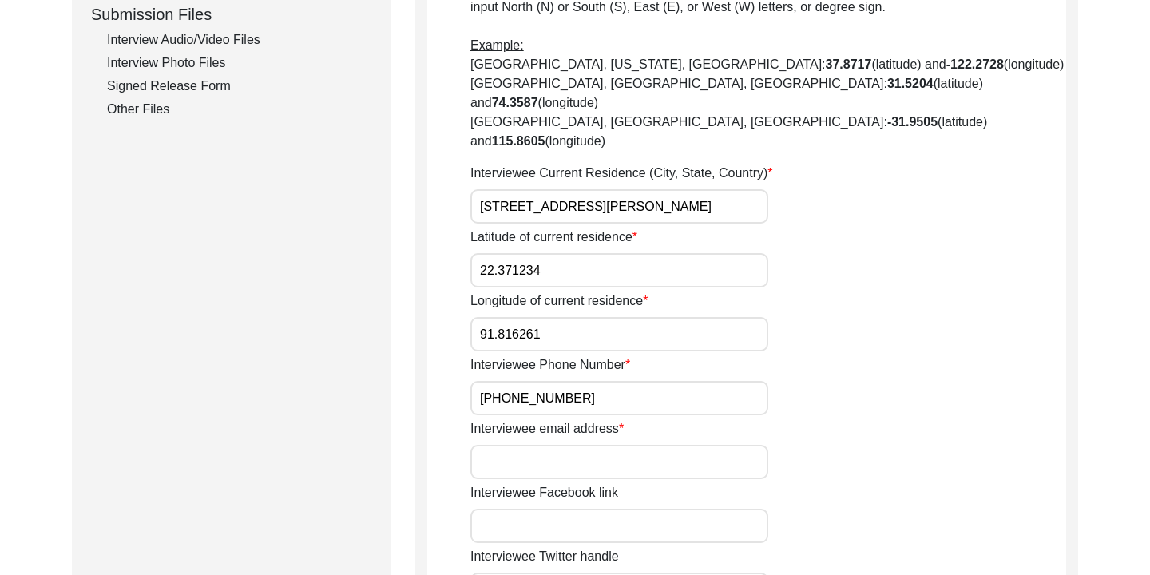
click at [651, 445] on input "Interviewee email address" at bounding box center [619, 462] width 298 height 34
type input "[EMAIL_ADDRESS][DOMAIN_NAME]"
click at [925, 425] on div "Interviewee email address [PERSON_NAME][EMAIL_ADDRESS][DOMAIN_NAME]" at bounding box center [768, 449] width 596 height 60
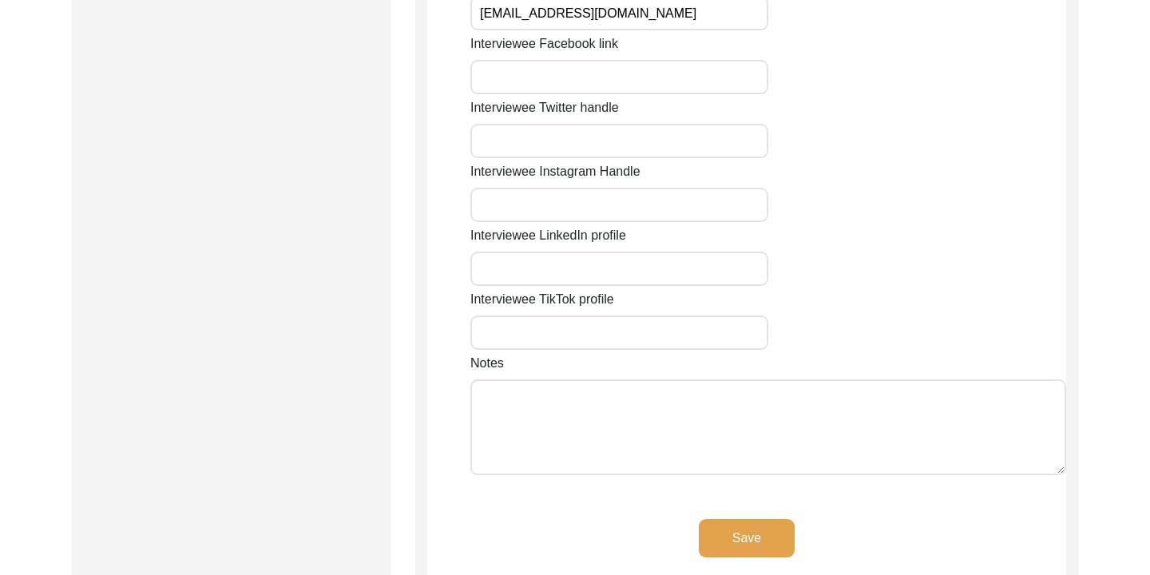
scroll to position [1244, 0]
click at [774, 518] on button "Save" at bounding box center [747, 537] width 96 height 38
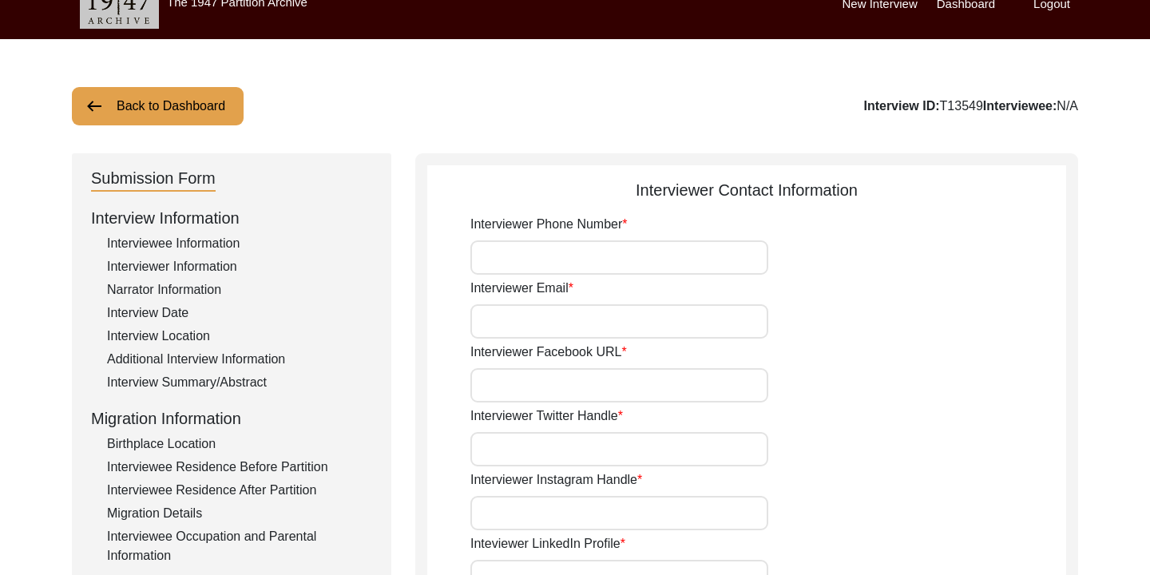
scroll to position [0, 0]
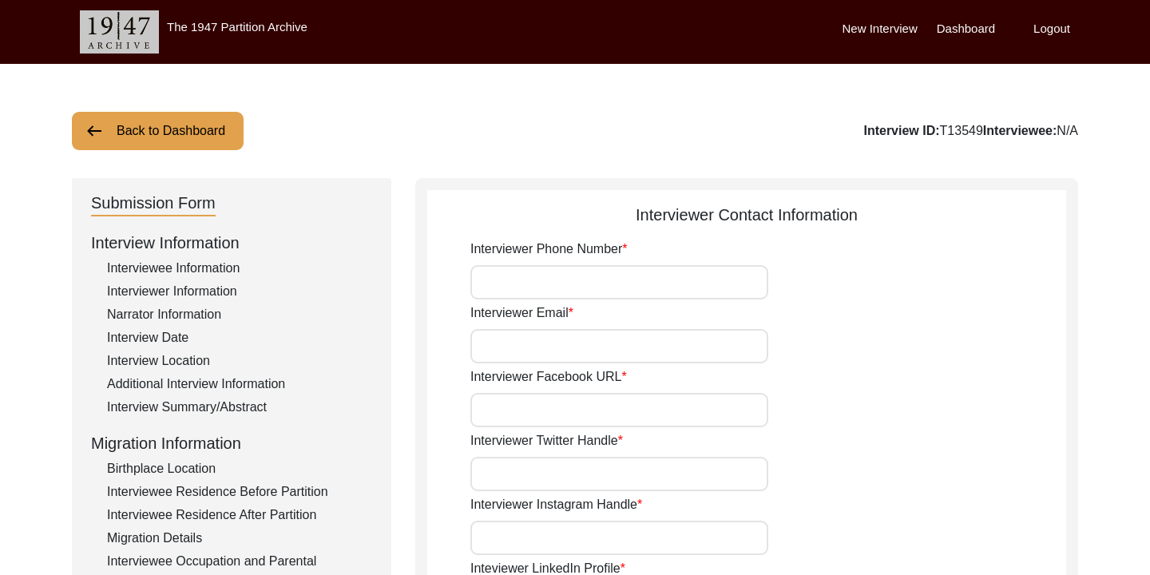
click at [630, 272] on input "Interviewer Phone Number" at bounding box center [619, 282] width 298 height 34
type input "+880"
click at [544, 334] on input "Interviewer Email" at bounding box center [619, 346] width 298 height 34
type input "[EMAIL_ADDRESS][DOMAIN_NAME]"
click at [559, 412] on input "Interviewer Facebook URL" at bounding box center [619, 410] width 298 height 34
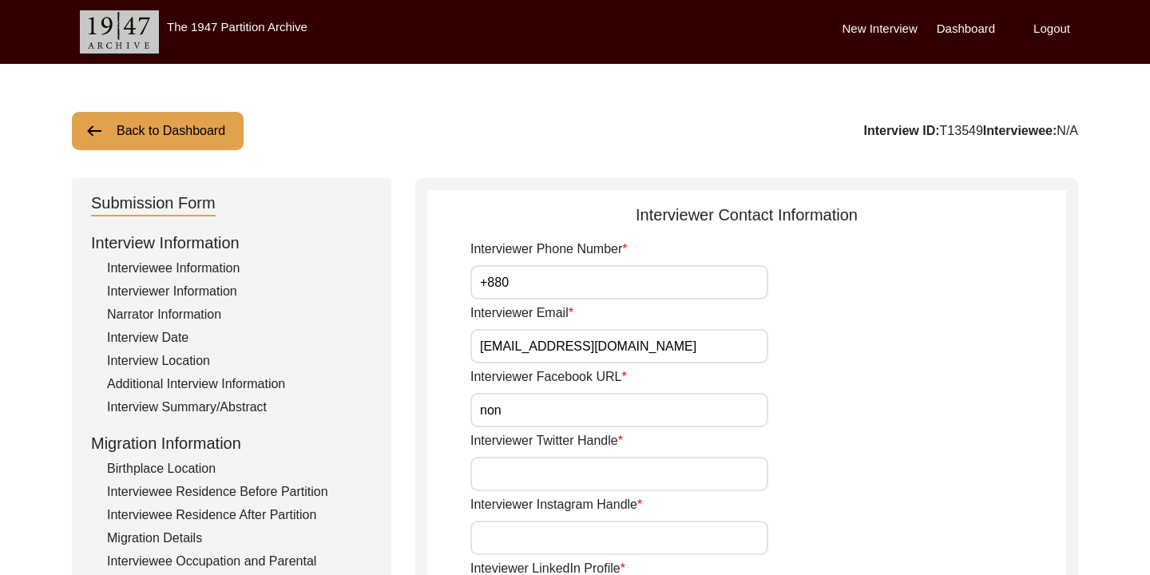
type input "none"
drag, startPoint x: 572, startPoint y: 406, endPoint x: 477, endPoint y: 412, distance: 96.0
click at [477, 412] on input "none" at bounding box center [619, 410] width 298 height 34
click at [605, 279] on input "+880" at bounding box center [619, 282] width 298 height 34
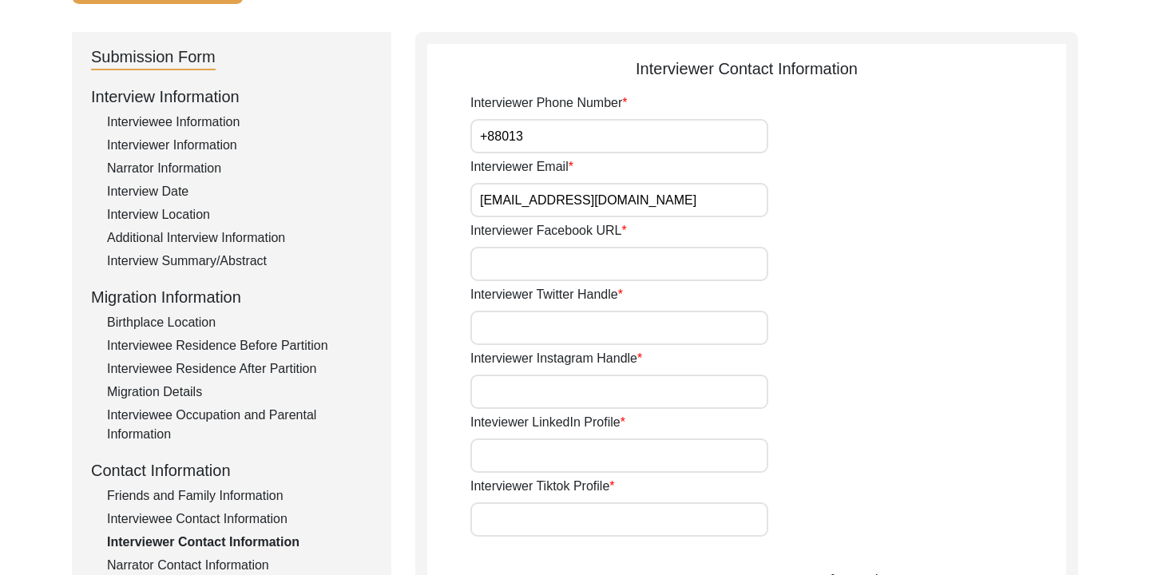
scroll to position [147, 0]
type input "[PHONE_NUMBER]"
click at [789, 202] on div "Interviewer Email [EMAIL_ADDRESS][DOMAIN_NAME]" at bounding box center [768, 186] width 596 height 60
click at [560, 264] on input "Interviewer Facebook URL" at bounding box center [619, 263] width 298 height 34
paste input "[URL][DOMAIN_NAME]"
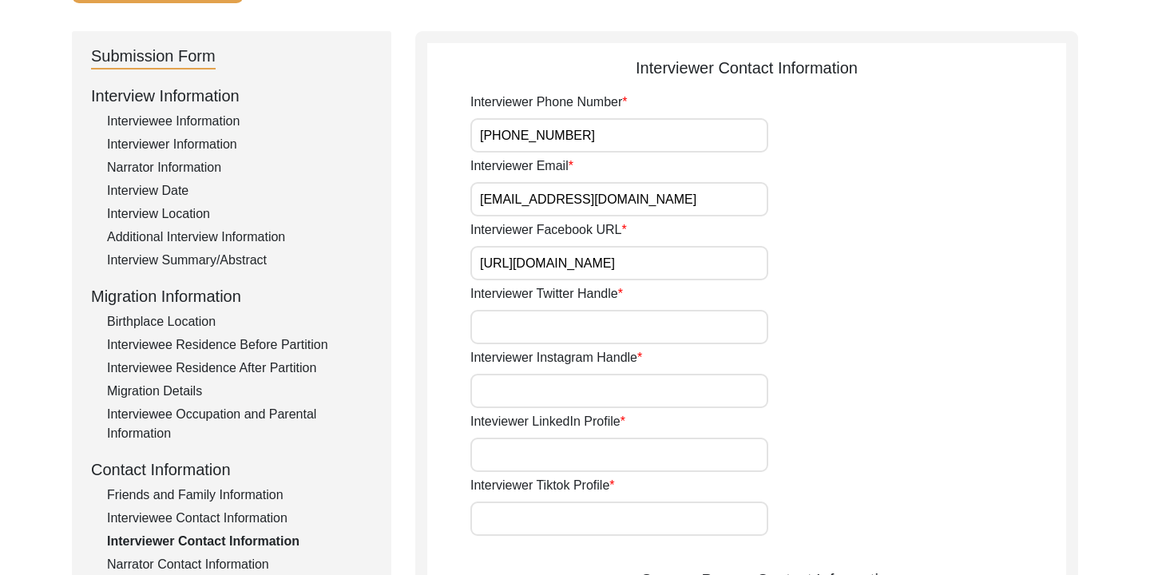
type input "[URL][DOMAIN_NAME]"
click at [661, 309] on div "Interviewer Twitter Handle" at bounding box center [768, 314] width 596 height 60
click at [642, 315] on input "Interviewer Twitter Handle" at bounding box center [619, 327] width 298 height 34
type input "none"
click at [652, 401] on input "Interviewer Instagram Handle" at bounding box center [619, 391] width 298 height 34
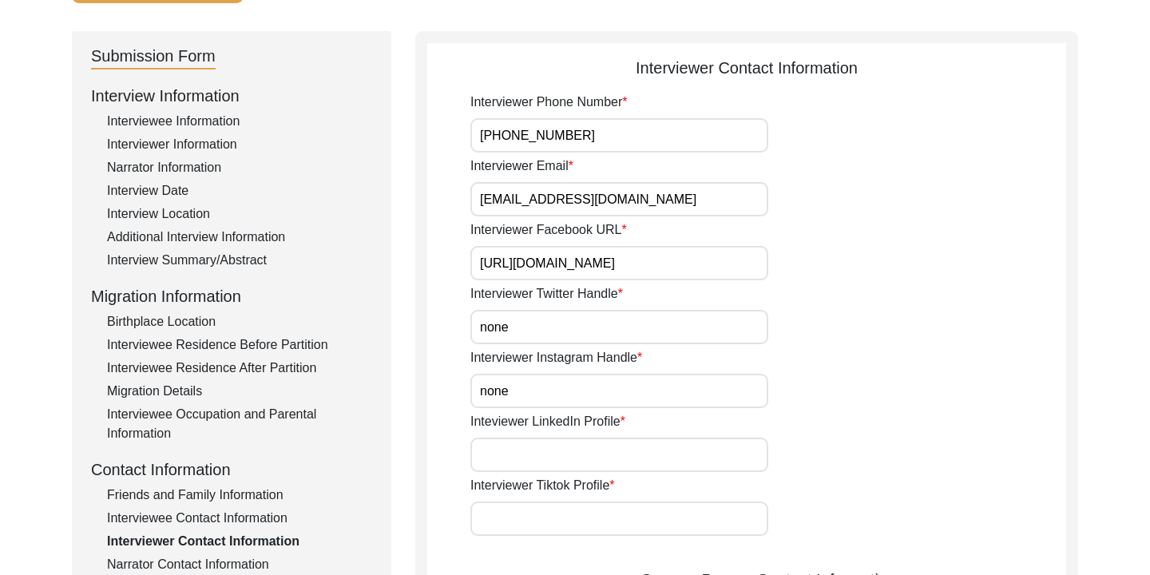
type input "none"
click at [592, 505] on input "Interviewer Tiktok Profile" at bounding box center [619, 518] width 298 height 34
type input "none"
click at [570, 441] on input "Inteviewer LinkedIn Profile" at bounding box center [619, 455] width 298 height 34
click at [503, 457] on input "Inteviewer LinkedIn Profile" at bounding box center [619, 455] width 298 height 34
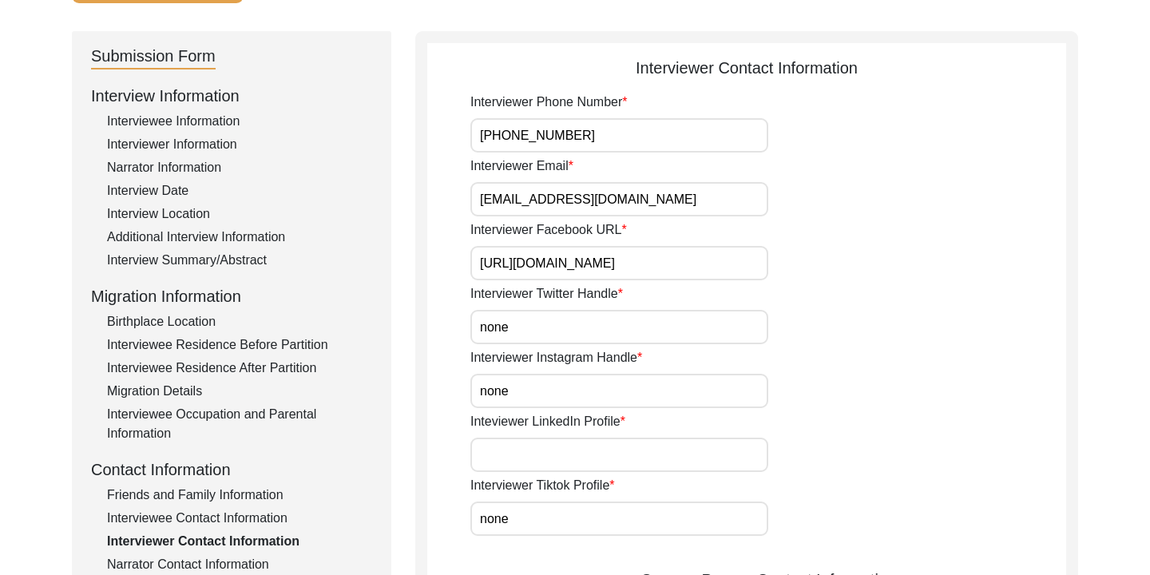
paste input "[URL][DOMAIN_NAME][PERSON_NAME]"
type input "[URL][DOMAIN_NAME][PERSON_NAME]"
click at [785, 446] on div "Inteviewer LinkedIn Profile [URL][DOMAIN_NAME][PERSON_NAME]" at bounding box center [768, 442] width 596 height 60
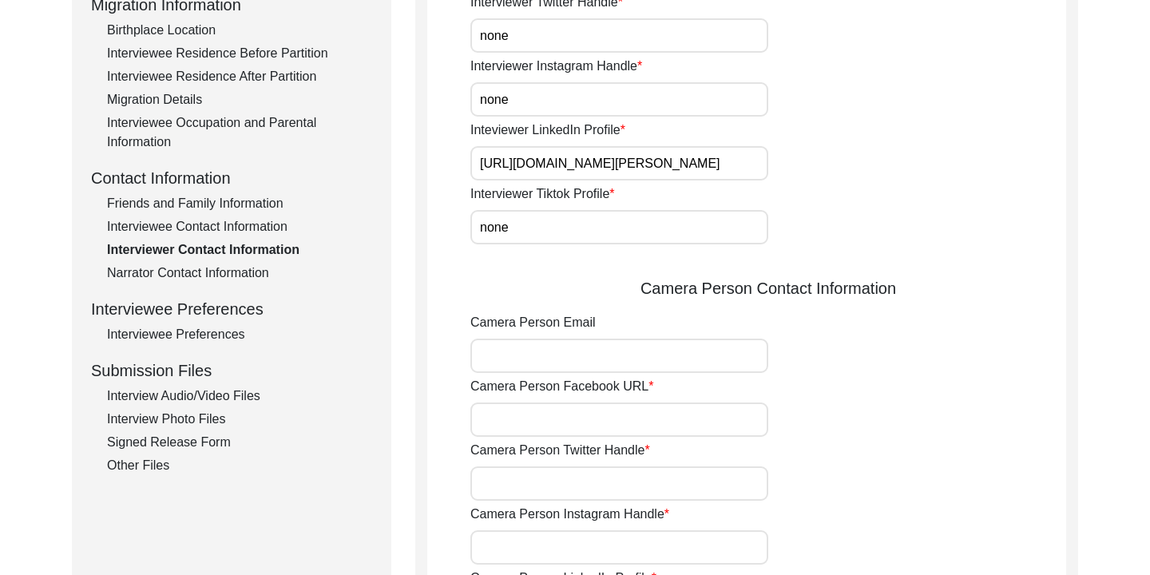
scroll to position [442, 0]
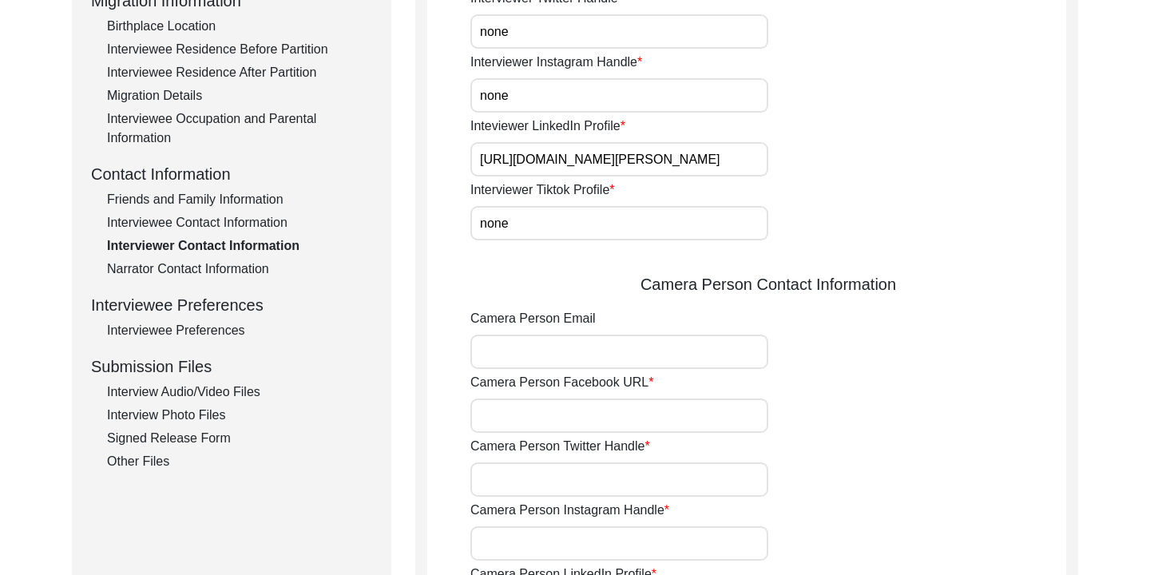
click at [576, 418] on input "Camera Person Facebook URL" at bounding box center [619, 415] width 298 height 34
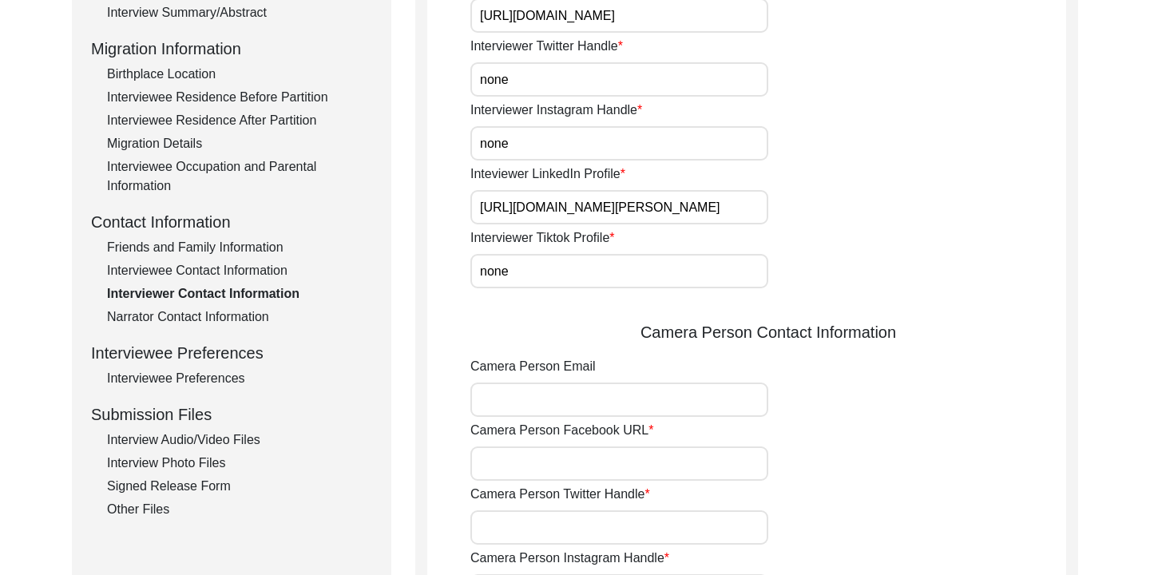
scroll to position [390, 0]
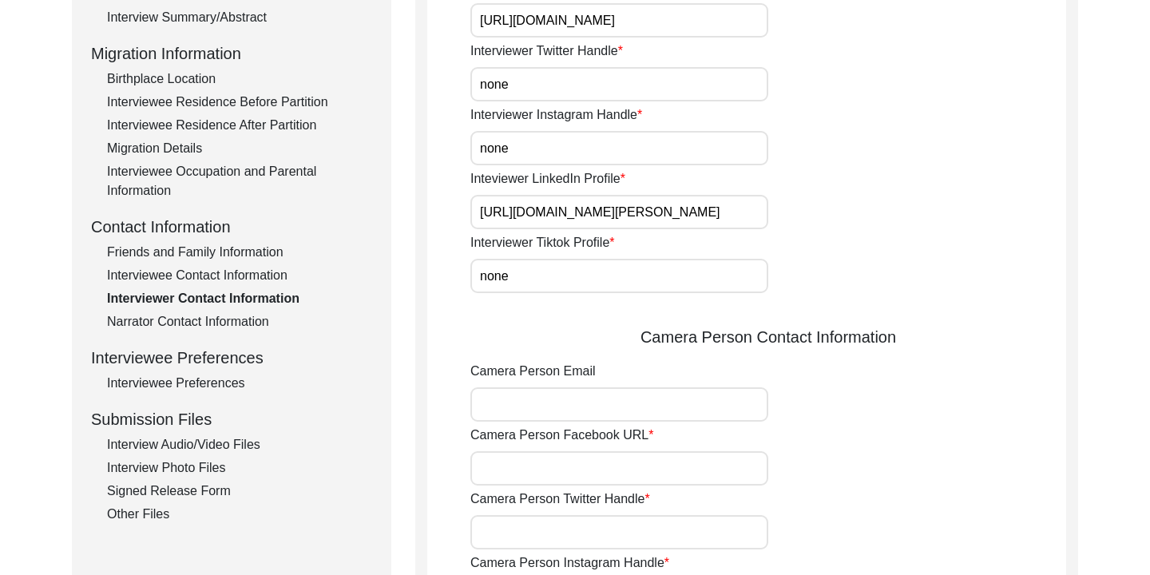
click at [562, 395] on input "Camera Person Email" at bounding box center [619, 404] width 298 height 34
type input "[EMAIL_ADDRESS][DOMAIN_NAME]"
click at [568, 463] on input "Camera Person Facebook URL" at bounding box center [619, 468] width 298 height 34
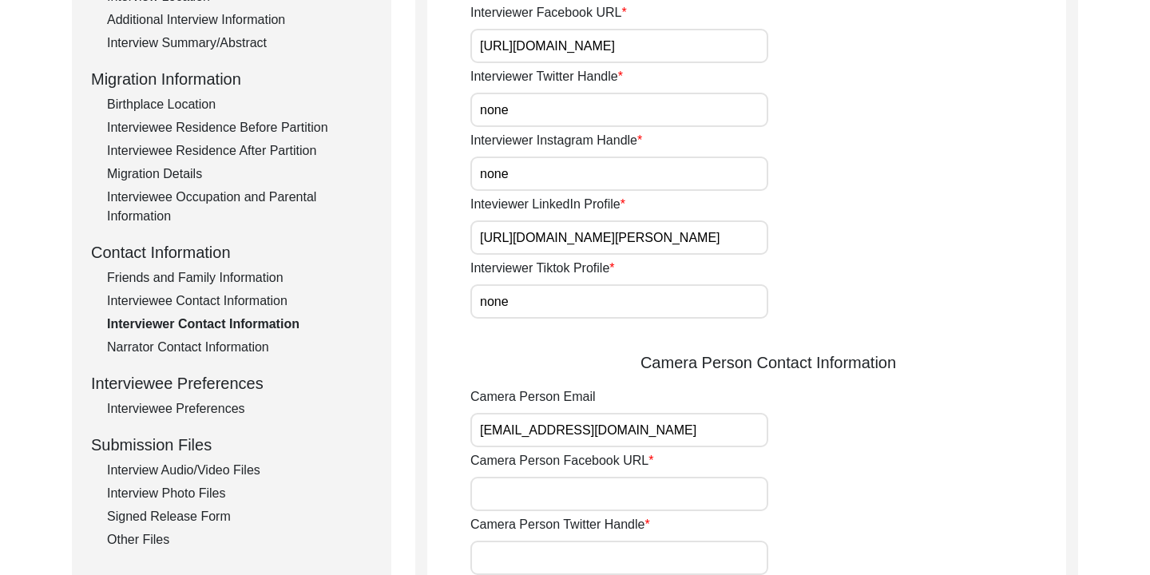
scroll to position [354, 0]
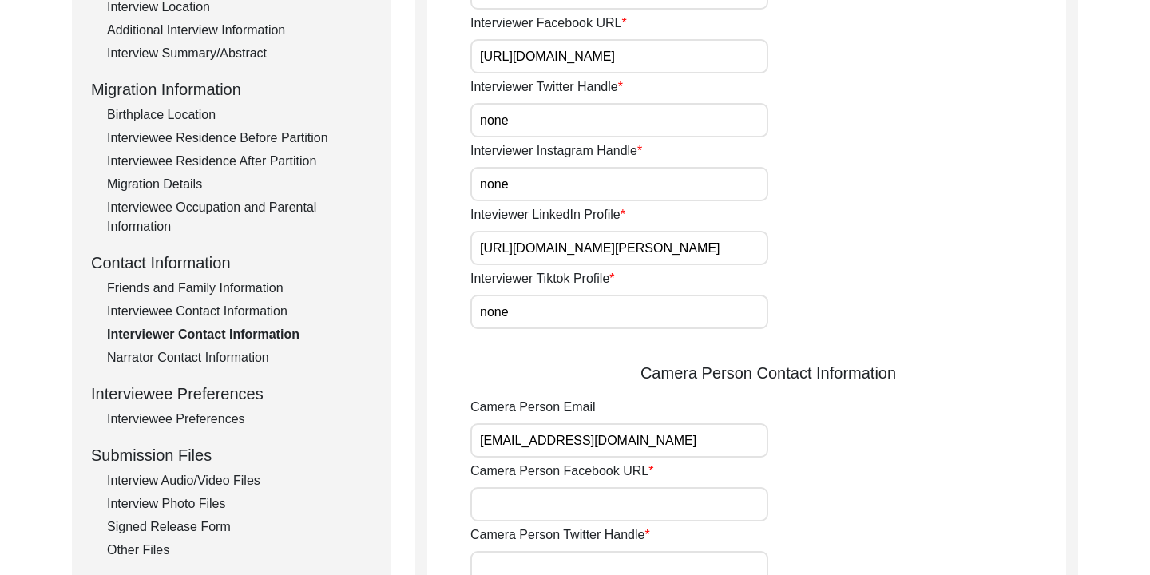
drag, startPoint x: 480, startPoint y: 54, endPoint x: 772, endPoint y: 62, distance: 292.3
click at [772, 62] on div "Interviewer Facebook URL [URL][DOMAIN_NAME]" at bounding box center [768, 44] width 596 height 60
click at [669, 299] on input "none" at bounding box center [619, 312] width 298 height 34
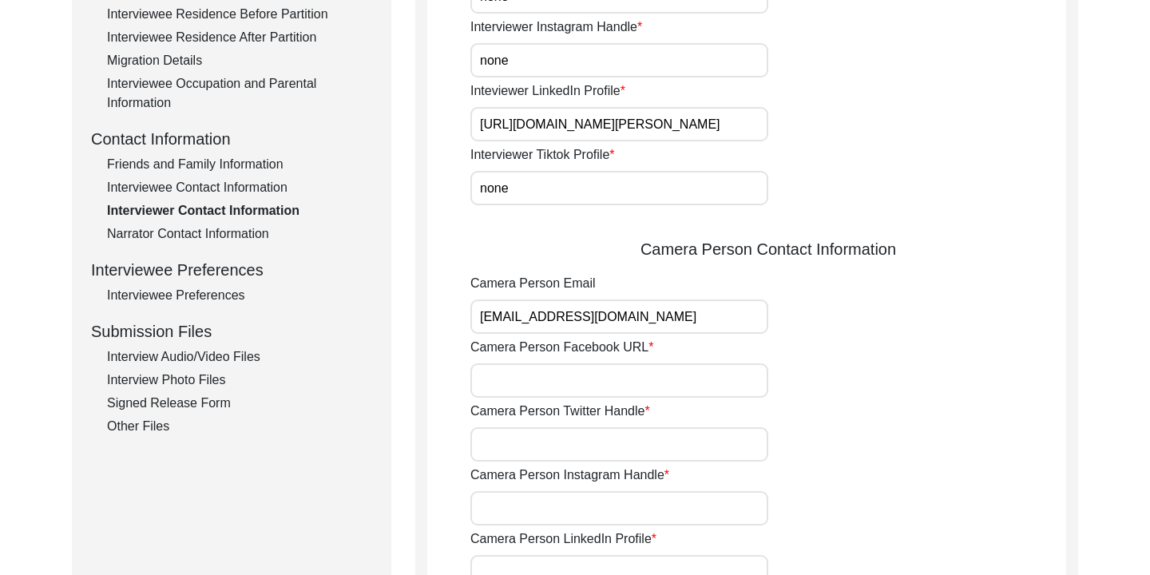
scroll to position [487, 0]
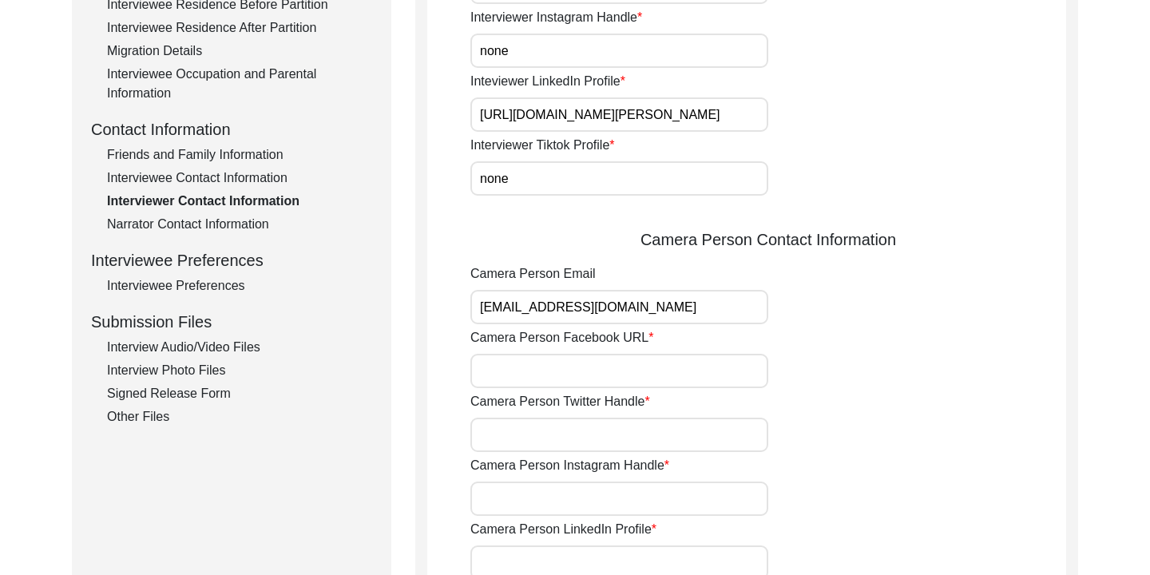
click at [557, 366] on input "Camera Person Facebook URL" at bounding box center [619, 371] width 298 height 34
paste input "[URL][DOMAIN_NAME]"
type input "[URL][DOMAIN_NAME]"
click at [554, 435] on input "Camera Person Twitter Handle" at bounding box center [619, 435] width 298 height 34
click at [534, 499] on input "Camera Person Instagram Handle" at bounding box center [619, 498] width 298 height 34
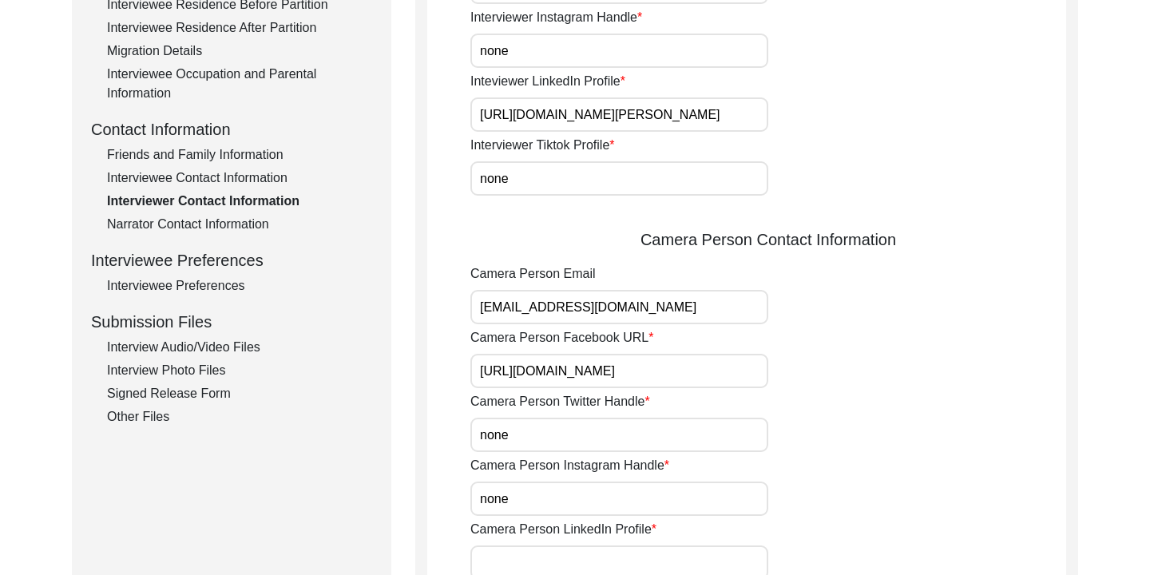
scroll to position [583, 0]
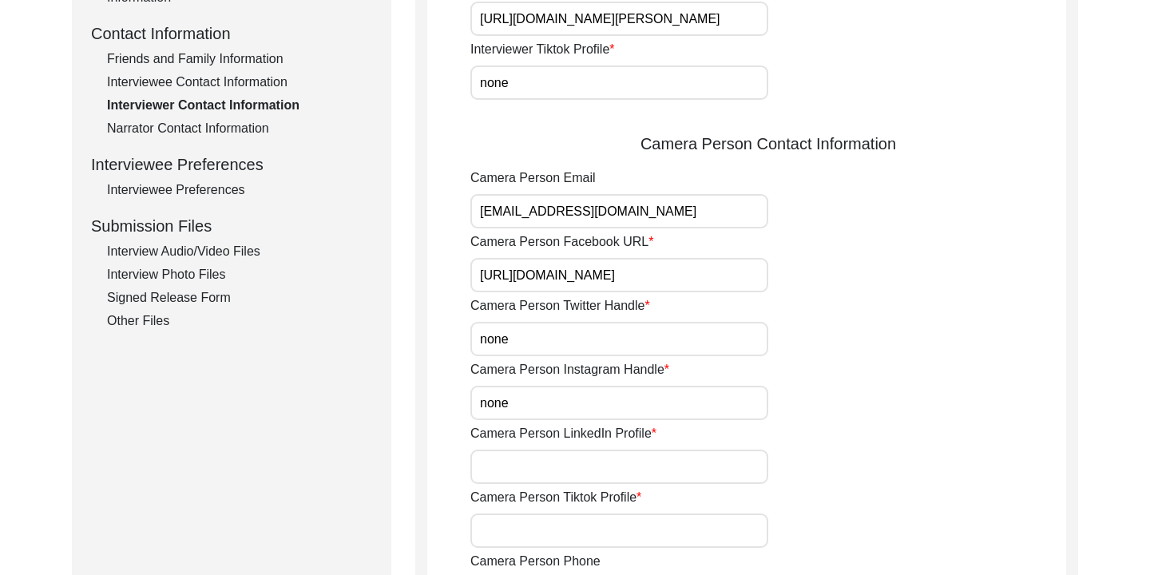
click at [517, 473] on input "Camera Person LinkedIn Profile" at bounding box center [619, 466] width 298 height 34
drag, startPoint x: 481, startPoint y: 18, endPoint x: 783, endPoint y: 18, distance: 302.6
click at [783, 18] on div "Inteviewer LinkedIn Profile [URL][DOMAIN_NAME][PERSON_NAME]" at bounding box center [768, 6] width 596 height 60
click at [882, 143] on div "Camera Person Contact Information" at bounding box center [768, 144] width 596 height 24
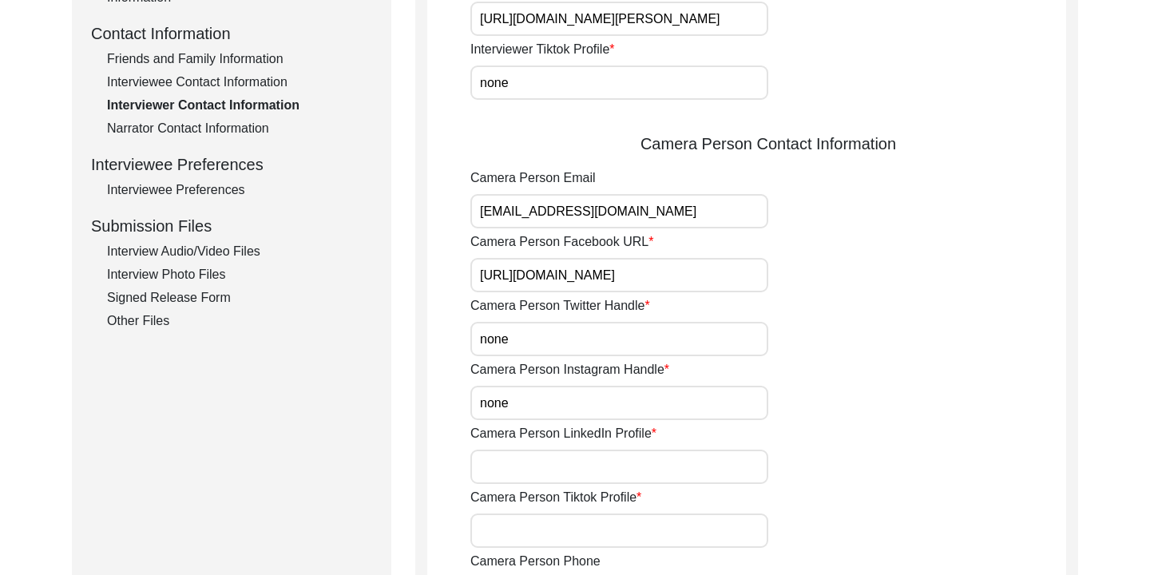
scroll to position [0, 0]
click at [545, 473] on input "Camera Person LinkedIn Profile" at bounding box center [619, 466] width 298 height 34
paste input "[URL][DOMAIN_NAME][PERSON_NAME]"
click at [563, 534] on input "Camera Person Tiktok Profile" at bounding box center [619, 530] width 298 height 34
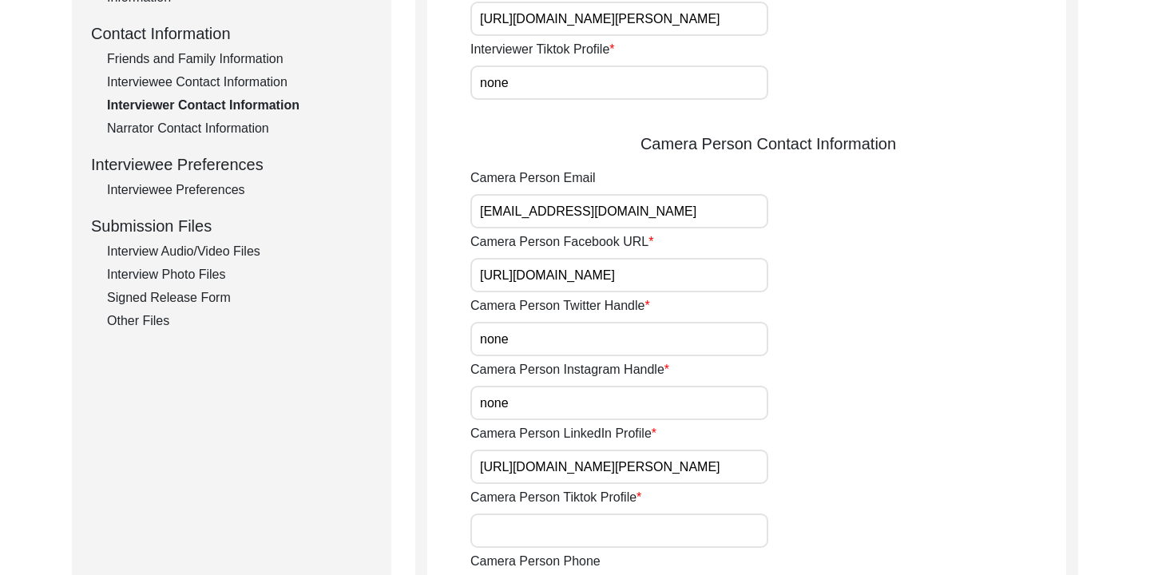
scroll to position [0, 0]
click at [804, 486] on div "Interviewer Phone Number [PHONE_NUMBER] Interviewer Email [EMAIL_ADDRESS][DOMAI…" at bounding box center [768, 134] width 596 height 955
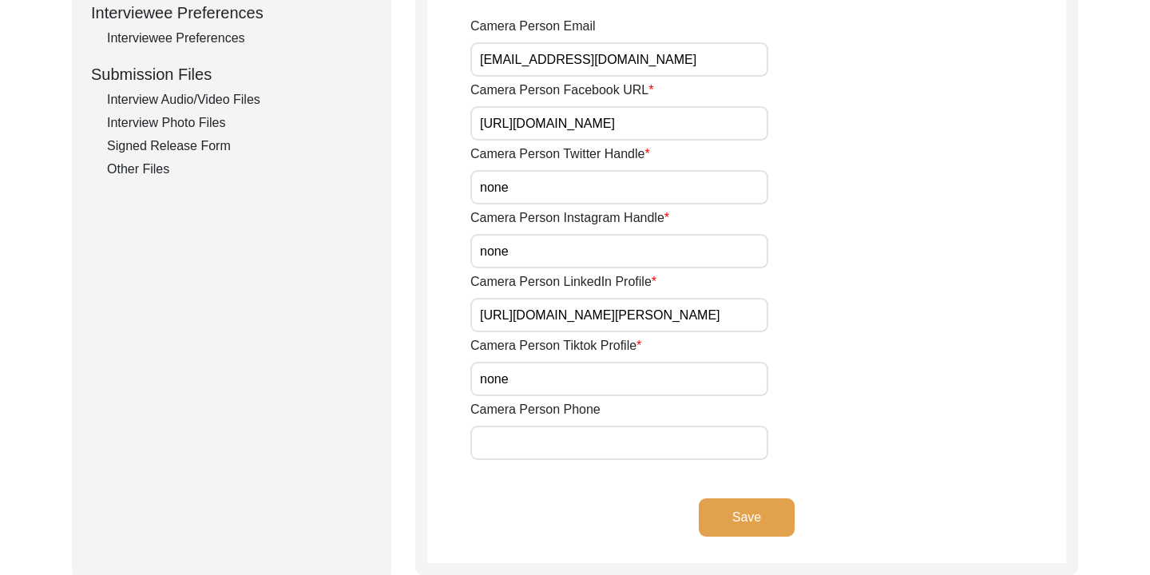
scroll to position [763, 0]
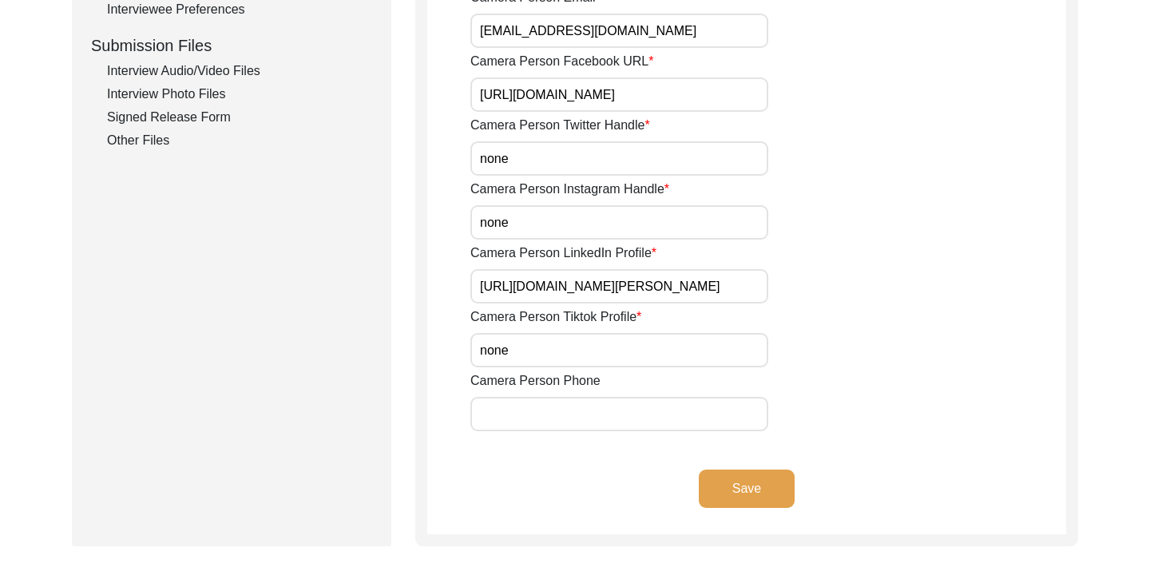
click at [672, 409] on input "Camera Person Phone" at bounding box center [619, 414] width 298 height 34
click at [750, 494] on button "Save" at bounding box center [747, 488] width 96 height 38
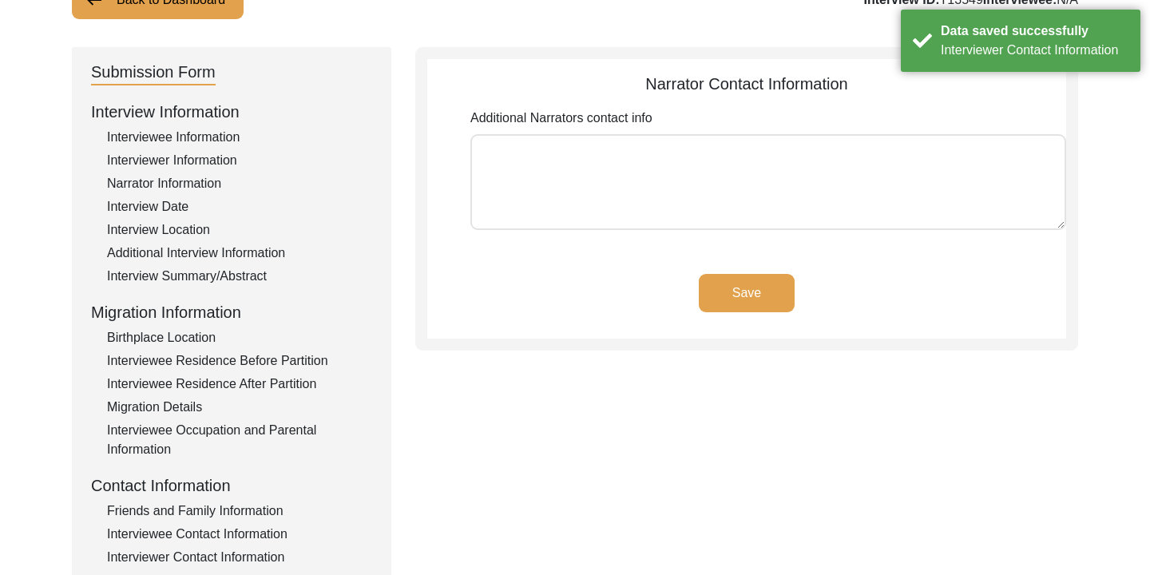
scroll to position [141, 0]
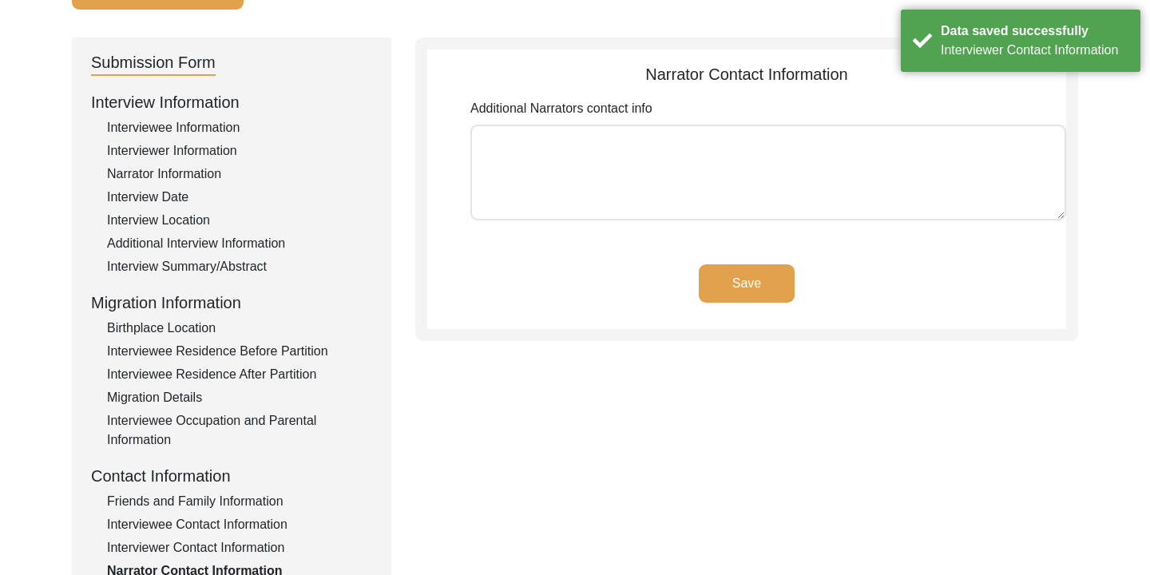
click at [695, 220] on div "Additional Narrators contact info" at bounding box center [768, 162] width 596 height 127
click at [652, 183] on textarea "Additional Narrators contact info" at bounding box center [768, 173] width 596 height 96
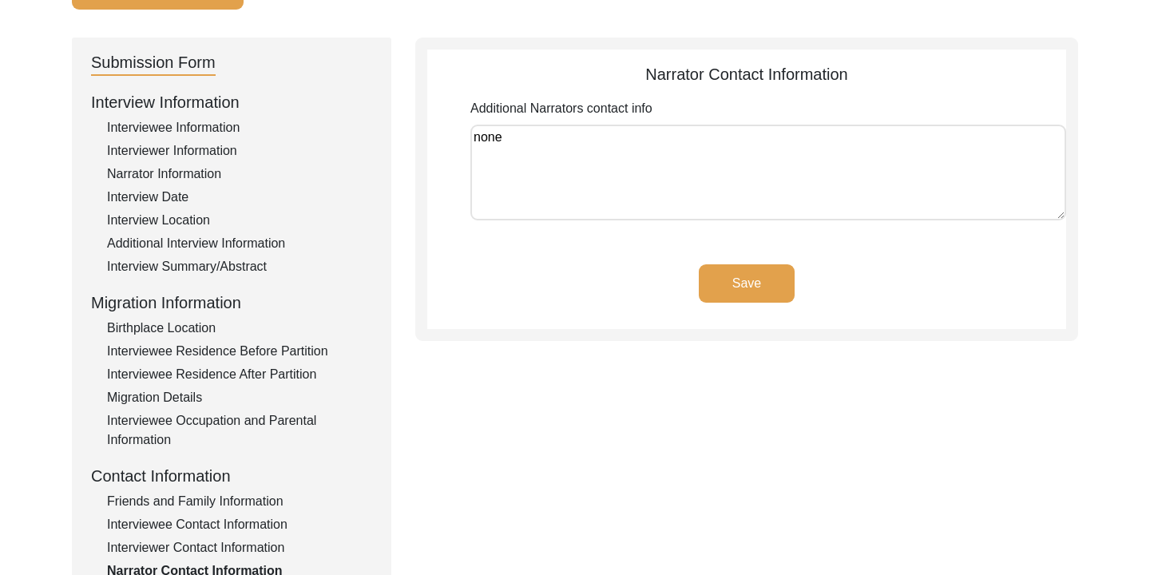
click at [740, 273] on button "Save" at bounding box center [747, 283] width 96 height 38
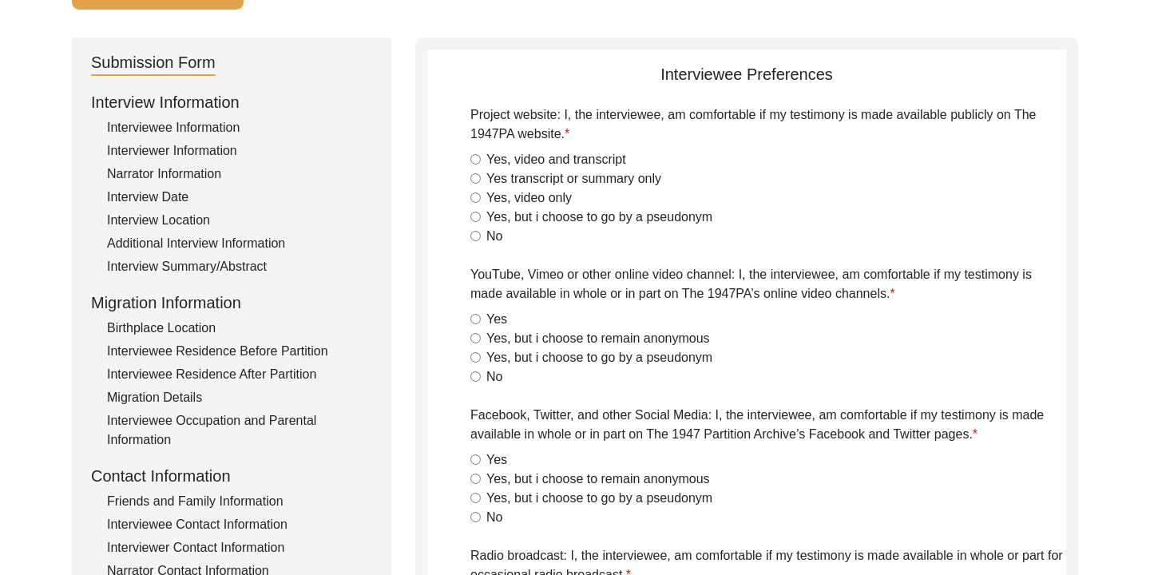
click at [477, 154] on input "Yes, video and transcript" at bounding box center [475, 159] width 10 height 10
click at [482, 337] on div "Yes, but i choose to remain anonymous" at bounding box center [768, 338] width 596 height 19
click at [475, 337] on input "Yes, but i choose to remain anonymous" at bounding box center [475, 338] width 10 height 10
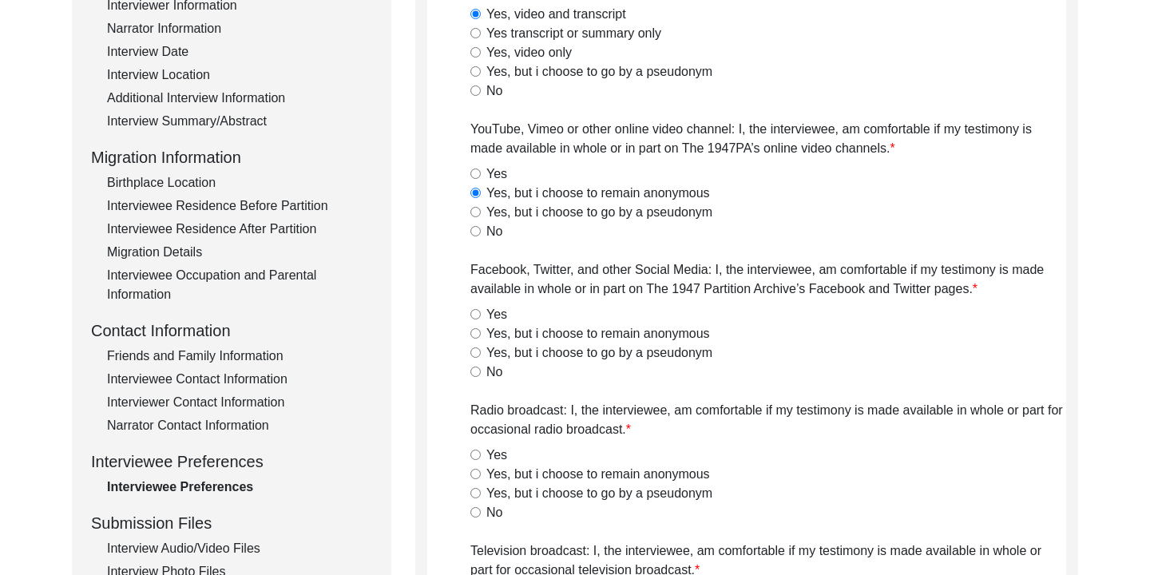
scroll to position [288, 0]
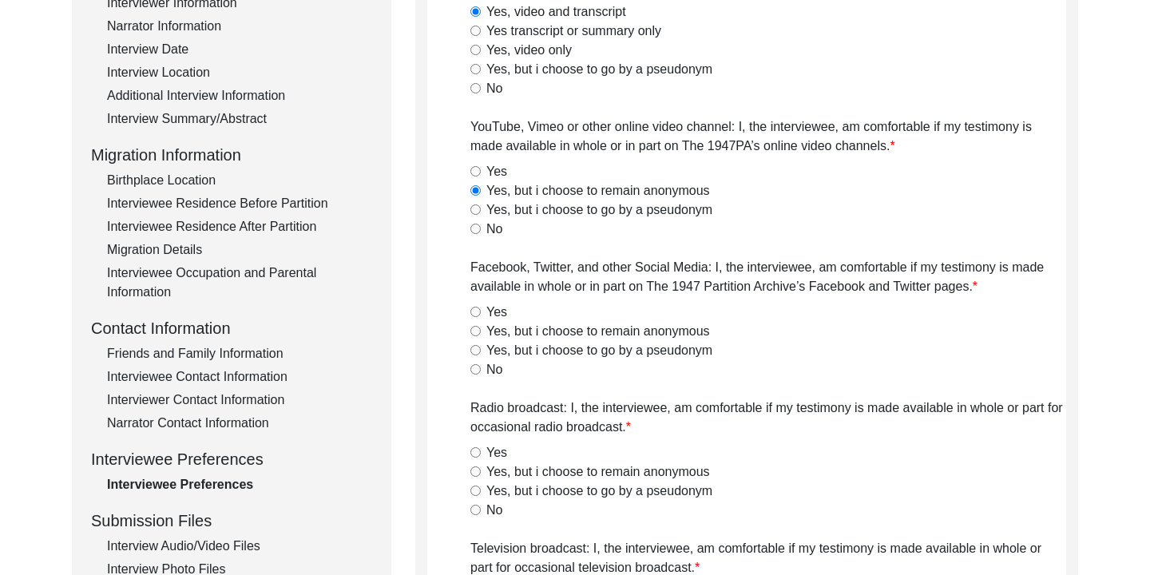
click at [477, 333] on input "Yes, but i choose to remain anonymous" at bounding box center [475, 331] width 10 height 10
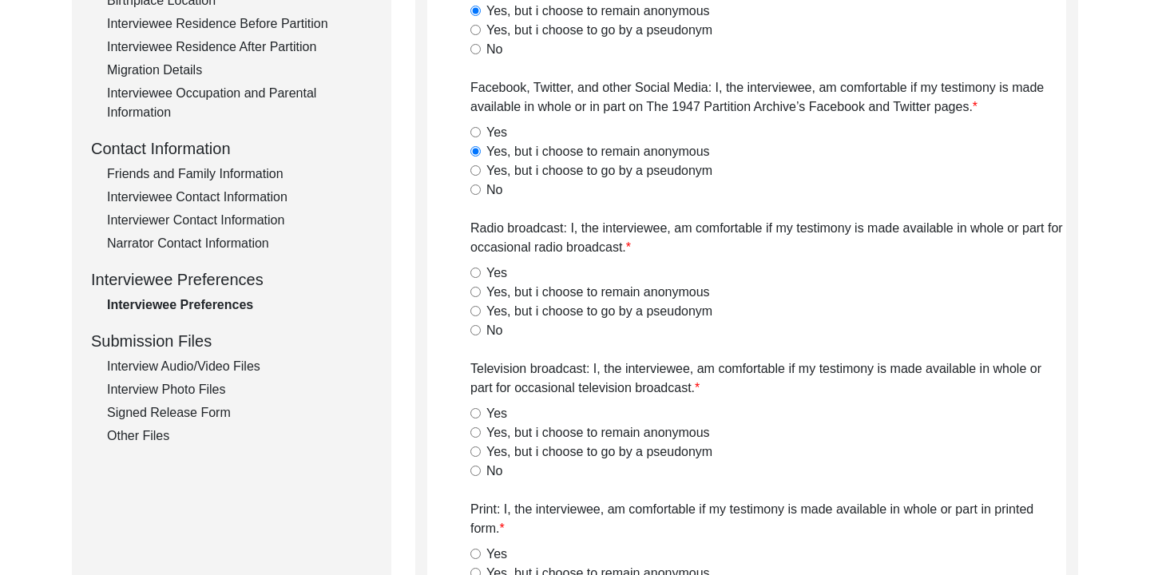
scroll to position [473, 0]
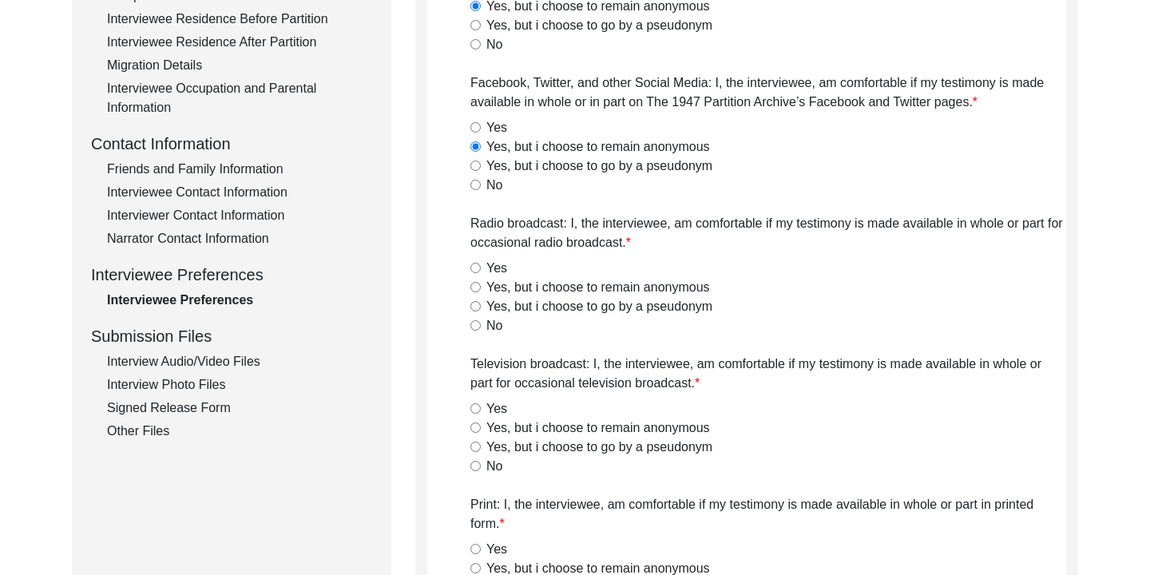
click at [474, 283] on input "Yes, but i choose to remain anonymous" at bounding box center [475, 287] width 10 height 10
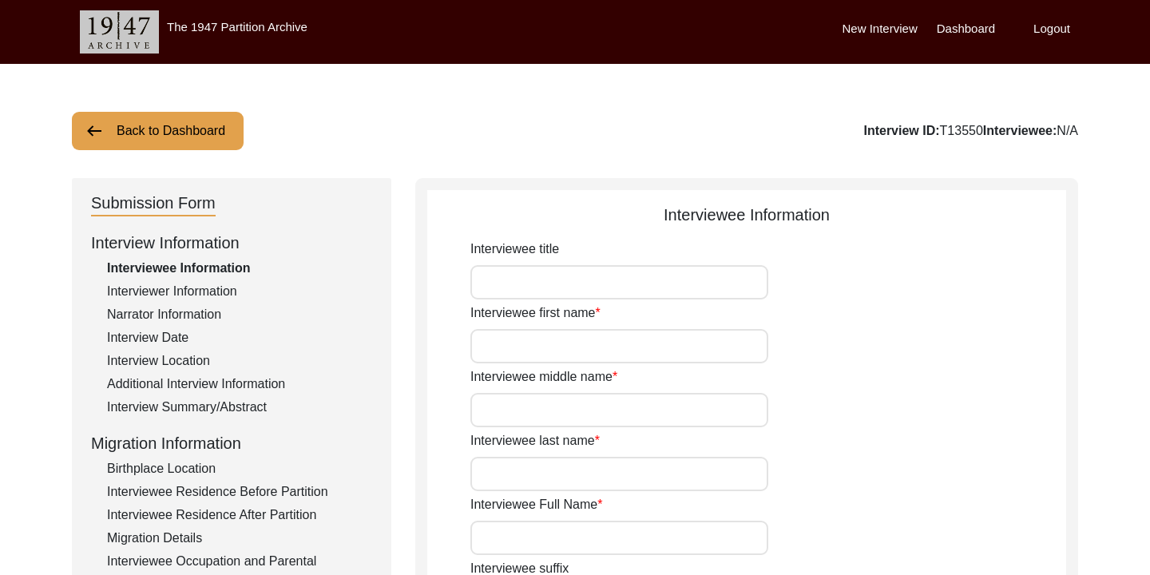
click at [160, 135] on button "Back to Dashboard" at bounding box center [158, 131] width 172 height 38
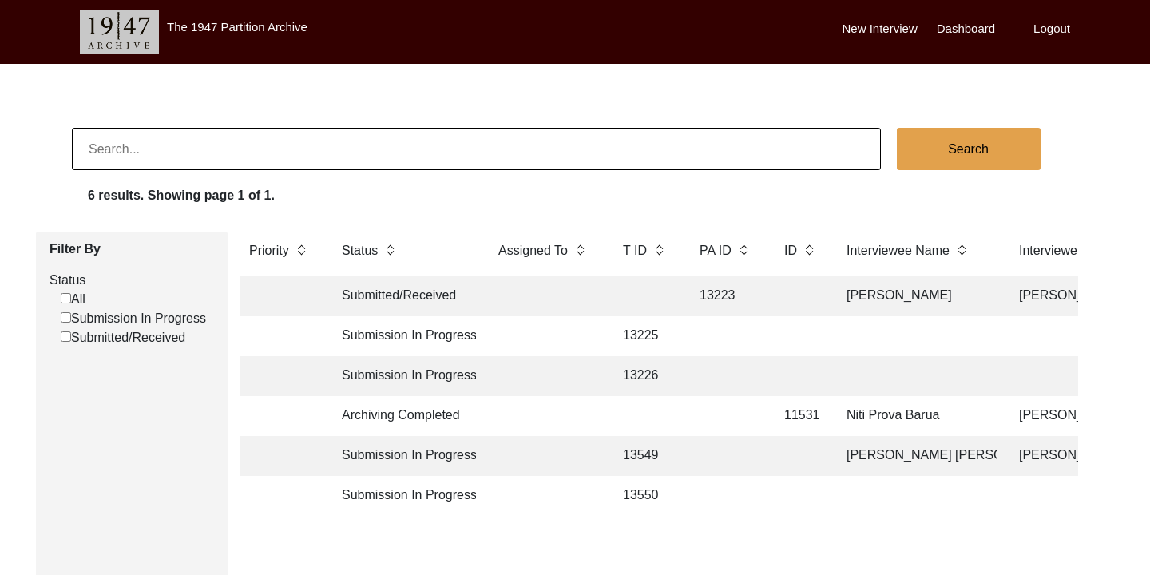
click at [446, 498] on td "Submission In Progress" at bounding box center [404, 496] width 144 height 40
click at [429, 453] on td "Submission In Progress" at bounding box center [404, 456] width 144 height 40
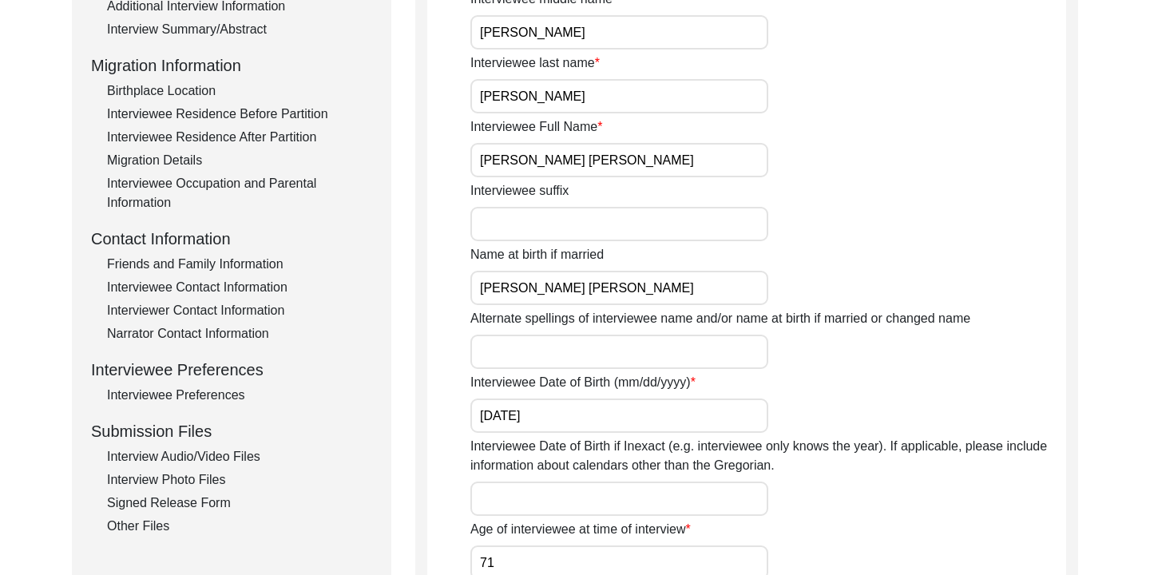
scroll to position [389, 0]
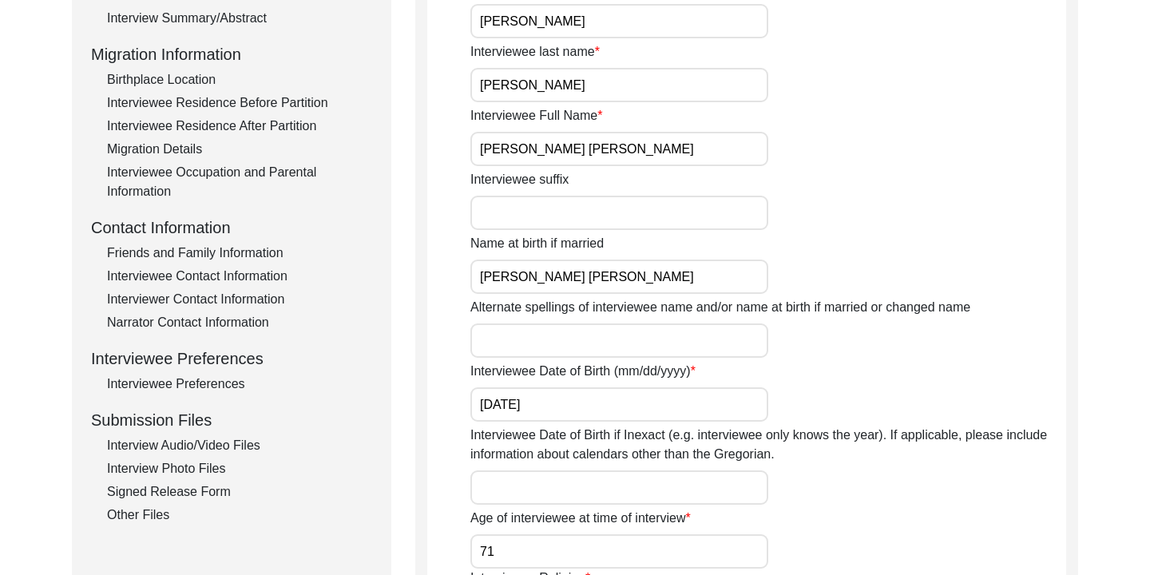
click at [157, 380] on div "Interviewee Preferences" at bounding box center [239, 383] width 265 height 19
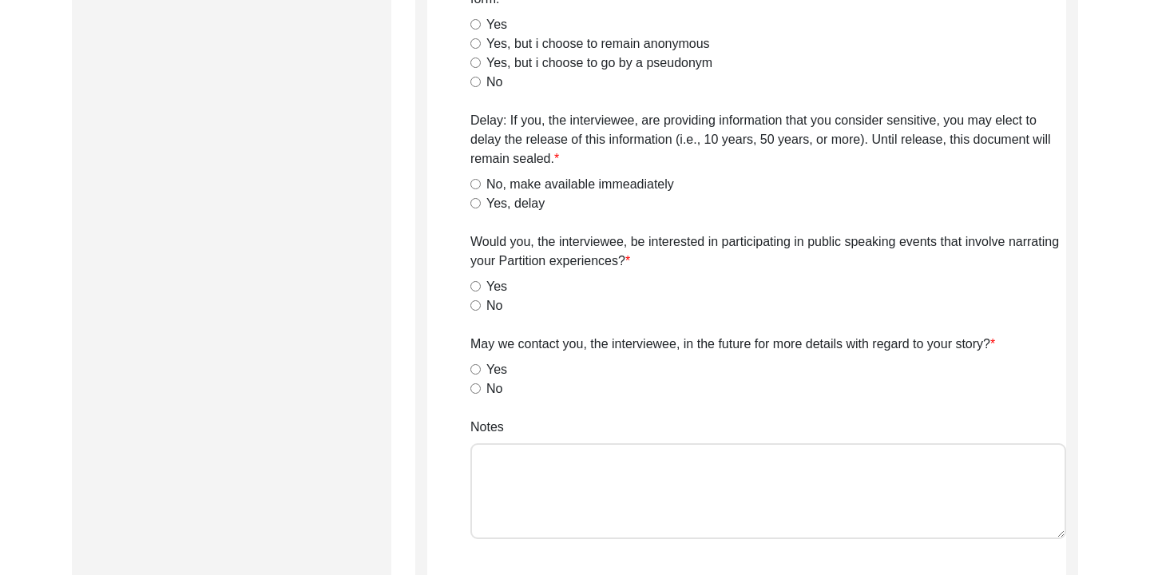
scroll to position [1001, 0]
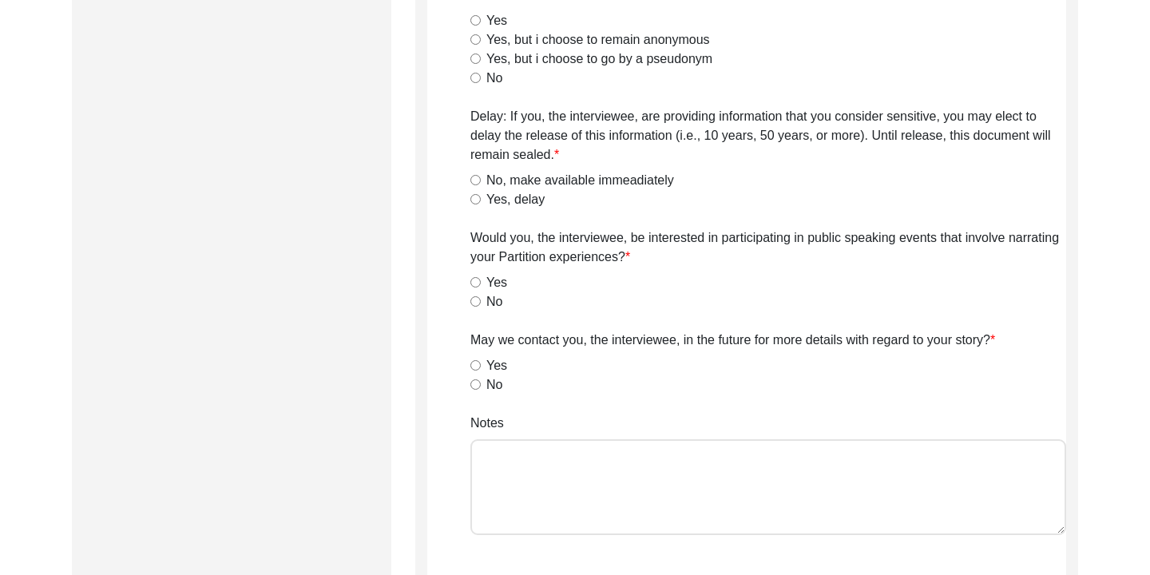
click at [475, 364] on input "Yes" at bounding box center [475, 365] width 10 height 10
click at [475, 300] on input "No" at bounding box center [475, 301] width 10 height 10
click at [477, 178] on input "No, make available immeadiately" at bounding box center [475, 180] width 10 height 10
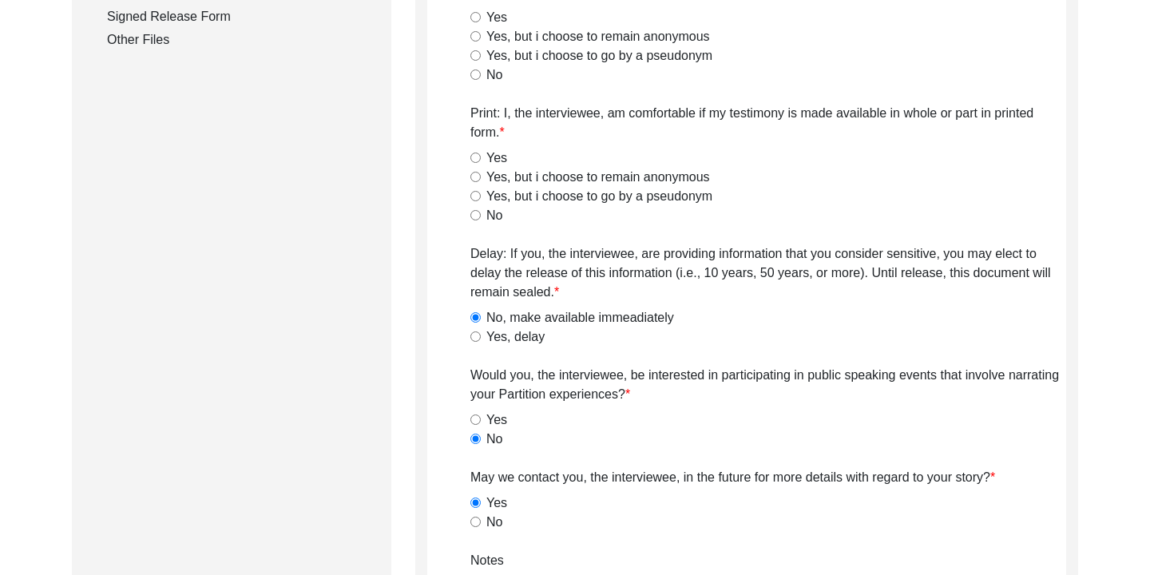
scroll to position [862, 0]
click at [476, 179] on input "Yes, but i choose to remain anonymous" at bounding box center [475, 178] width 10 height 10
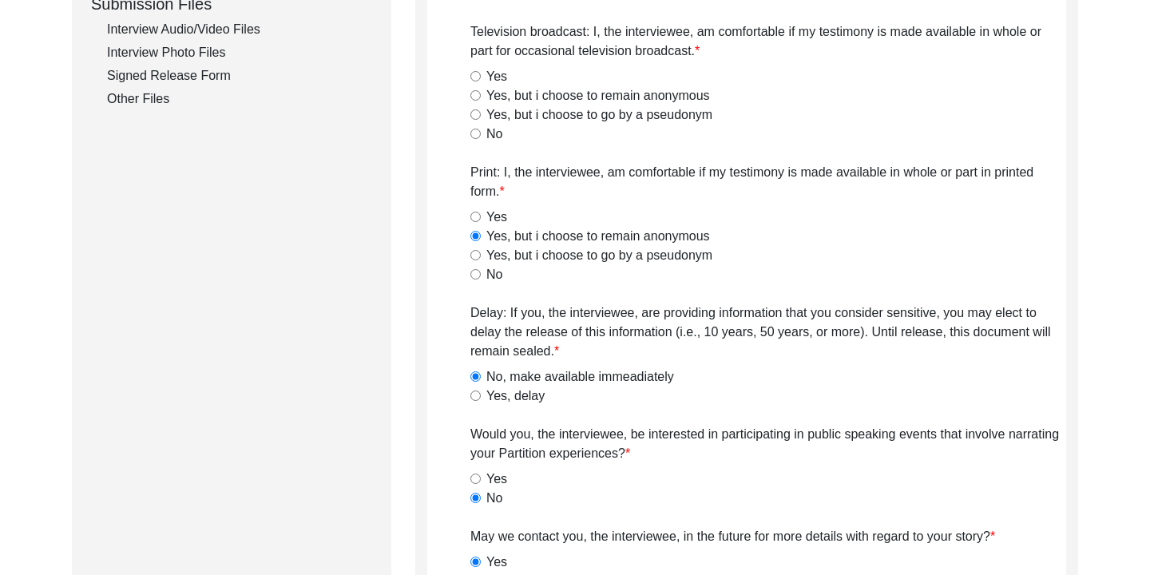
scroll to position [784, 0]
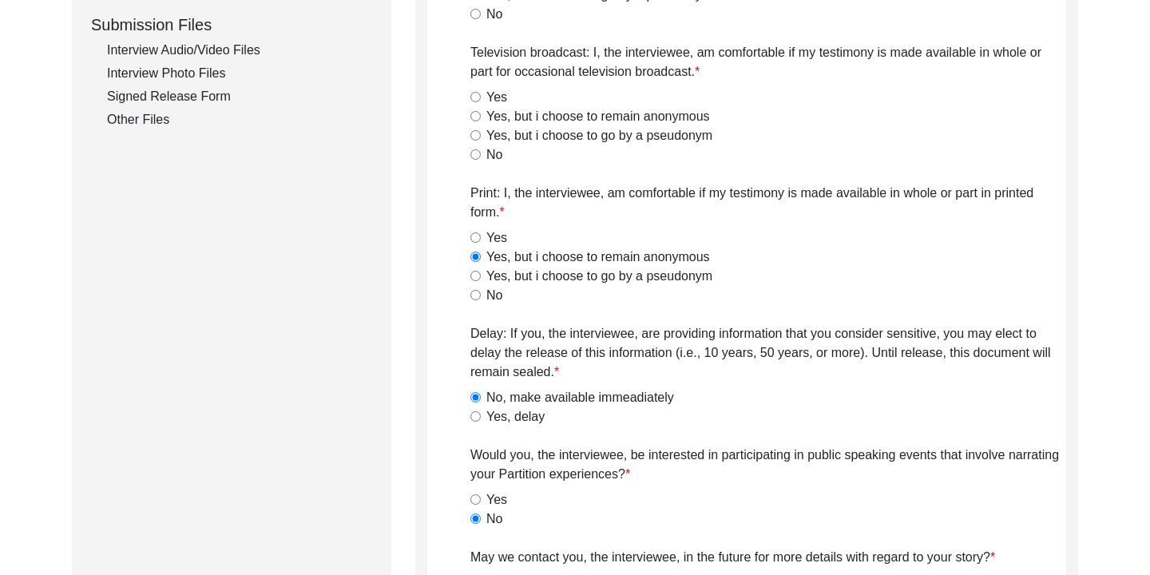
click at [479, 116] on input "Yes, but i choose to remain anonymous" at bounding box center [475, 116] width 10 height 10
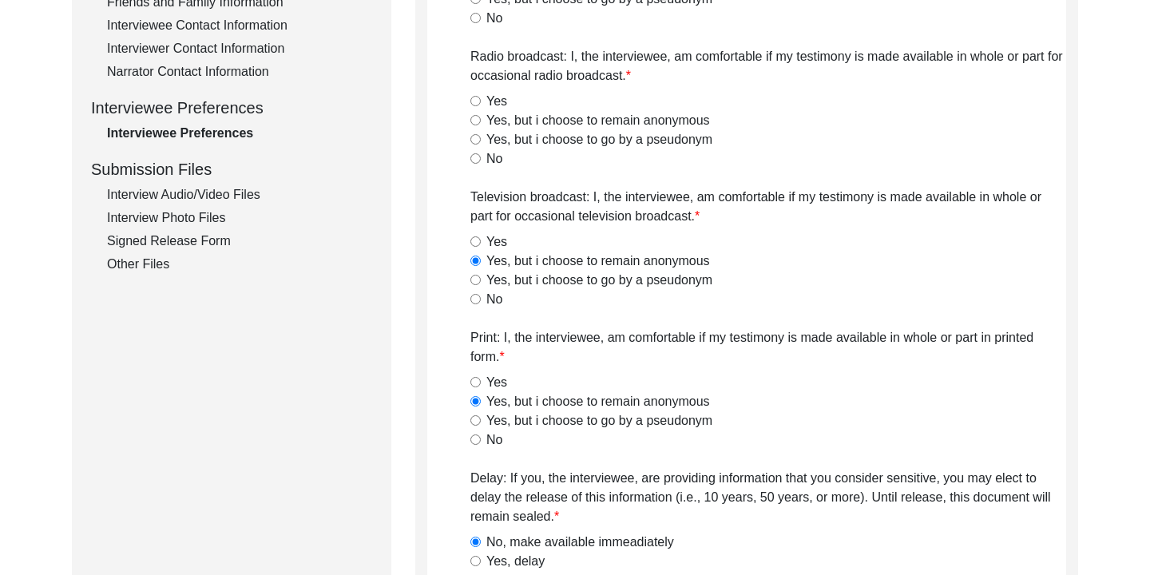
scroll to position [617, 0]
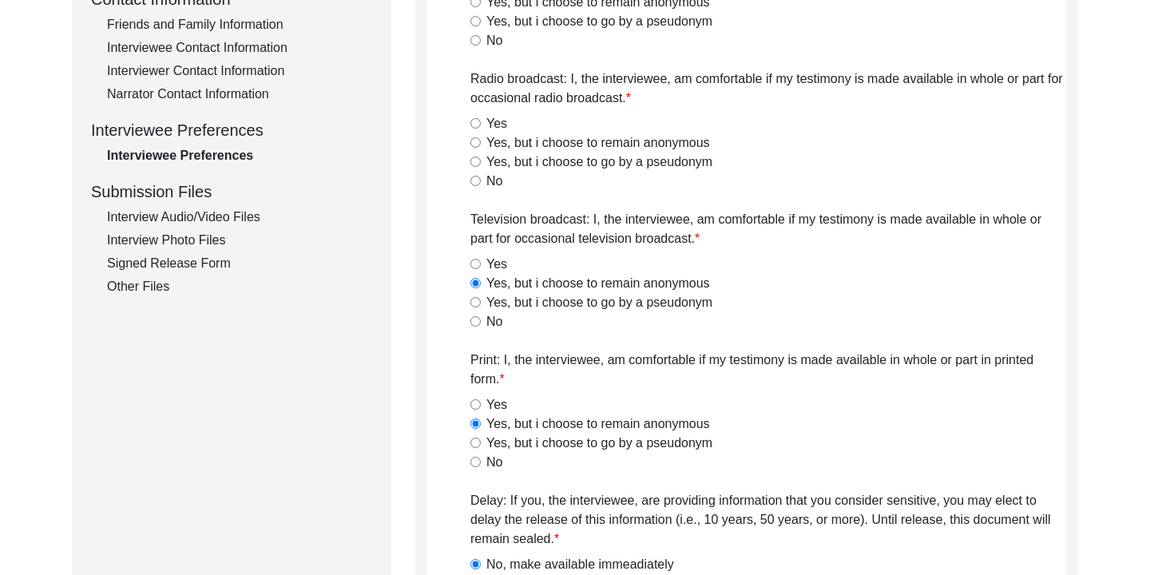
click at [475, 140] on input "Yes, but i choose to remain anonymous" at bounding box center [475, 142] width 10 height 10
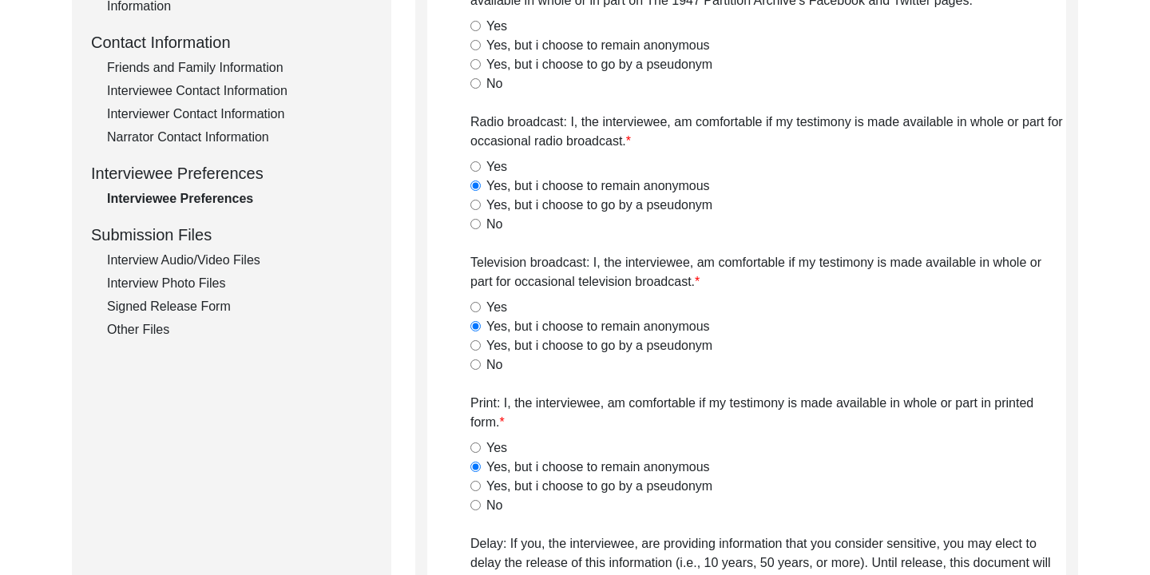
scroll to position [564, 0]
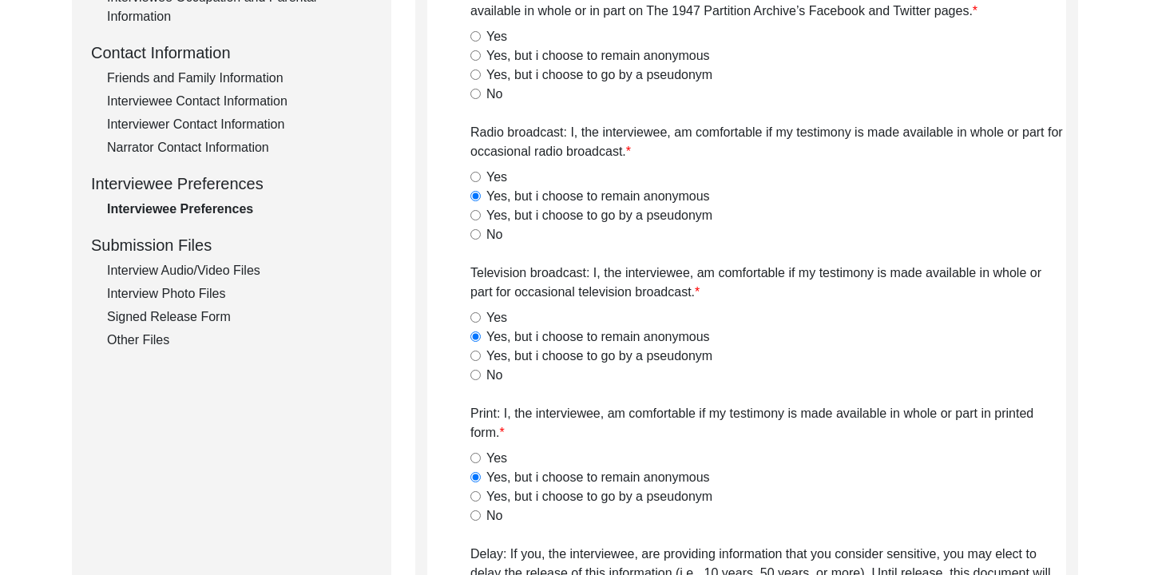
click at [476, 57] on input "Yes, but i choose to remain anonymous" at bounding box center [475, 55] width 10 height 10
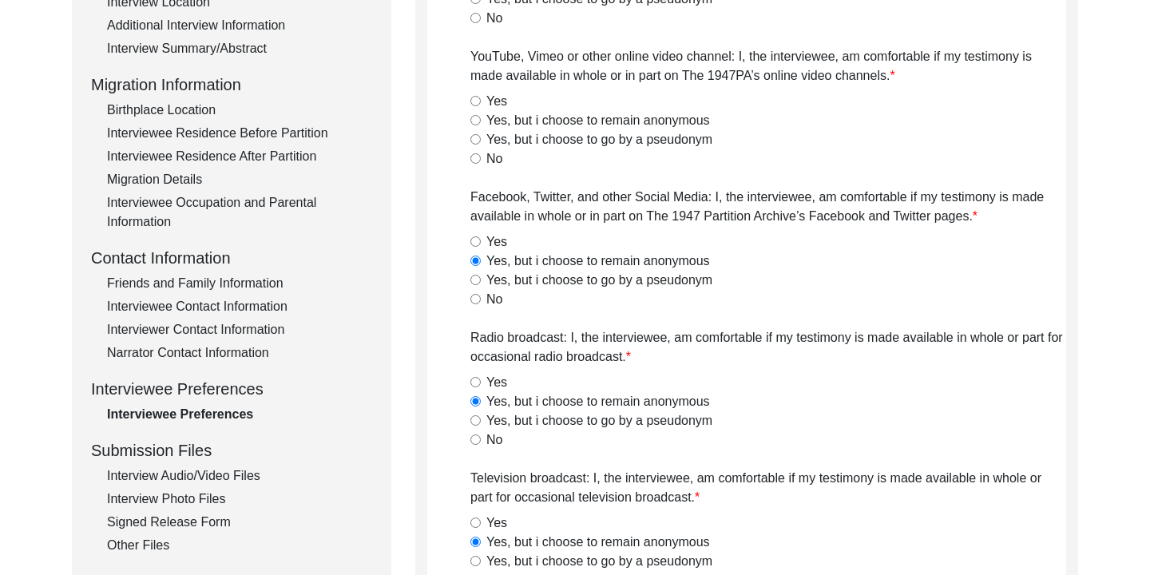
scroll to position [346, 0]
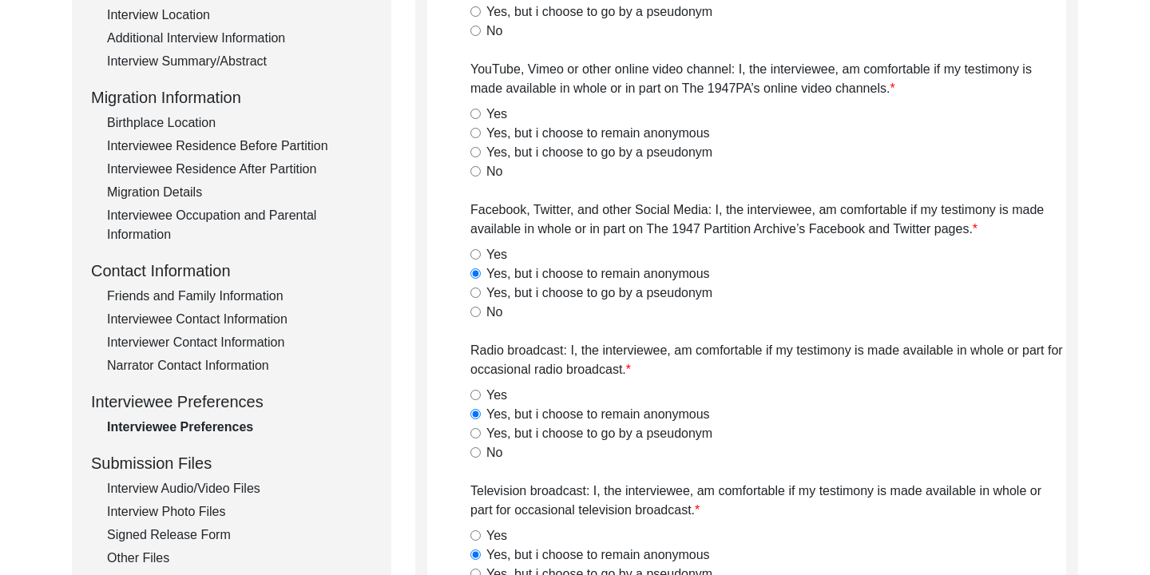
click at [476, 130] on input "Yes, but i choose to remain anonymous" at bounding box center [475, 133] width 10 height 10
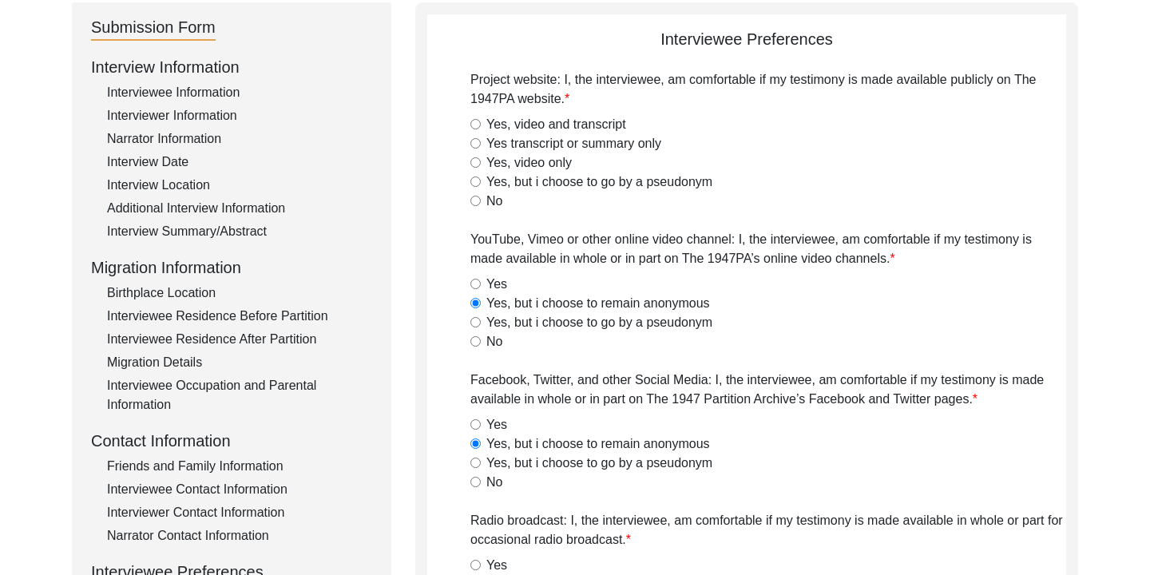
scroll to position [172, 0]
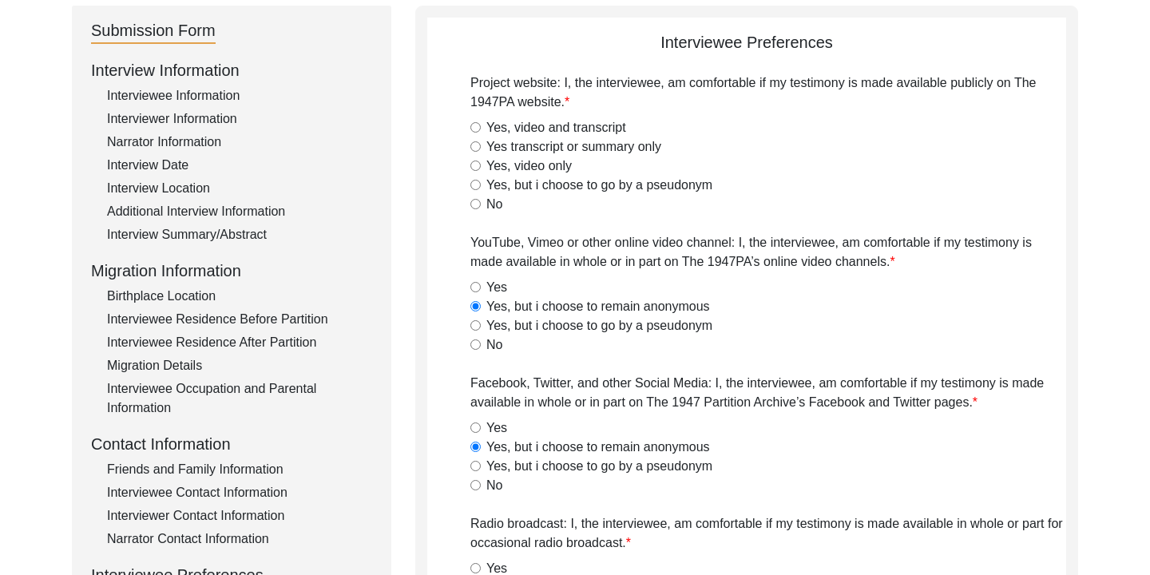
click at [478, 125] on input "Yes, video and transcript" at bounding box center [475, 127] width 10 height 10
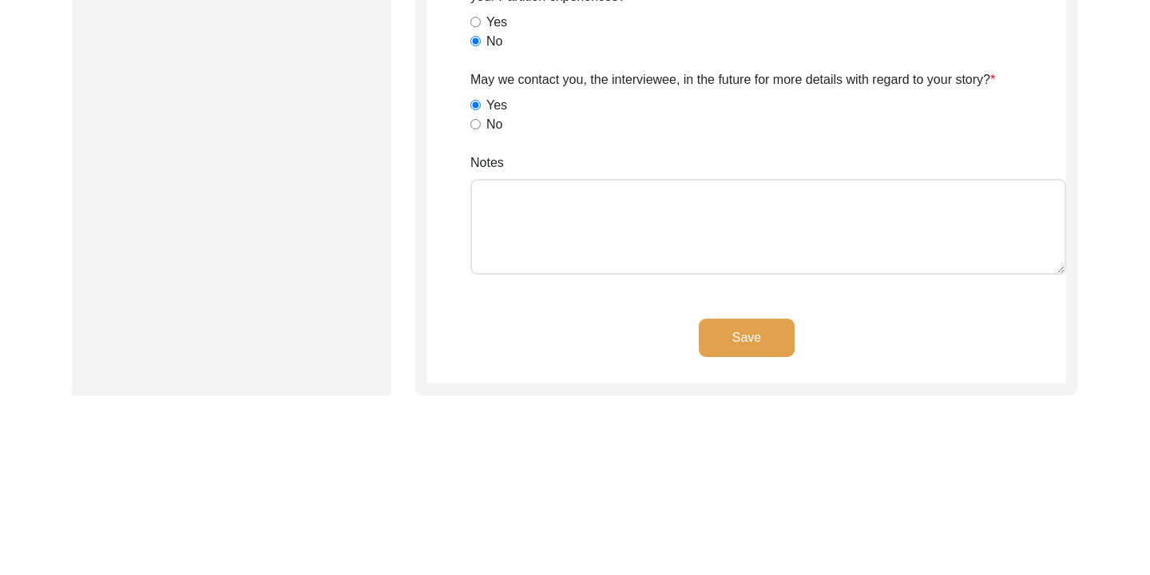
click at [758, 353] on button "Save" at bounding box center [747, 338] width 96 height 38
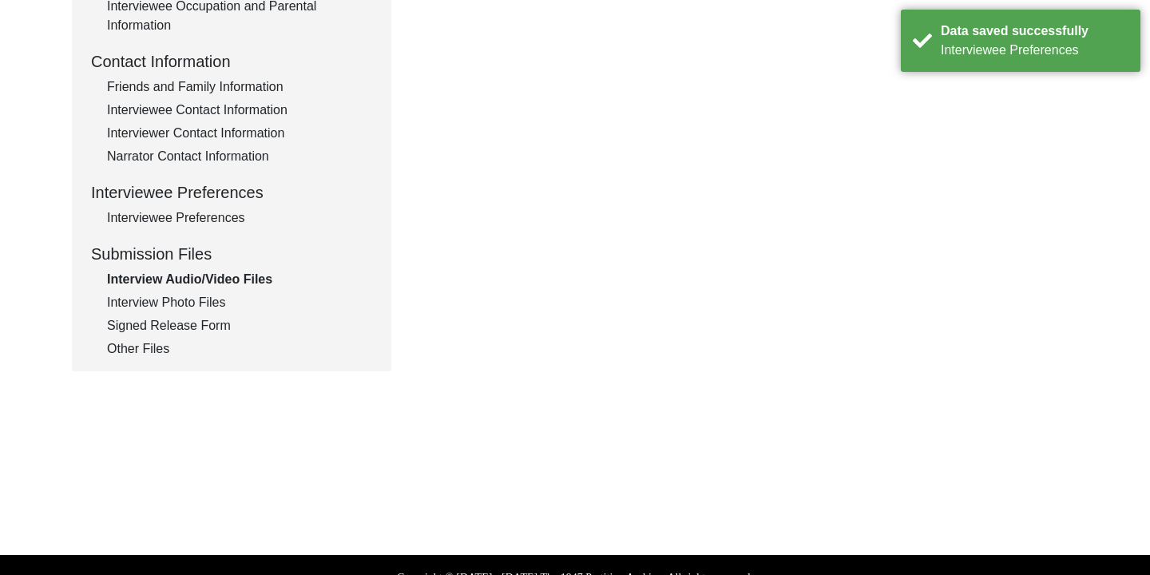
scroll to position [549, 0]
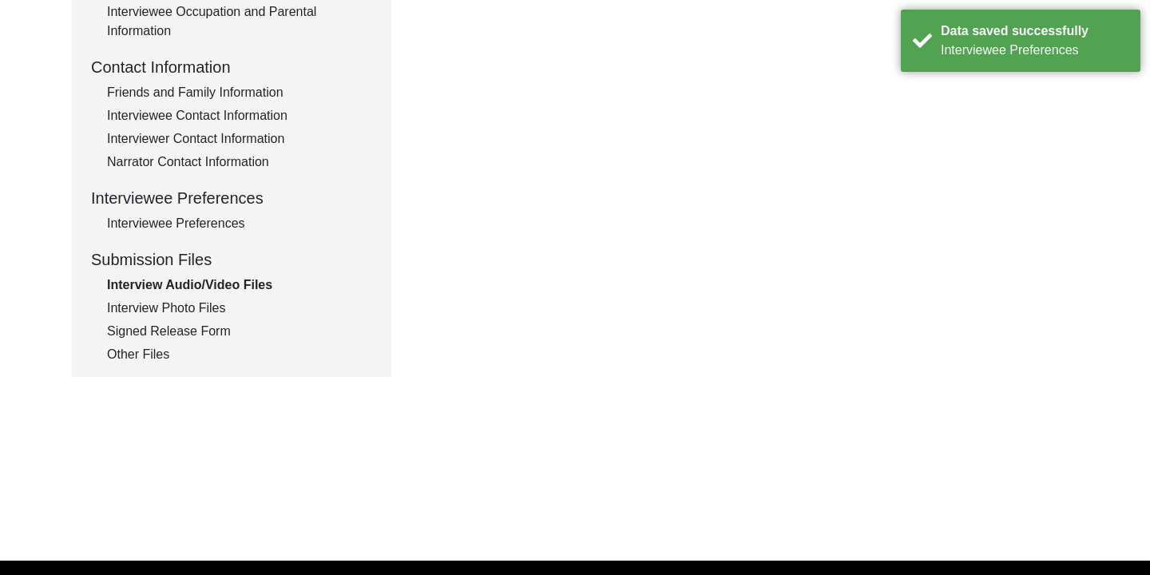
click at [222, 159] on div "Narrator Contact Information" at bounding box center [239, 161] width 265 height 19
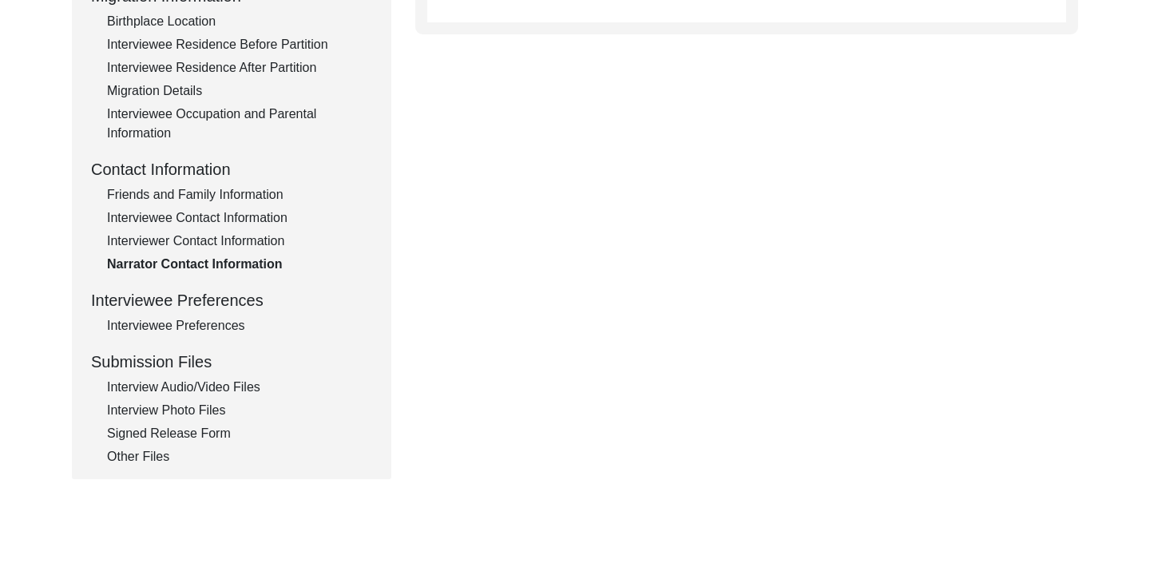
scroll to position [442, 0]
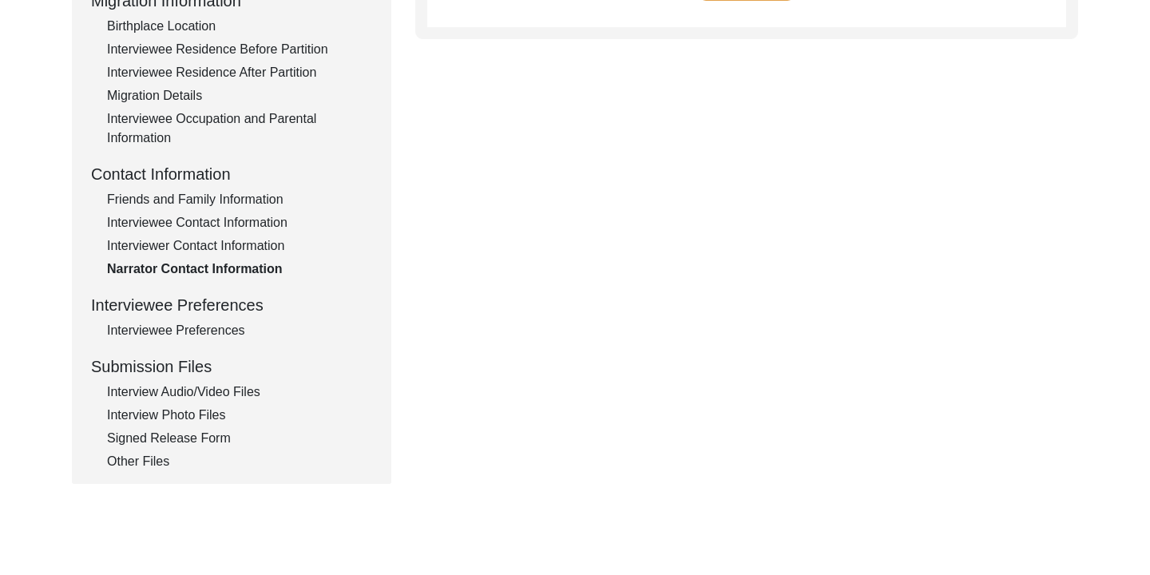
click at [239, 251] on div "Interviewer Contact Information" at bounding box center [239, 245] width 265 height 19
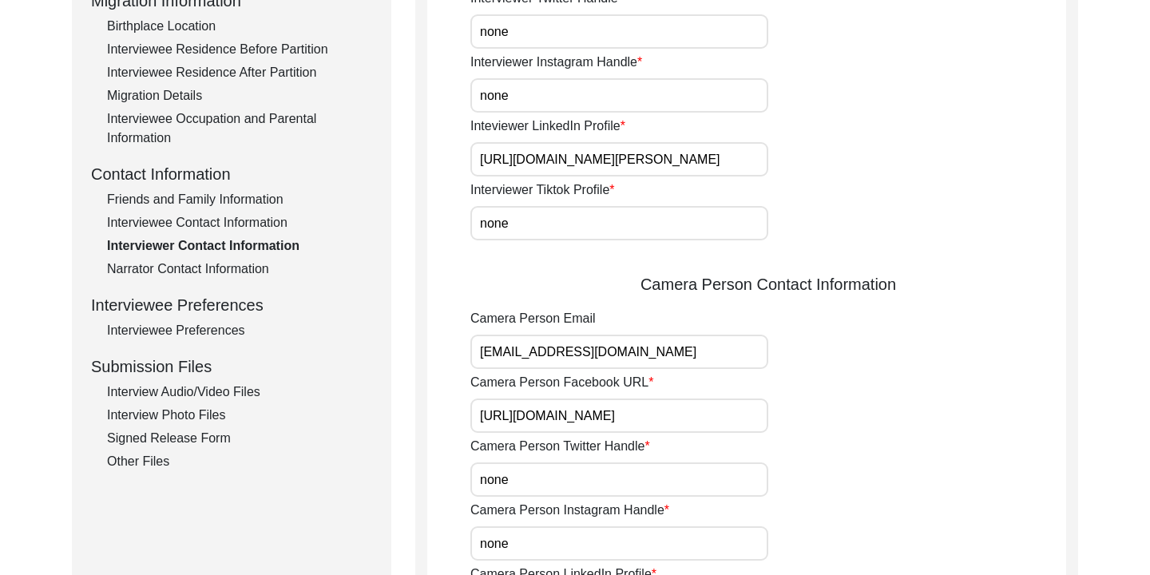
click at [194, 28] on div "Birthplace Location" at bounding box center [239, 26] width 265 height 19
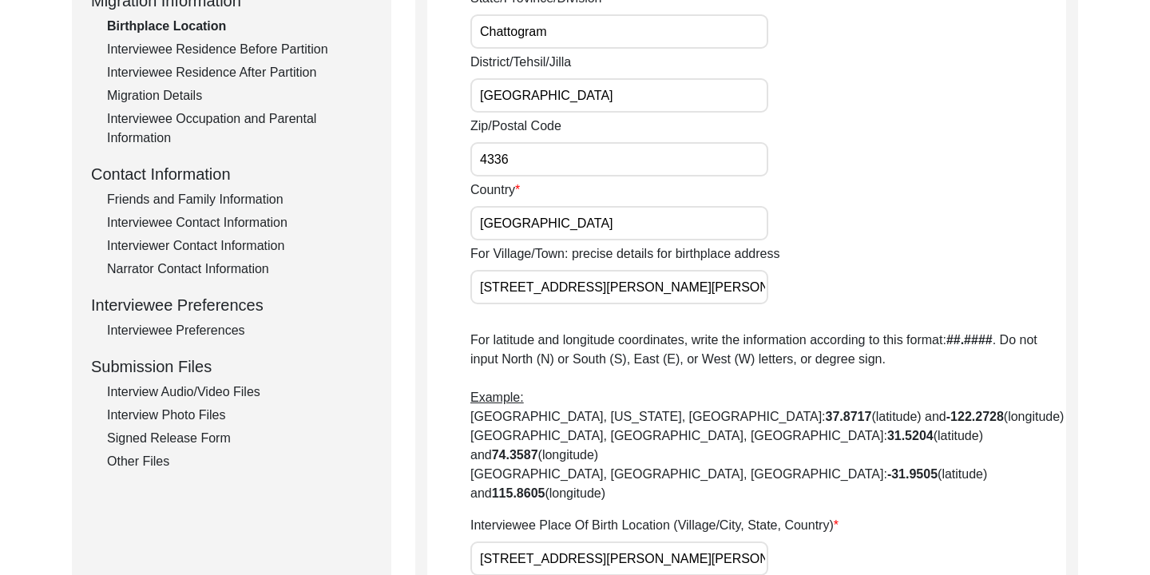
click at [212, 327] on div "Interviewee Preferences" at bounding box center [239, 330] width 265 height 19
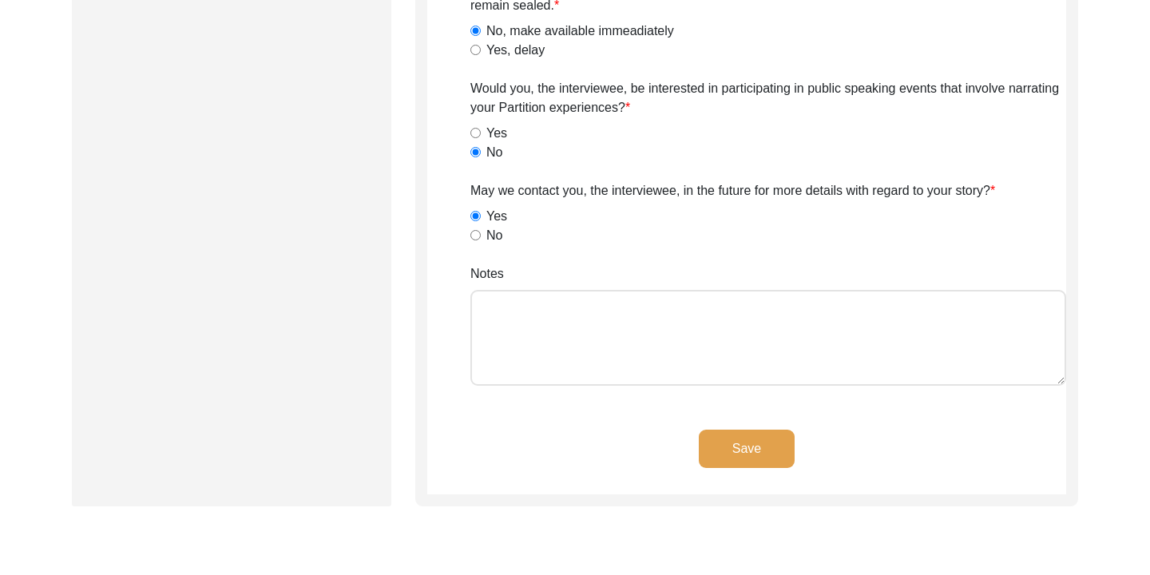
click at [762, 450] on button "Save" at bounding box center [747, 449] width 96 height 38
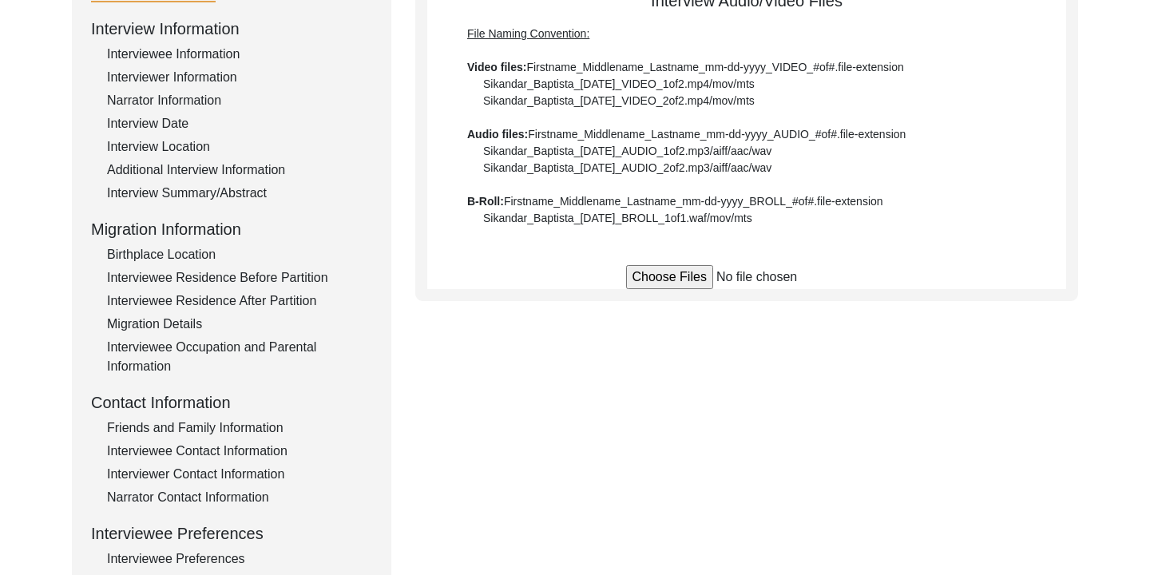
scroll to position [210, 0]
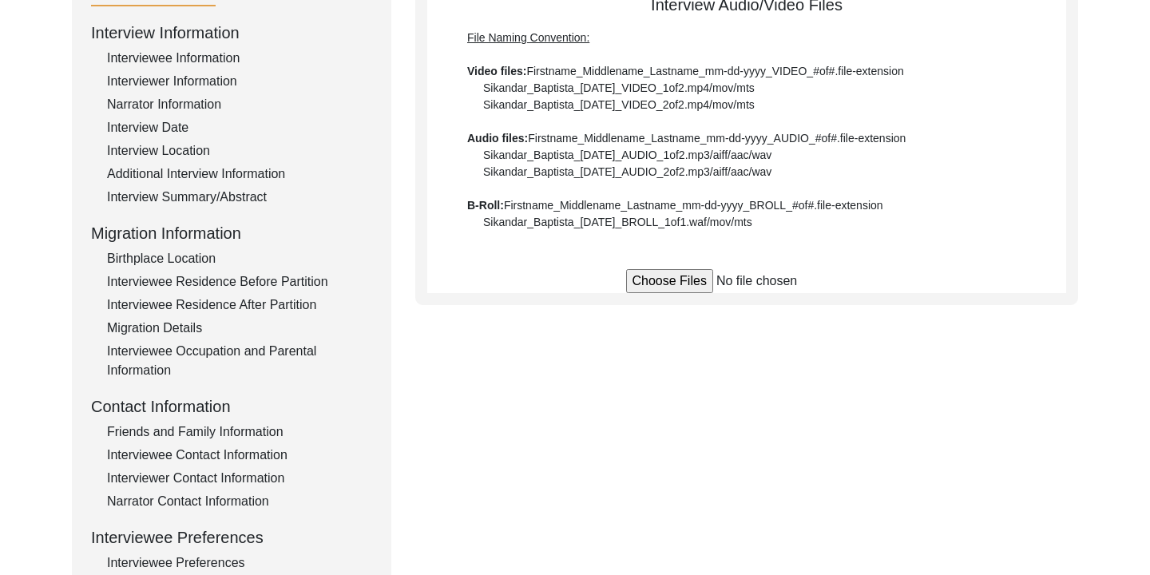
click at [661, 282] on input "file" at bounding box center [747, 281] width 242 height 24
